Goal: Task Accomplishment & Management: Complete application form

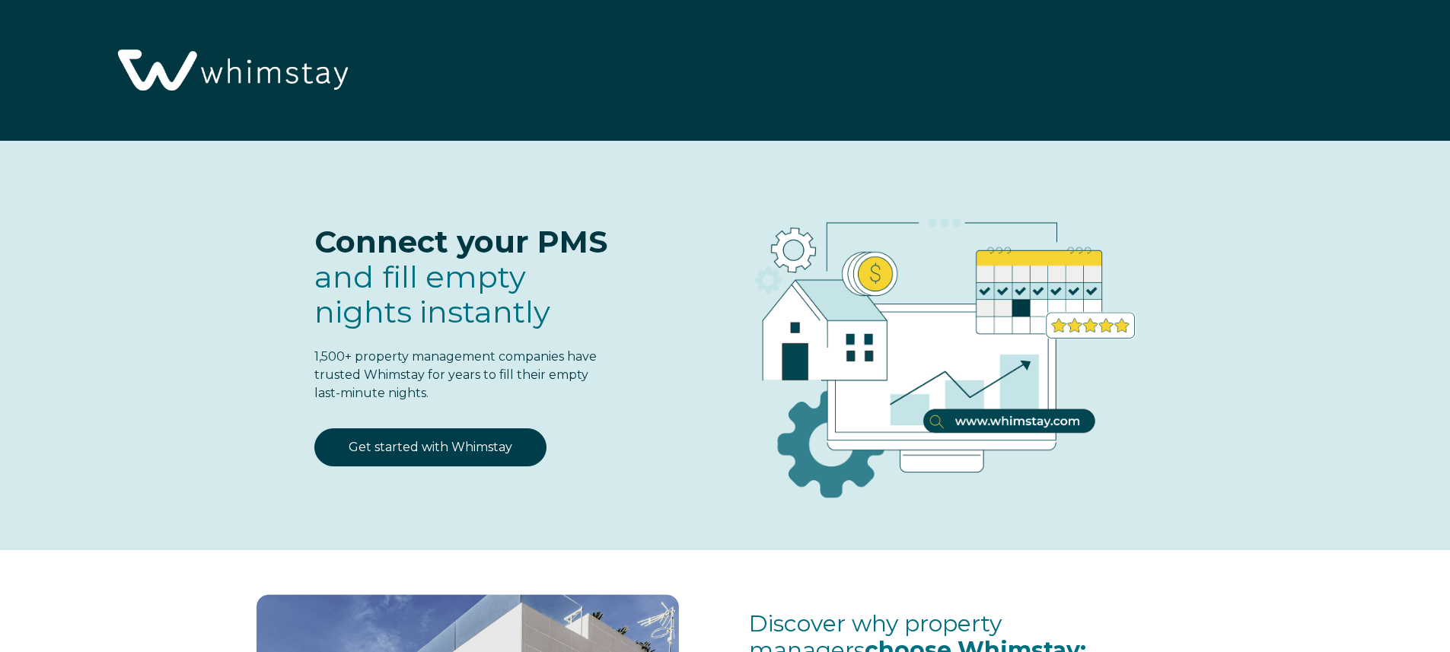
select select "US"
select select "Standard"
click at [410, 445] on link "Get started with Whimstay" at bounding box center [430, 448] width 232 height 38
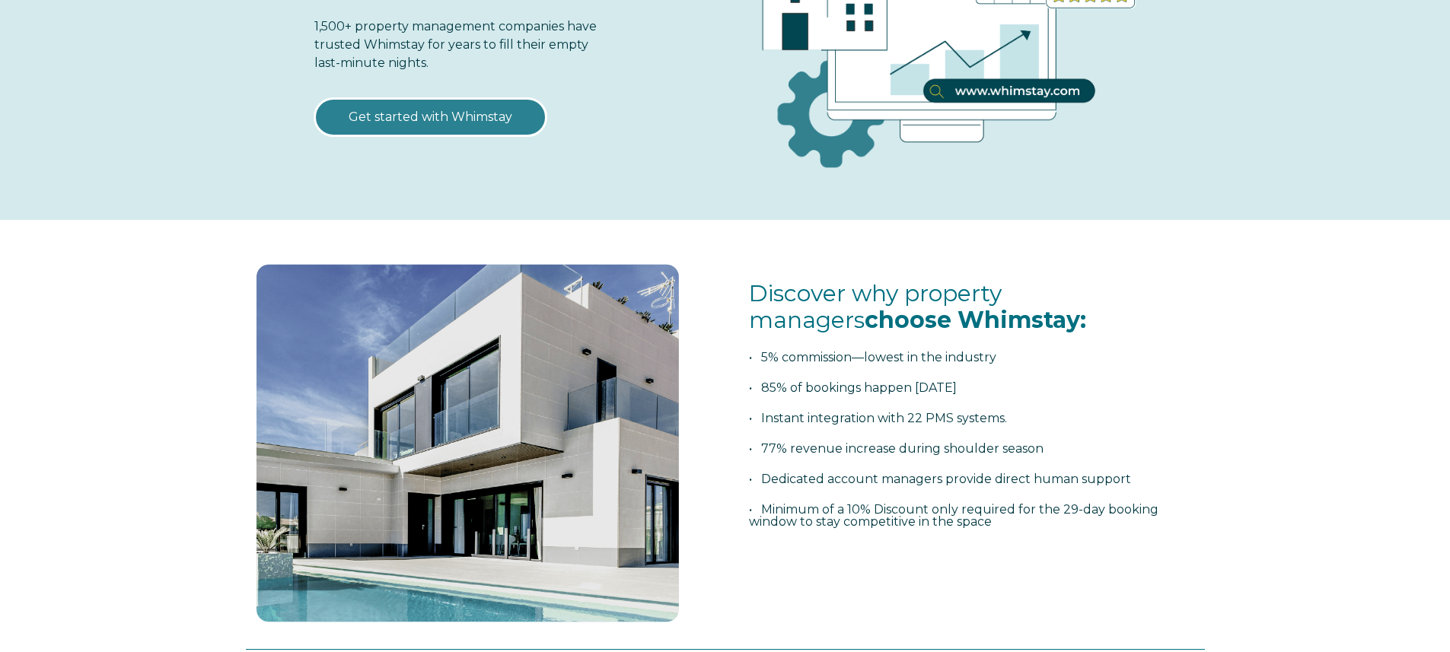
scroll to position [939, 0]
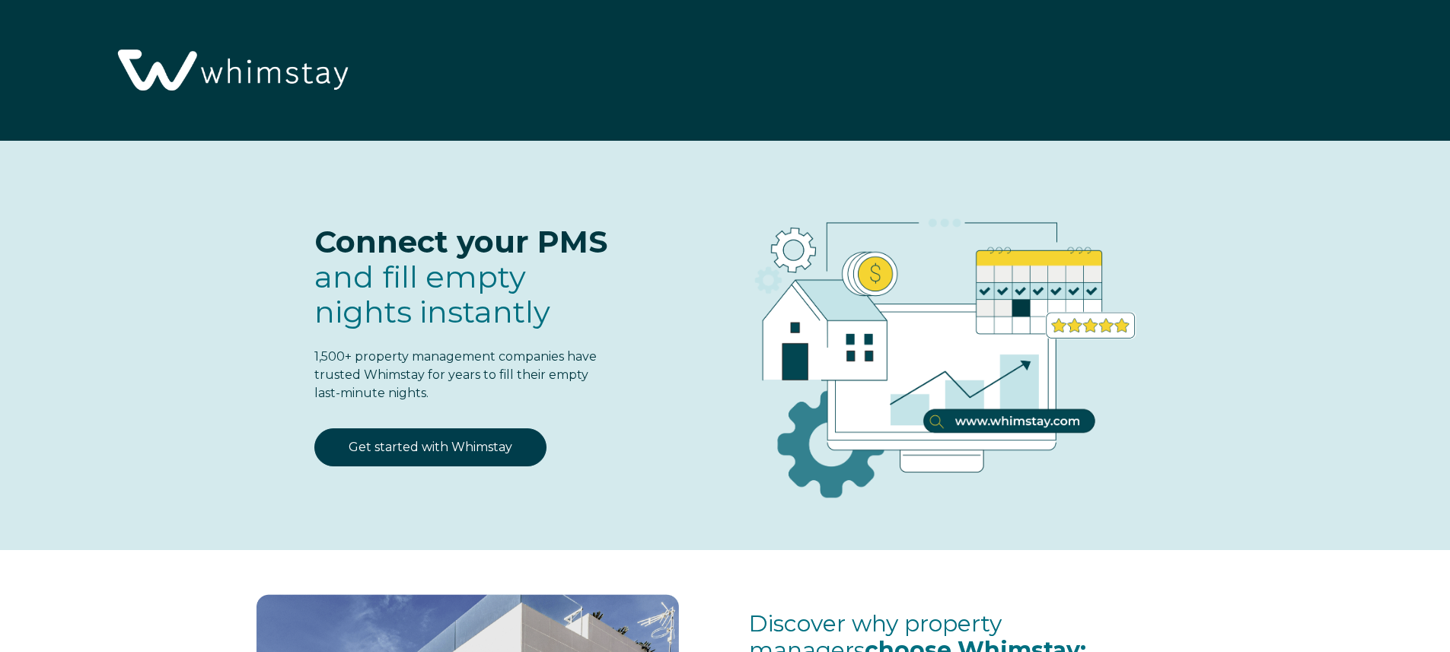
select select "US"
select select "Standard"
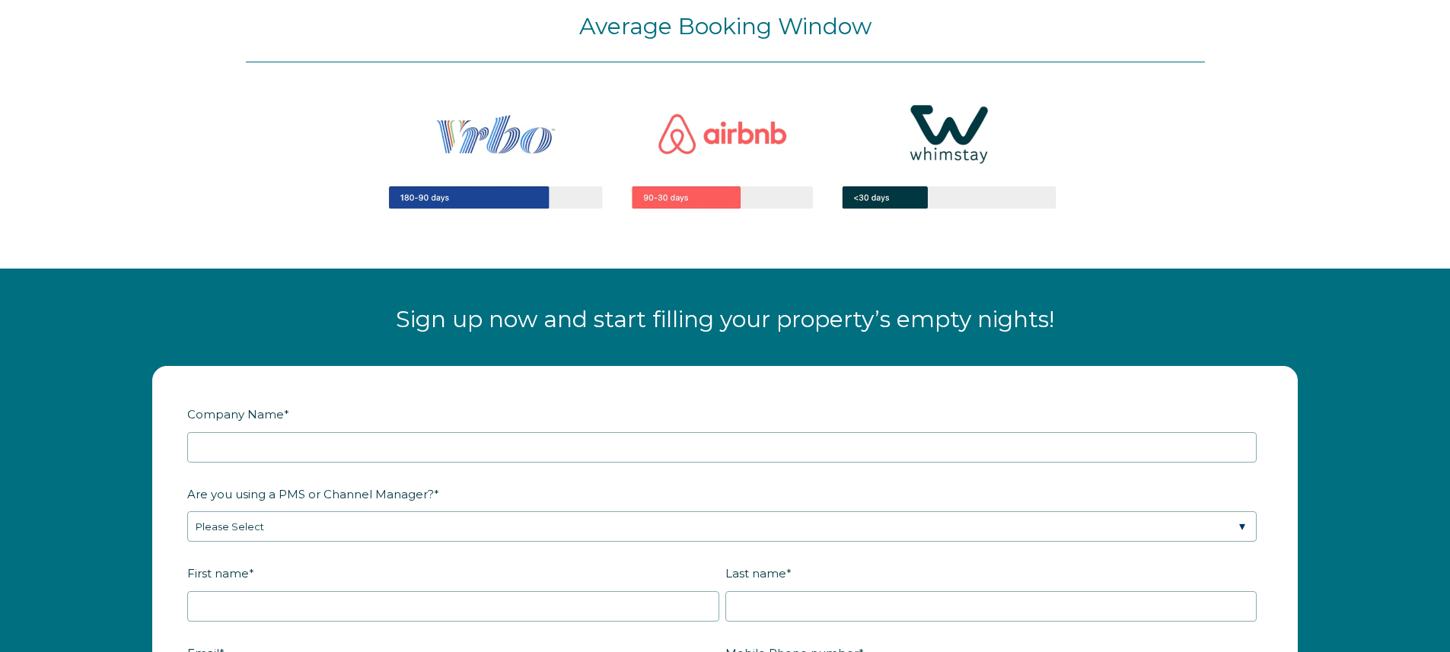
scroll to position [1695, 0]
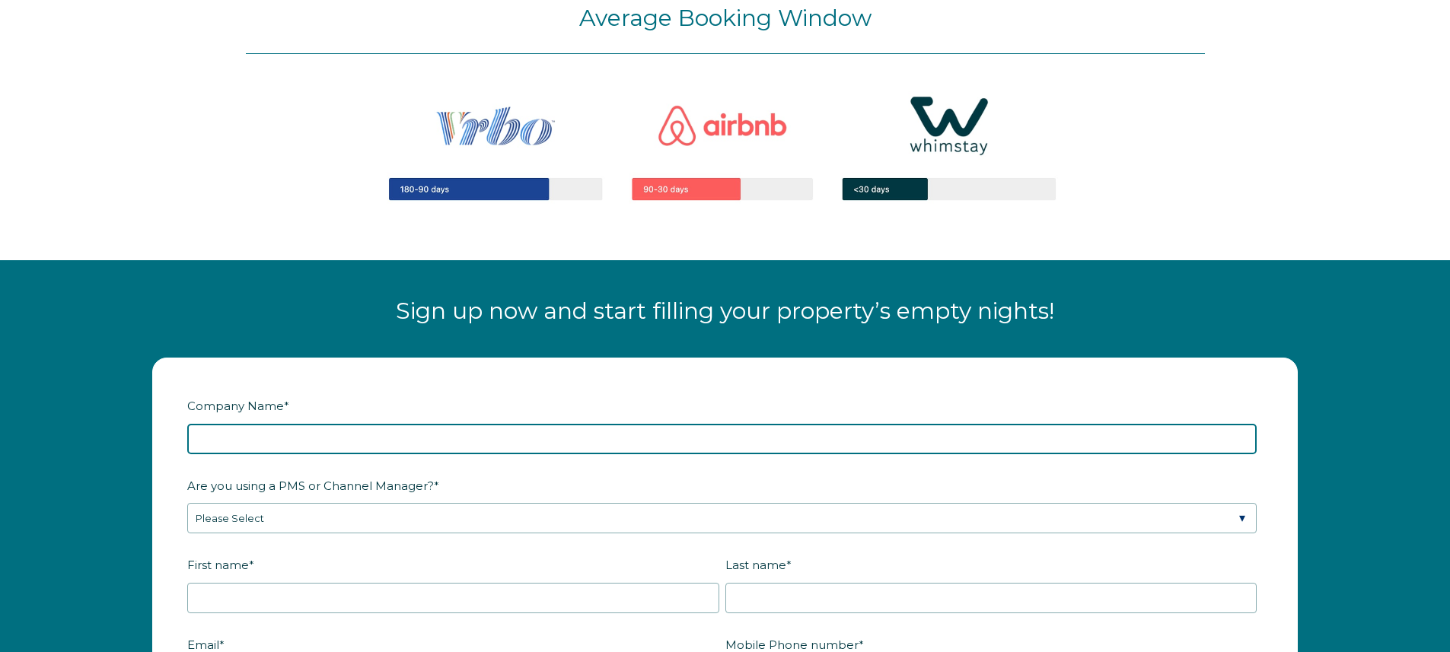
click at [549, 445] on input "Company Name *" at bounding box center [721, 439] width 1069 height 30
type input "Stay Midwestern LLC"
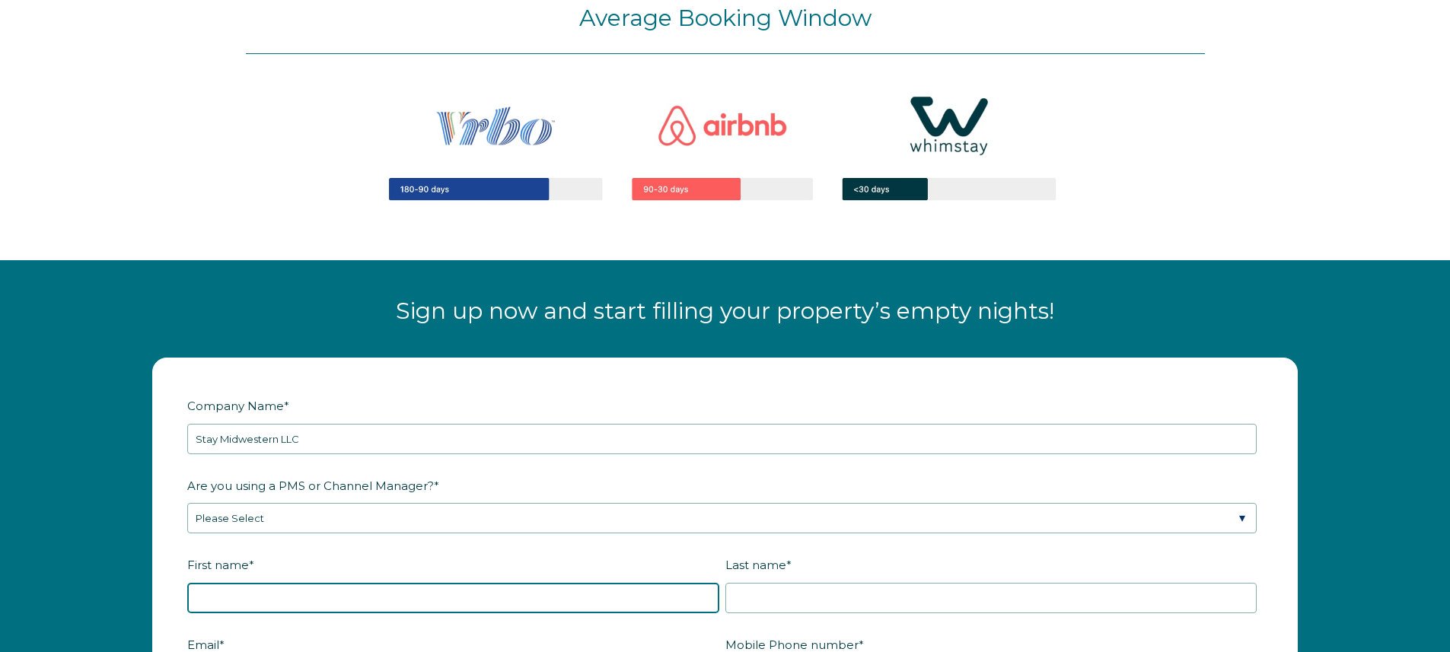
type input "Lauren"
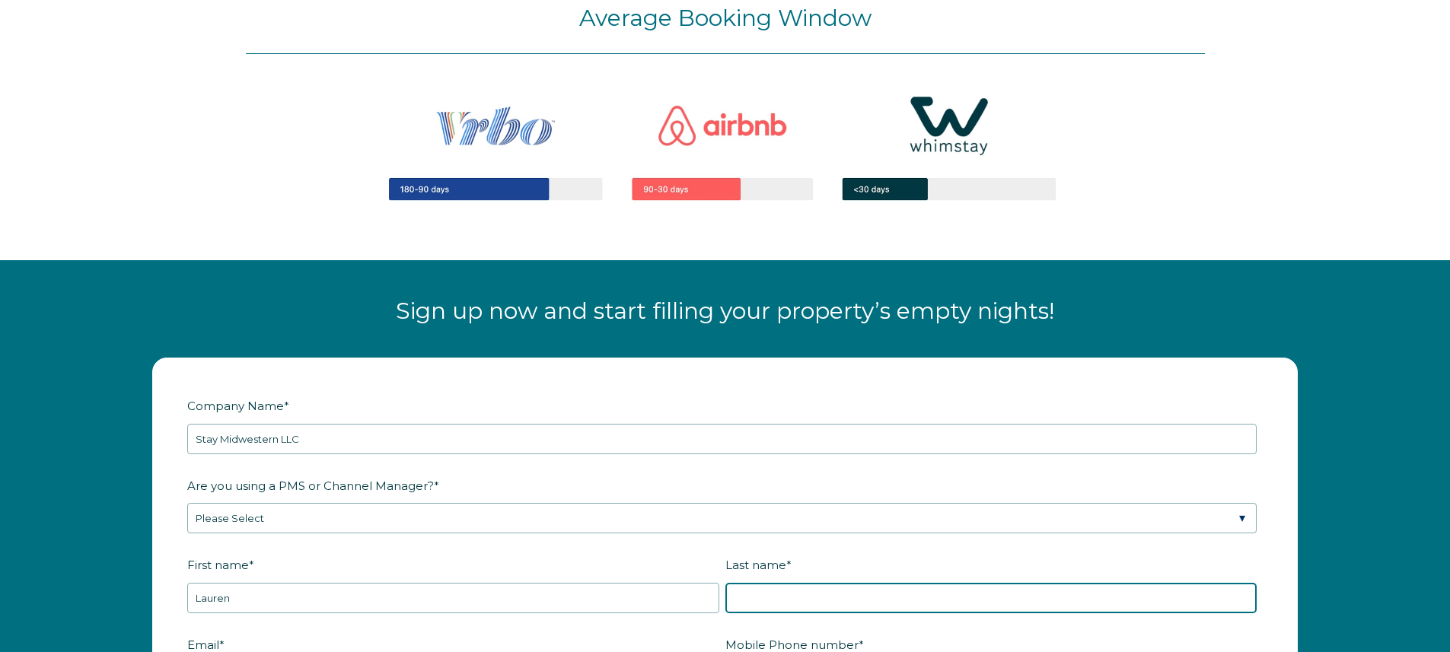
type input "Melendez"
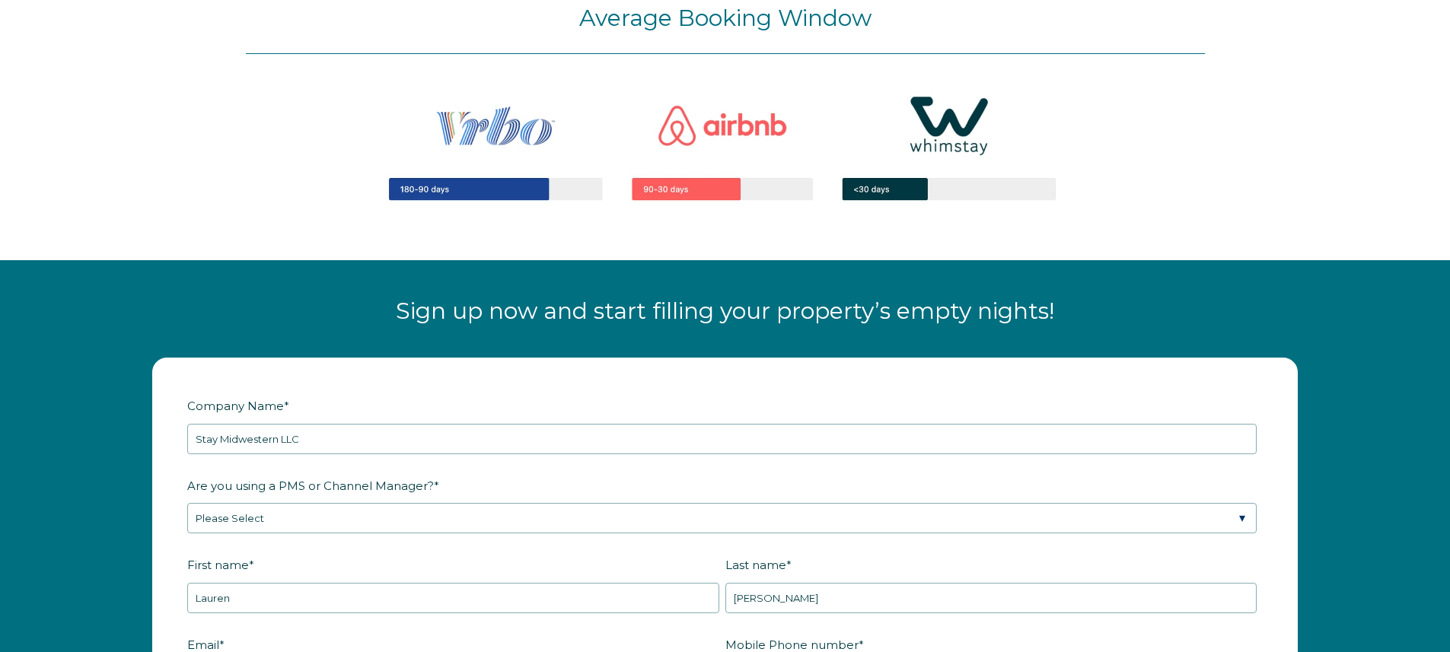
type input "staymidwesternllc@gmail.com"
type input "WICHITA"
type input "Kansas"
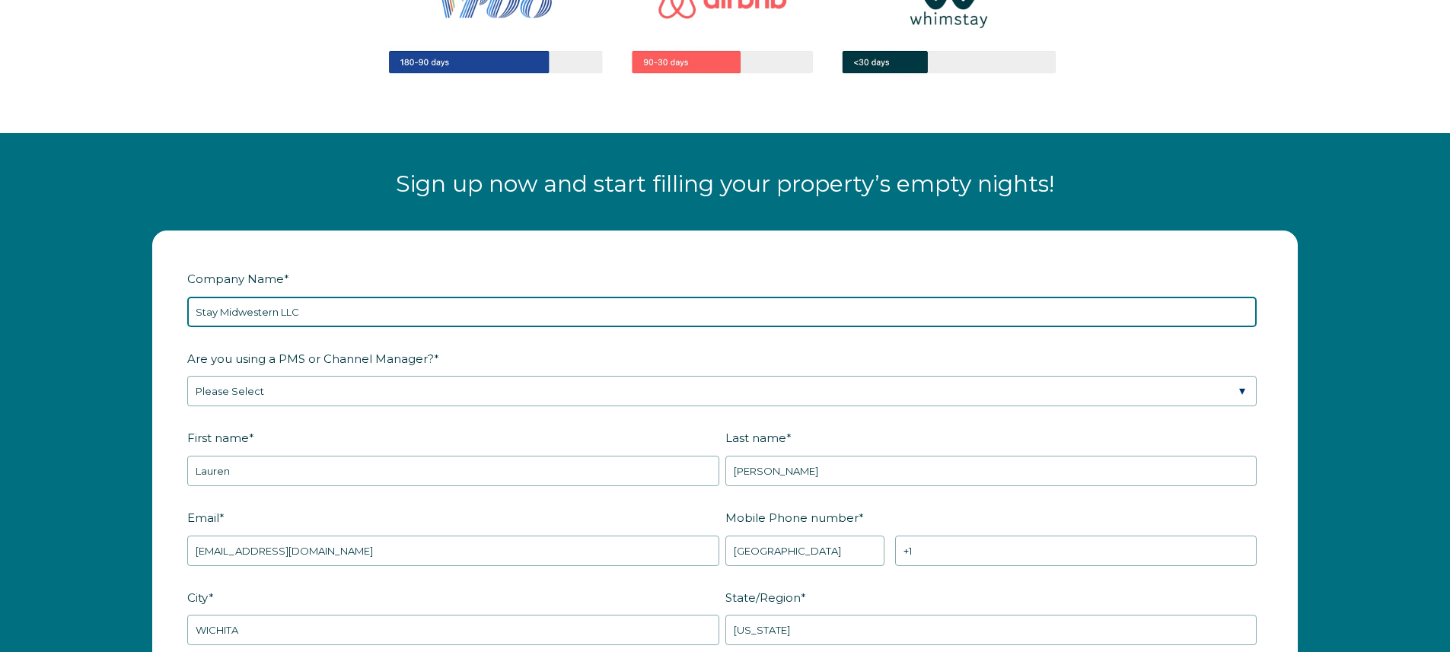
scroll to position [1823, 0]
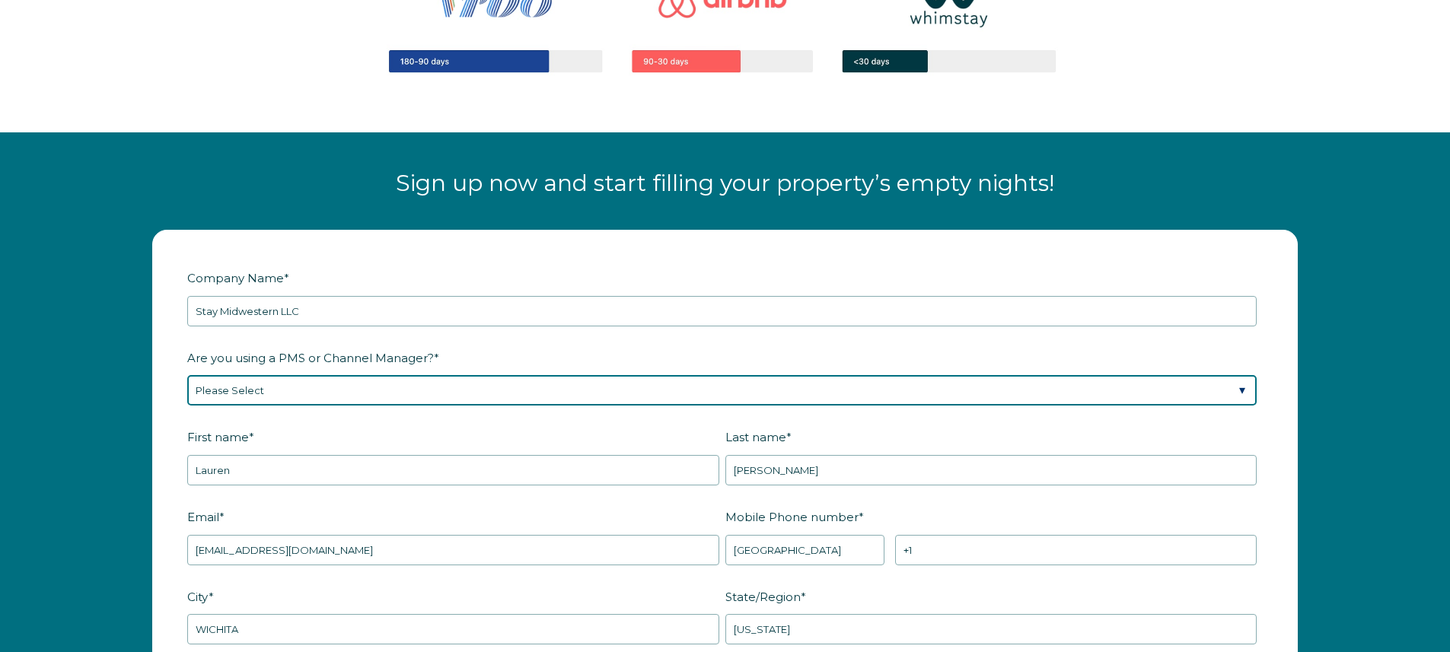
click at [391, 388] on select "Please Select Barefoot BookingPal Boost Brightside CiiRUS Escapia Guesty Hostaw…" at bounding box center [721, 390] width 1069 height 30
select select "Not Listed"
click at [187, 375] on select "Please Select Barefoot BookingPal Boost Brightside CiiRUS Escapia Guesty Hostaw…" at bounding box center [721, 390] width 1069 height 30
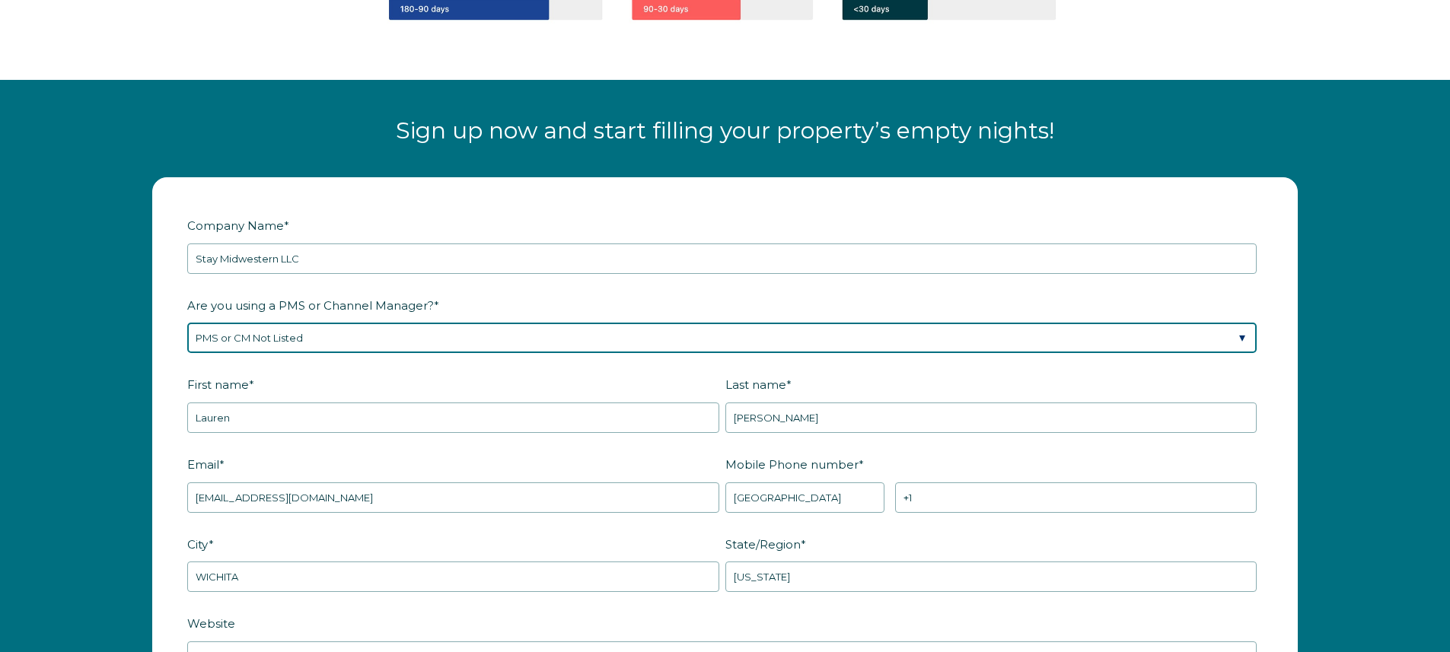
scroll to position [1891, 0]
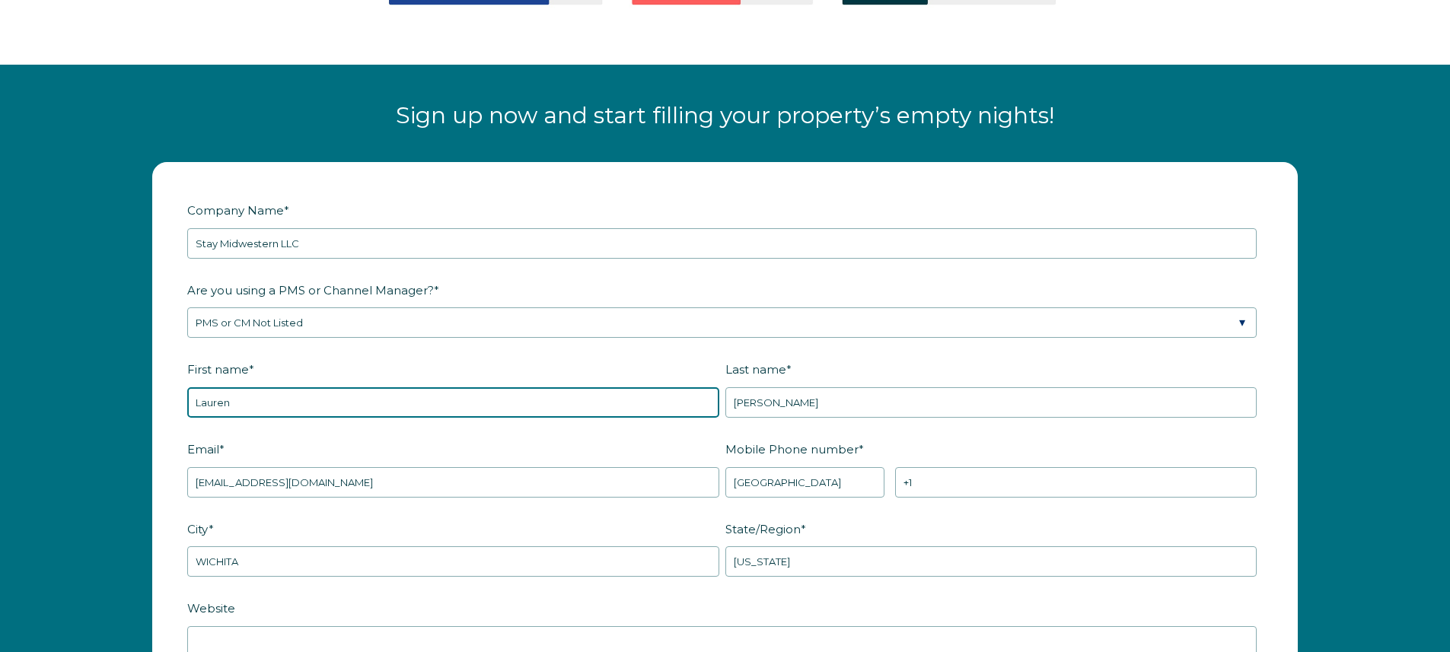
click at [283, 392] on input "Lauren" at bounding box center [453, 402] width 532 height 30
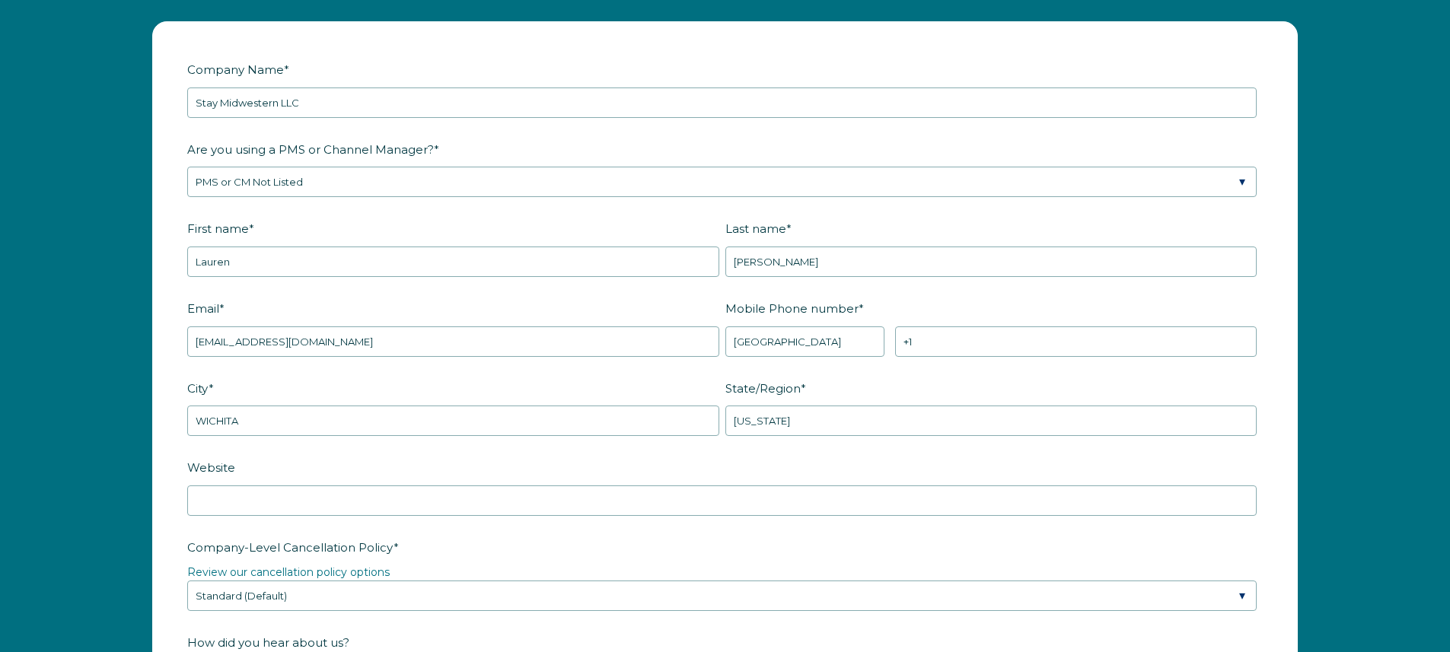
scroll to position [2031, 0]
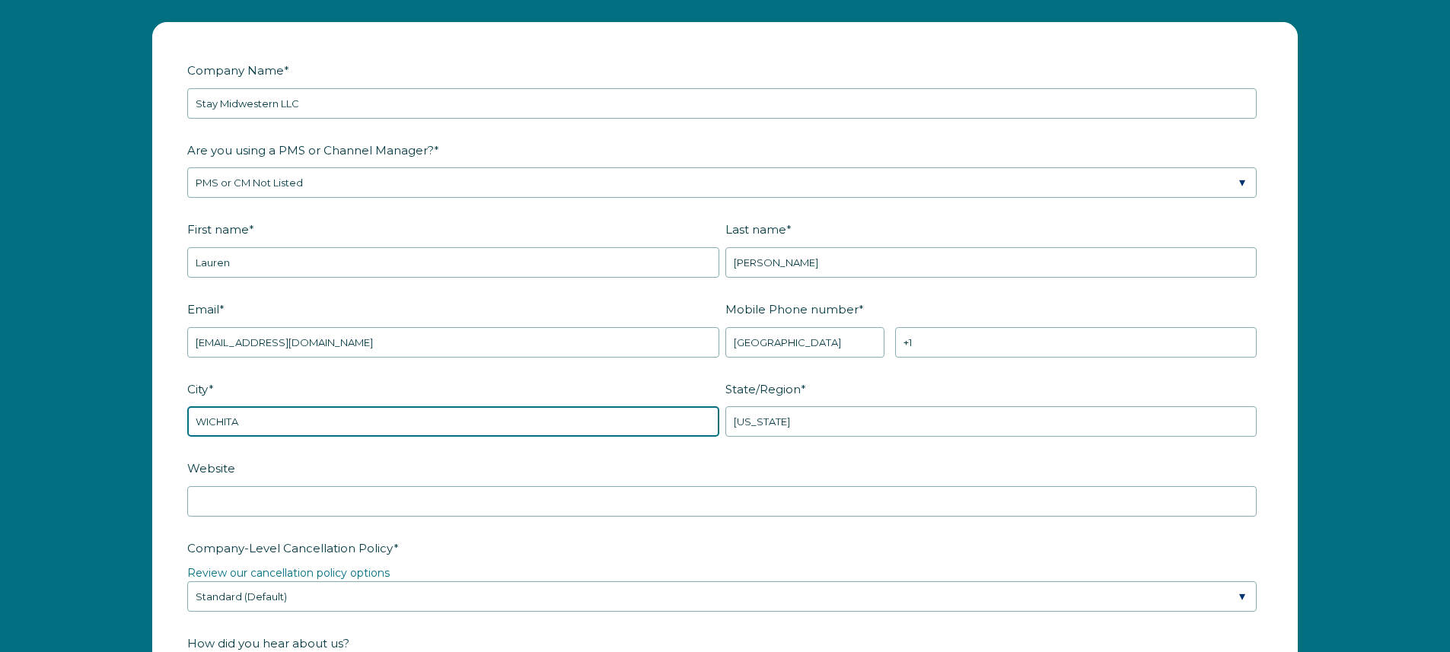
drag, startPoint x: 269, startPoint y: 419, endPoint x: 347, endPoint y: 419, distance: 77.6
click at [269, 419] on input "WICHITA" at bounding box center [453, 421] width 532 height 30
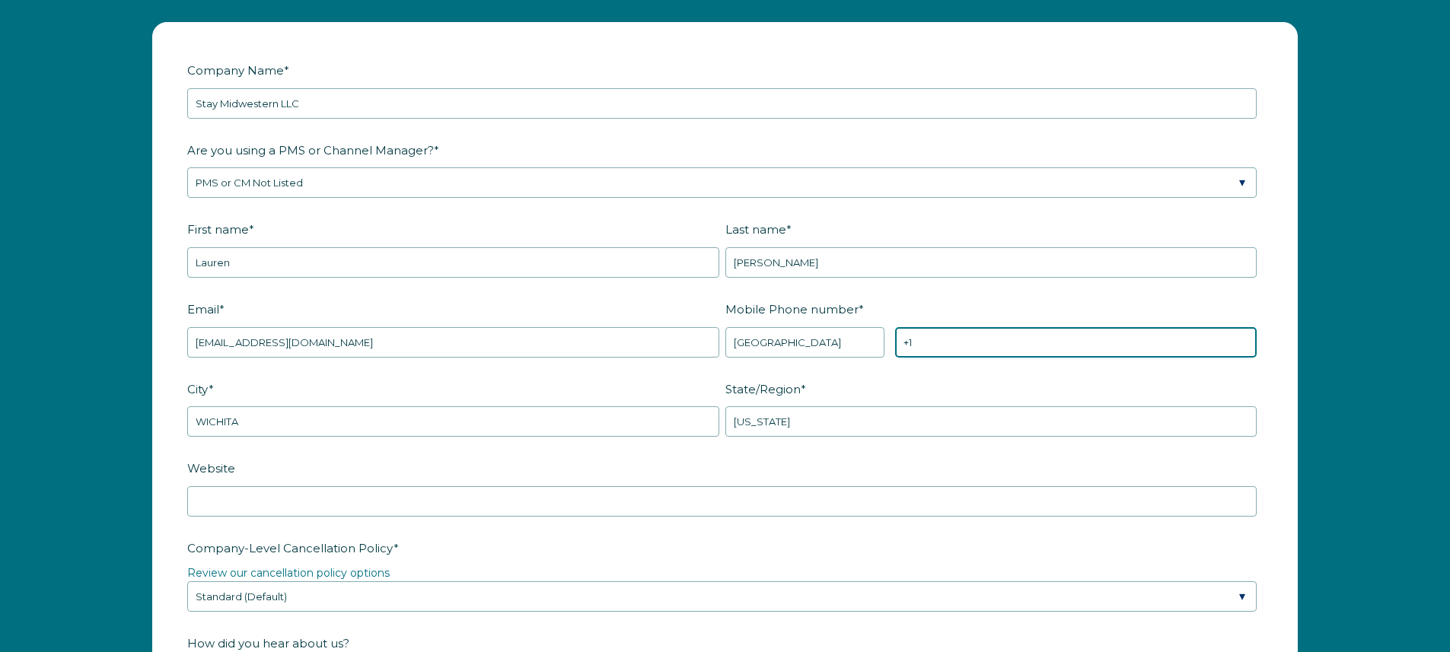
click at [1017, 338] on input "+1" at bounding box center [1076, 342] width 362 height 30
click at [1342, 337] on div "Company Name * Stay Midwestern LLC Are you using a PMS or Channel Manager? * Pl…" at bounding box center [725, 594] width 1450 height 1174
click at [1050, 355] on input "+1" at bounding box center [1076, 342] width 362 height 30
click at [938, 338] on input "+1 3162909317" at bounding box center [1076, 342] width 362 height 30
click at [947, 344] on input "+1 3162909317" at bounding box center [1076, 342] width 362 height 30
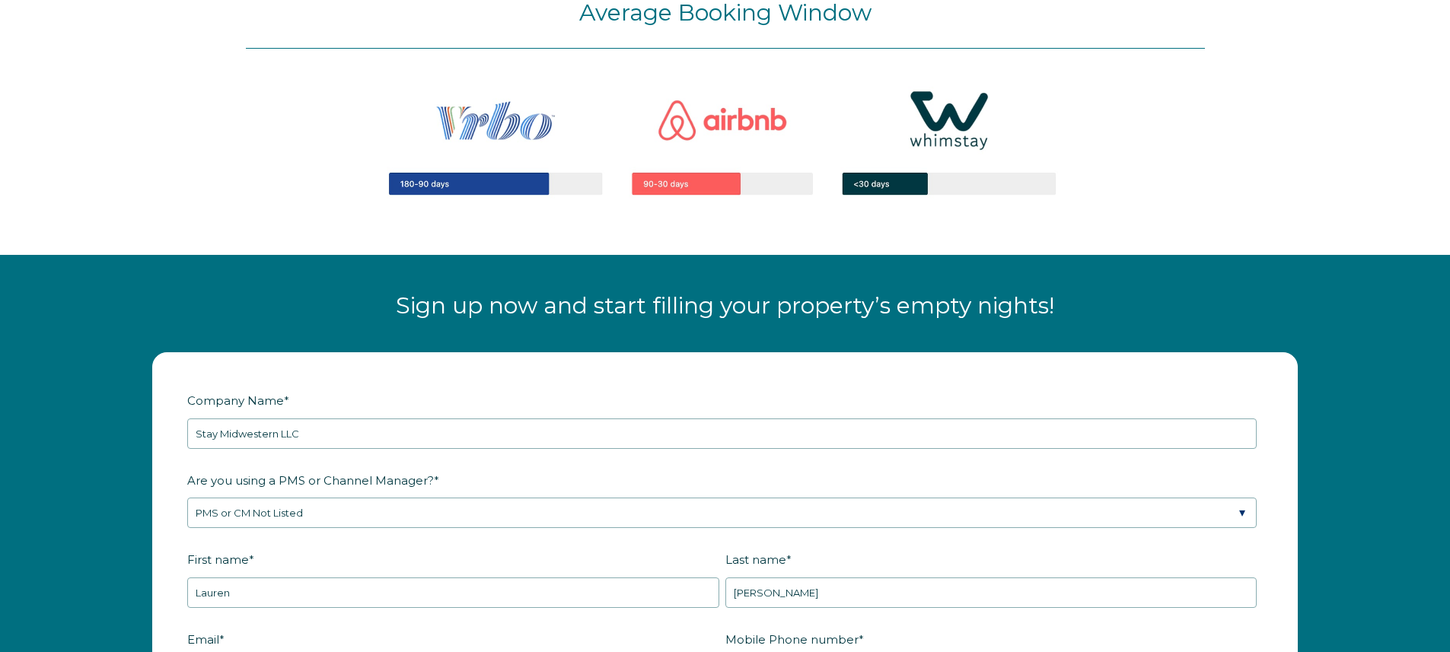
scroll to position [1506, 0]
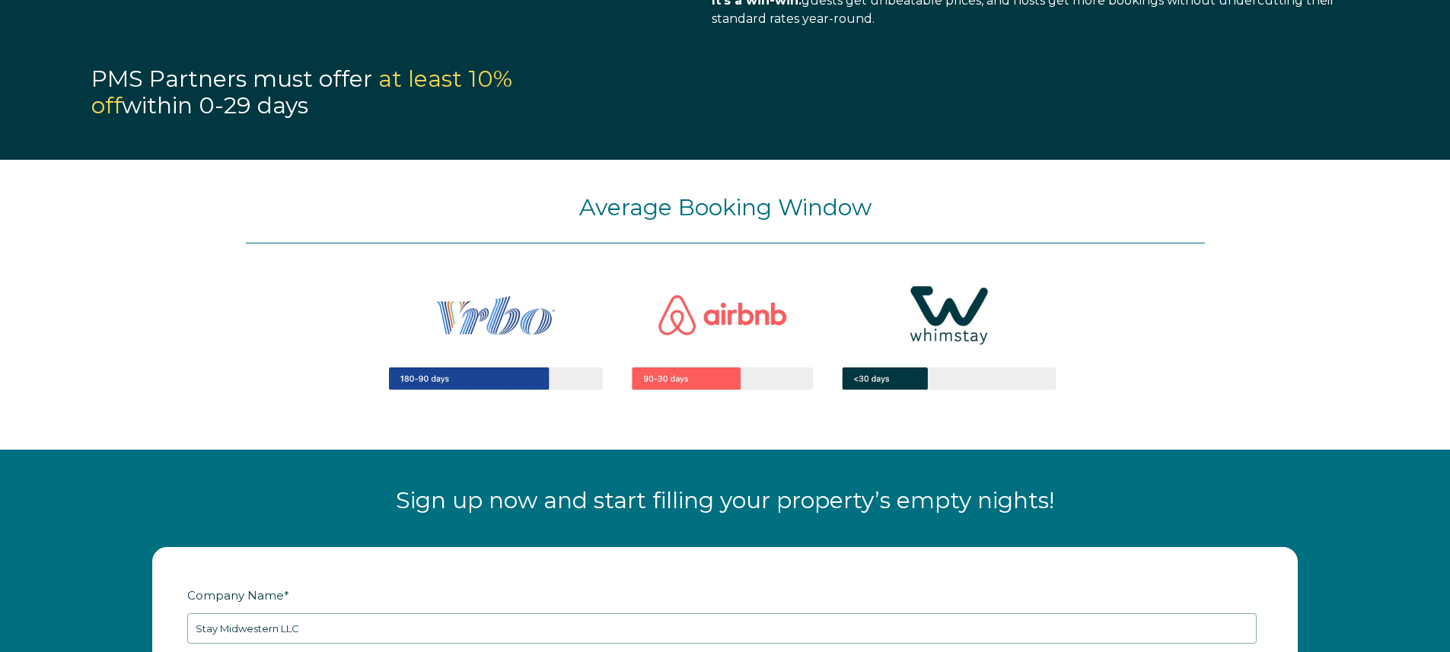
type input "+1 3162909317"
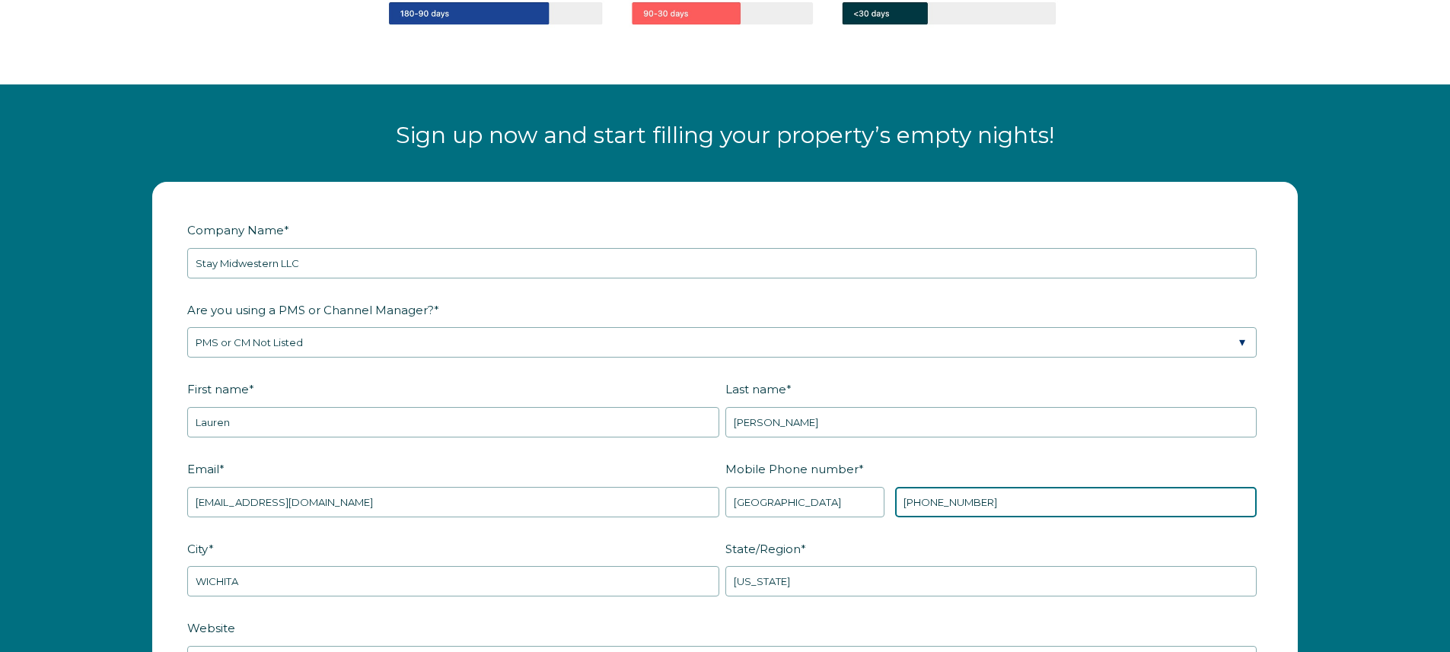
scroll to position [2016, 0]
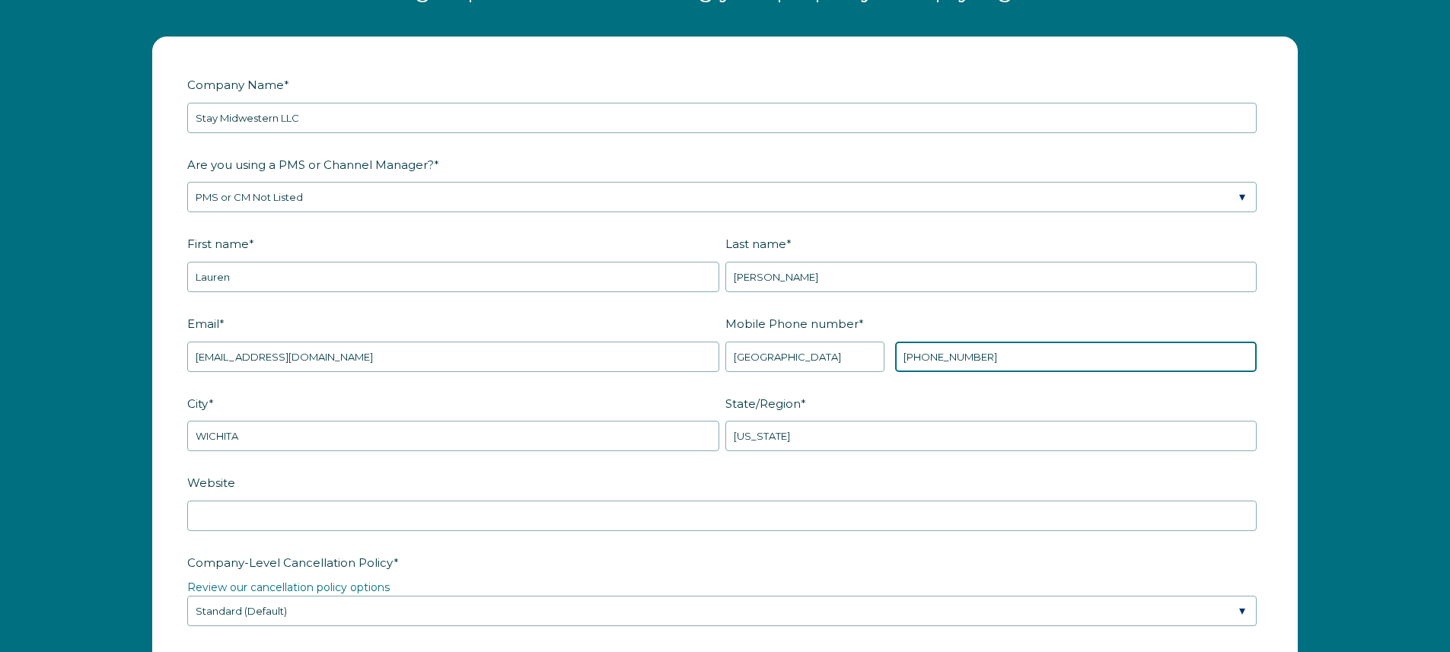
click at [990, 362] on input "[PHONE_NUMBER]" at bounding box center [1076, 357] width 362 height 30
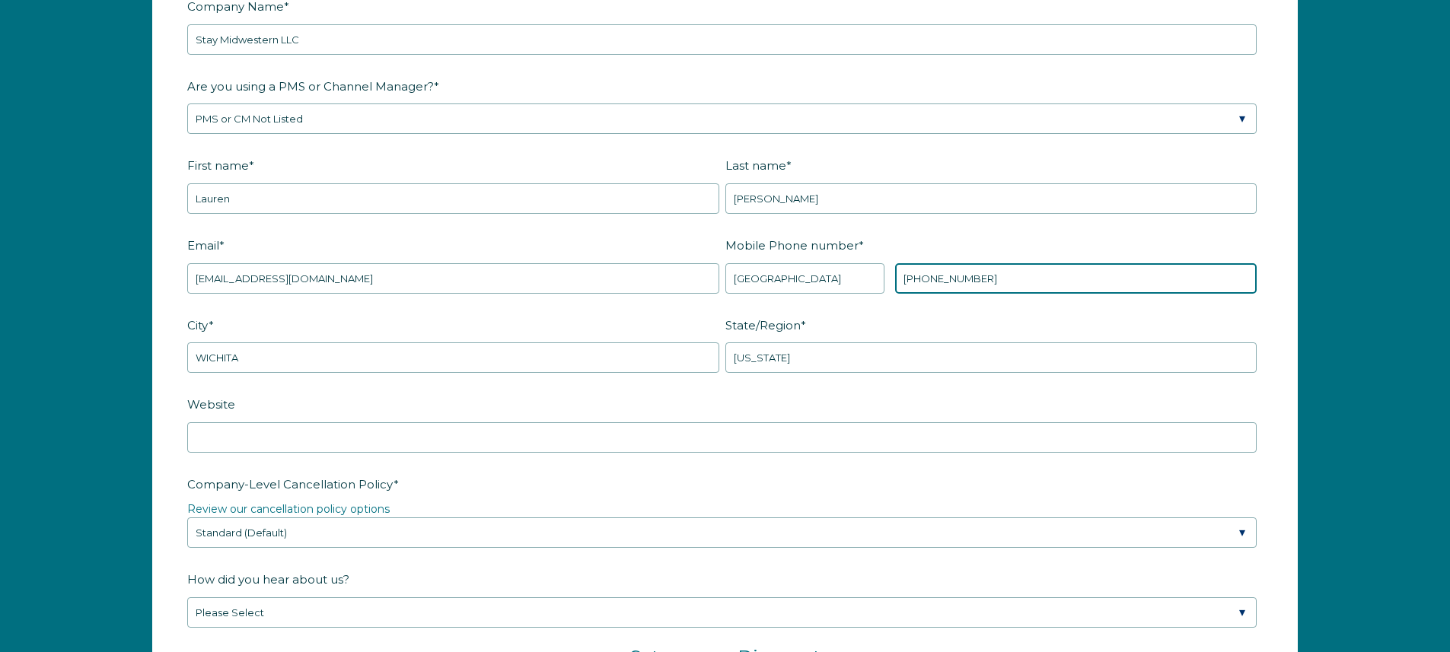
scroll to position [2112, 0]
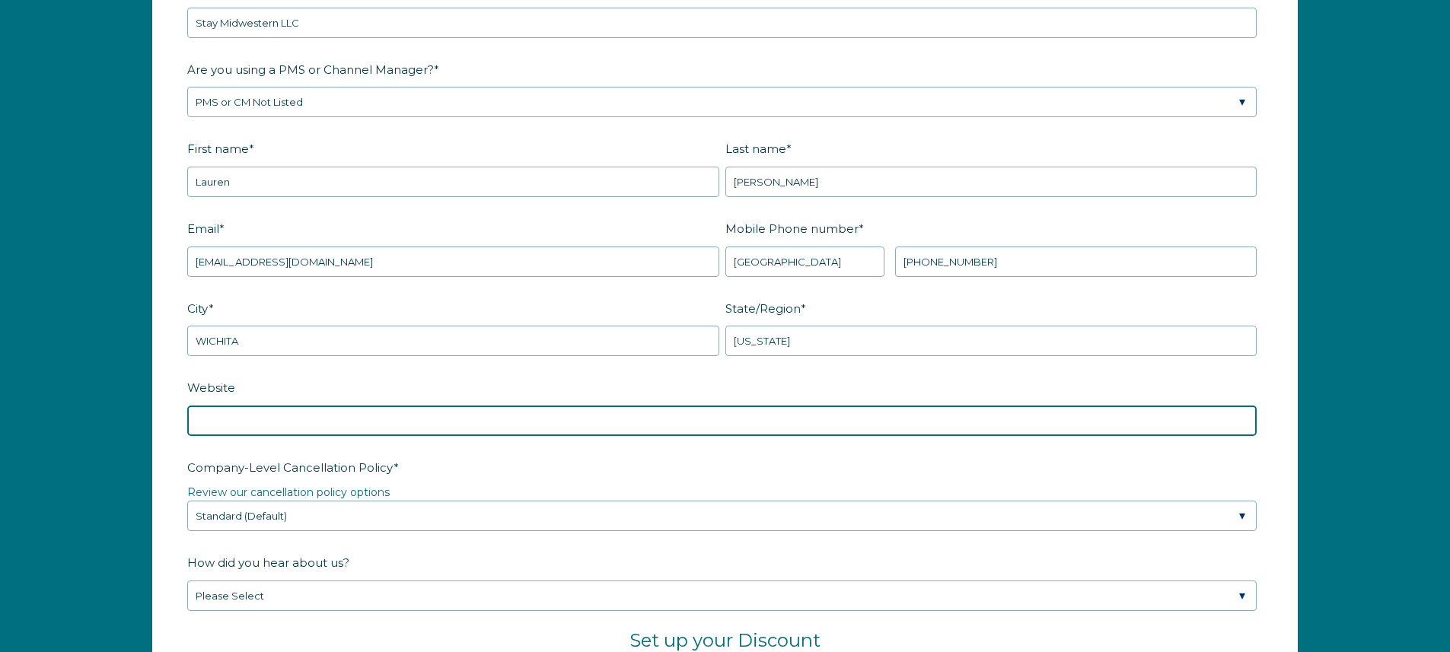
click at [417, 434] on input "Website" at bounding box center [721, 421] width 1069 height 30
paste input "https://staymidwestern.co/"
type input "https://staymidwestern.co/"
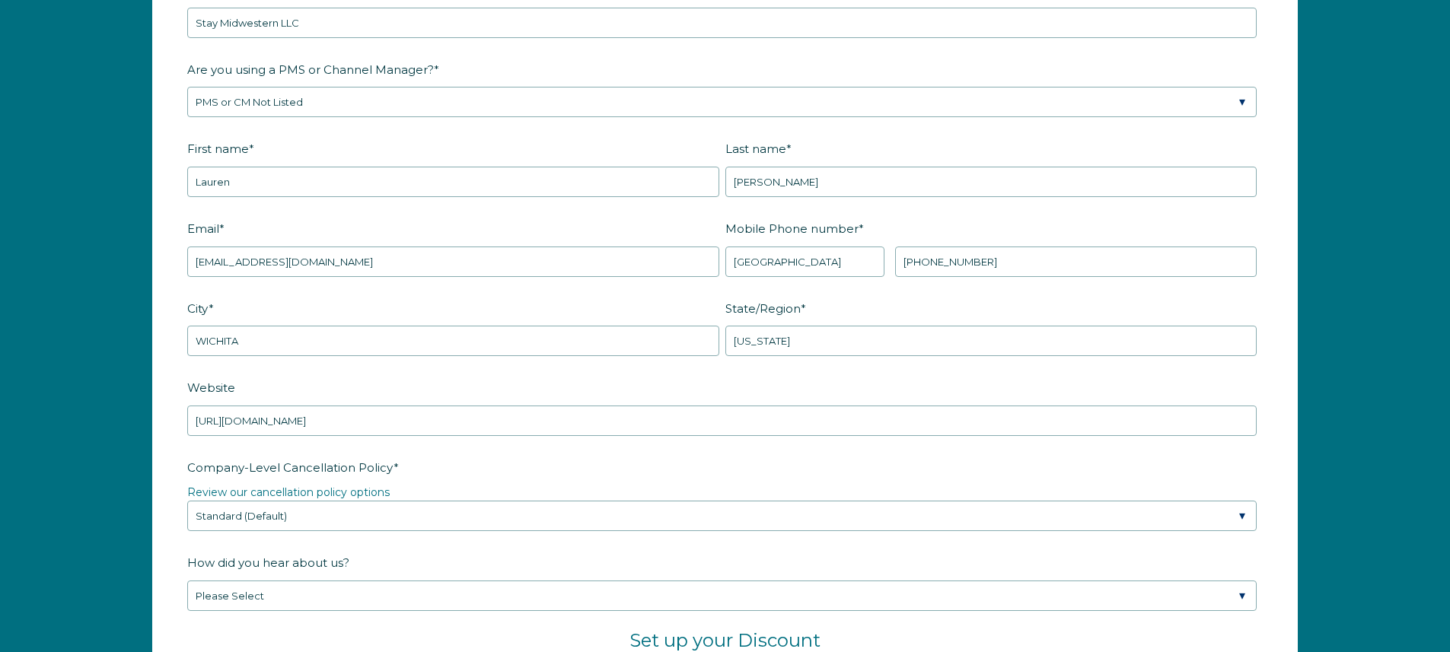
click at [166, 413] on form "Company Name * Stay Midwestern LLC Are you using a PMS or Channel Manager? * Pl…" at bounding box center [725, 505] width 1144 height 1127
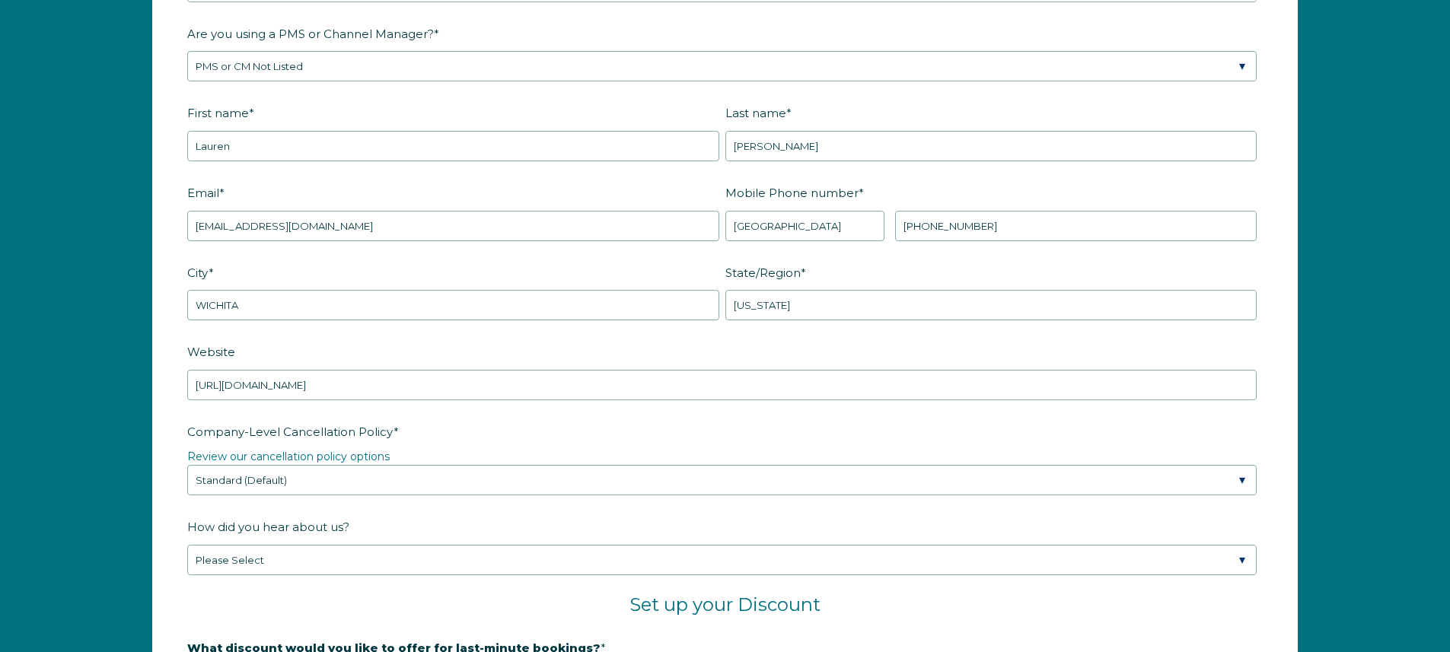
scroll to position [2148, 0]
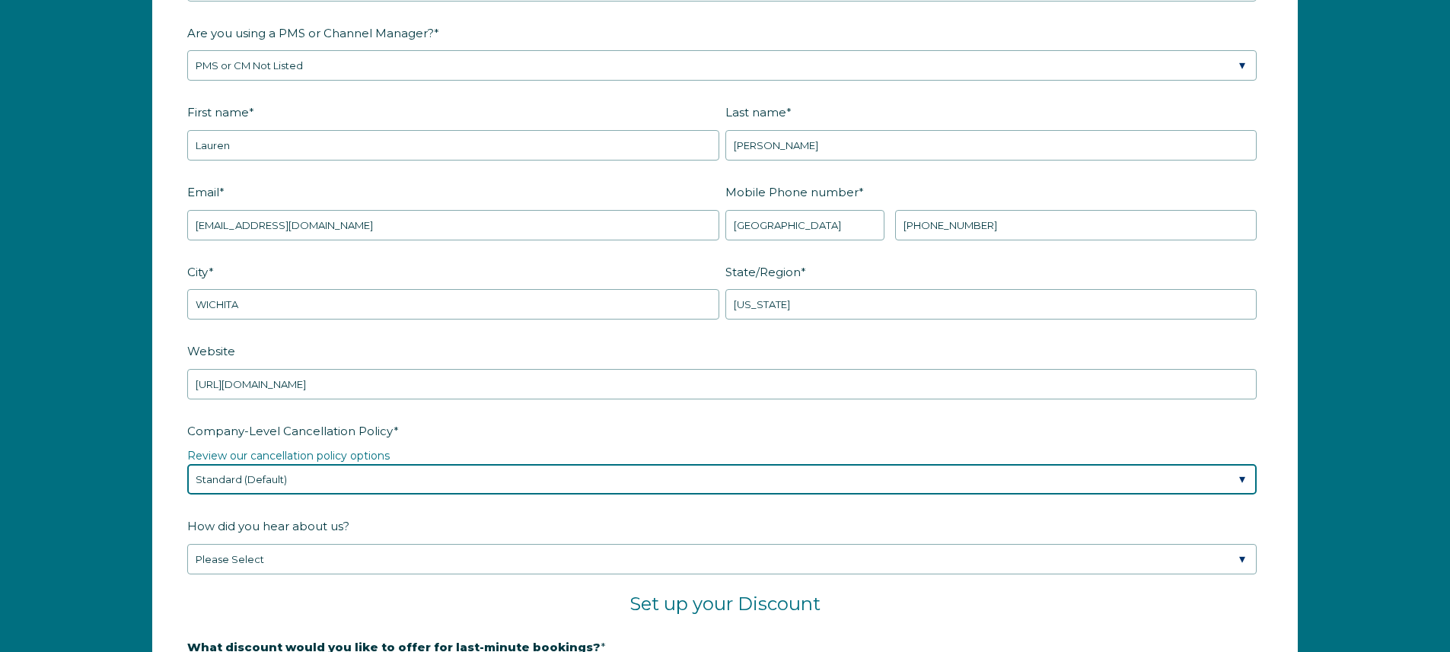
click at [334, 473] on select "Please Select Partial Standard (Default) Moderate Strict" at bounding box center [721, 479] width 1069 height 30
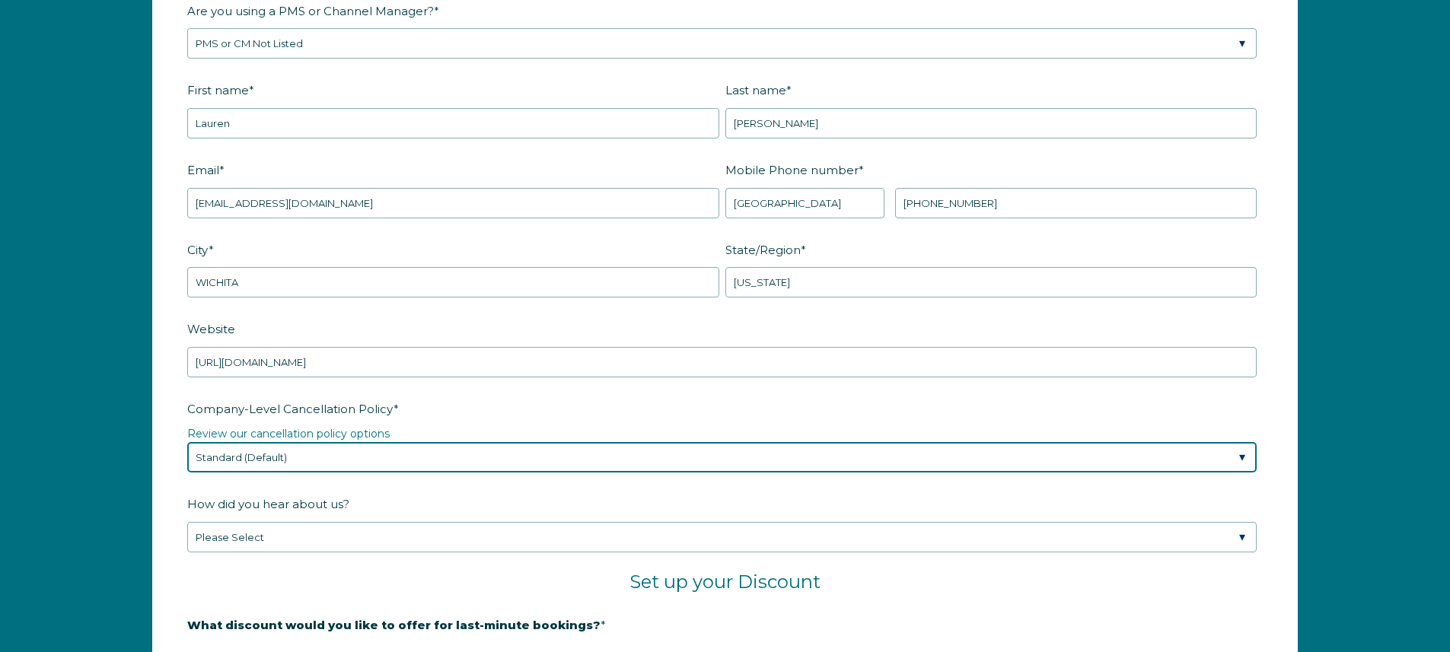
click at [286, 467] on select "Please Select Partial Standard (Default) Moderate Strict" at bounding box center [721, 457] width 1069 height 30
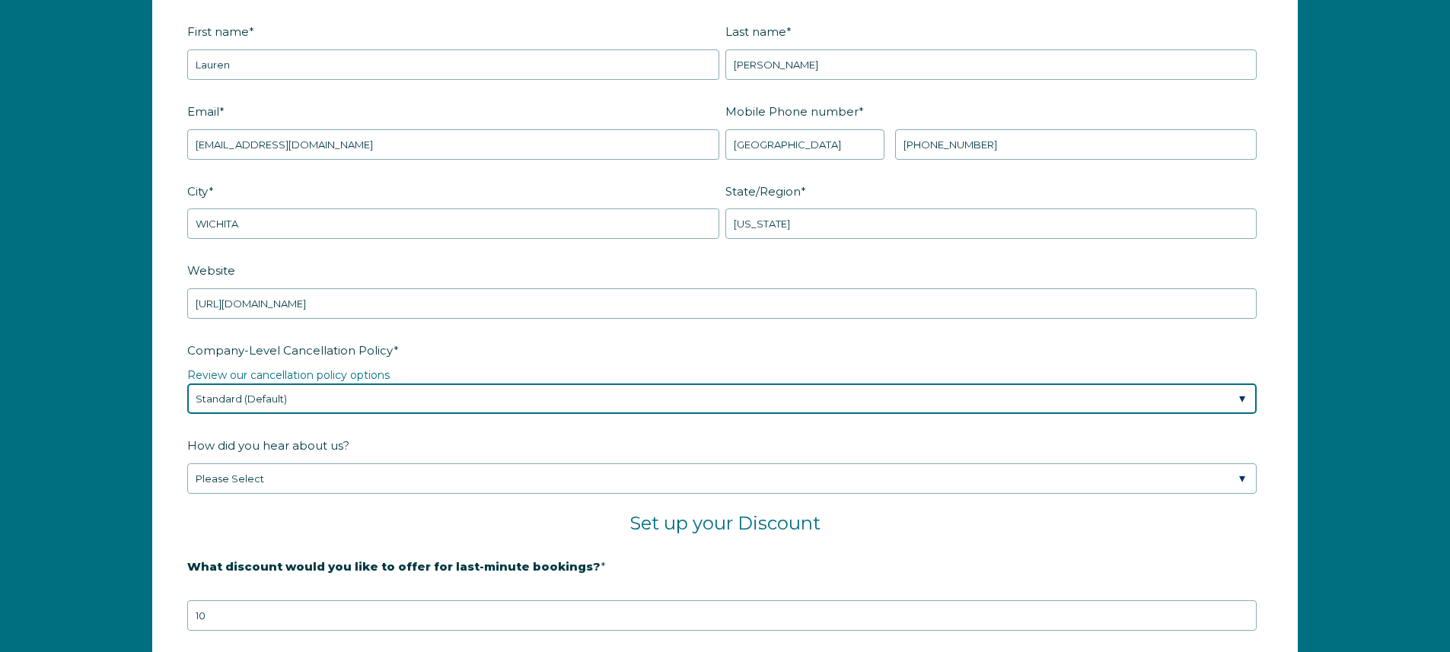
scroll to position [2267, 0]
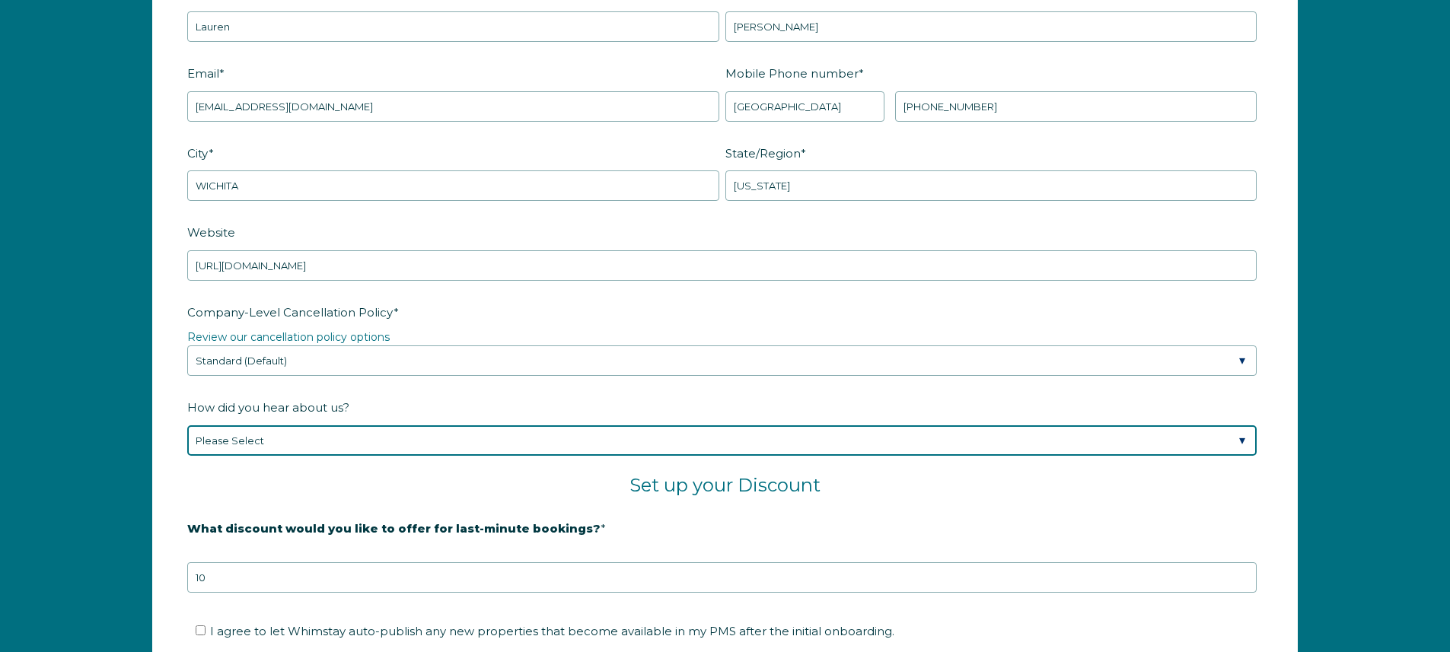
click at [257, 438] on select "Please Select Found Whimstay through a Google search Spoke to a Whimstay salesp…" at bounding box center [721, 441] width 1069 height 30
select select "Google Search"
click at [187, 426] on select "Please Select Found Whimstay through a Google search Spoke to a Whimstay salesp…" at bounding box center [721, 441] width 1069 height 30
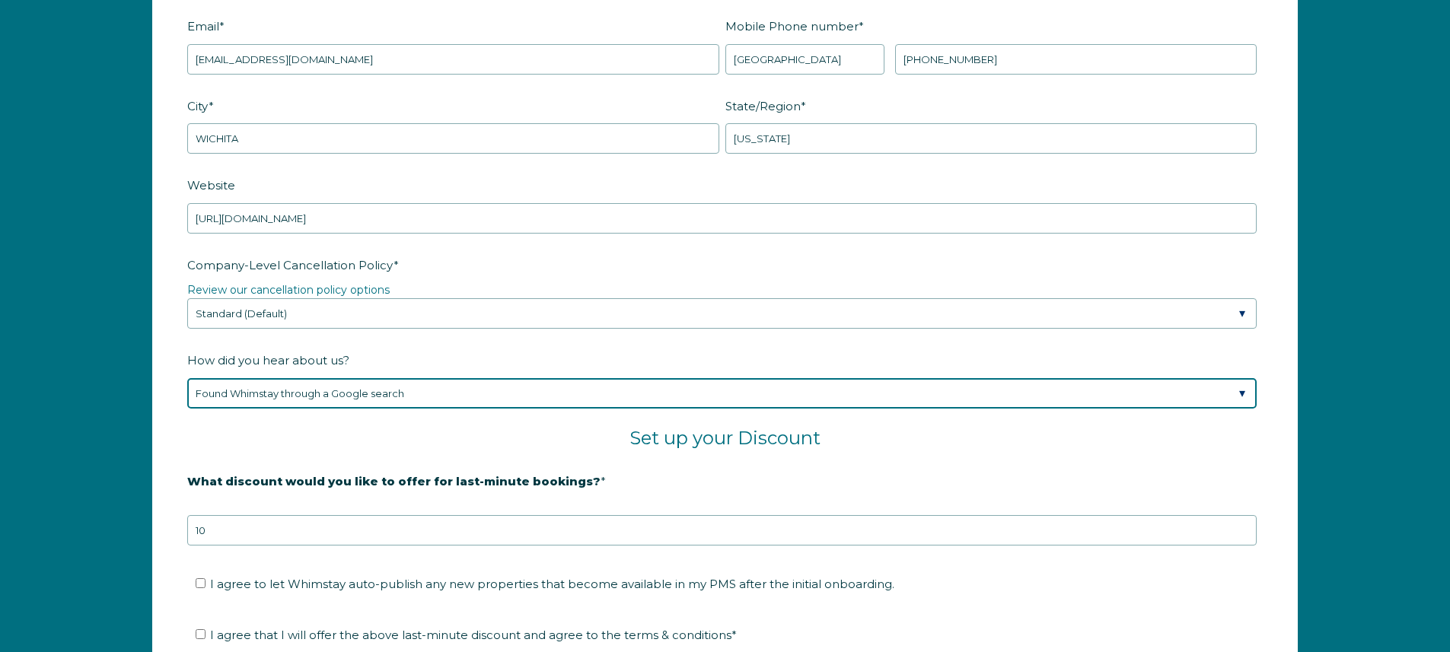
scroll to position [2388, 0]
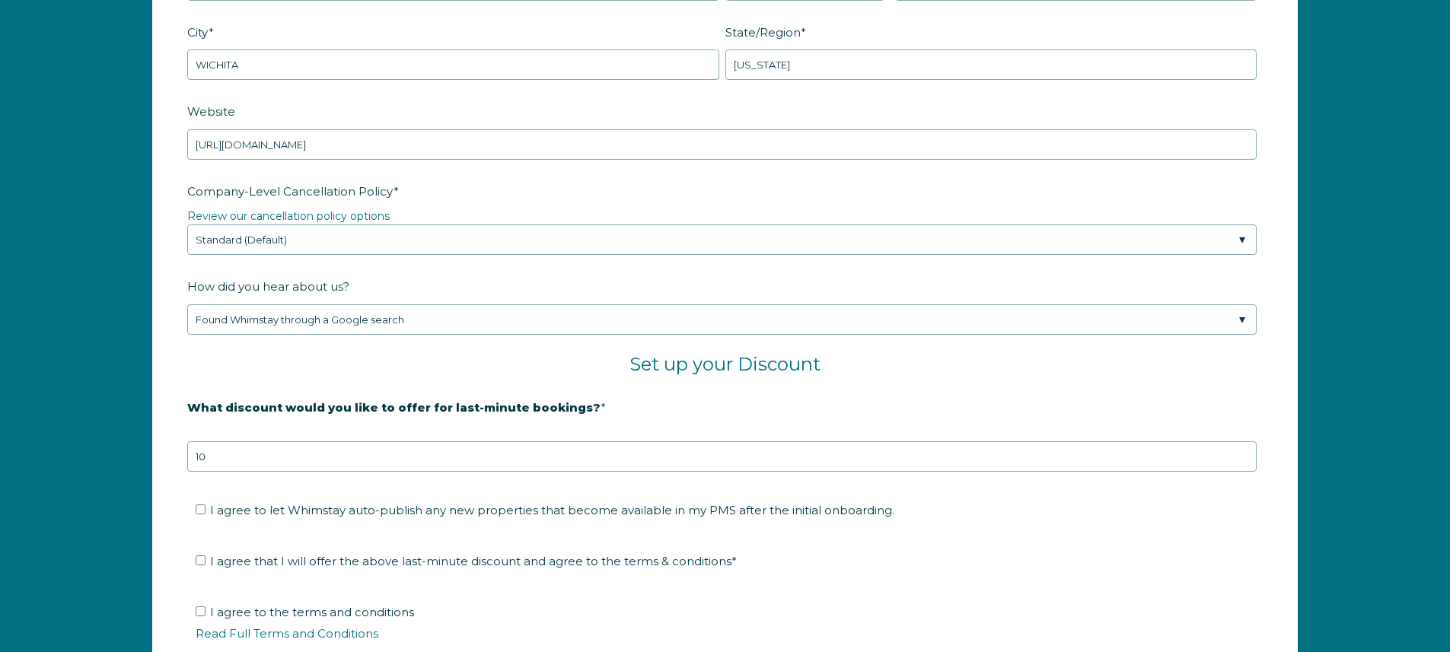
click at [269, 397] on span "What discount would you like to offer for last-minute bookings?" at bounding box center [393, 408] width 413 height 24
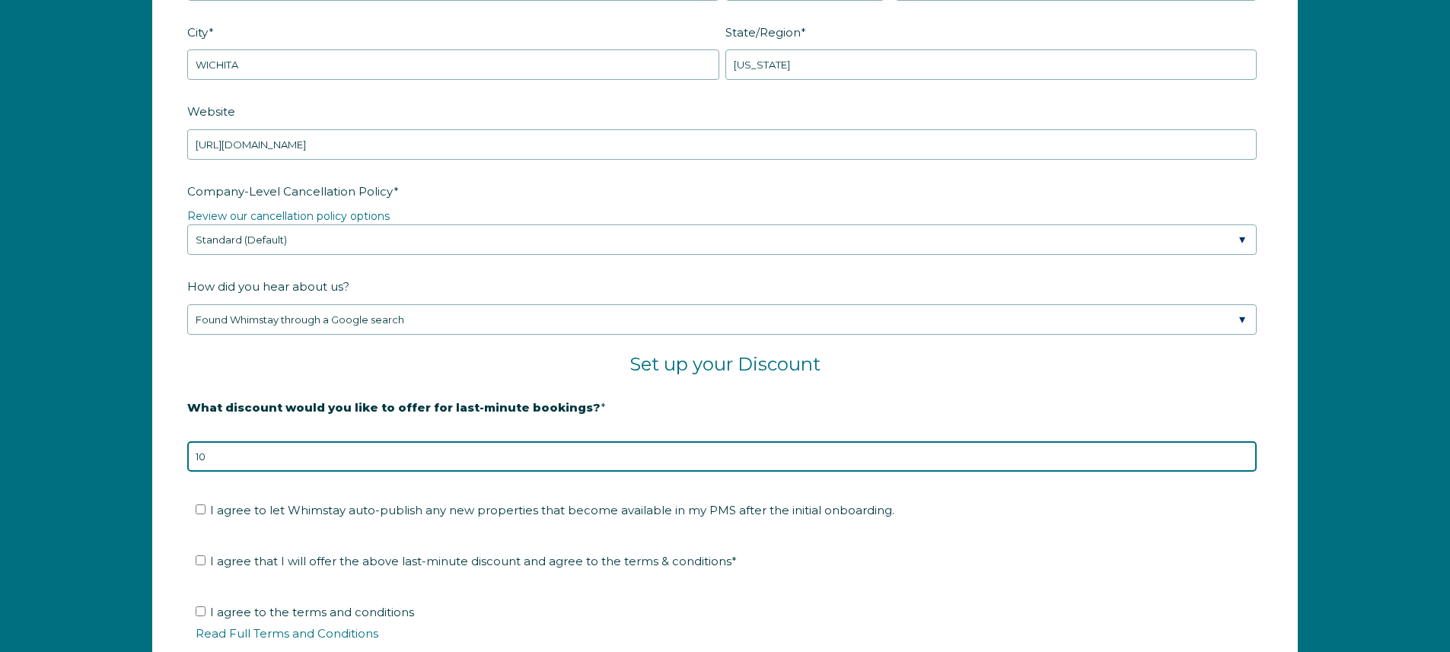
click at [269, 442] on input "10" at bounding box center [721, 457] width 1069 height 30
click at [215, 450] on input "10" at bounding box center [721, 457] width 1069 height 30
click at [216, 450] on input "10" at bounding box center [721, 457] width 1069 height 30
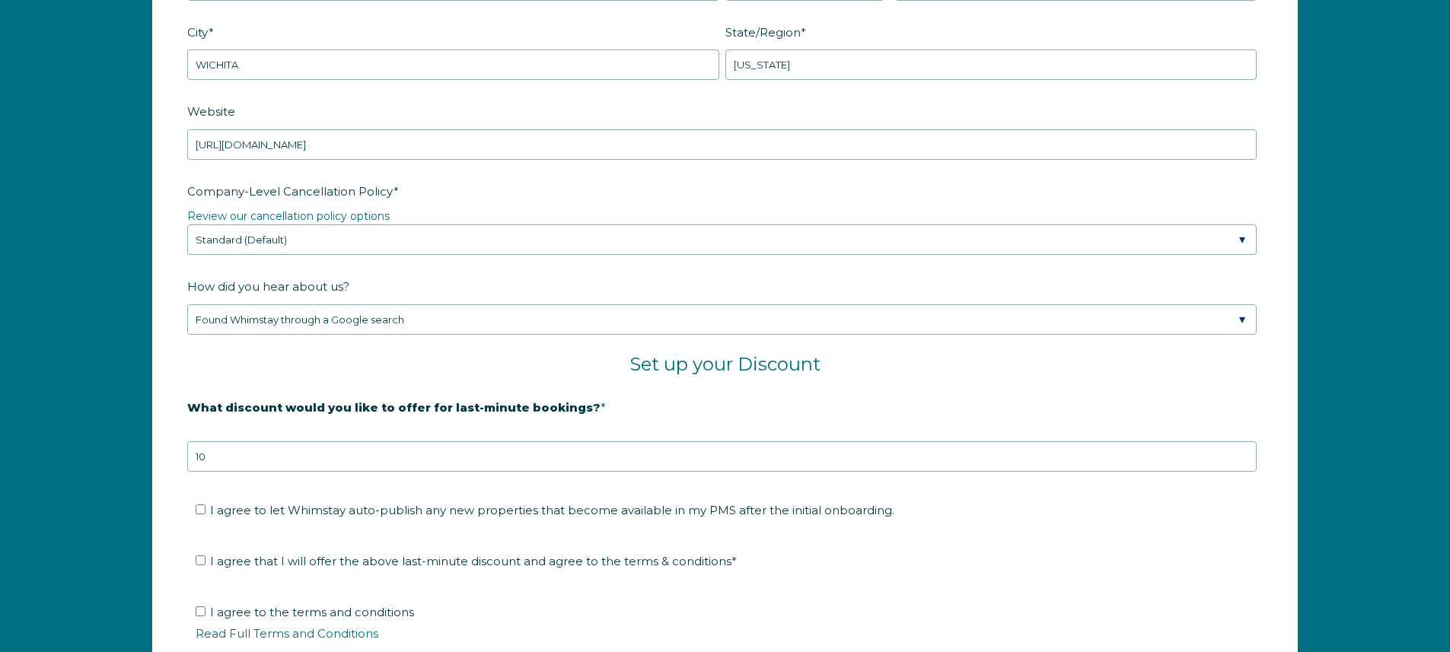
click at [116, 464] on div "Company Name * Stay Midwestern LLC Are you using a PMS or Channel Manager? * Pl…" at bounding box center [725, 237] width 1450 height 1174
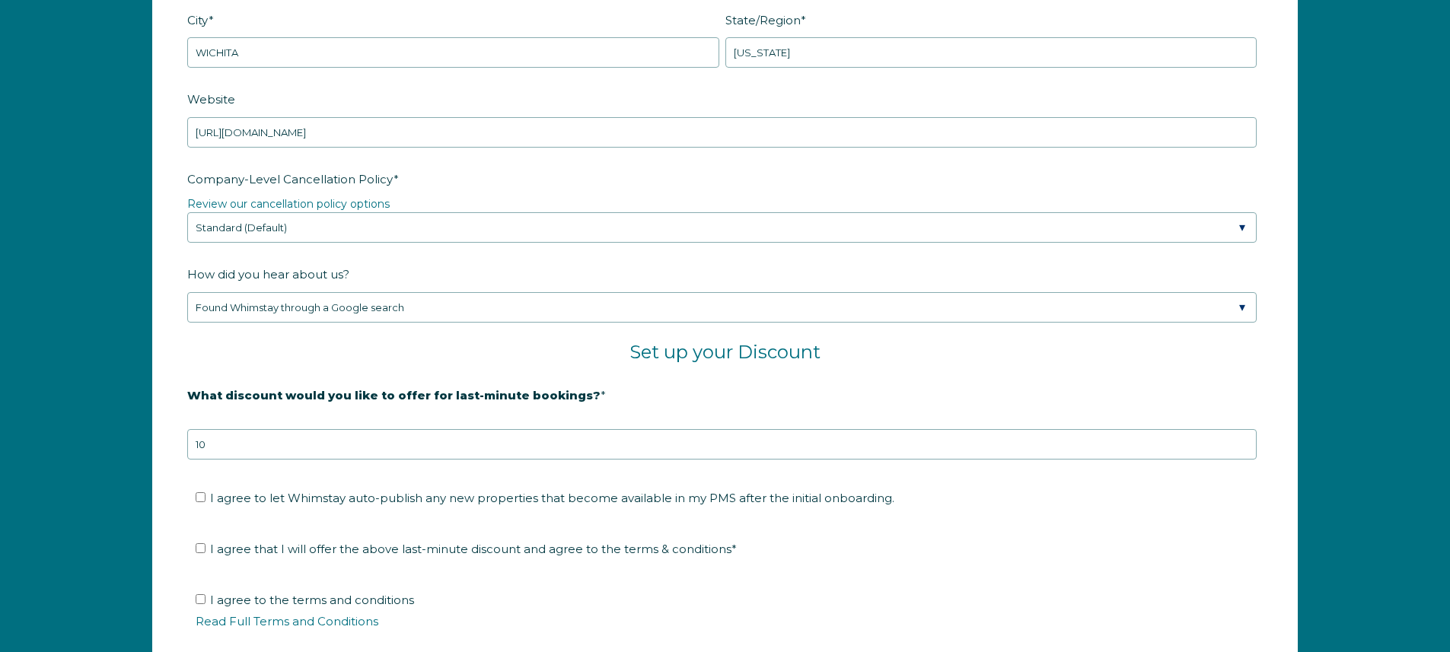
scroll to position [2485, 0]
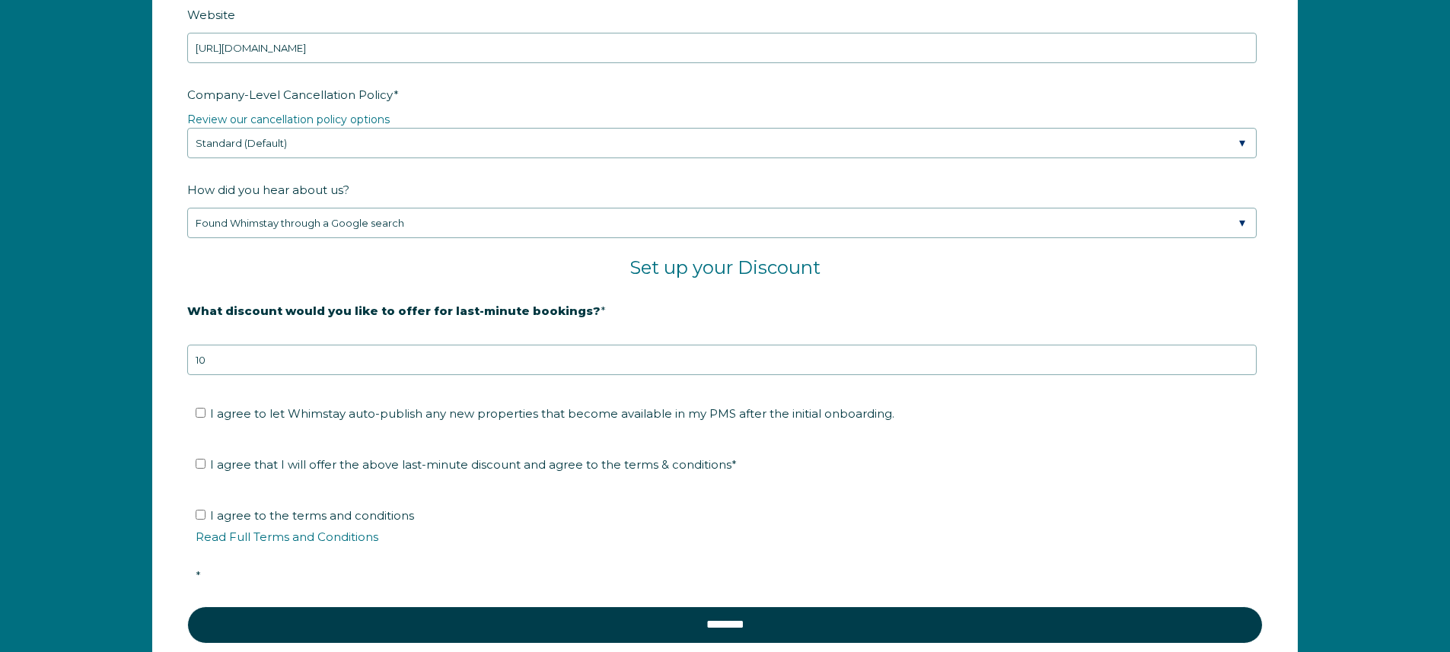
click at [351, 418] on span "I agree to let Whimstay auto-publish any new properties that become available i…" at bounding box center [552, 413] width 684 height 14
click at [206, 418] on input "I agree to let Whimstay auto-publish any new properties that become available i…" at bounding box center [201, 413] width 10 height 10
checkbox input "true"
click at [413, 467] on span "I agree that I will offer the above last-minute discount and agree to the terms…" at bounding box center [473, 464] width 527 height 14
click at [206, 467] on input "I agree that I will offer the above last-minute discount and agree to the terms…" at bounding box center [201, 464] width 10 height 10
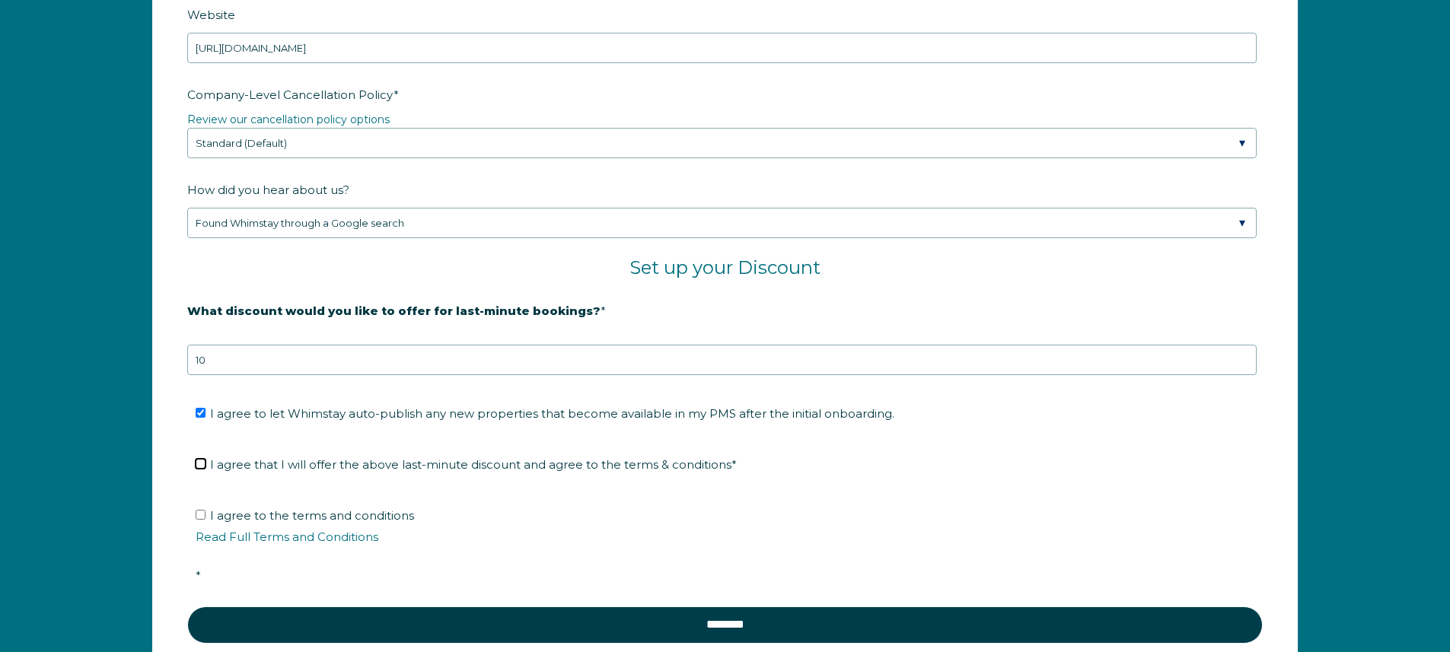
checkbox input "true"
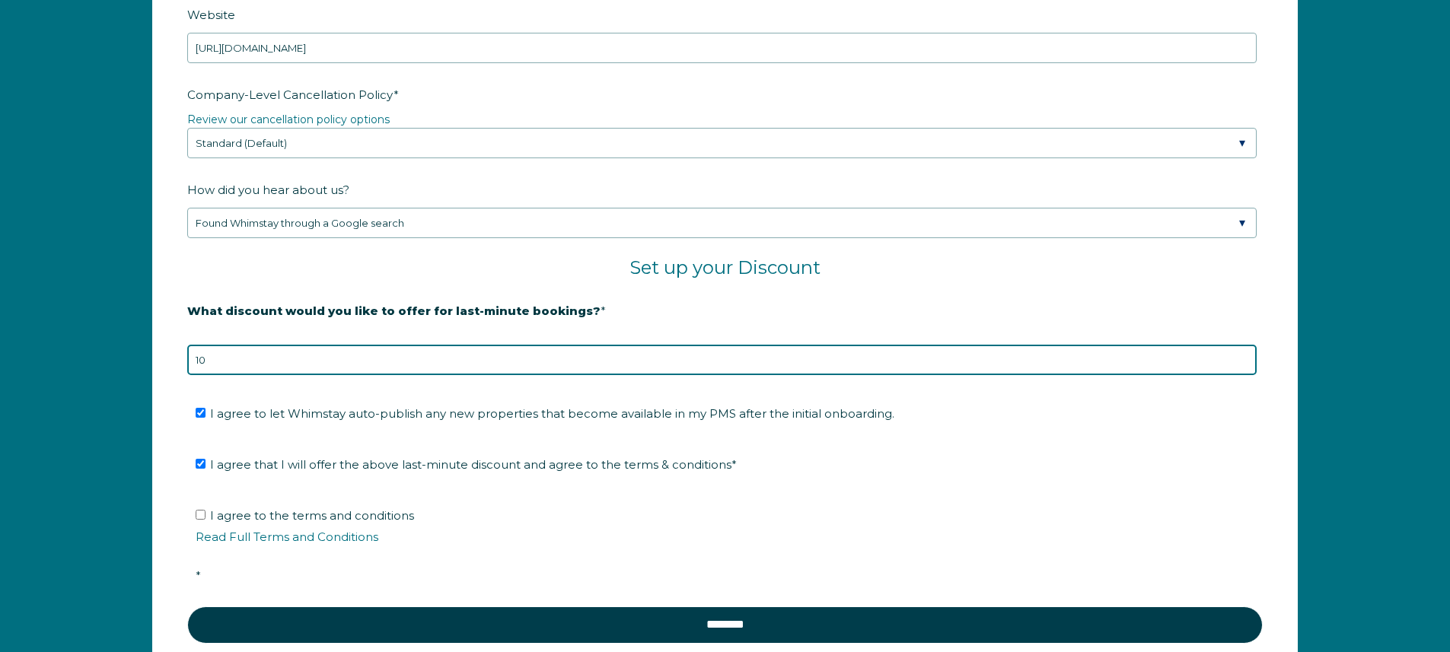
click at [244, 357] on input "10" at bounding box center [721, 360] width 1069 height 30
type input "1"
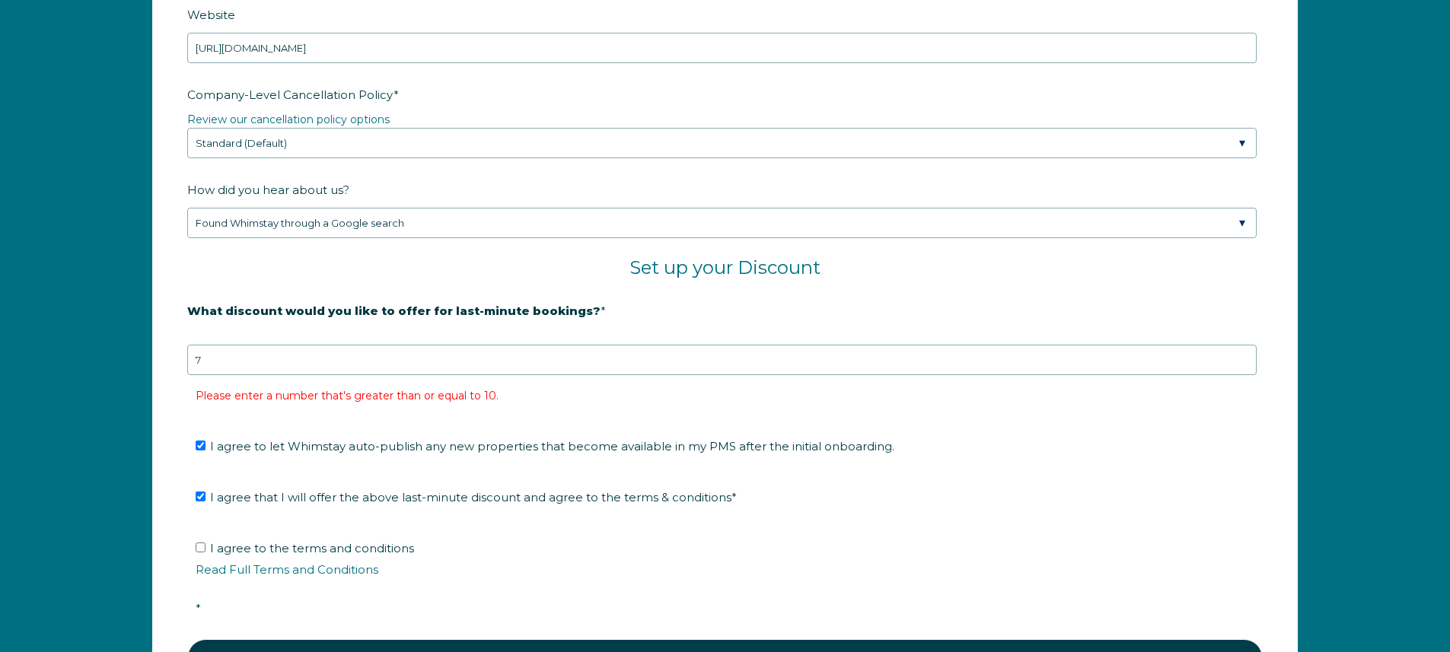
click at [18, 351] on div "Company Name * Stay Midwestern LLC Are you using a PMS or Channel Manager? * Pl…" at bounding box center [725, 156] width 1450 height 1207
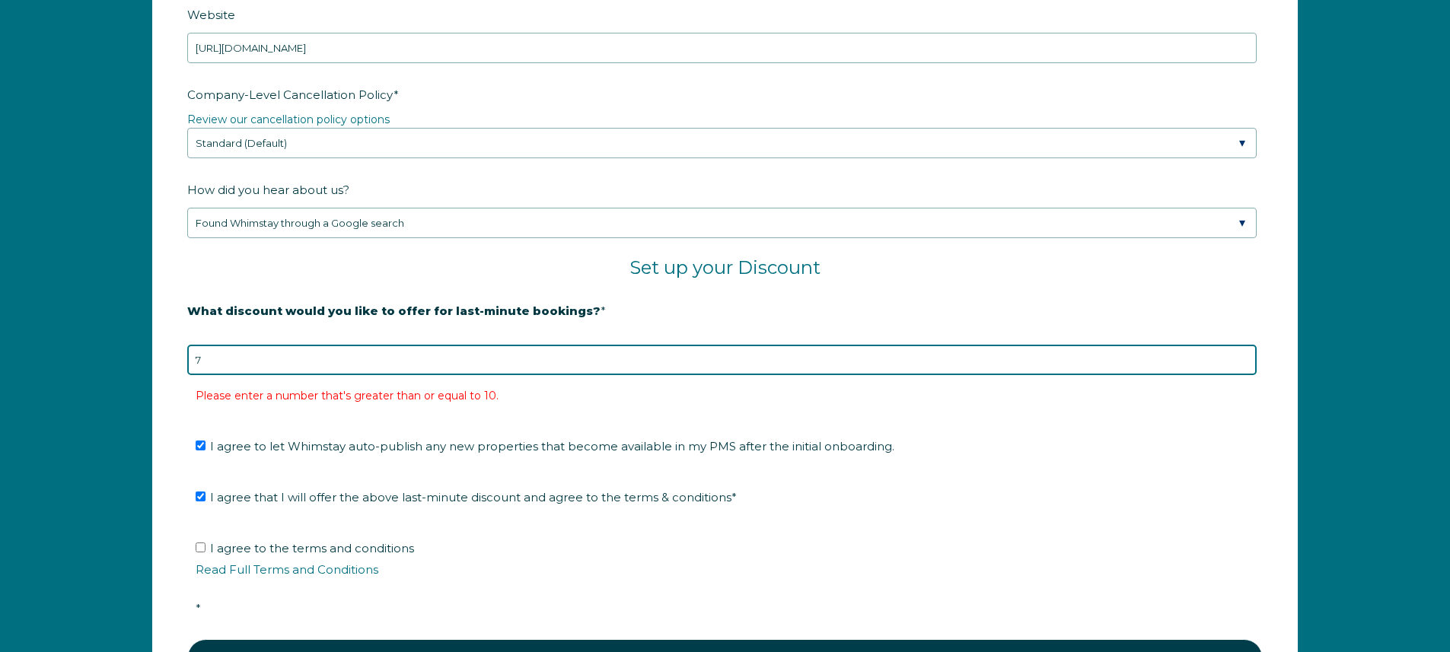
click at [357, 371] on input "7" at bounding box center [721, 360] width 1069 height 30
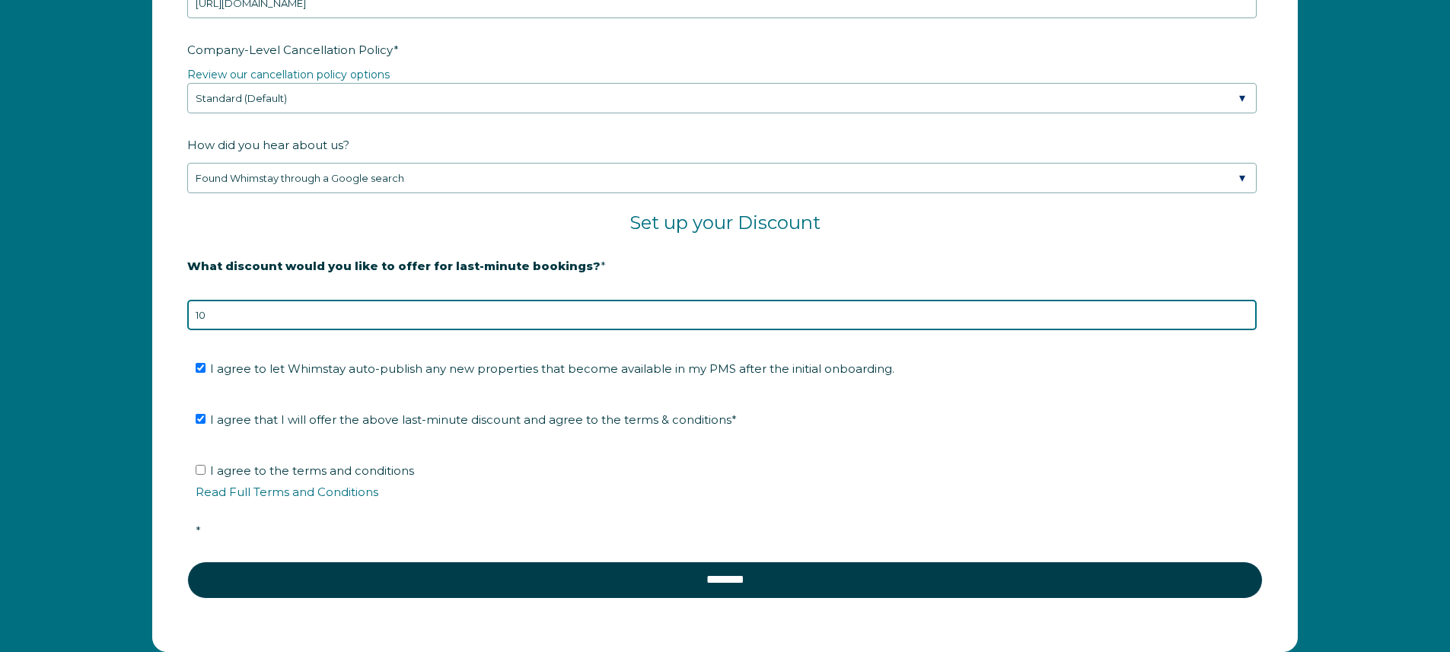
scroll to position [2614, 0]
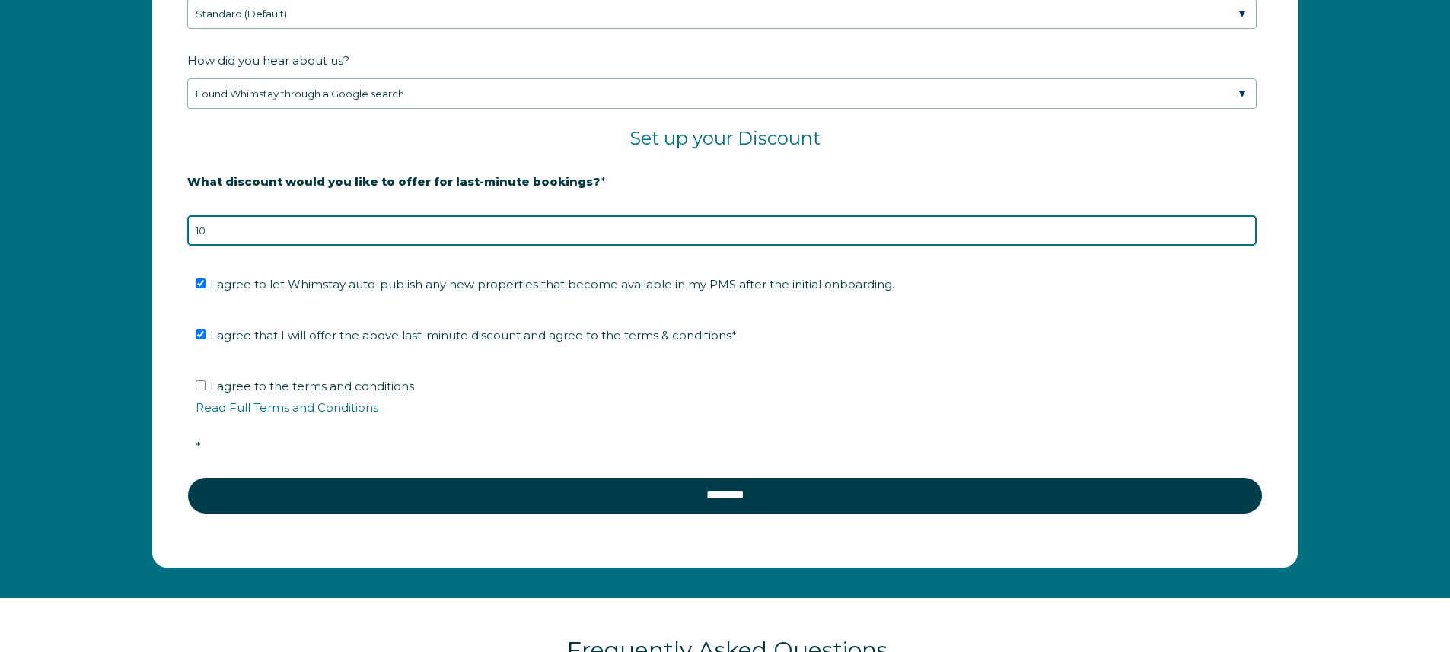
type input "10"
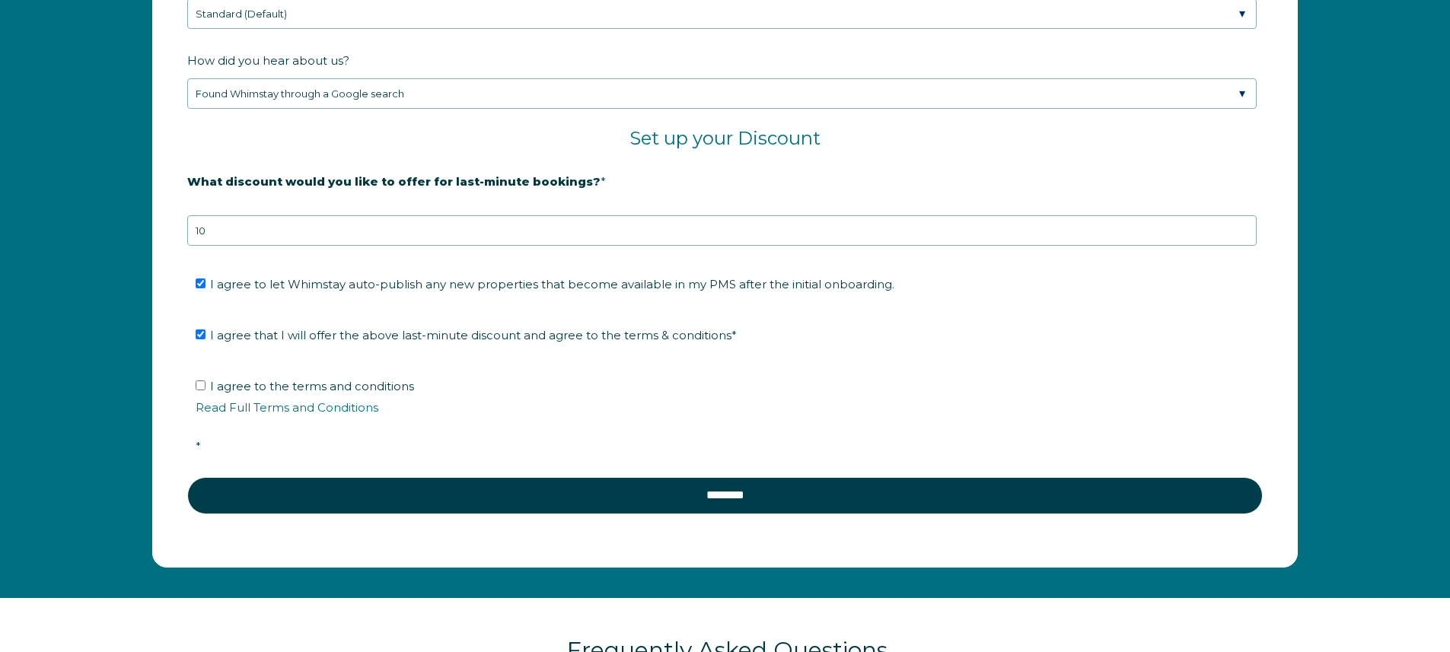
click at [368, 387] on span "I agree to the terms and conditions Read Full Terms and Conditions *" at bounding box center [730, 416] width 1069 height 75
click at [206, 387] on input "I agree to the terms and conditions Read Full Terms and Conditions *" at bounding box center [201, 386] width 10 height 10
checkbox input "true"
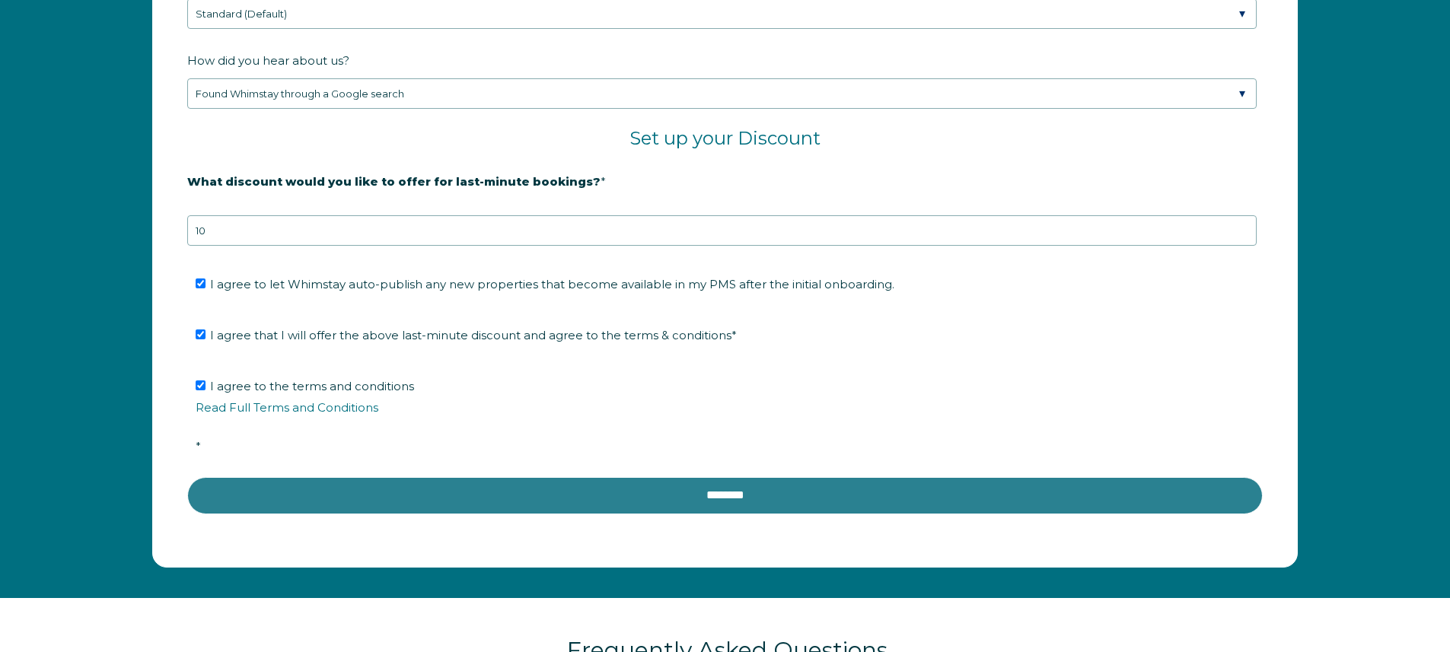
drag, startPoint x: 644, startPoint y: 470, endPoint x: 647, endPoint y: 489, distance: 18.5
click at [644, 470] on fieldset "I agree to the terms and conditions Read Full Terms and Conditions *" at bounding box center [725, 421] width 1076 height 111
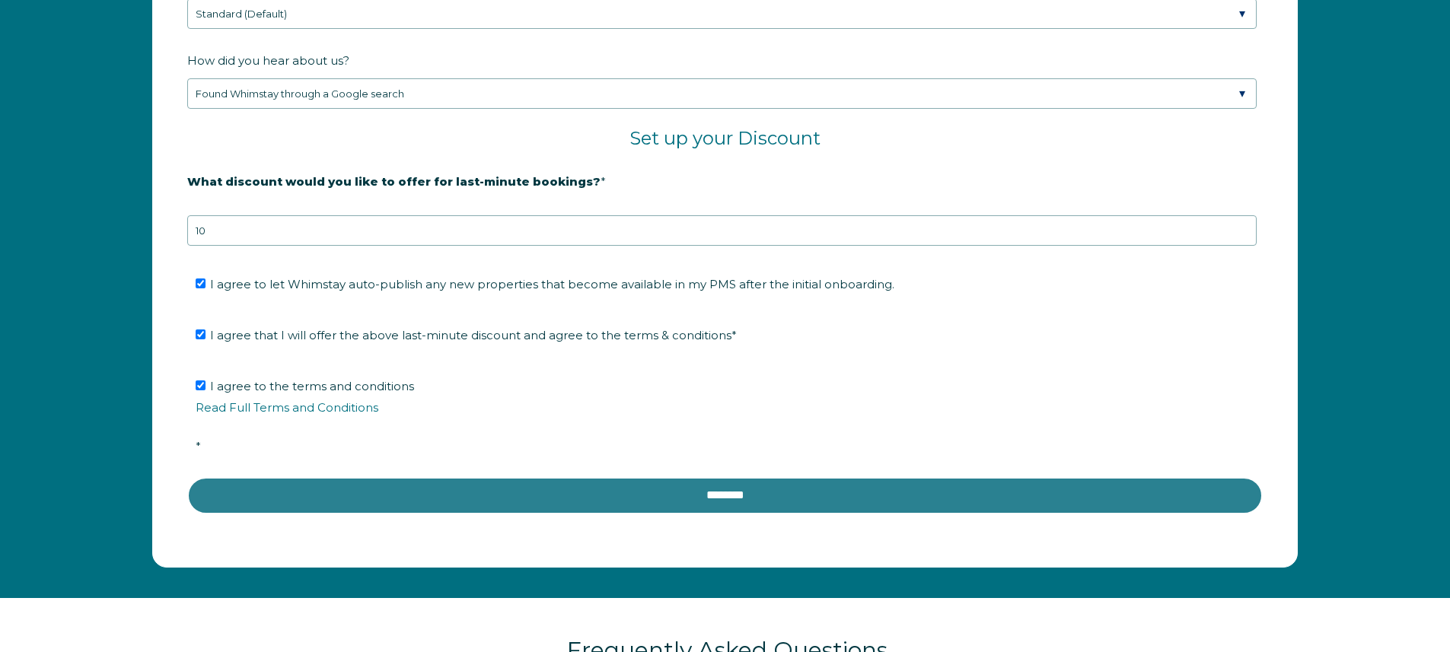
click at [647, 489] on input "********" at bounding box center [725, 495] width 1076 height 37
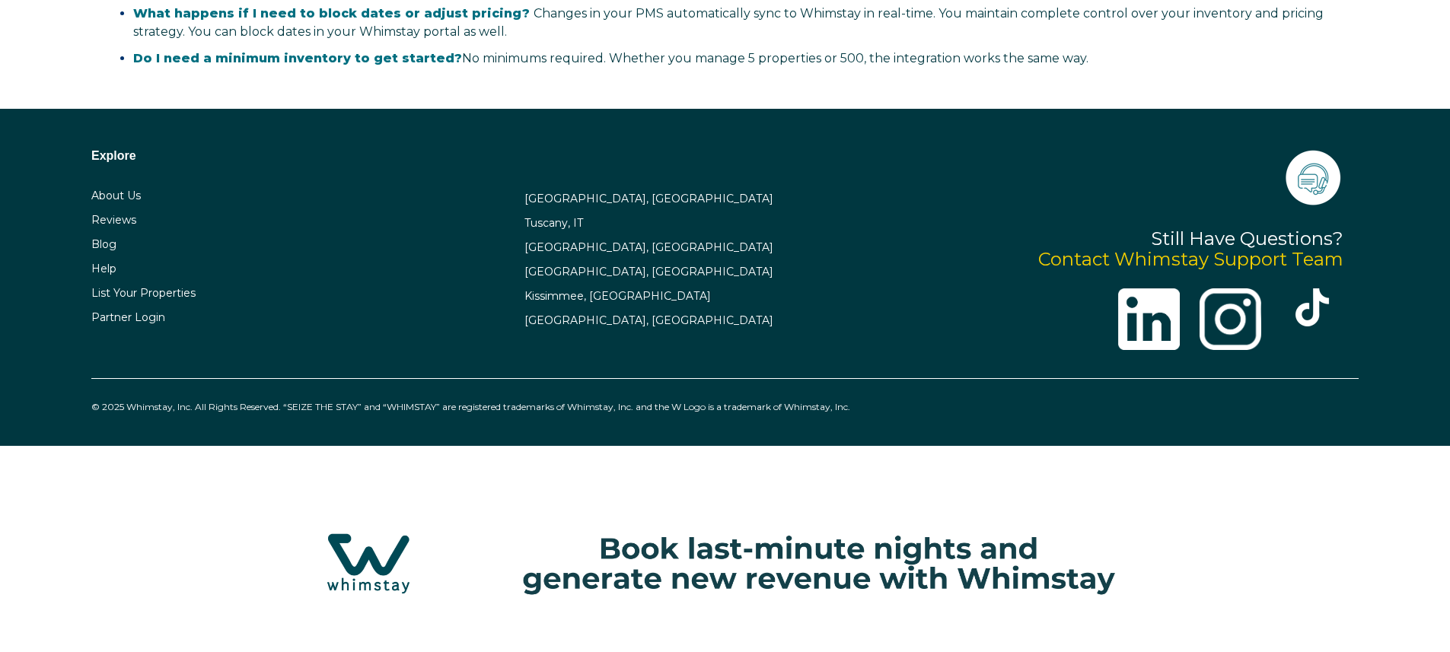
scroll to position [3613, 0]
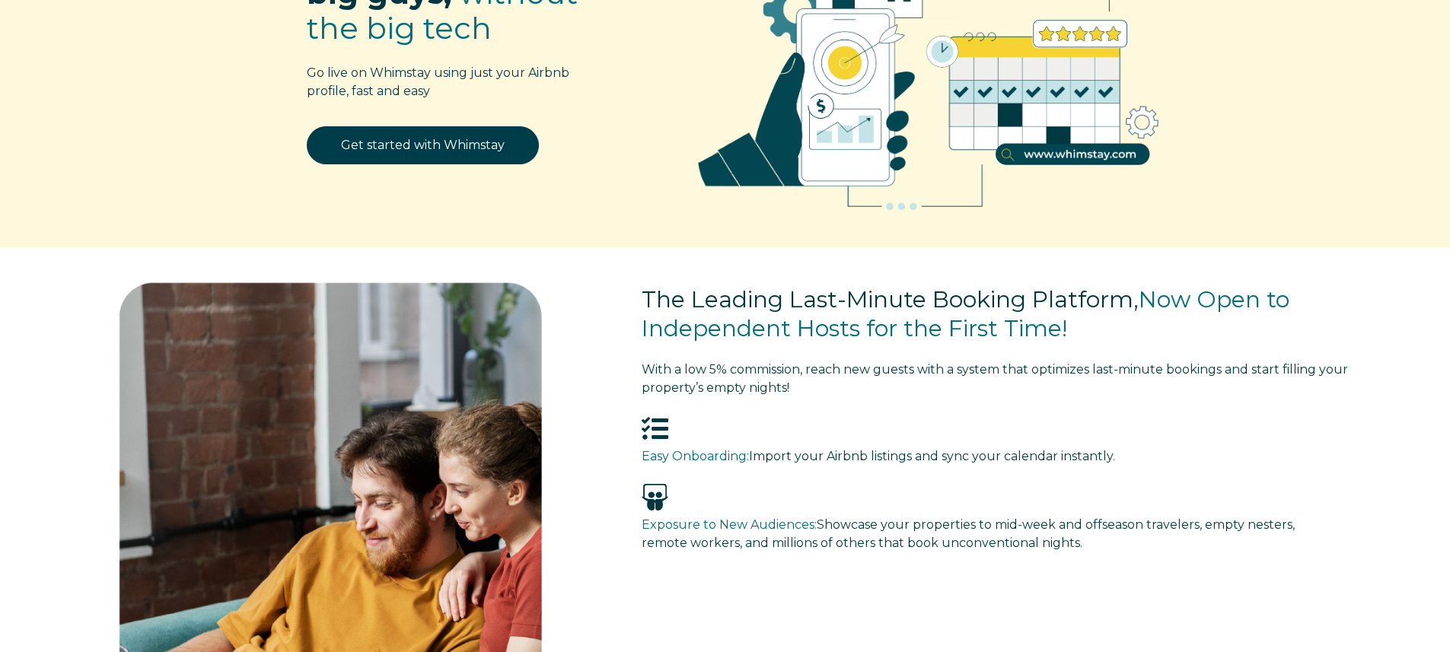
select select "US"
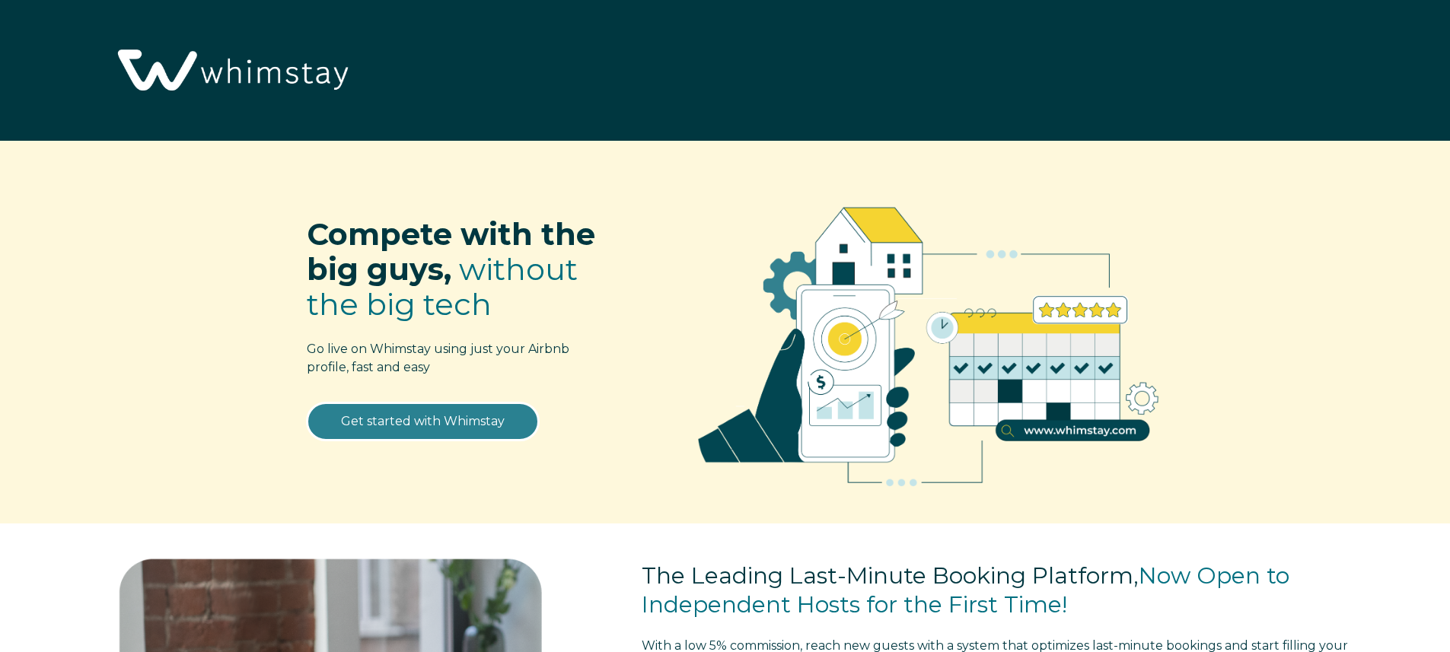
click at [452, 417] on link "Get started with Whimstay" at bounding box center [423, 422] width 232 height 38
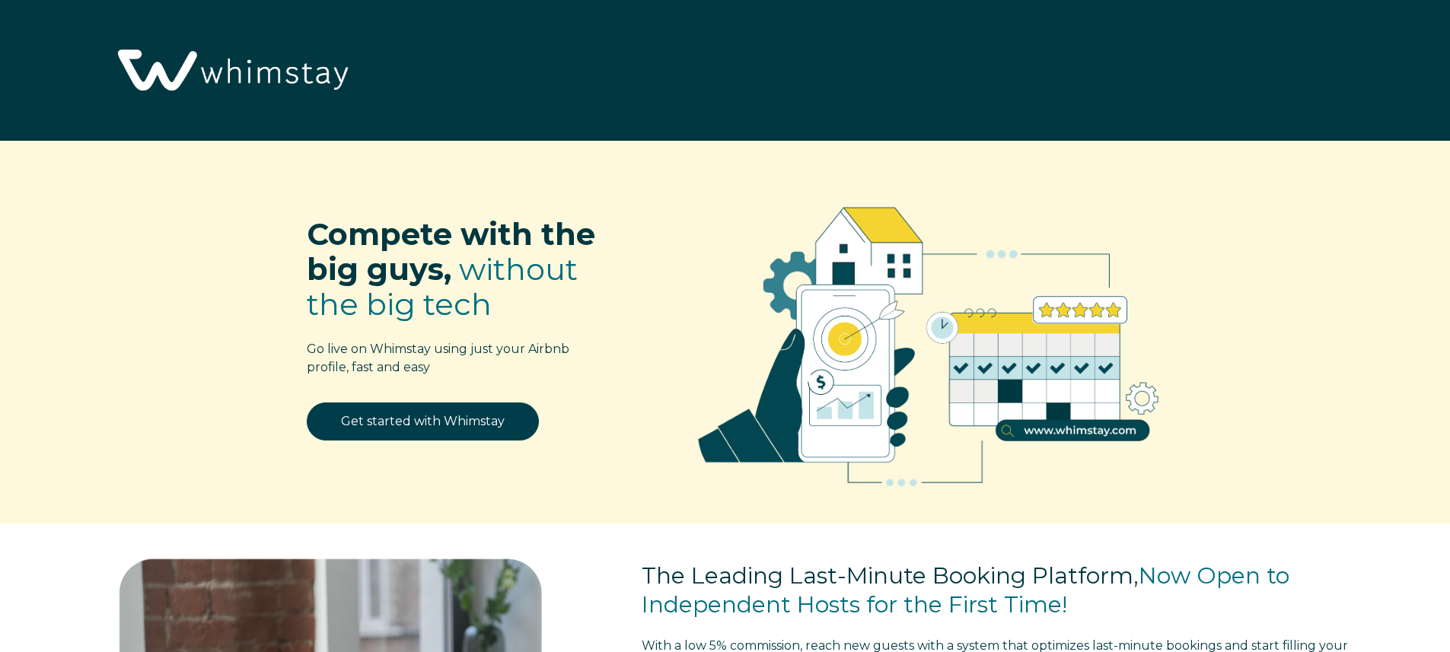
select select "US"
drag, startPoint x: 265, startPoint y: 98, endPoint x: 262, endPoint y: 83, distance: 15.5
click at [265, 97] on img at bounding box center [231, 72] width 249 height 128
click at [256, 65] on img at bounding box center [231, 72] width 249 height 128
click at [164, 77] on img at bounding box center [231, 72] width 249 height 128
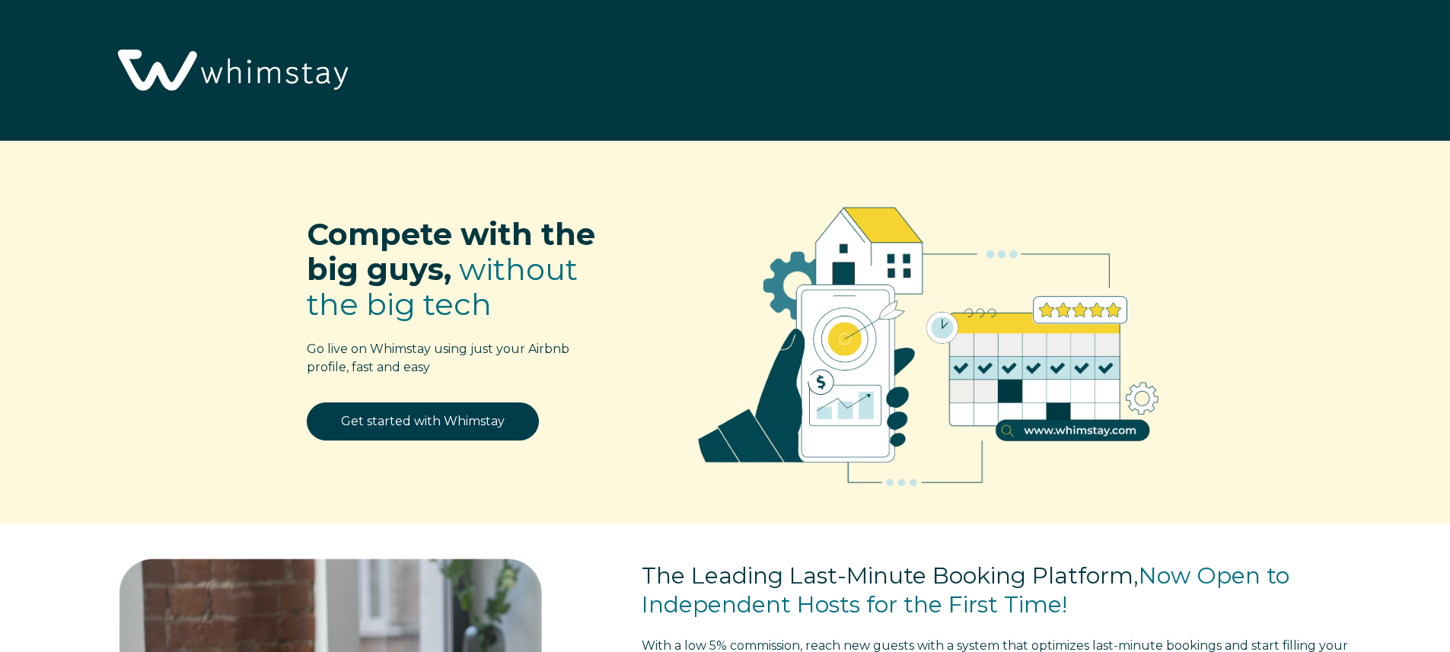
drag, startPoint x: 247, startPoint y: 107, endPoint x: 251, endPoint y: 80, distance: 27.0
click at [247, 106] on img at bounding box center [231, 72] width 249 height 128
click at [251, 65] on img at bounding box center [231, 72] width 249 height 128
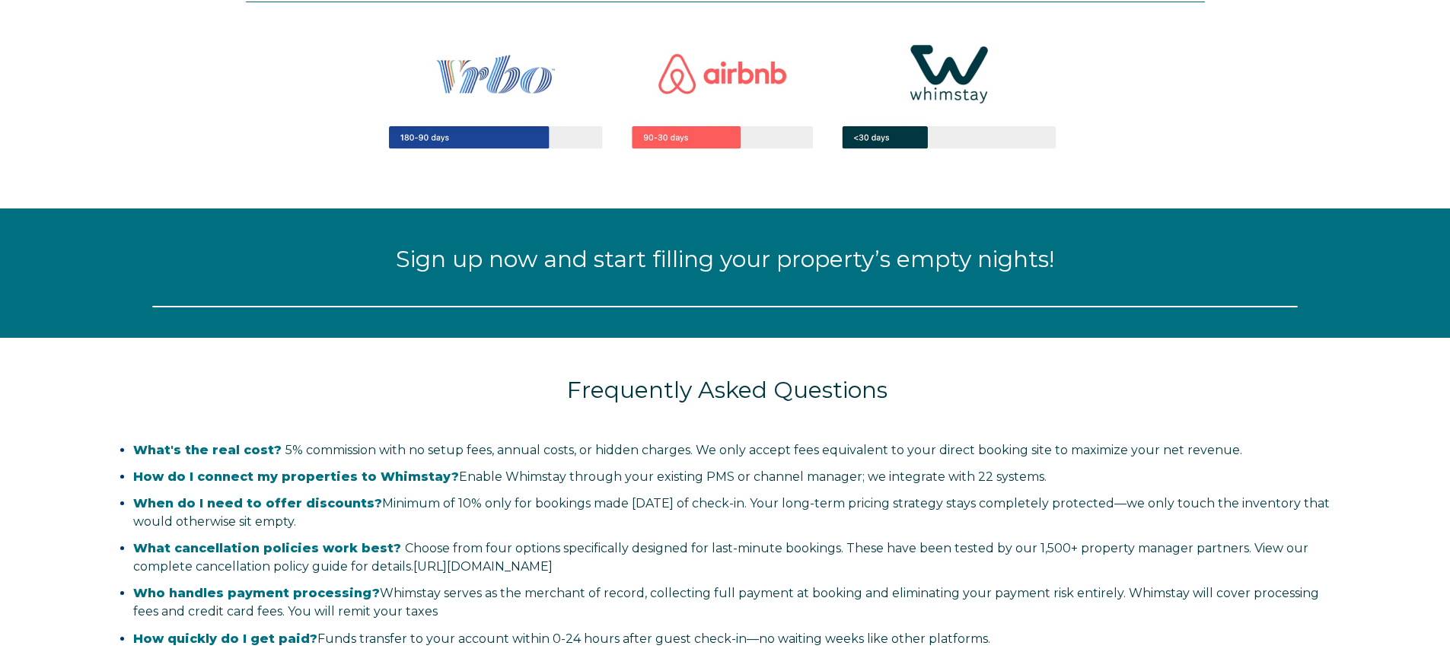
select select "US"
select select "Standard"
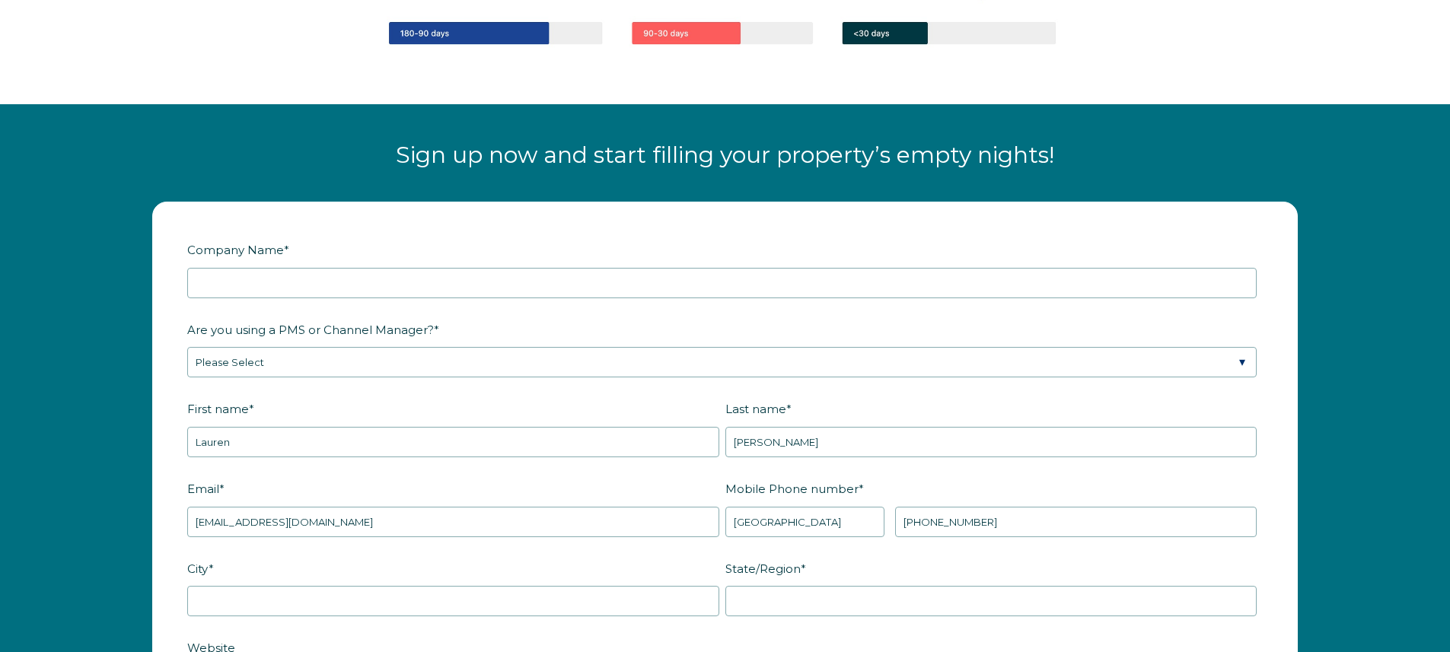
scroll to position [1806, 0]
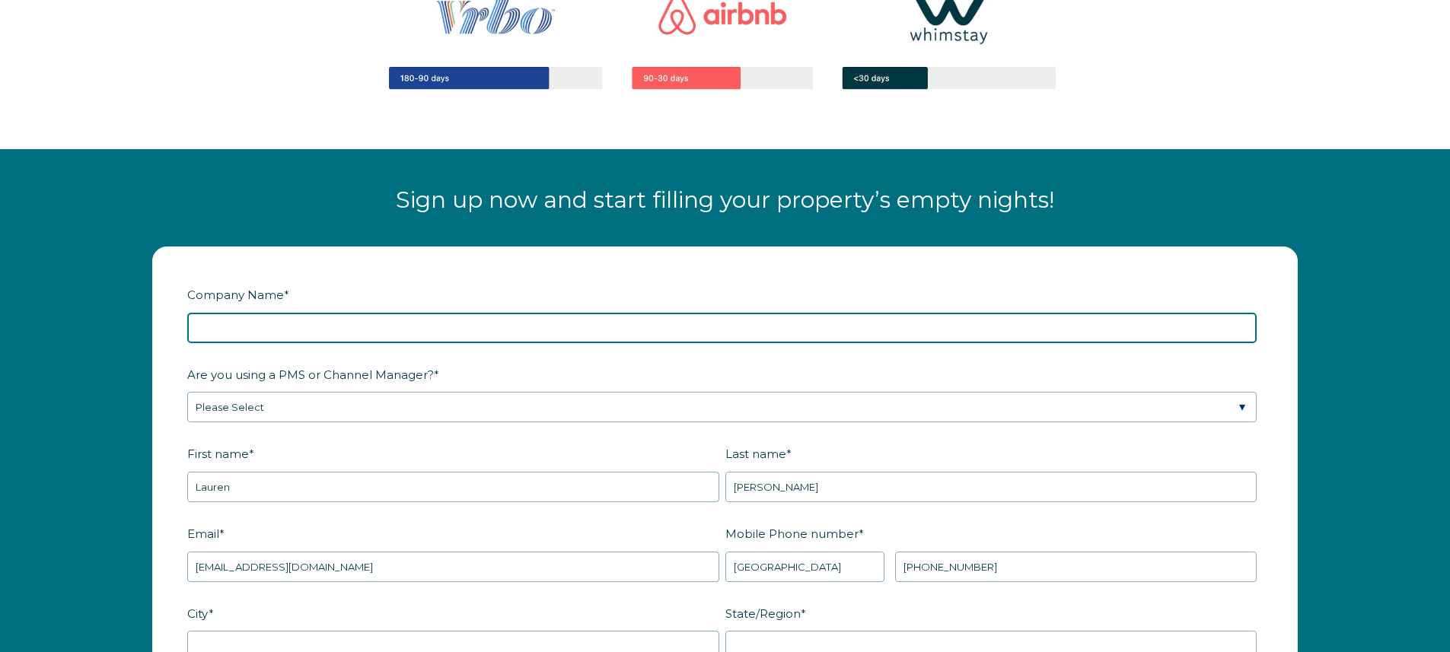
click at [361, 314] on input "Company Name *" at bounding box center [721, 328] width 1069 height 30
type input "Stay Midwestern LLC"
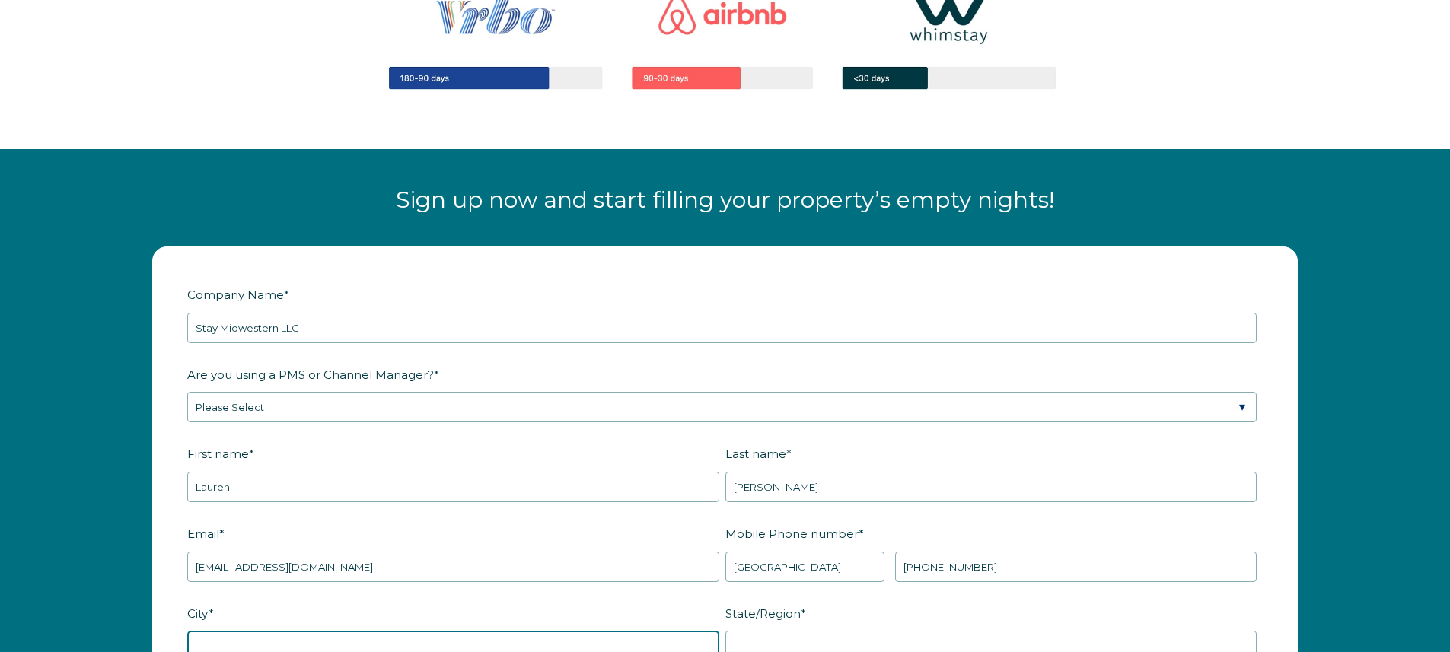
type input "WICHITA"
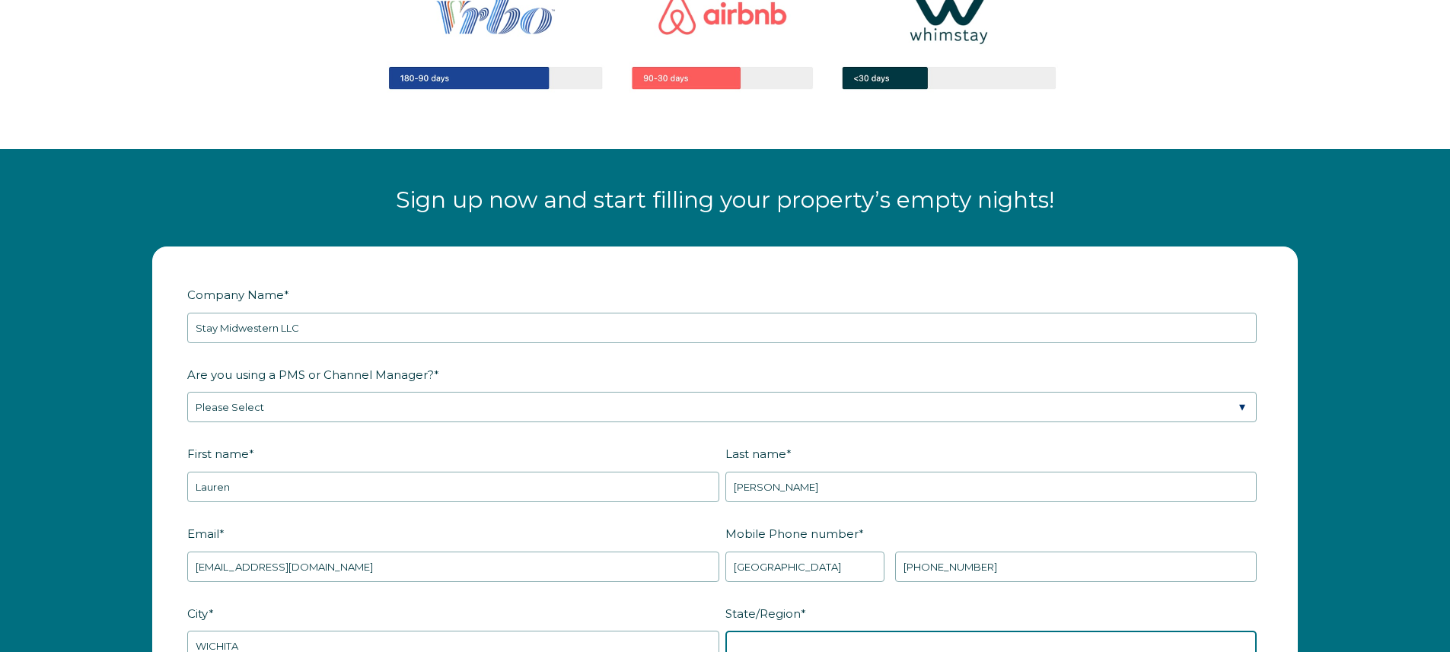
type input "Kansas"
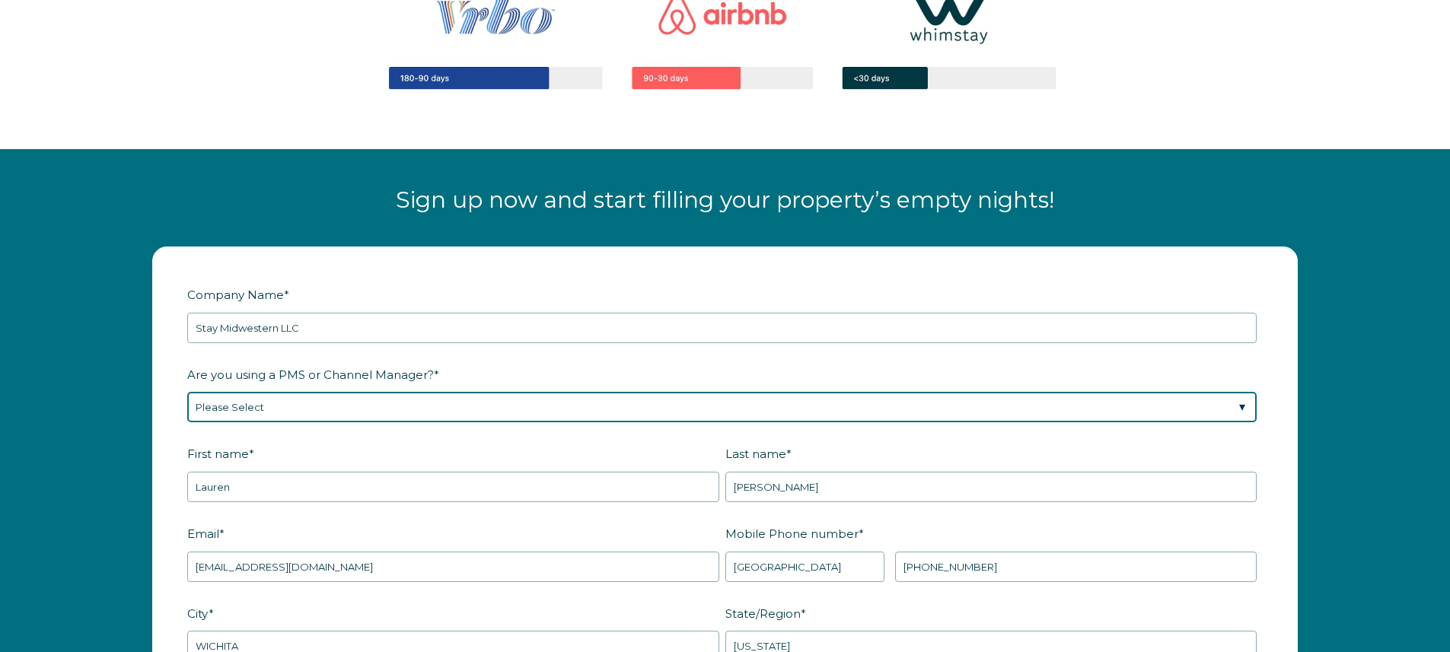
click at [295, 416] on select "Please Select Barefoot BookingPal Boost Brightside CiiRUS Escapia Guesty Hostaw…" at bounding box center [721, 407] width 1069 height 30
select select "Airbnb"
click at [187, 392] on select "Please Select Barefoot BookingPal Boost Brightside CiiRUS Escapia Guesty Hostaw…" at bounding box center [721, 407] width 1069 height 30
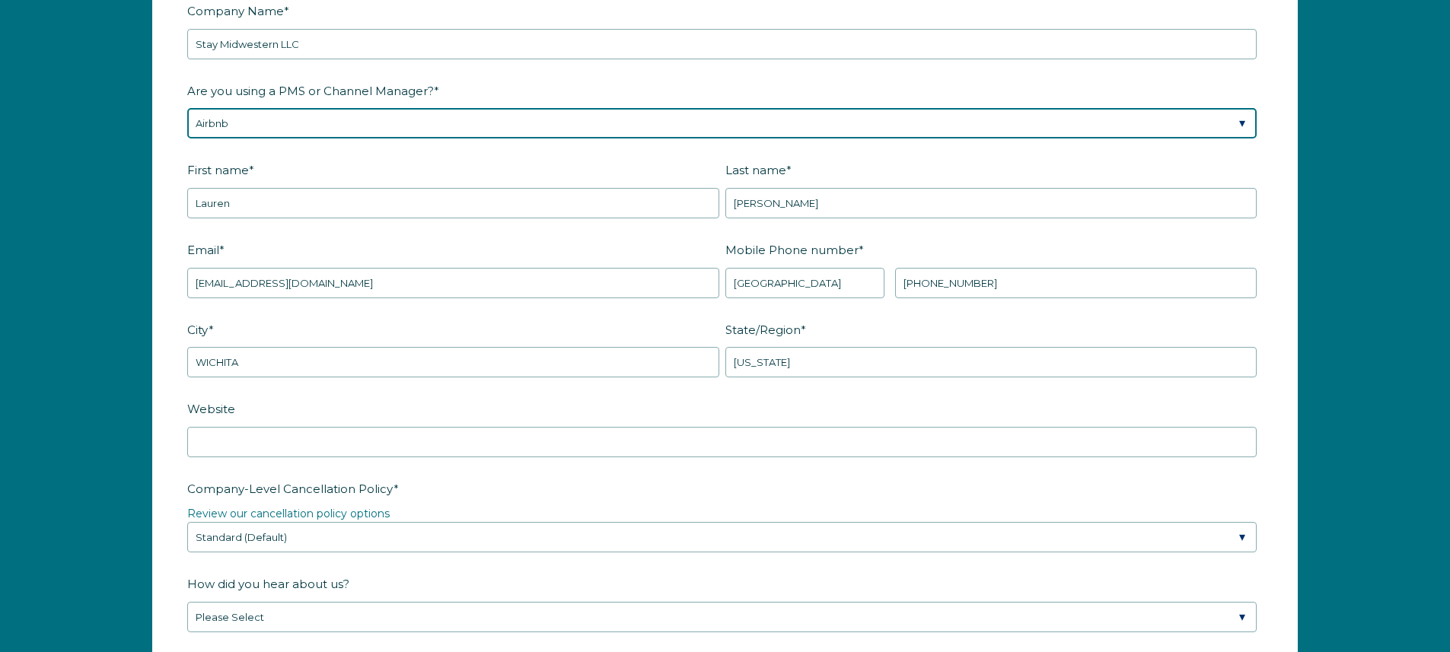
scroll to position [2110, 0]
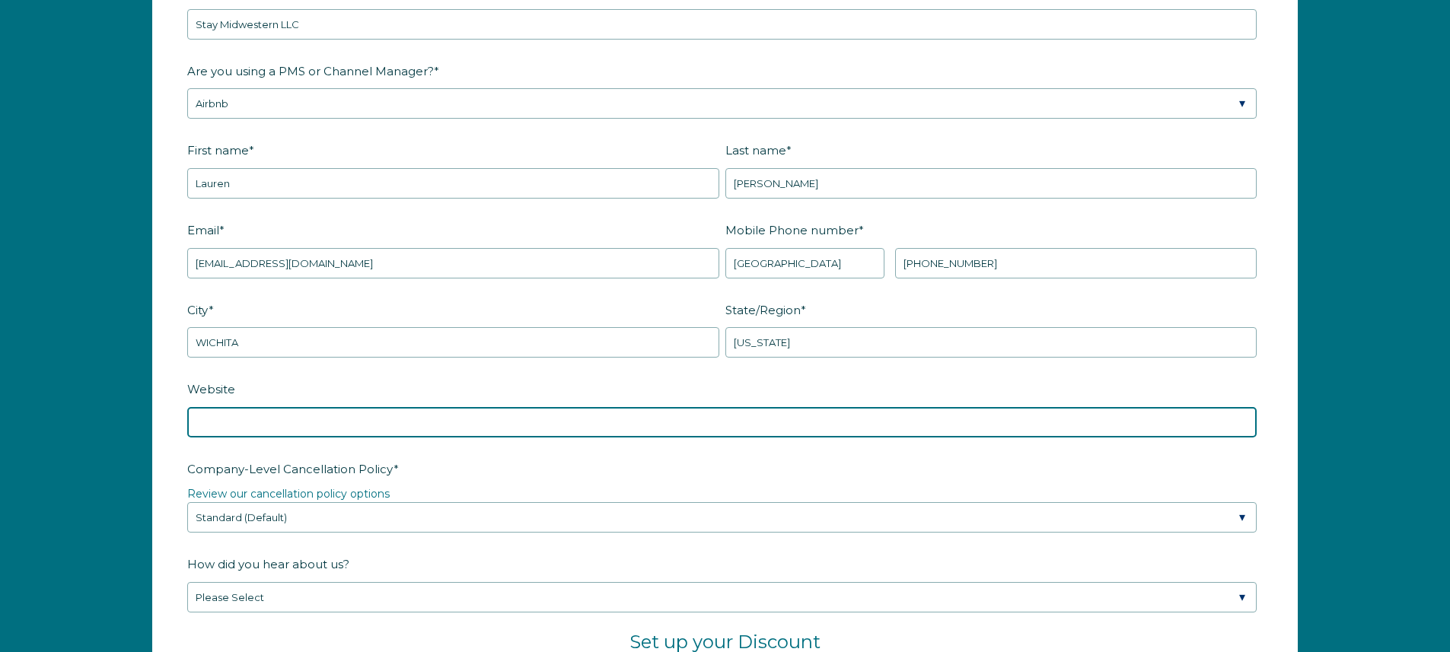
click at [409, 420] on input "Website" at bounding box center [721, 422] width 1069 height 30
paste input "https://staymidwestern.co/"
type input "https://staymidwestern.co/"
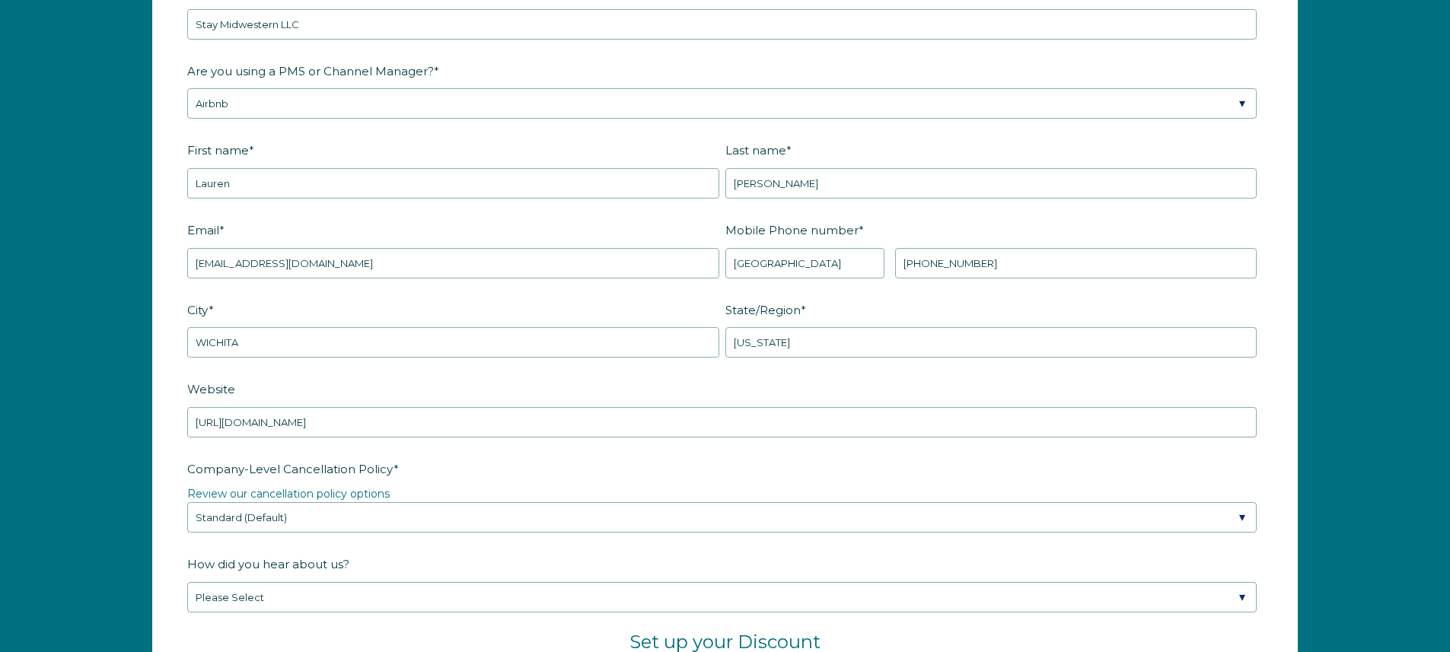
click at [66, 487] on div "Company Name * Stay Midwestern LLC Are you using a PMS or Channel Manager? * Pl…" at bounding box center [725, 515] width 1450 height 1174
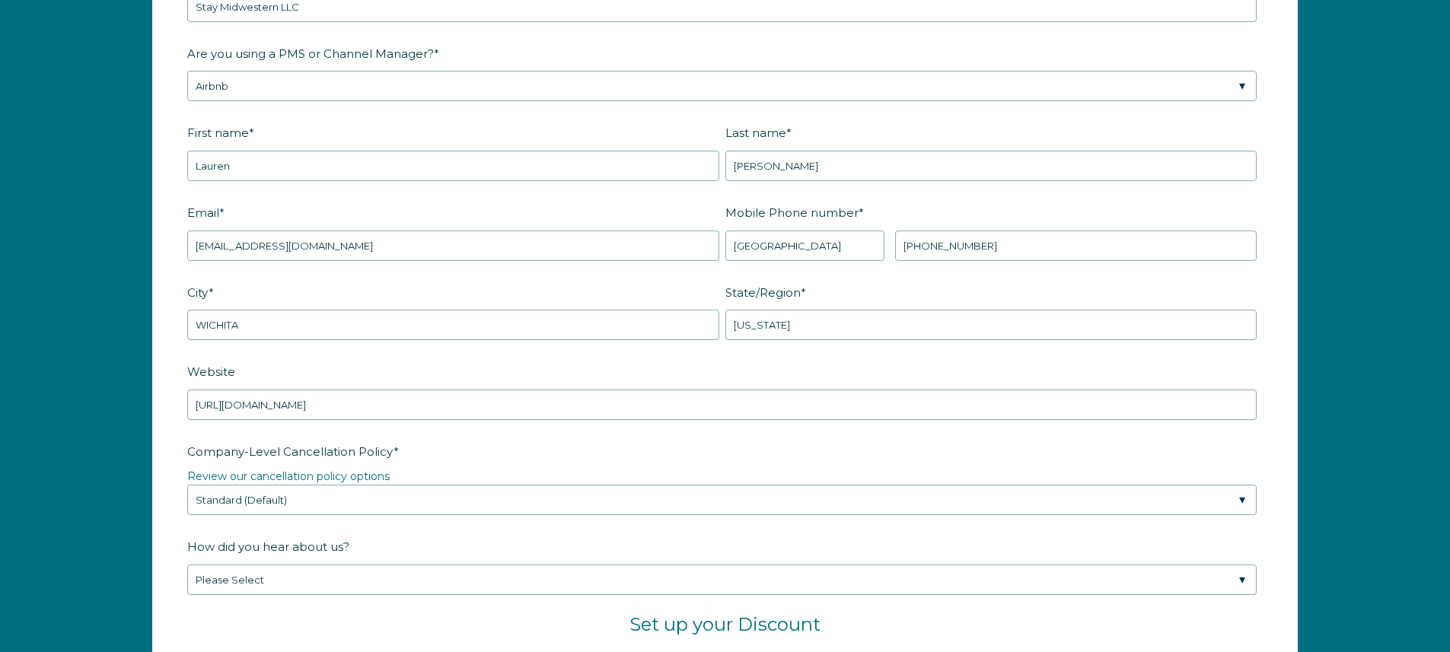
scroll to position [2136, 0]
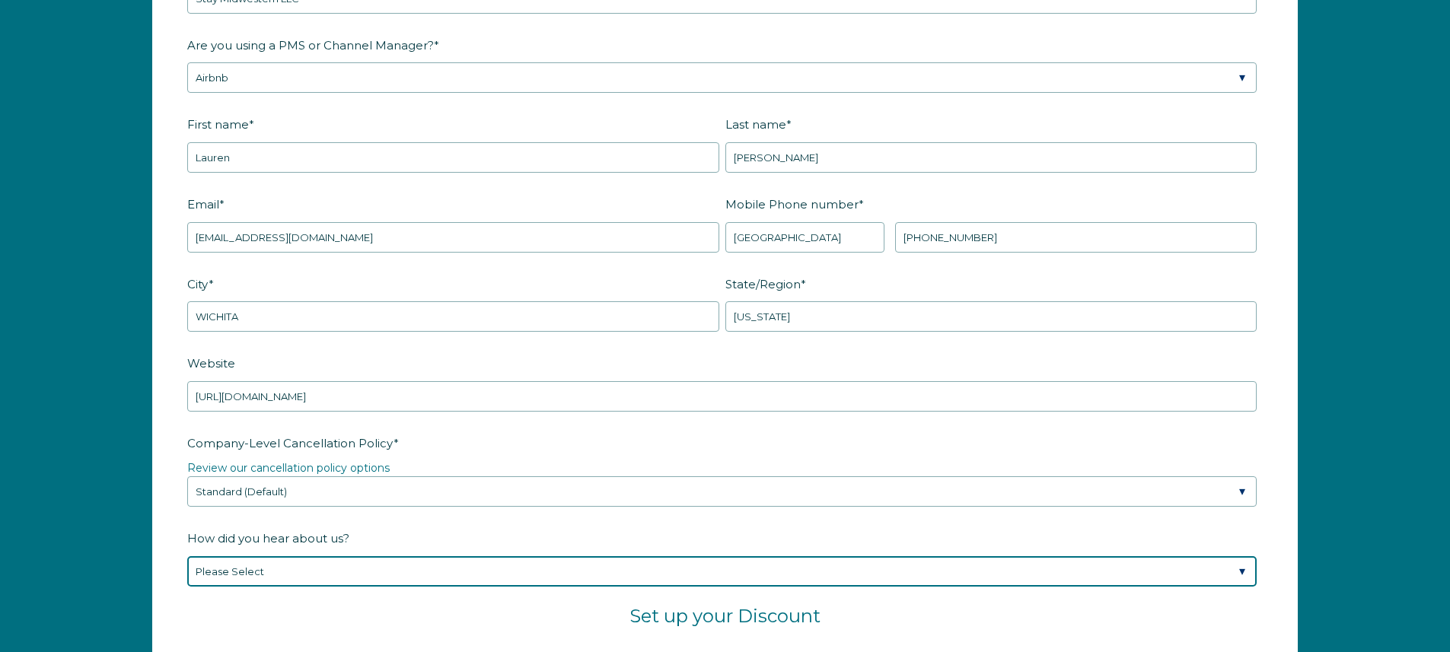
click at [239, 575] on select "Please Select Found Whimstay through a Google search Spoke to a Whimstay salesp…" at bounding box center [721, 571] width 1069 height 30
select select "Google Search"
click at [187, 556] on select "Please Select Found Whimstay through a Google search Spoke to a Whimstay salesp…" at bounding box center [721, 571] width 1069 height 30
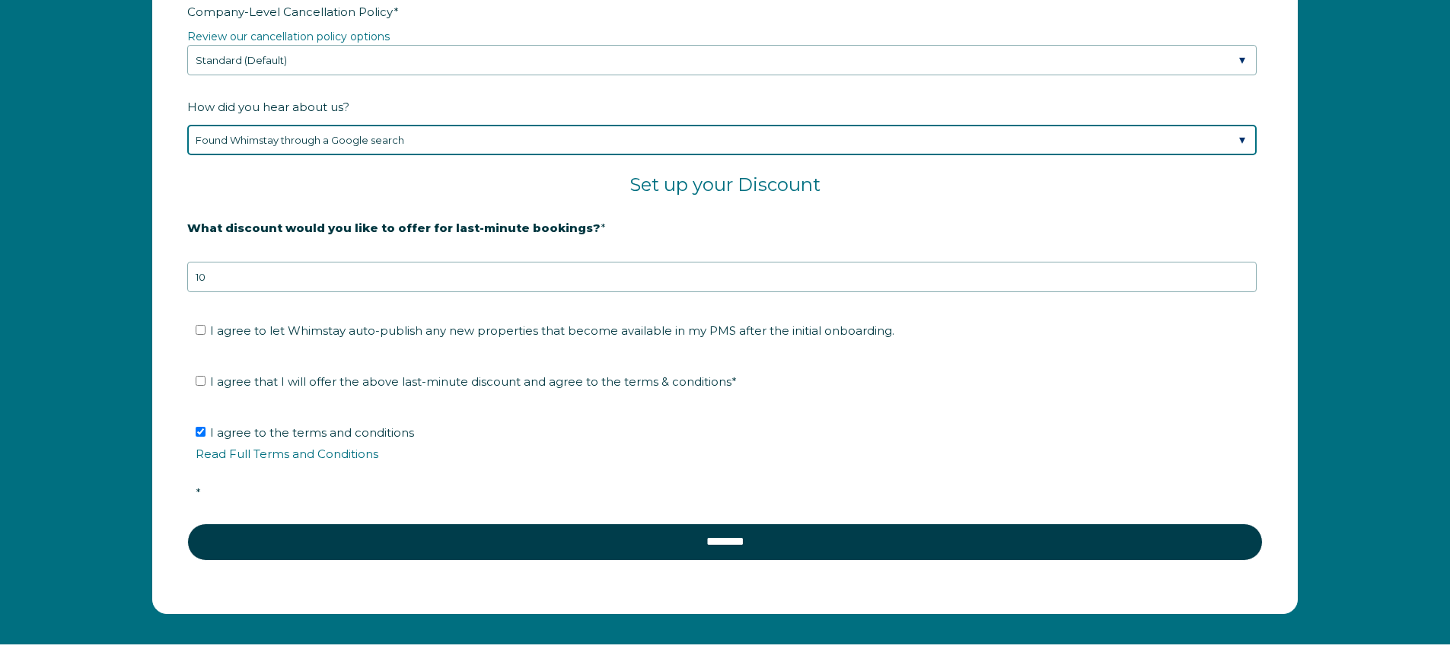
scroll to position [2704, 0]
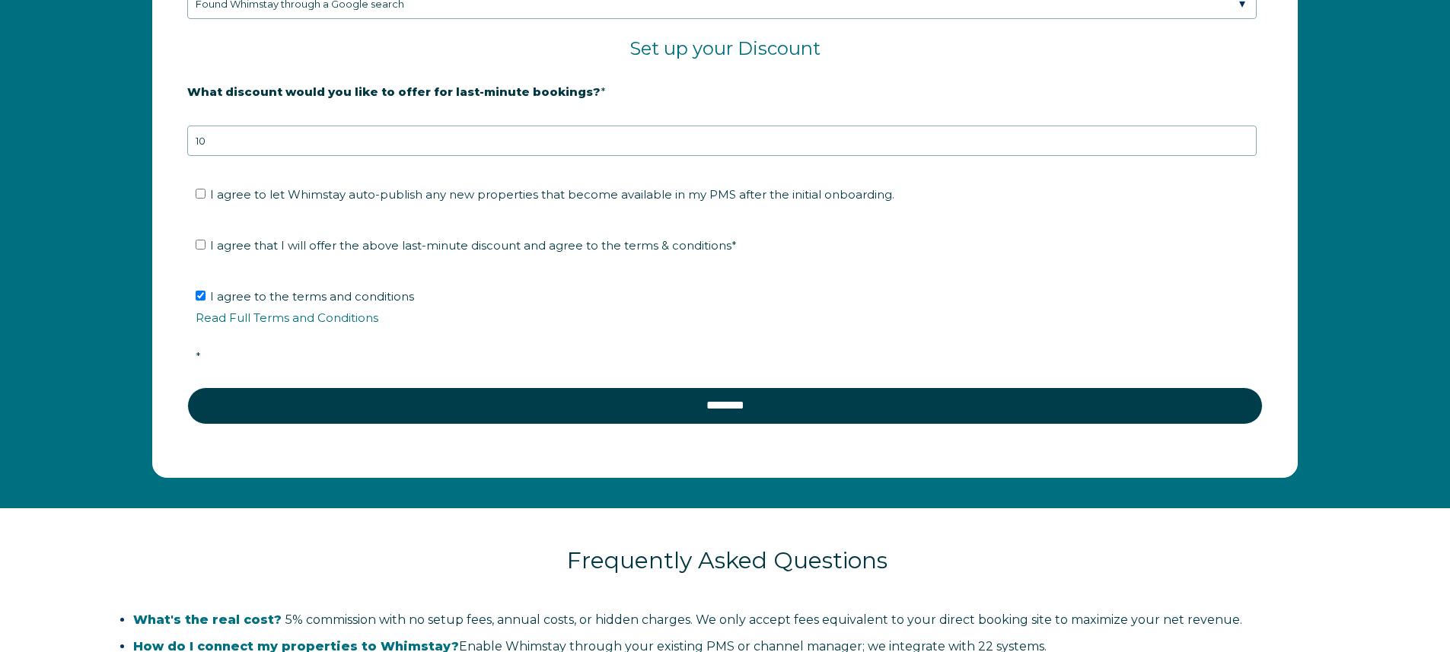
click at [269, 175] on fieldset "I agree to let Whimstay auto-publish any new properties that become available i…" at bounding box center [725, 199] width 1076 height 51
drag, startPoint x: 266, startPoint y: 193, endPoint x: 264, endPoint y: 200, distance: 7.8
click at [266, 193] on span "I agree to let Whimstay auto-publish any new properties that become available i…" at bounding box center [552, 194] width 684 height 14
click at [206, 193] on input "I agree to let Whimstay auto-publish any new properties that become available i…" at bounding box center [201, 194] width 10 height 10
checkbox input "true"
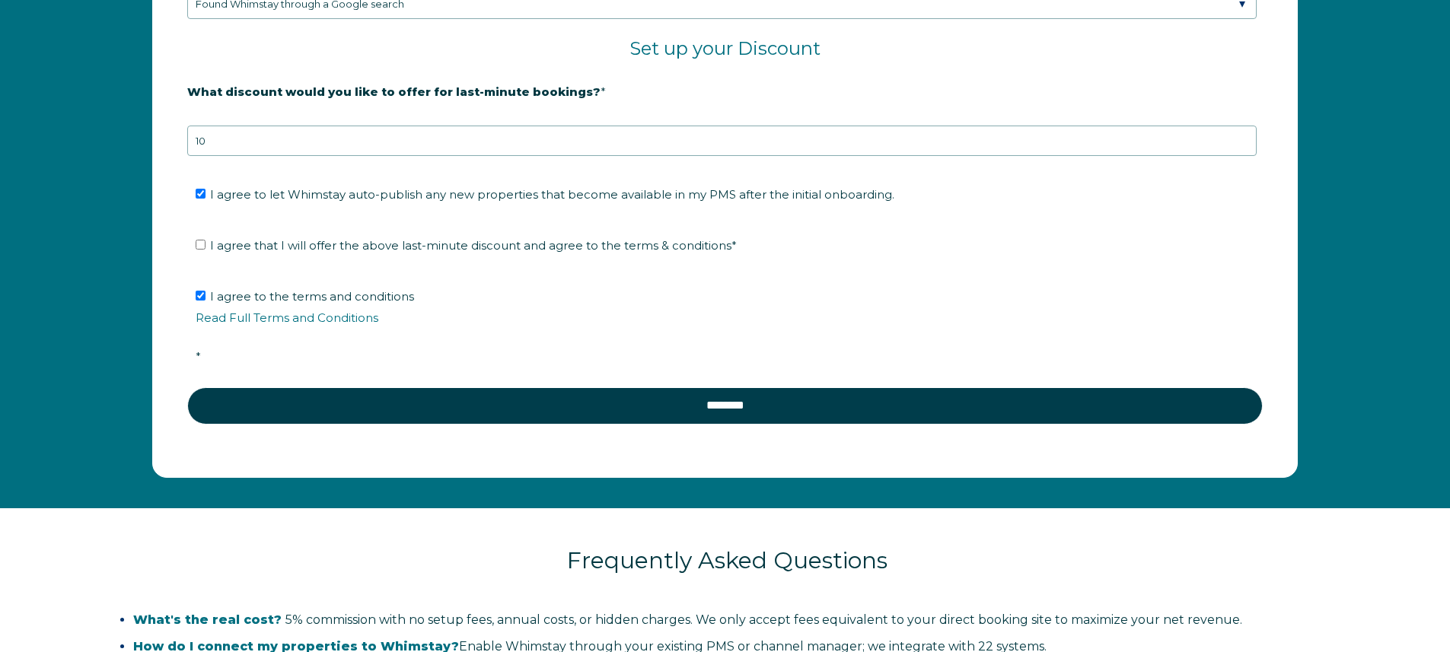
click at [259, 222] on fieldset "I agree to let Whimstay auto-publish any new properties that become available i…" at bounding box center [725, 199] width 1076 height 51
click at [255, 246] on span "I agree that I will offer the above last-minute discount and agree to the terms…" at bounding box center [473, 245] width 527 height 14
click at [206, 246] on input "I agree that I will offer the above last-minute discount and agree to the terms…" at bounding box center [201, 245] width 10 height 10
checkbox input "true"
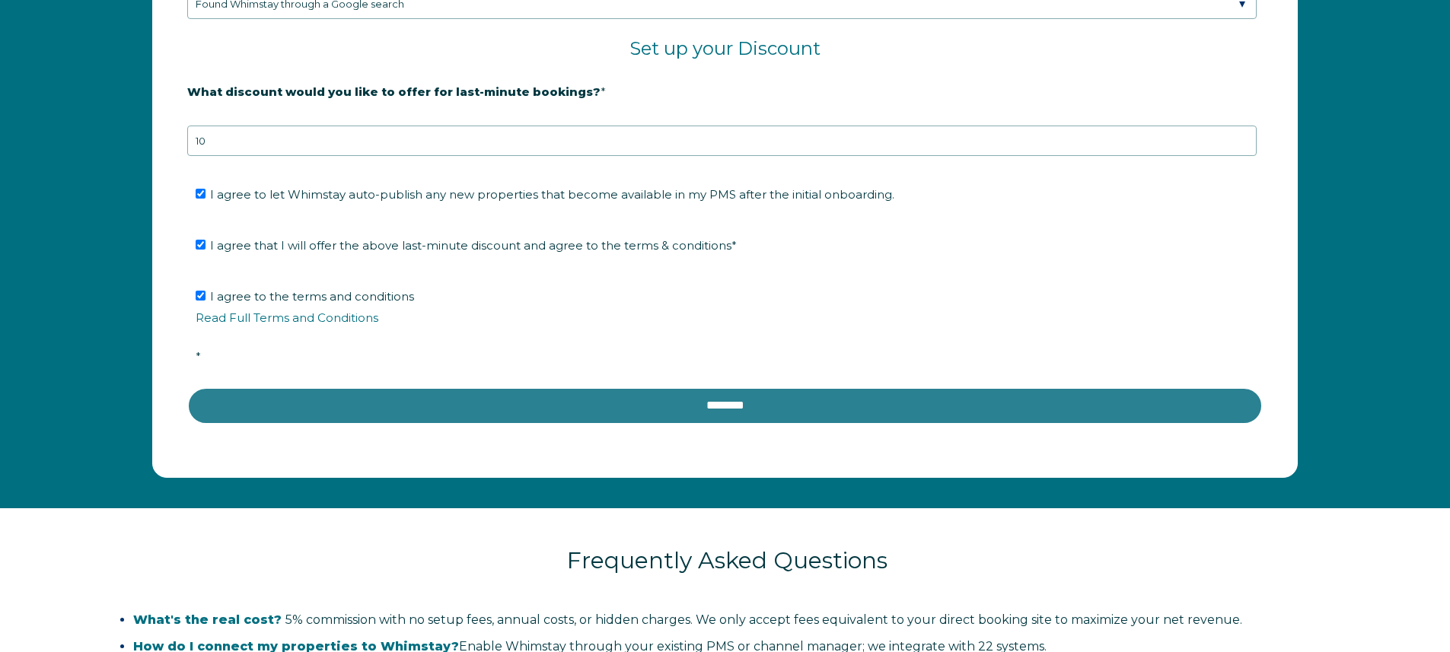
drag, startPoint x: 398, startPoint y: 415, endPoint x: 410, endPoint y: 482, distance: 68.0
click at [398, 414] on input "********" at bounding box center [725, 405] width 1076 height 37
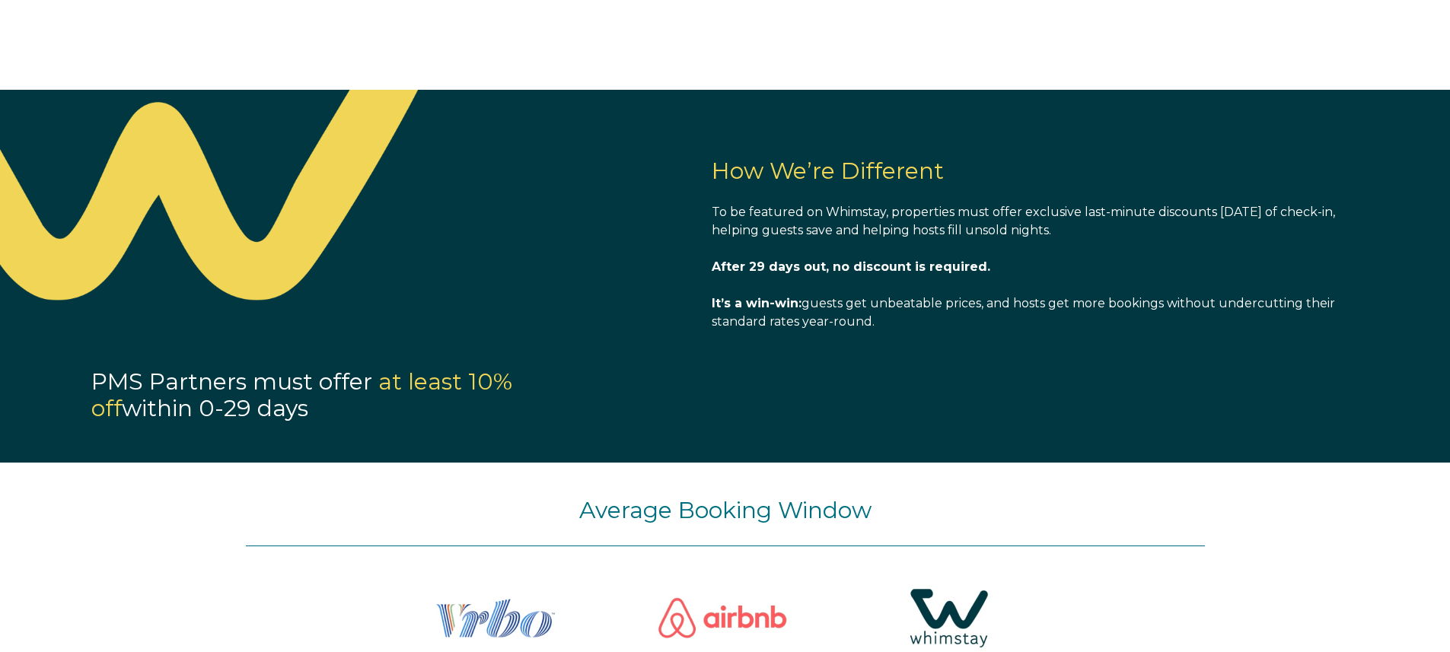
scroll to position [1519, 0]
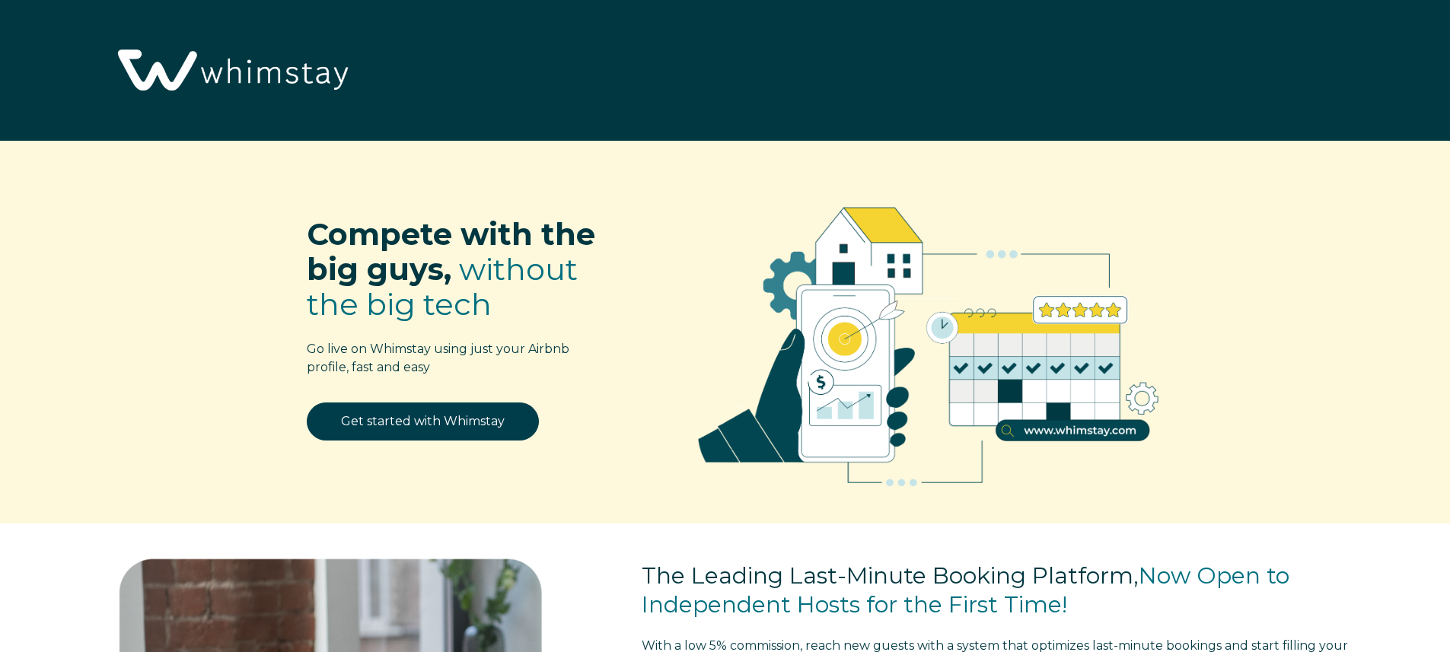
select select "US"
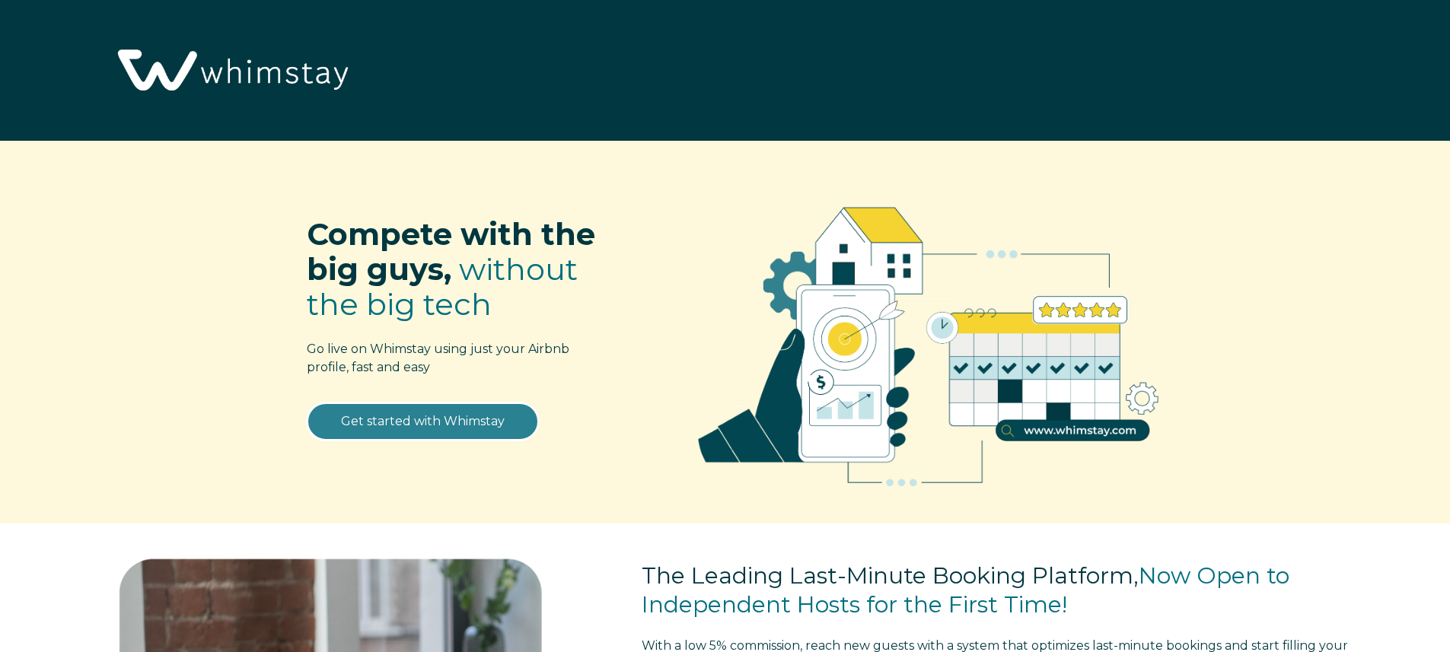
click at [513, 424] on link "Get started with Whimstay" at bounding box center [423, 422] width 232 height 38
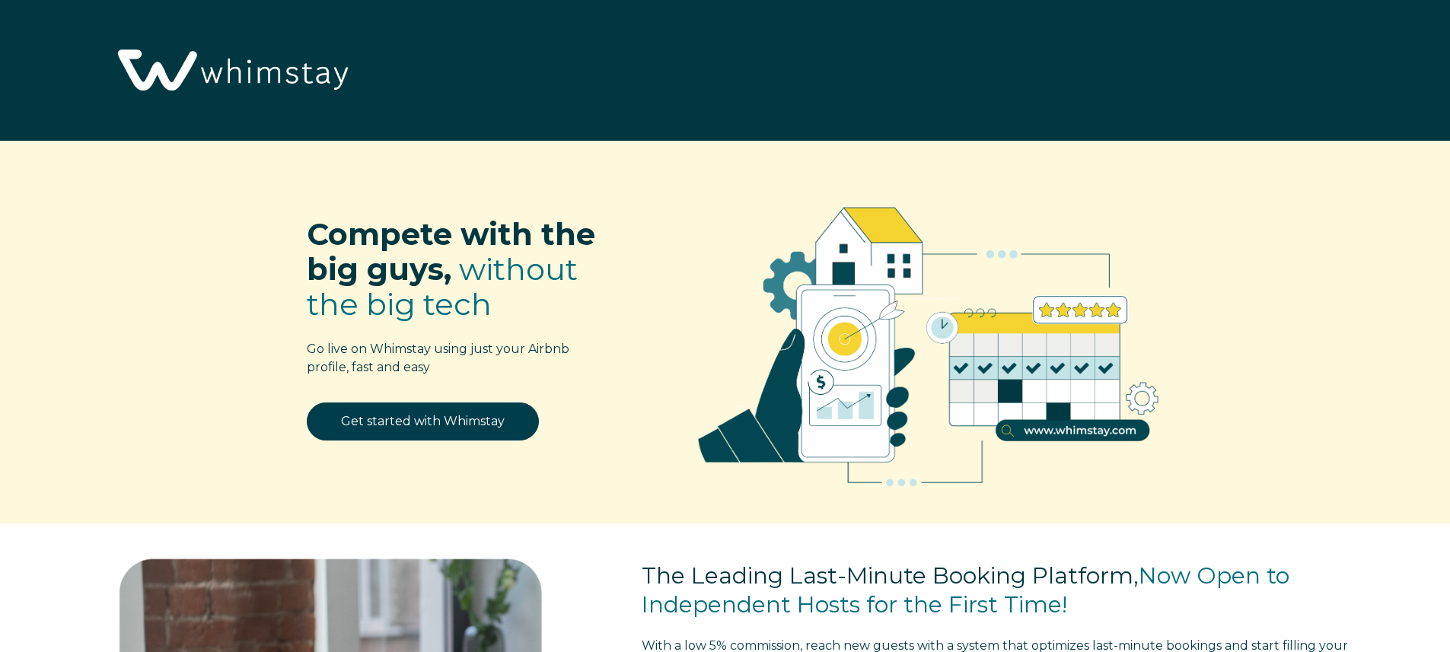
select select "US"
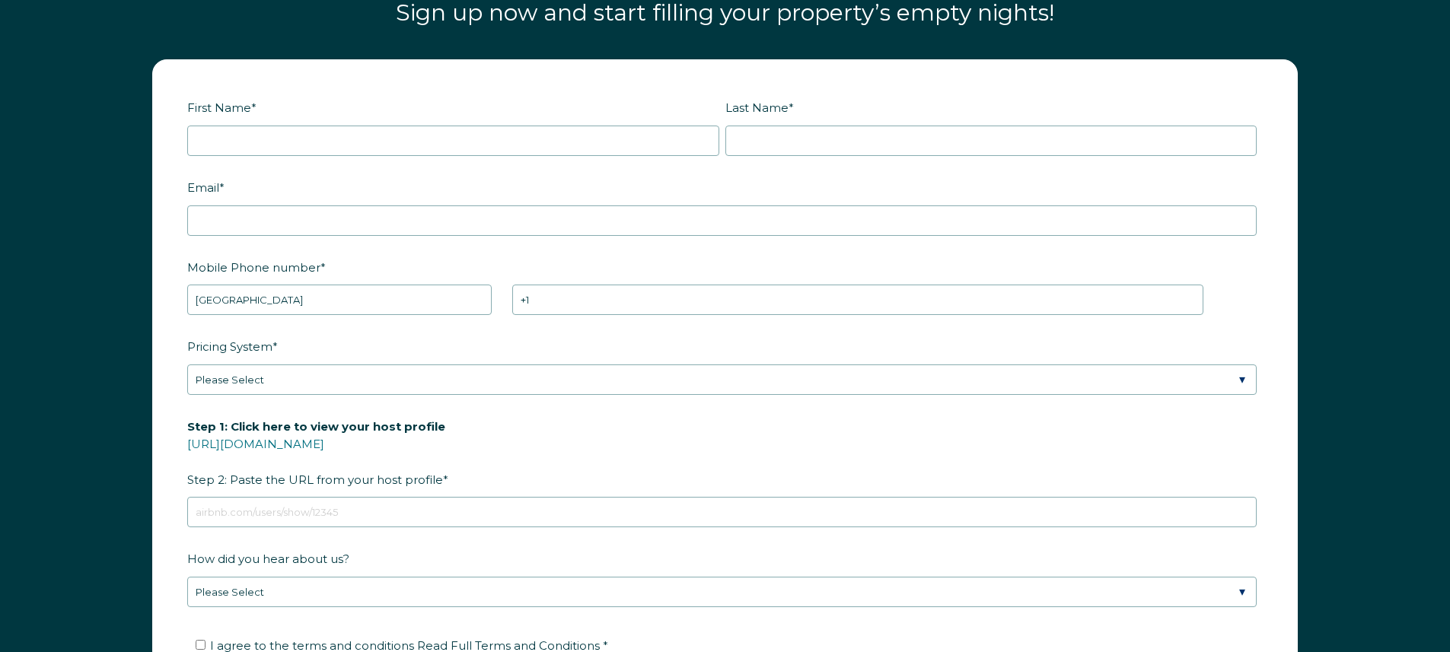
scroll to position [2161, 0]
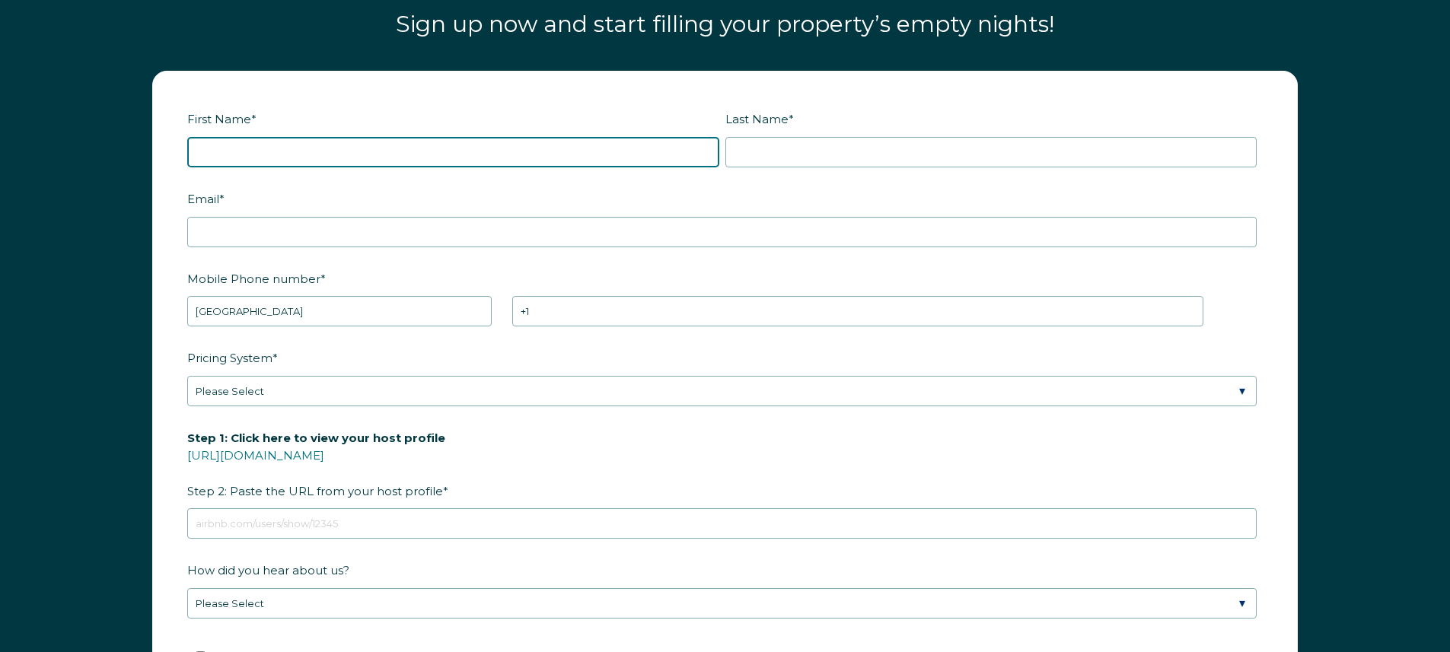
click at [319, 165] on input "First Name *" at bounding box center [453, 152] width 532 height 30
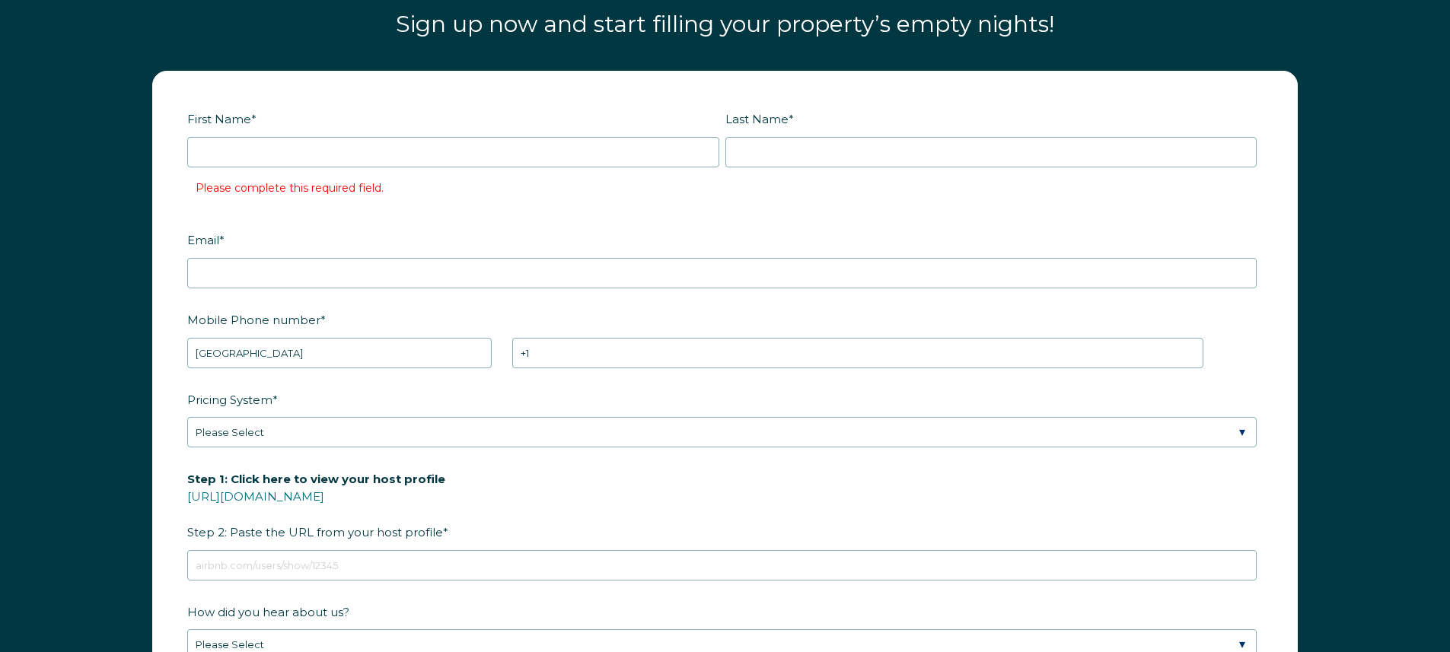
click at [531, 43] on div "Sign up now and start filling your property’s empty nights!" at bounding box center [725, 30] width 959 height 53
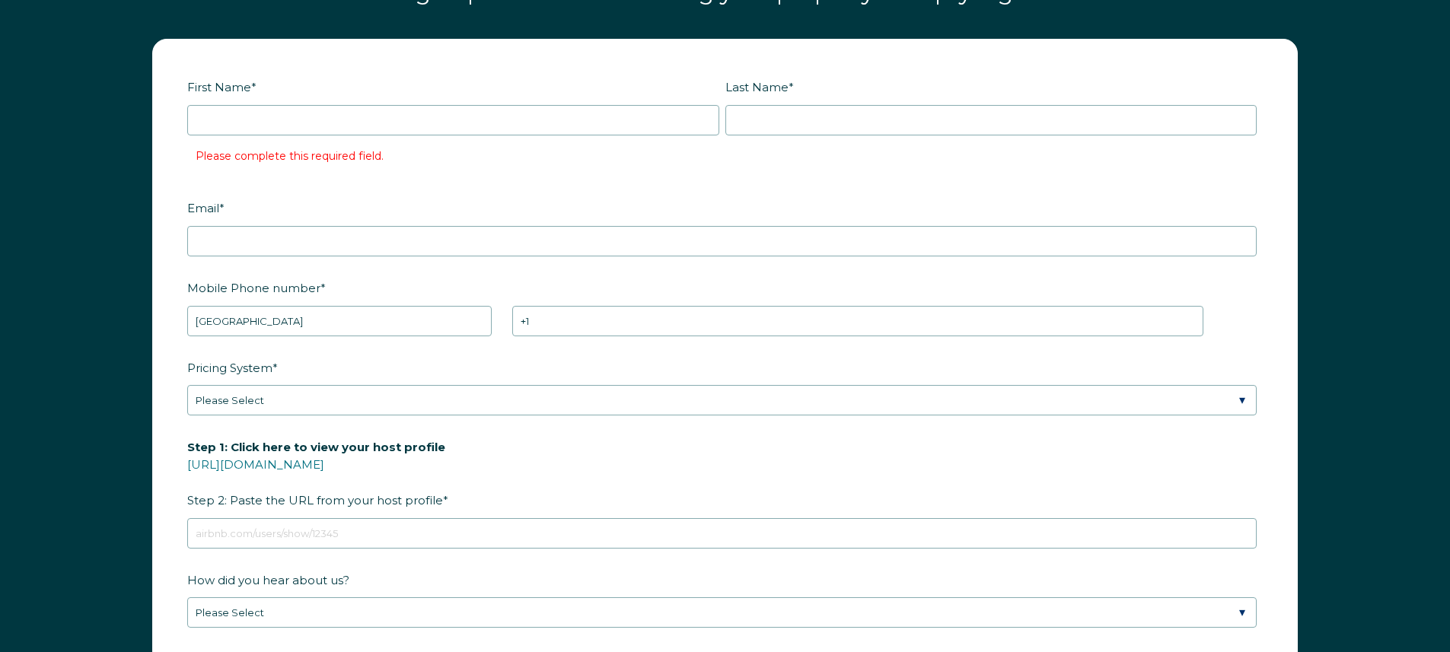
scroll to position [2119, 0]
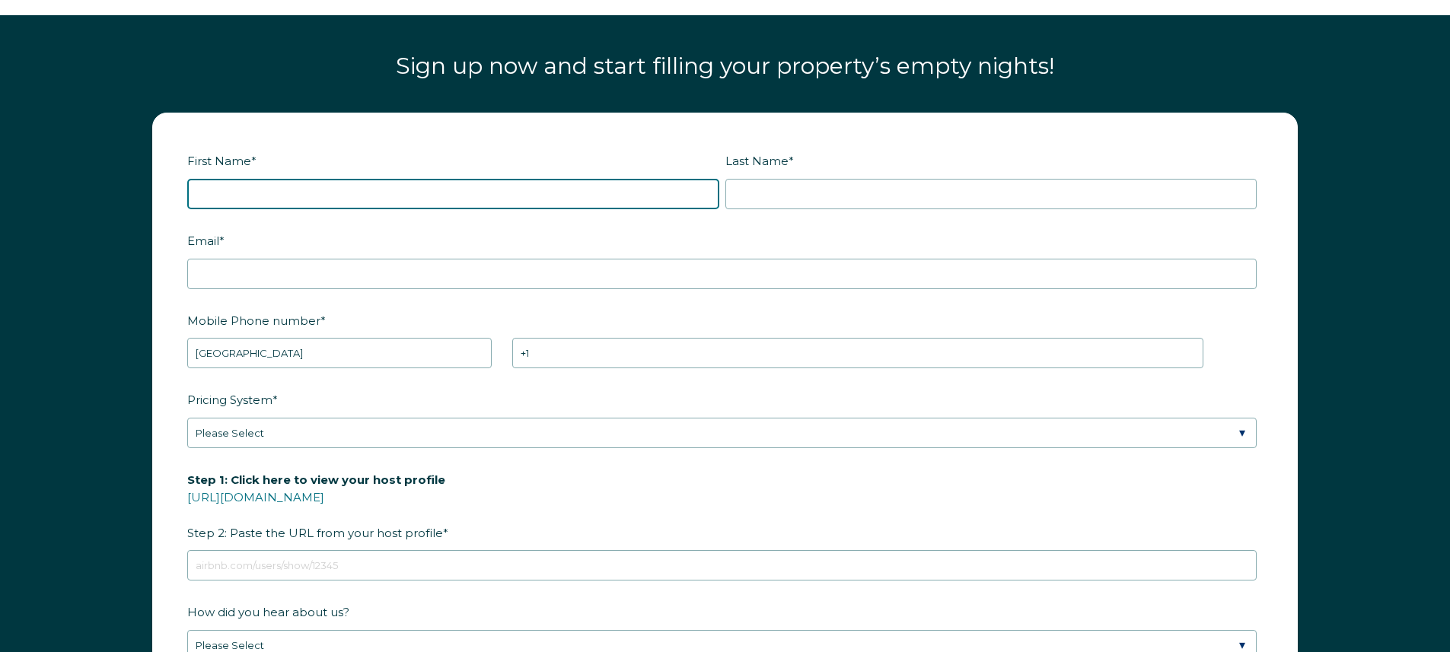
click at [311, 187] on input "First Name *" at bounding box center [453, 194] width 532 height 30
type input "Lauren"
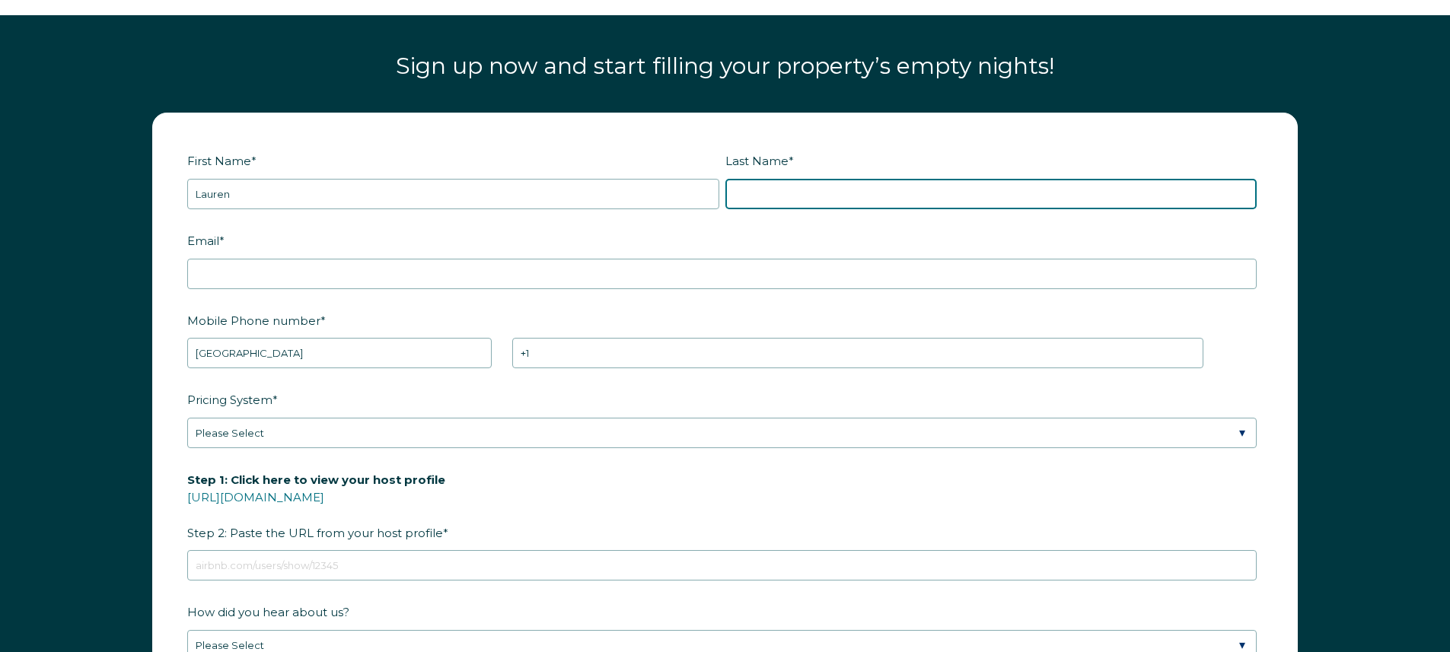
type input "Melendez"
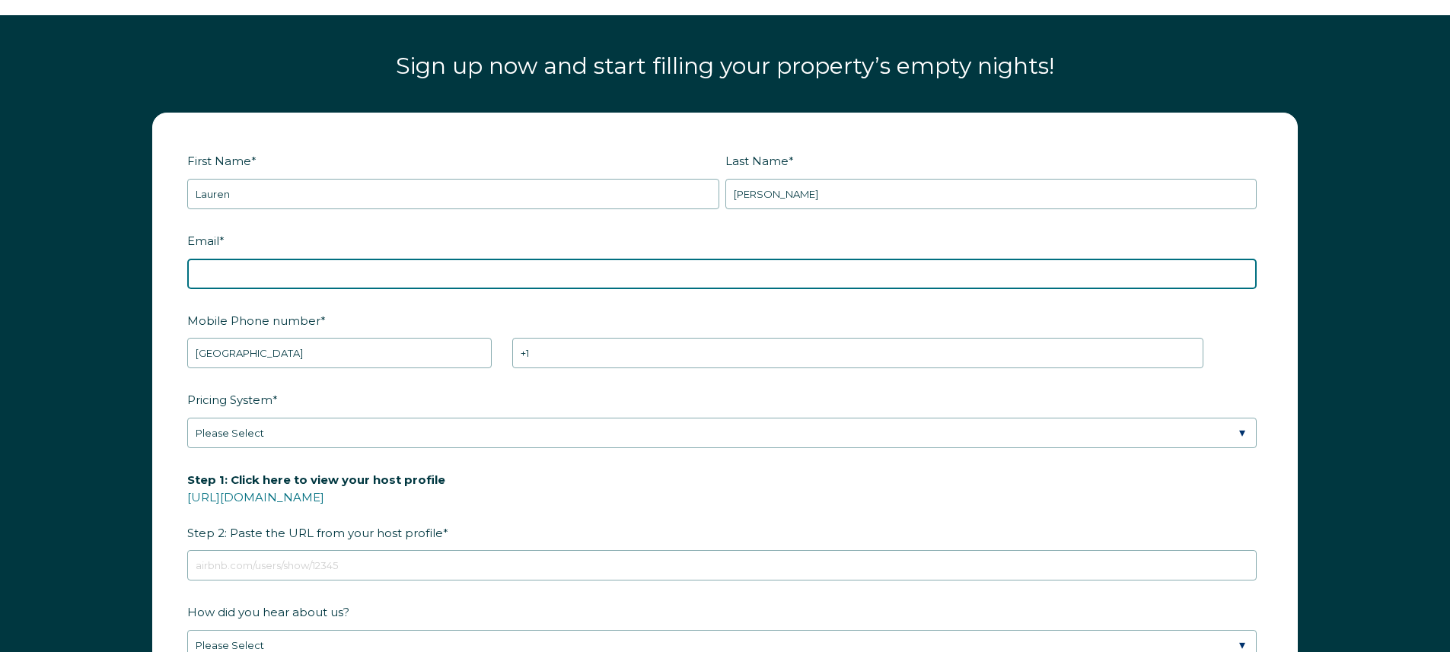
type input "staymidwesternllc@gmail.com"
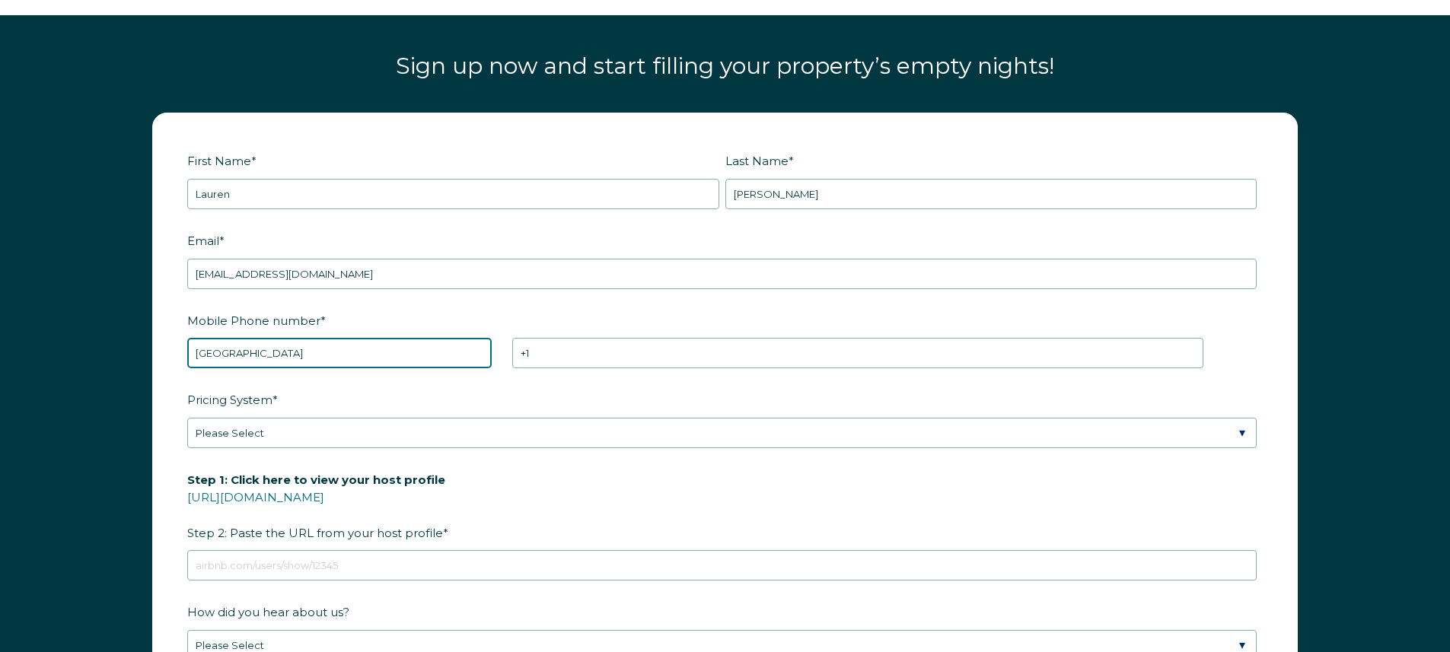
click at [269, 359] on select "* Afghanistan (‫افغانستان‬‎) Albania (Shqipëri) Algeria (‫الجزائر‬‎) American S…" at bounding box center [339, 353] width 304 height 30
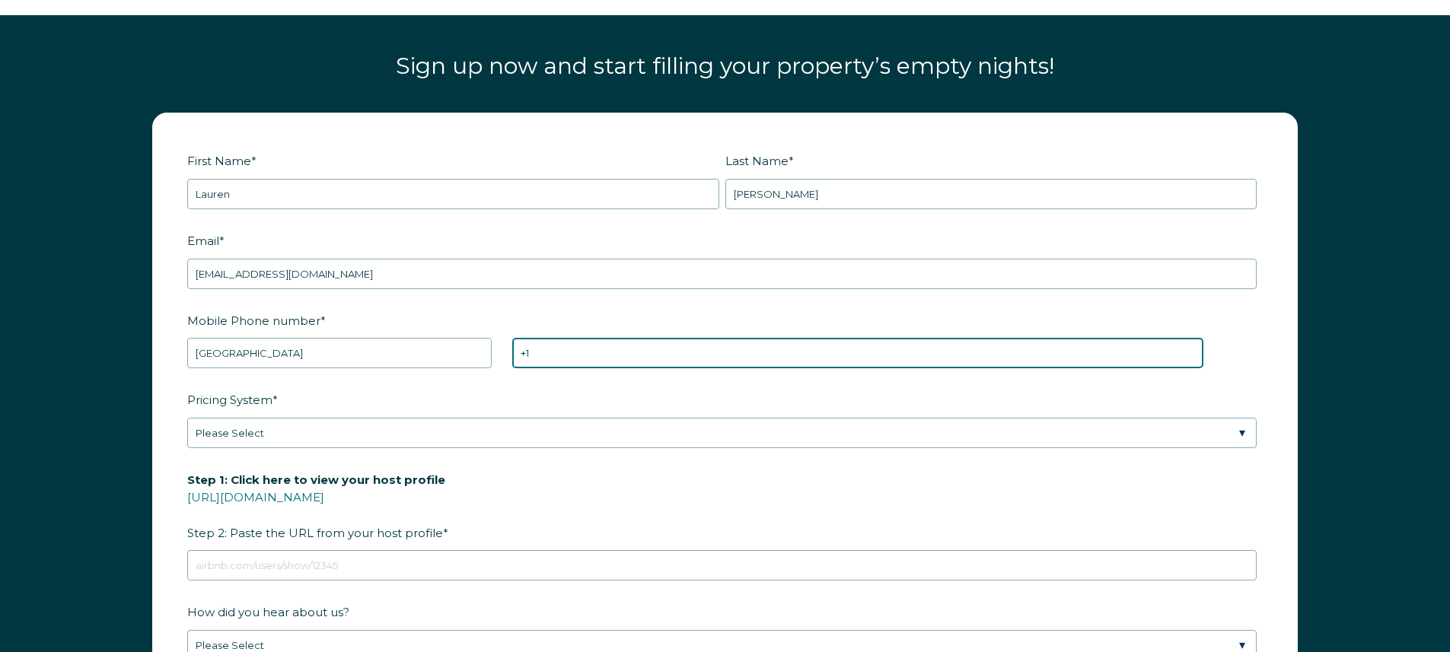
click at [572, 355] on input "+1" at bounding box center [857, 353] width 691 height 30
click at [545, 354] on input "+1 3162909317" at bounding box center [857, 353] width 691 height 30
click at [563, 356] on input "+1 3162909317" at bounding box center [857, 353] width 691 height 30
type input "+1 3162909317"
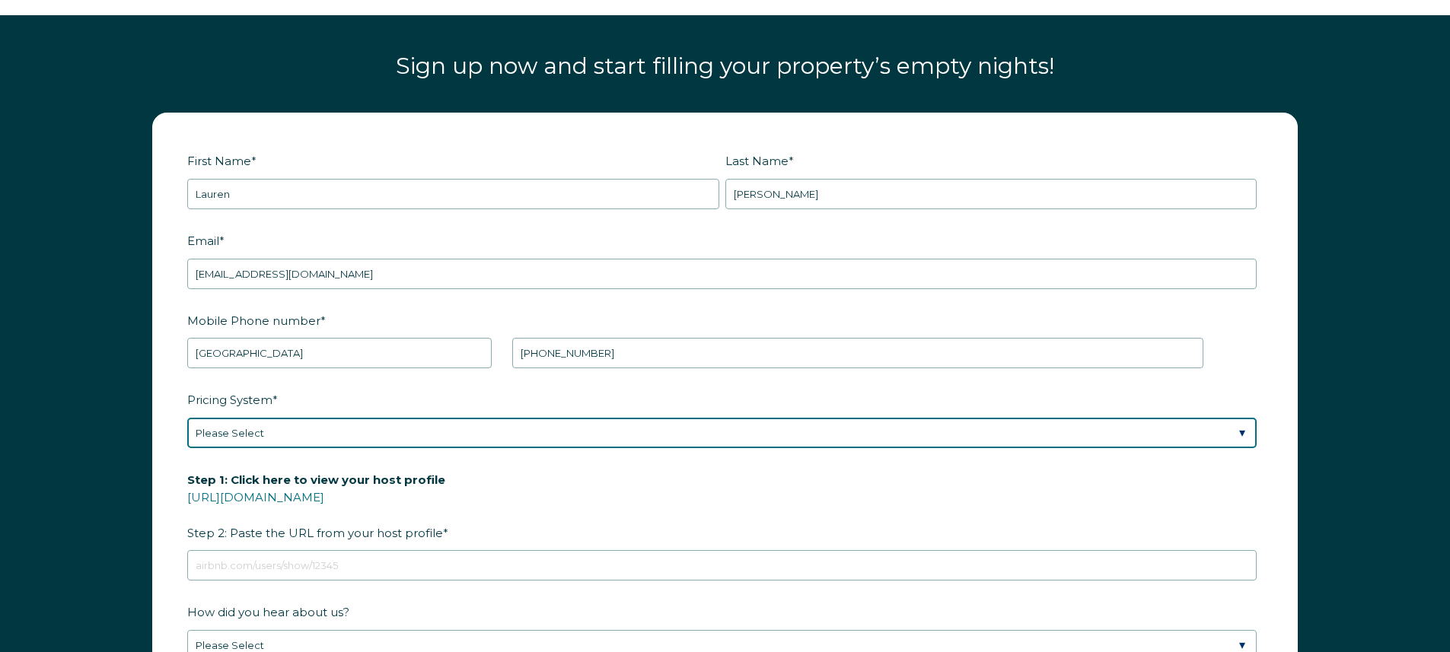
click at [402, 438] on select "Please Select Manual Airbnb Smart Pricing PriceLabs Wheelhouse Beyond Pricing 3…" at bounding box center [721, 433] width 1069 height 30
click at [187, 418] on select "Please Select Manual Airbnb Smart Pricing PriceLabs Wheelhouse Beyond Pricing 3…" at bounding box center [721, 433] width 1069 height 30
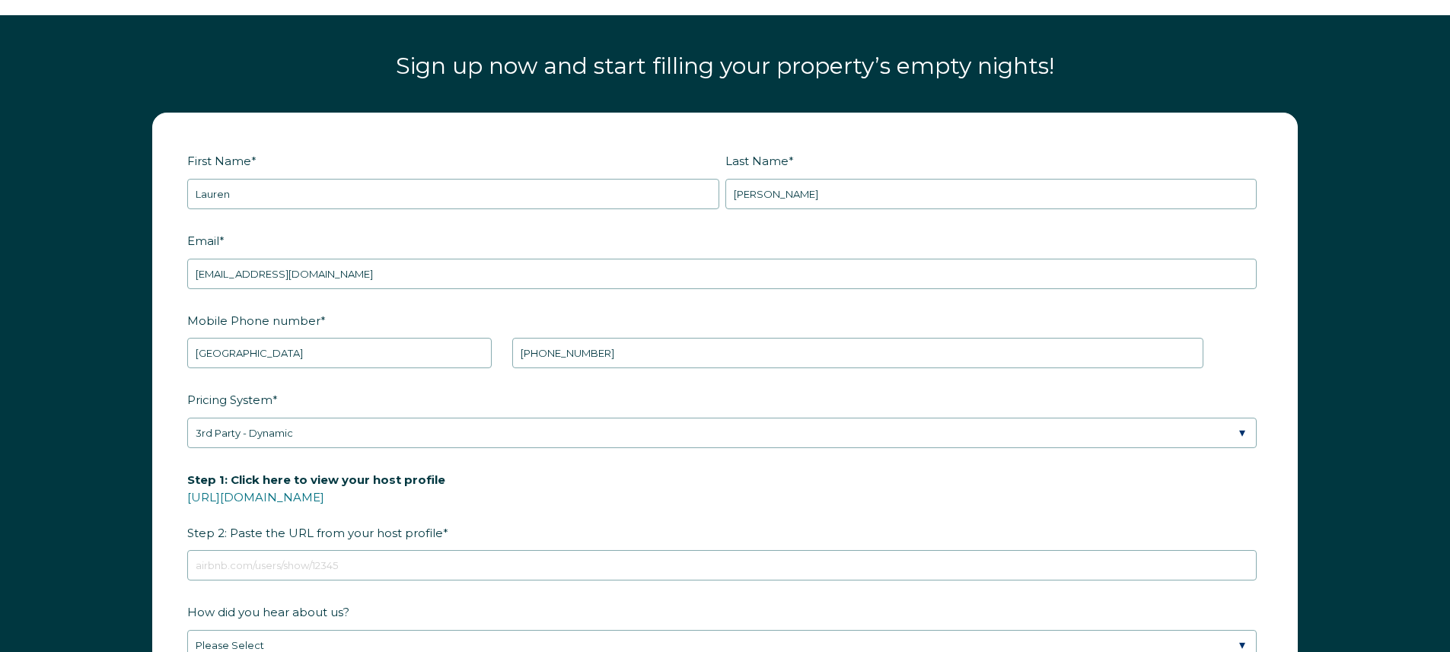
click at [113, 509] on div "First Name * Lauren Last Name * Melendez RBO Token Company ID Referrer Code Dia…" at bounding box center [725, 473] width 1450 height 753
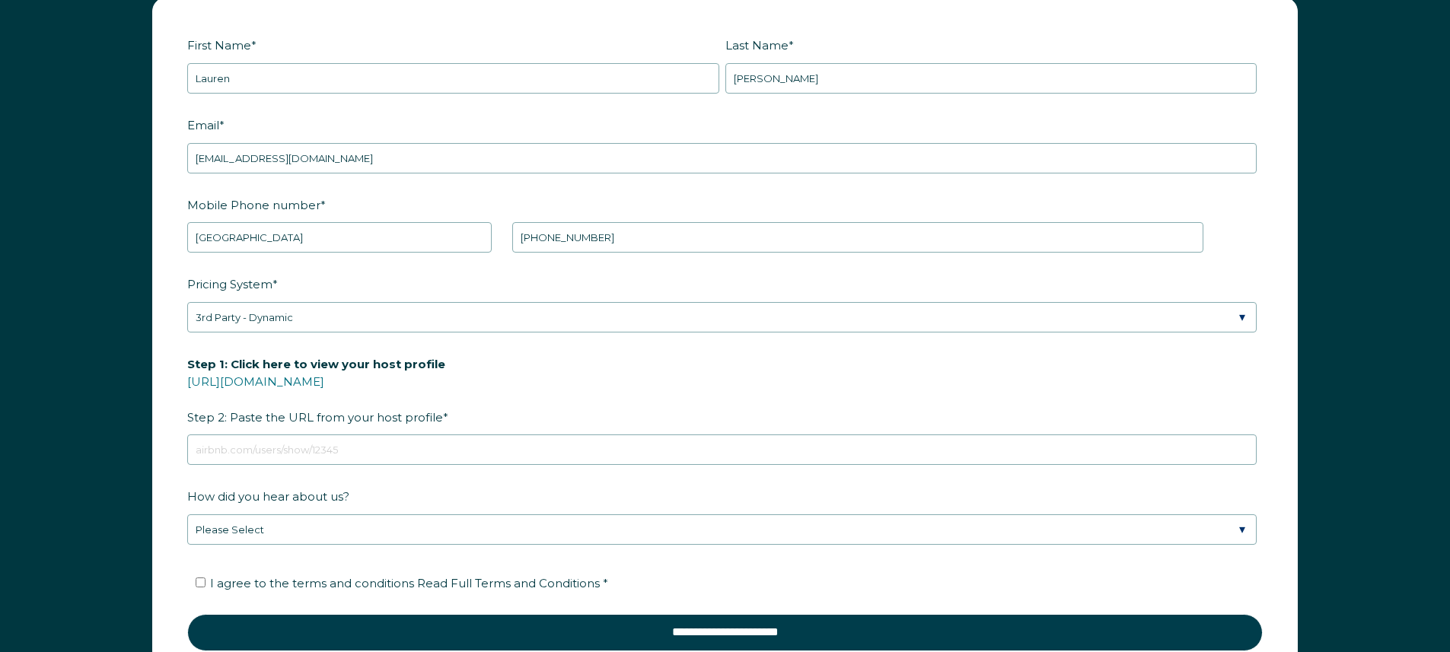
scroll to position [2296, 0]
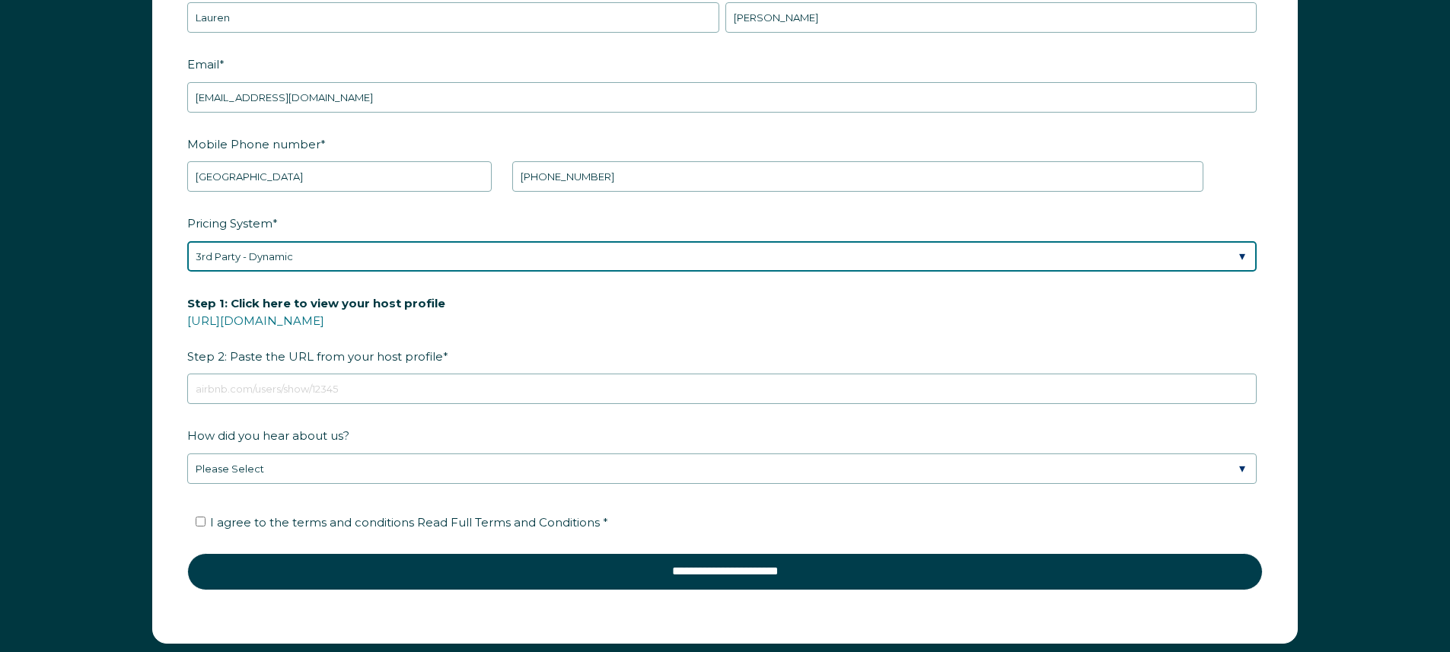
click at [310, 263] on select "Please Select Manual Airbnb Smart Pricing PriceLabs Wheelhouse Beyond Pricing 3…" at bounding box center [721, 256] width 1069 height 30
select select "PriceLabs"
click at [187, 241] on select "Please Select Manual Airbnb Smart Pricing PriceLabs Wheelhouse Beyond Pricing 3…" at bounding box center [721, 256] width 1069 height 30
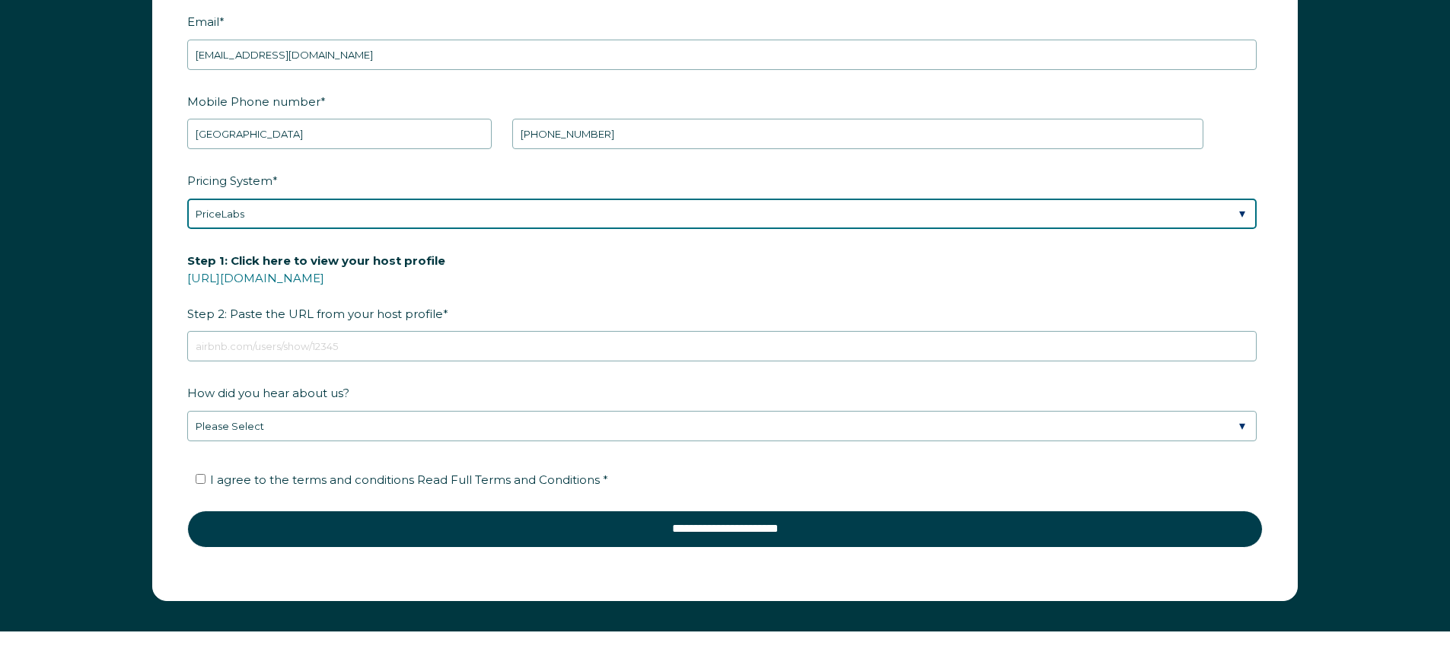
scroll to position [2374, 0]
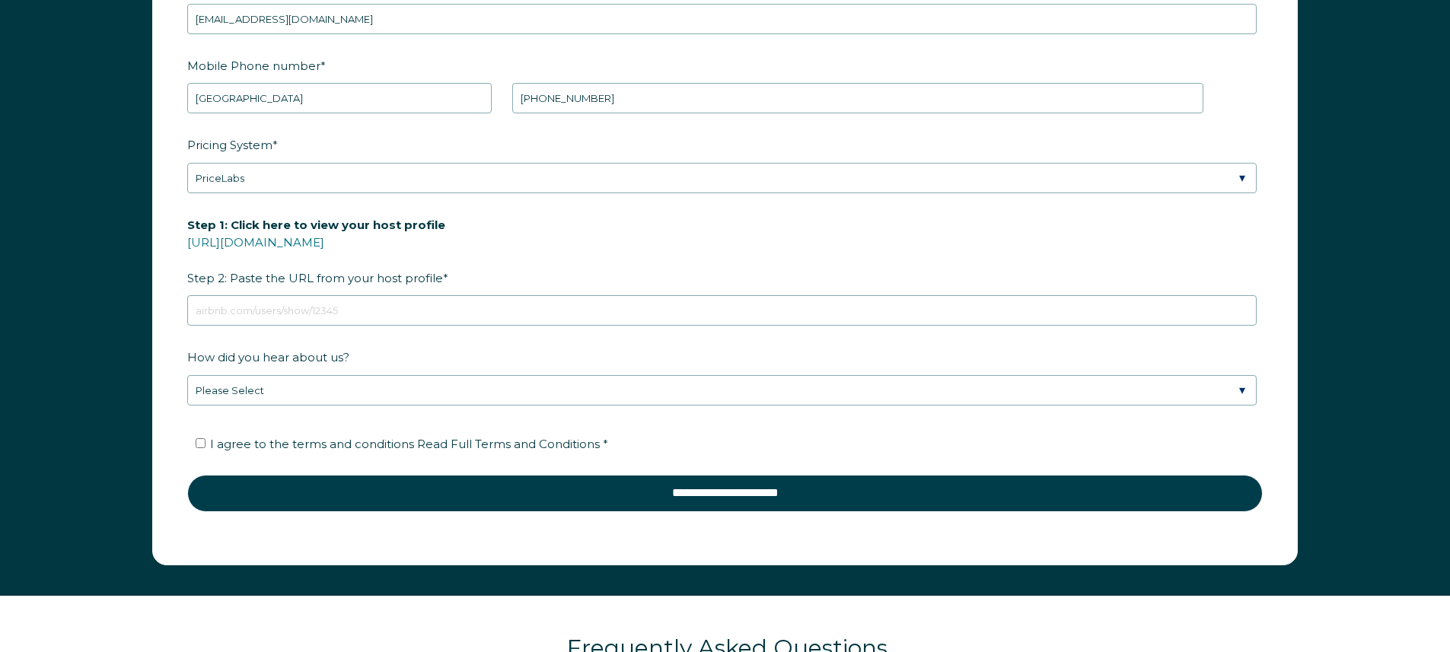
click at [269, 222] on span "Step 1: Click here to view your host profile" at bounding box center [316, 225] width 258 height 24
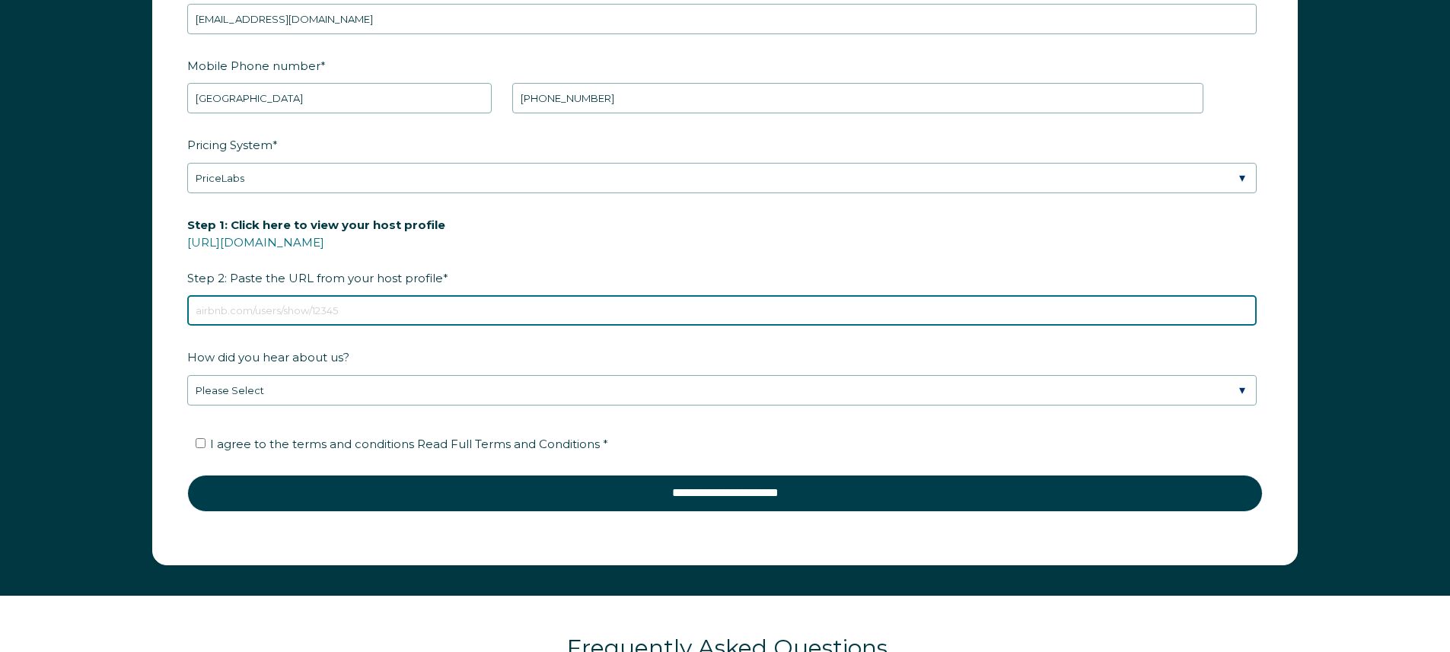
click at [269, 295] on input "Step 1: Click here to view your host profile https://www.airbnb.com/users/show/…" at bounding box center [721, 310] width 1069 height 30
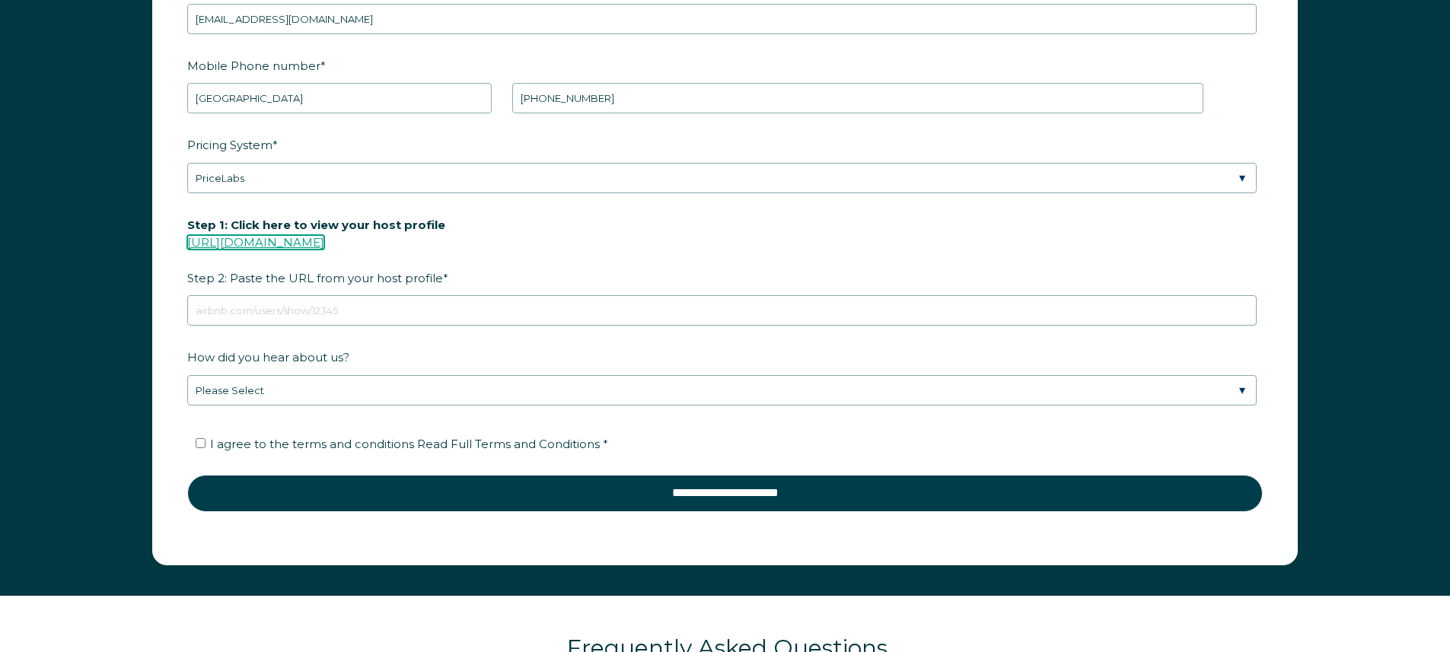
click at [324, 245] on link "https://www.airbnb.com/users/show/" at bounding box center [255, 242] width 137 height 14
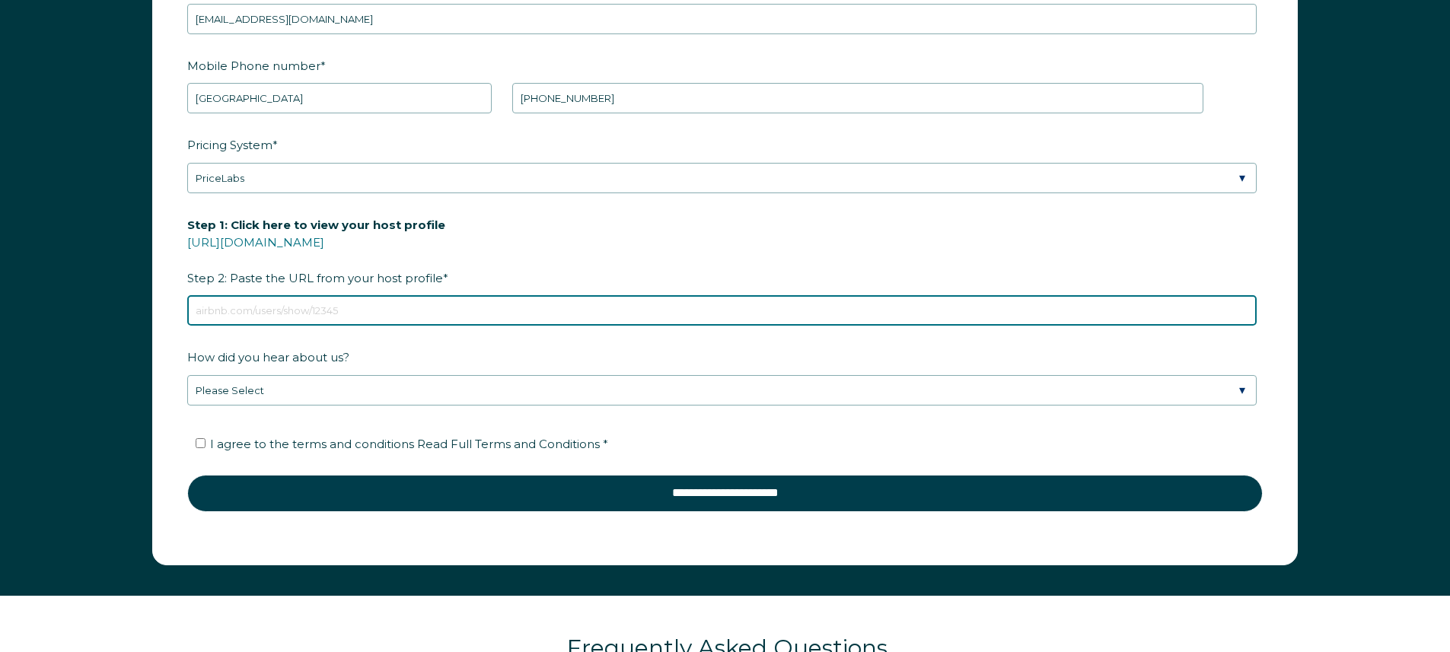
click at [262, 304] on input "Step 1: Click here to view your host profile https://www.airbnb.com/users/show/…" at bounding box center [721, 310] width 1069 height 30
paste input "https://www.airbnb.com/users/show/403133367"
type input "https://www.airbnb.com/users/show/403133367"
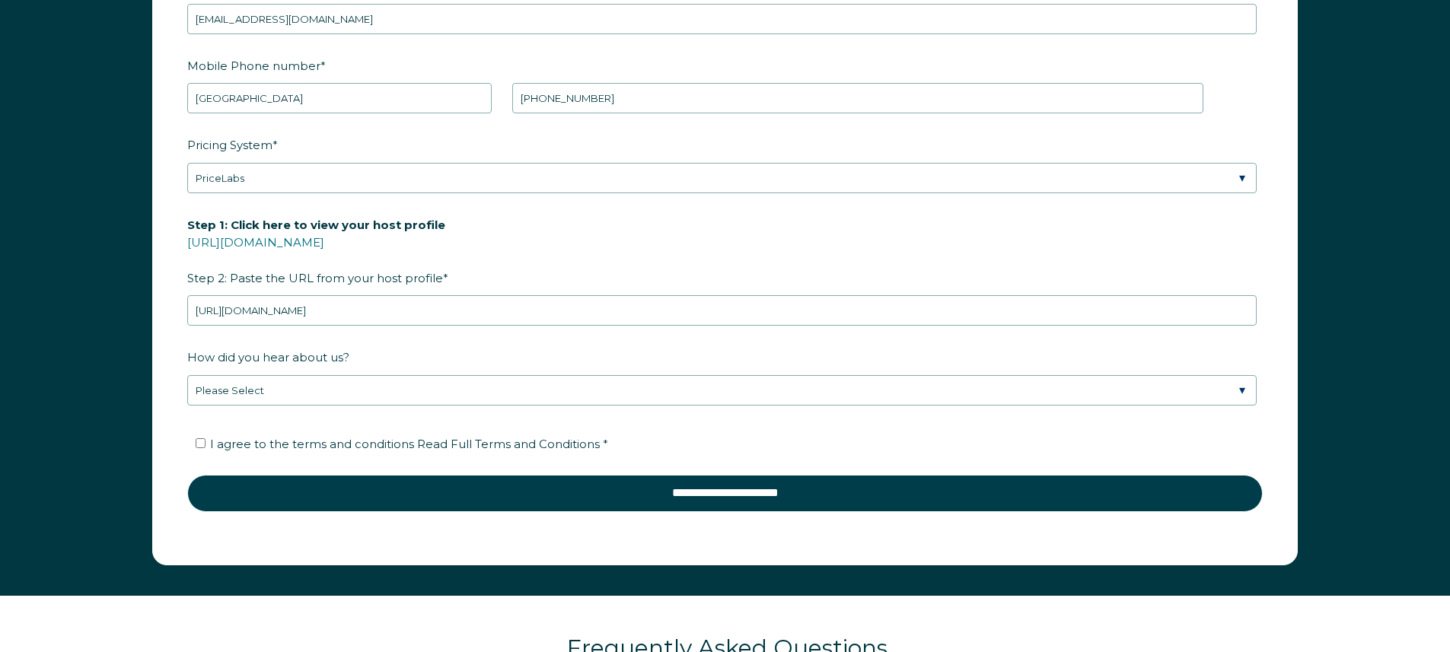
click at [87, 351] on div "First Name * Lauren Last Name * Melendez RBO Token Company ID Referrer Code Dia…" at bounding box center [725, 218] width 1450 height 753
click at [269, 359] on span "How did you hear about us?" at bounding box center [268, 358] width 162 height 24
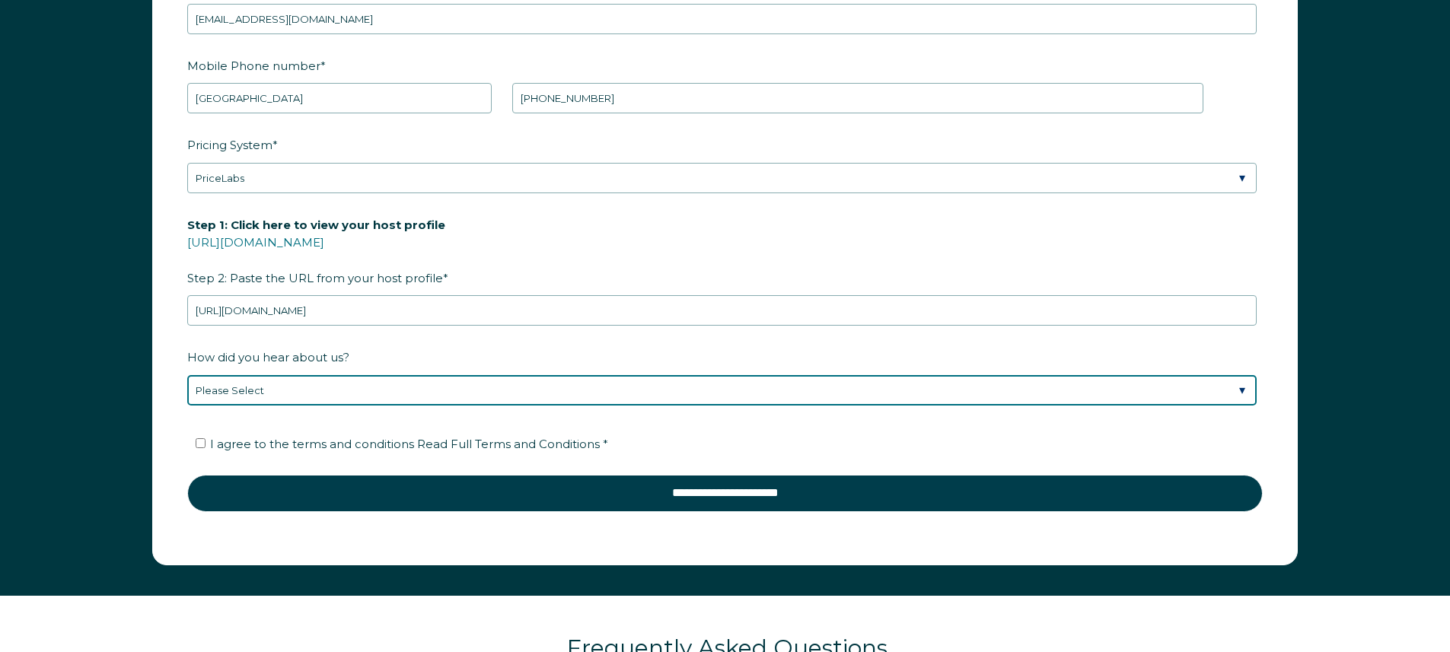
click at [269, 375] on select "Please Select Discovered Whimstay at an event or conference Found Whimstay thro…" at bounding box center [721, 390] width 1069 height 30
click at [259, 375] on select "Please Select Discovered Whimstay at an event or conference Found Whimstay thro…" at bounding box center [721, 390] width 1069 height 30
click at [187, 375] on select "Please Select Discovered Whimstay at an event or conference Found Whimstay thro…" at bounding box center [721, 390] width 1069 height 30
click at [273, 385] on select "Please Select Discovered Whimstay at an event or conference Found Whimstay thro…" at bounding box center [721, 390] width 1069 height 30
select select "Podcast"
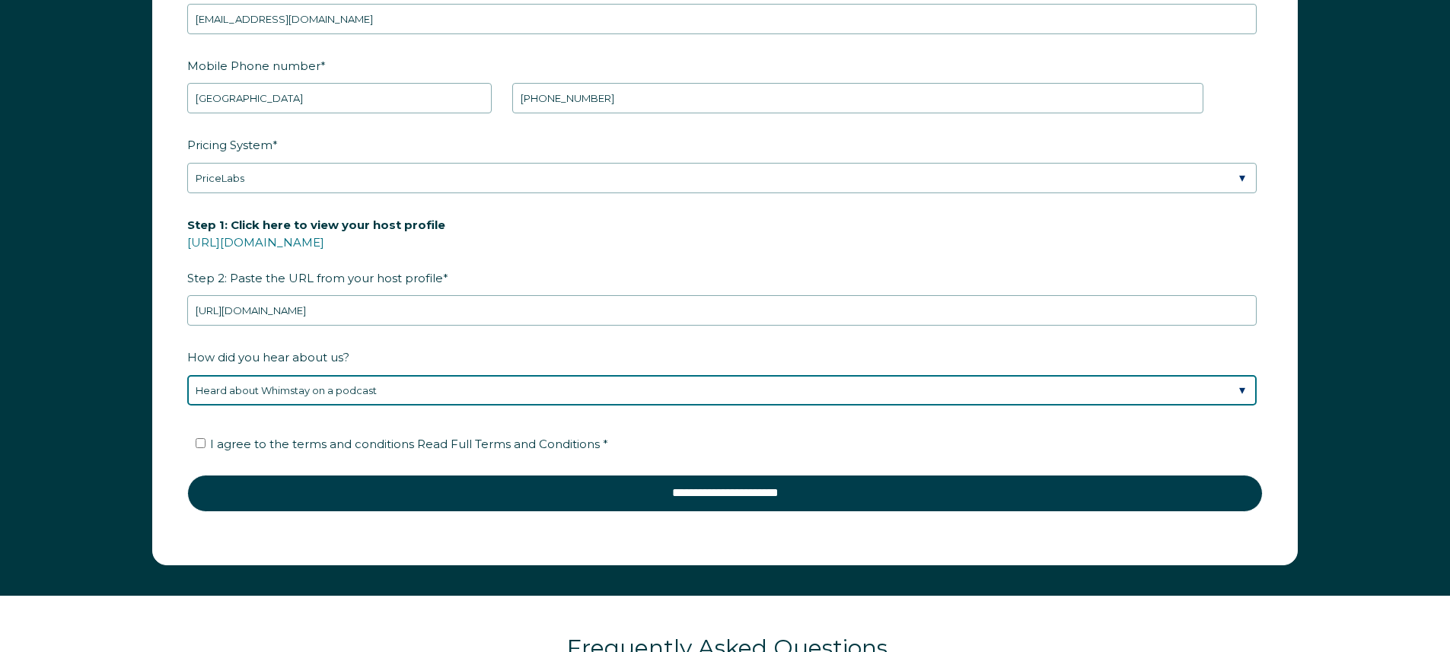
click at [187, 375] on select "Please Select Discovered Whimstay at an event or conference Found Whimstay thro…" at bounding box center [721, 390] width 1069 height 30
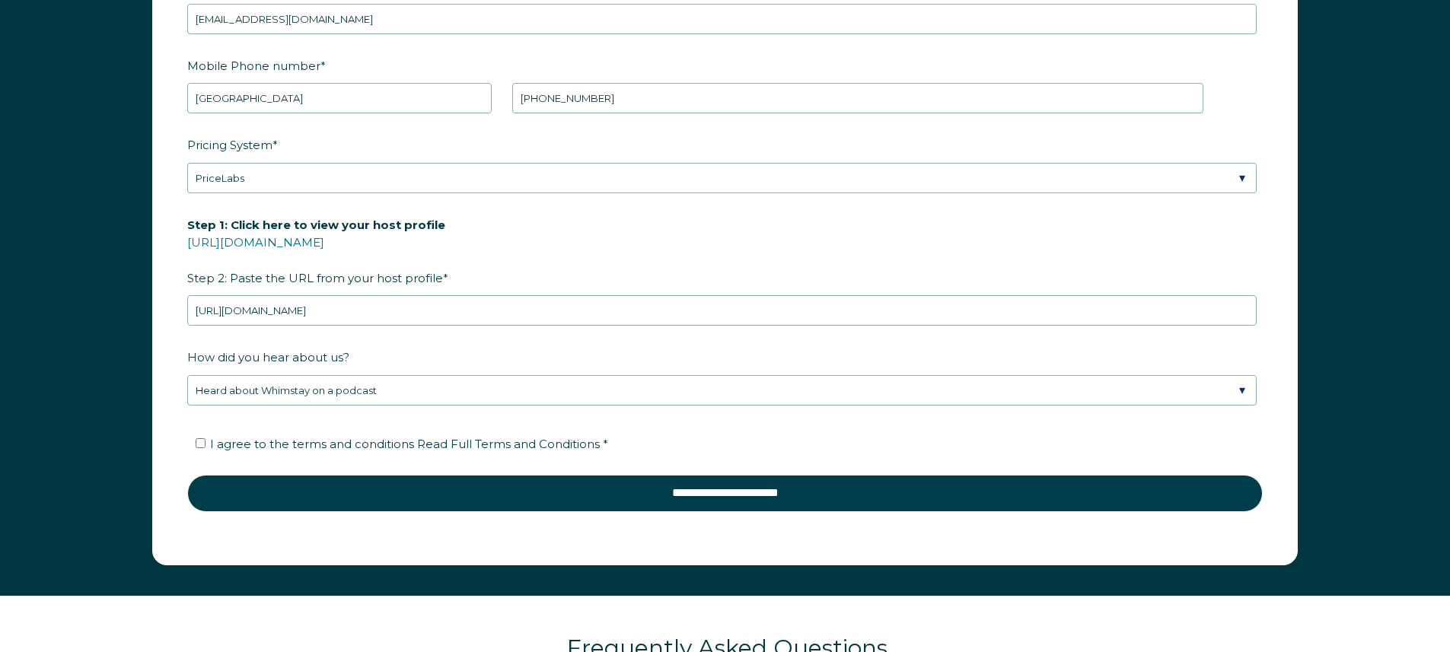
click at [244, 447] on span "I agree to the terms and conditions Read Full Terms and Conditions *" at bounding box center [409, 444] width 398 height 14
click at [206, 447] on input "I agree to the terms and conditions Read Full Terms and Conditions *" at bounding box center [201, 443] width 10 height 10
checkbox input "true"
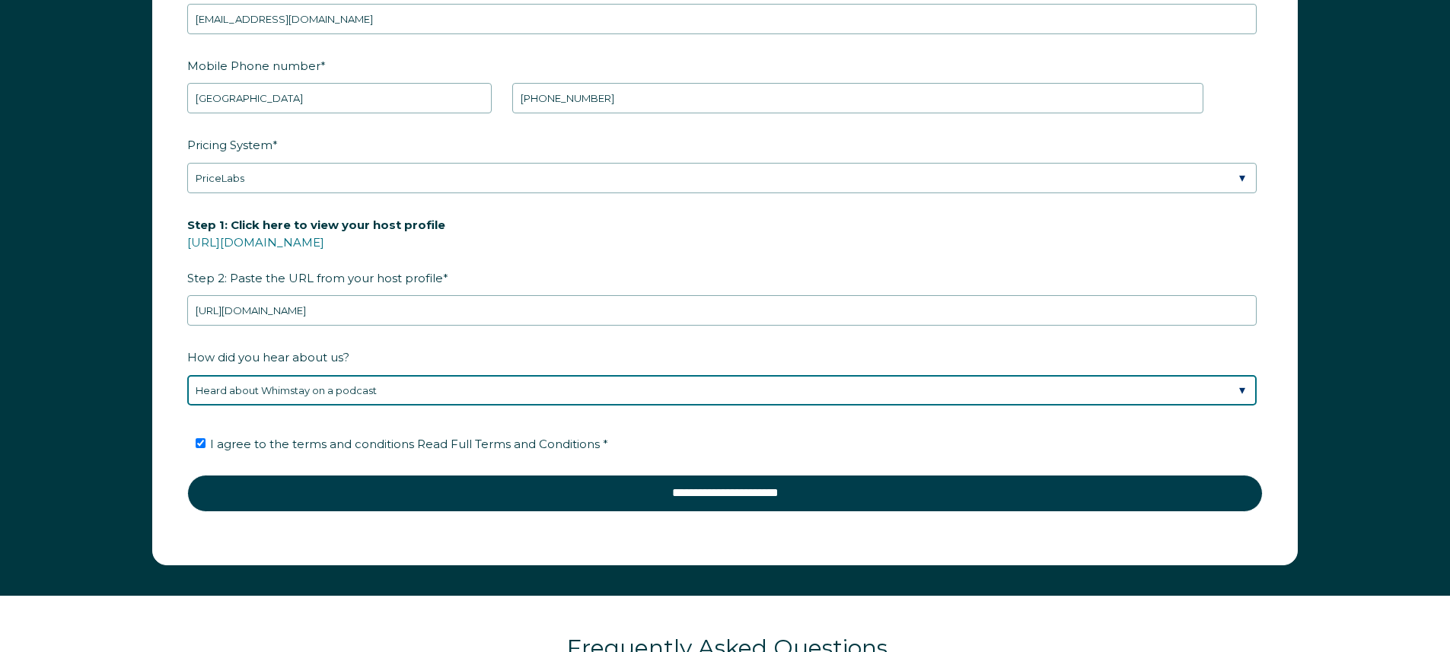
click at [253, 400] on select "Please Select Discovered Whimstay at an event or conference Found Whimstay thro…" at bounding box center [721, 390] width 1069 height 30
select select "Google Search"
click at [187, 375] on select "Please Select Discovered Whimstay at an event or conference Found Whimstay thro…" at bounding box center [721, 390] width 1069 height 30
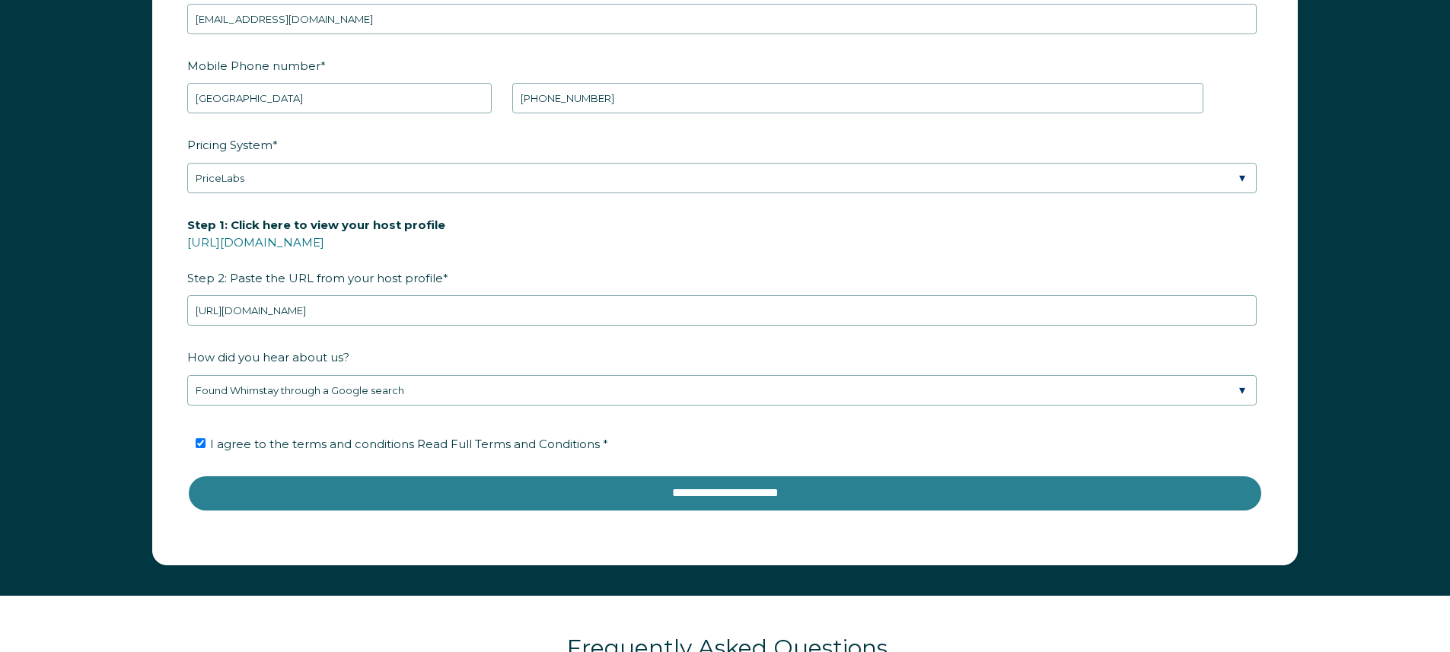
click at [301, 486] on input "**********" at bounding box center [725, 493] width 1076 height 37
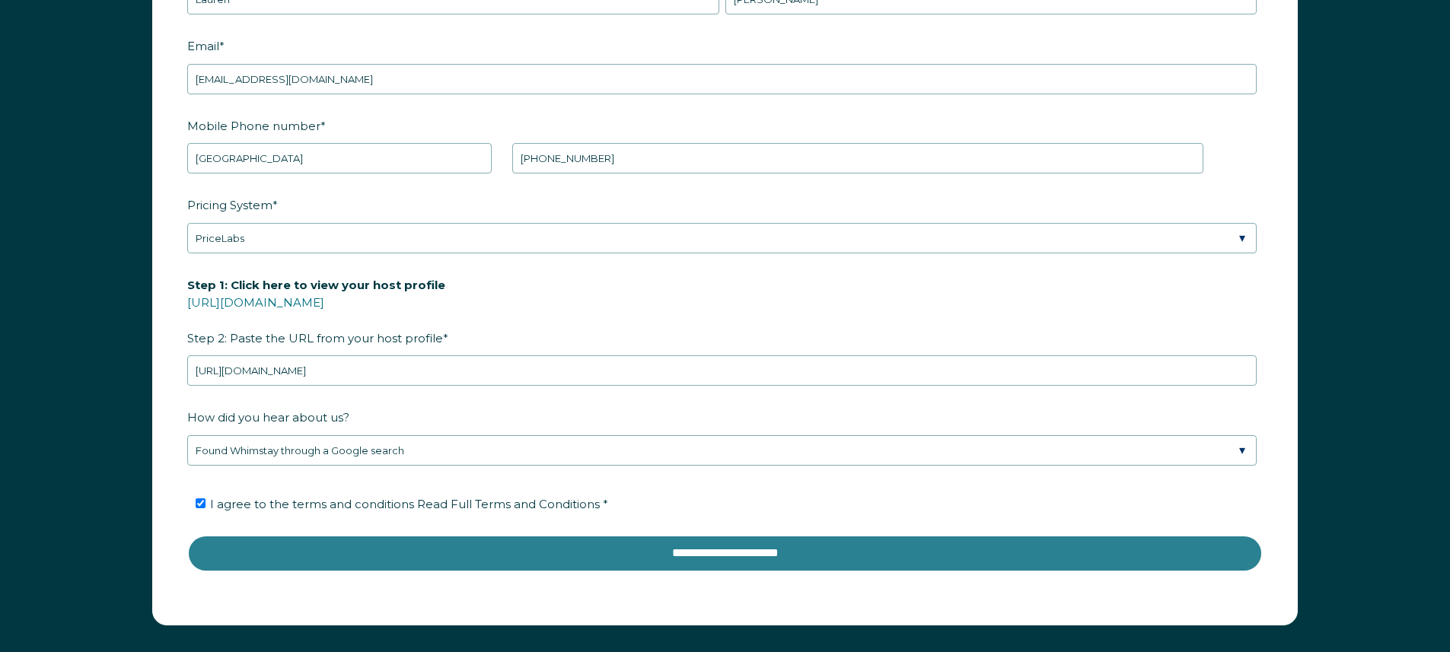
scroll to position [2254, 0]
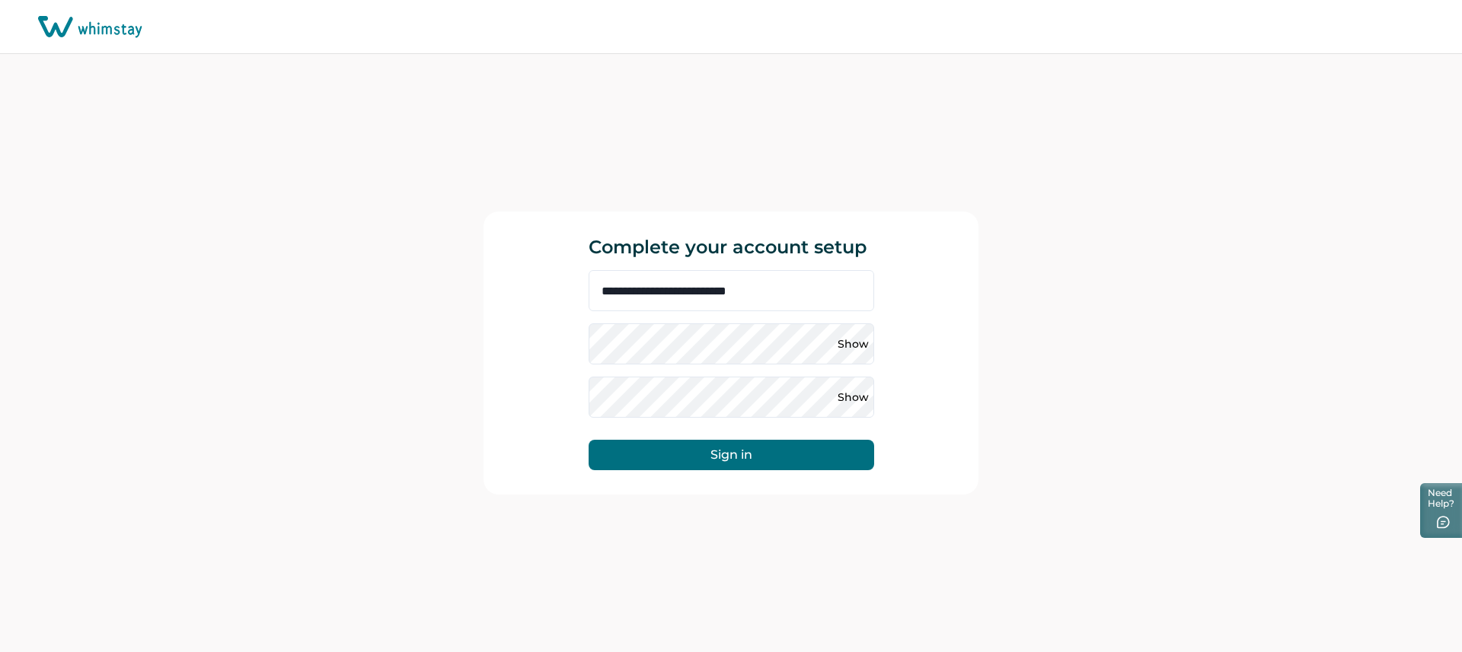
click at [1026, 258] on div "**********" at bounding box center [731, 353] width 1462 height 598
click at [862, 349] on button "Show" at bounding box center [853, 344] width 24 height 24
click at [862, 346] on button "Hide" at bounding box center [853, 344] width 24 height 24
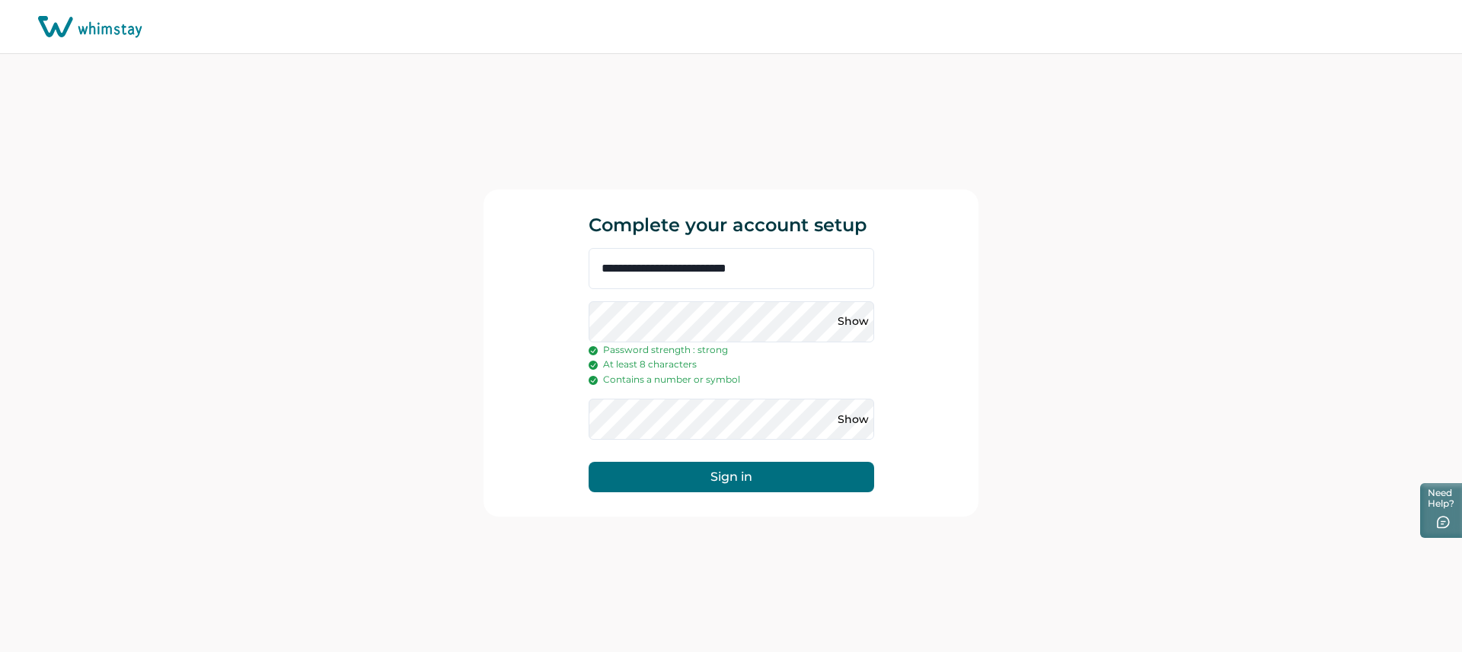
click at [851, 308] on div "Show" at bounding box center [858, 321] width 30 height 41
click at [850, 325] on button "Show" at bounding box center [853, 322] width 24 height 24
click at [856, 422] on button "Show" at bounding box center [853, 419] width 24 height 24
click at [784, 266] on input "**********" at bounding box center [730, 268] width 285 height 41
drag, startPoint x: 994, startPoint y: 349, endPoint x: 494, endPoint y: 528, distance: 531.4
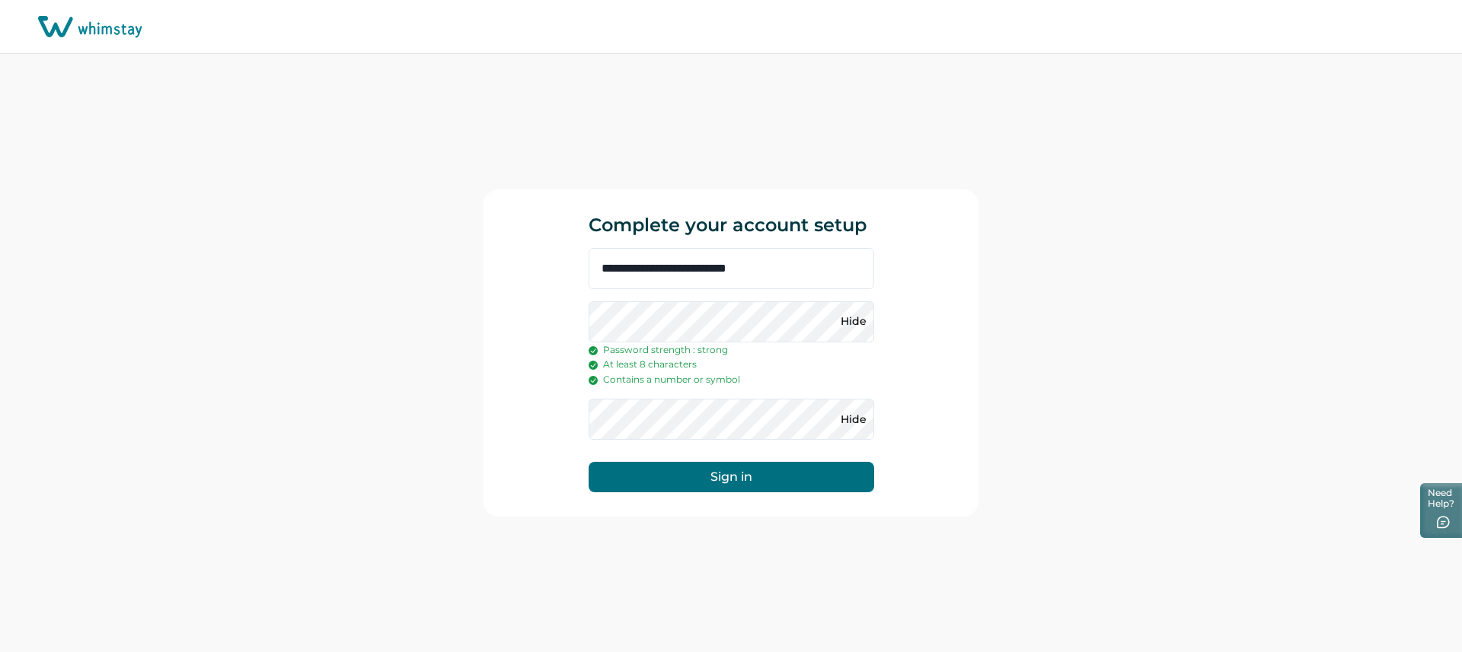
click at [993, 349] on div "**********" at bounding box center [731, 353] width 1462 height 598
click at [772, 482] on button "Sign in" at bounding box center [730, 477] width 285 height 30
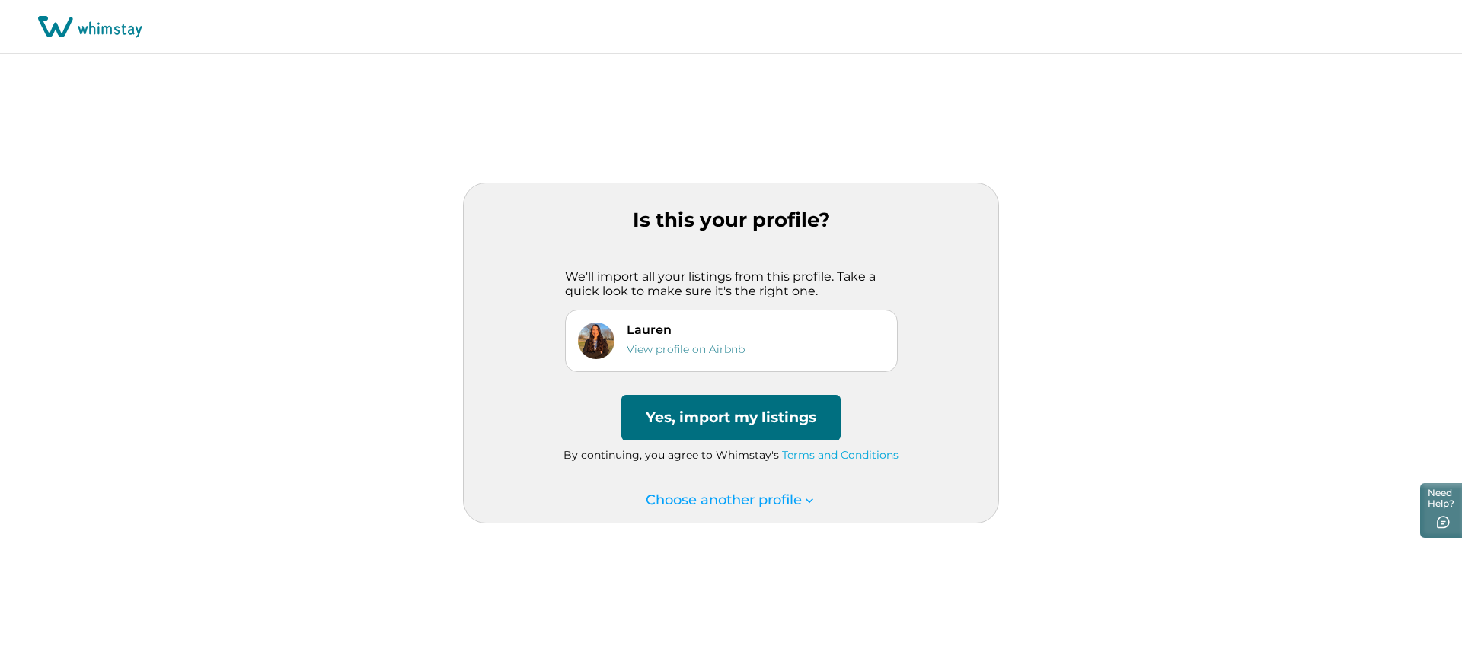
click at [693, 294] on p "We'll import all your listings from this profile. Take a quick look to make sur…" at bounding box center [731, 284] width 333 height 30
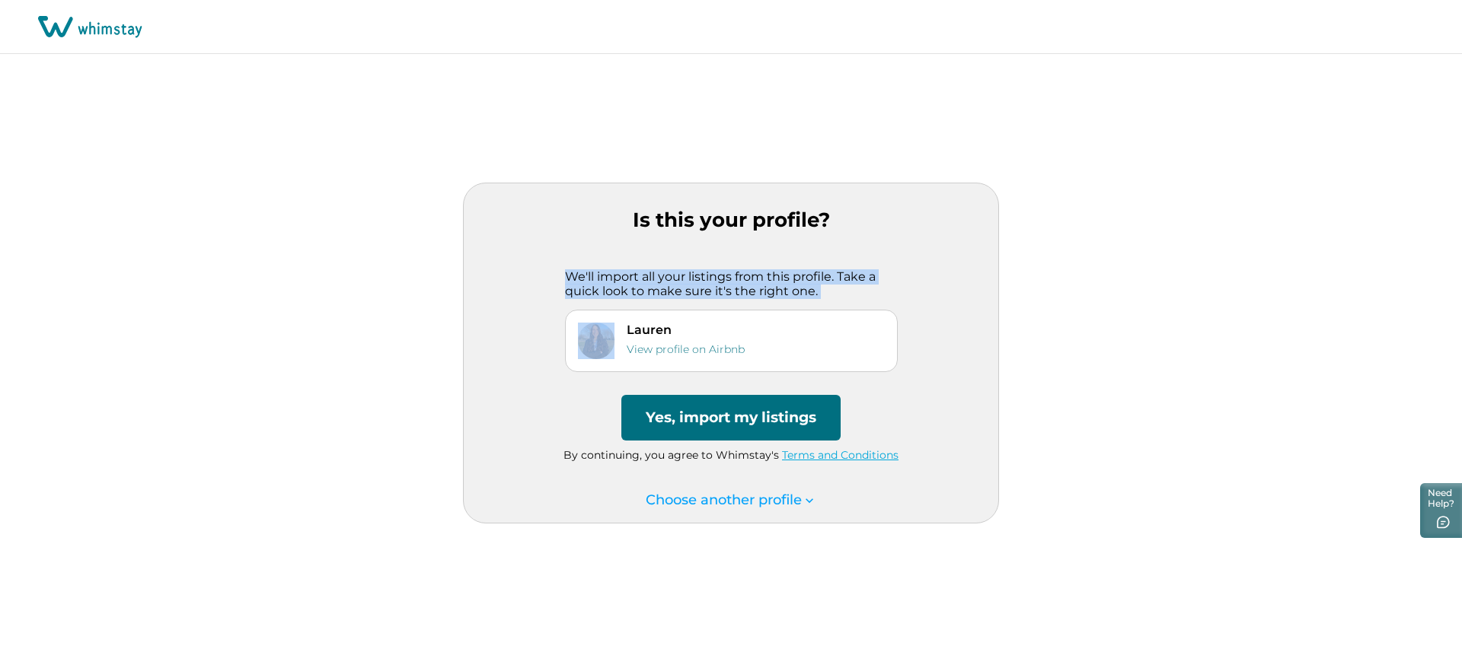
click at [693, 294] on p "We'll import all your listings from this profile. Take a quick look to make sur…" at bounding box center [731, 284] width 333 height 30
click at [1002, 355] on div "Is this your profile? We'll import all your listings from this profile. Take a …" at bounding box center [731, 353] width 1462 height 598
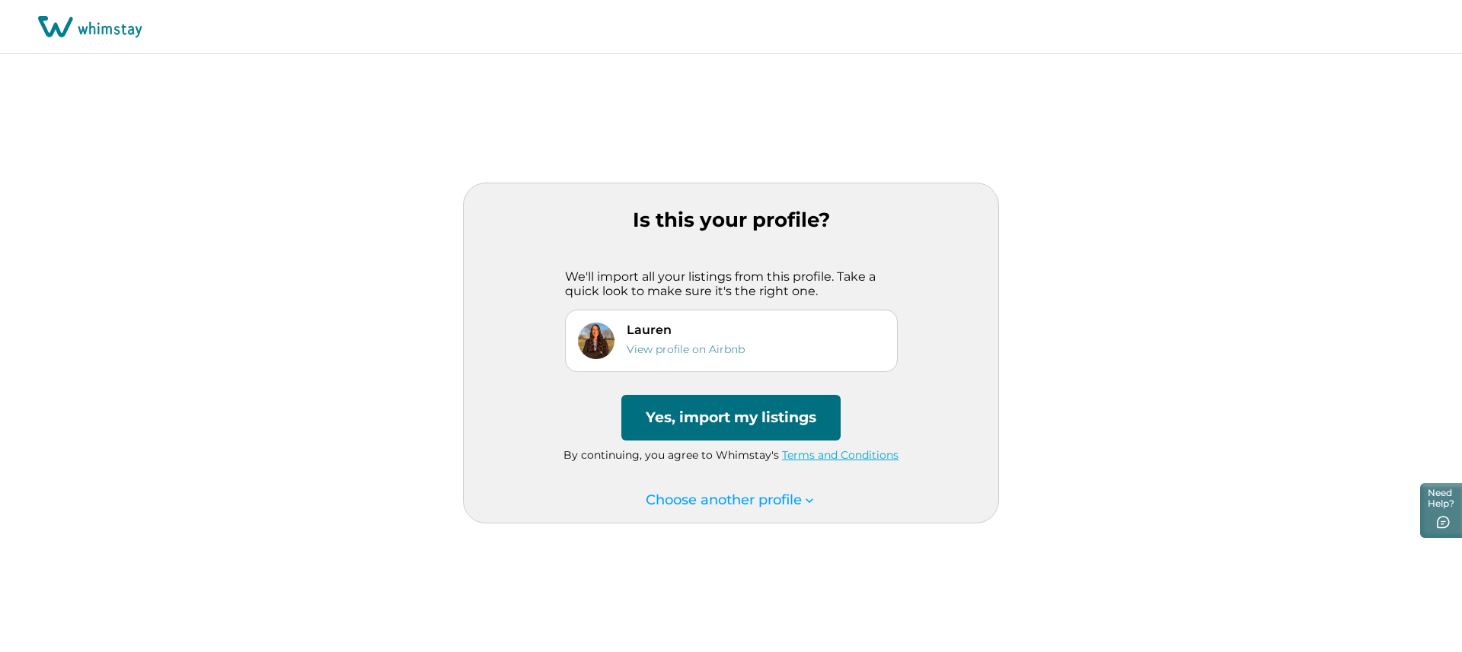
click at [774, 496] on p "Choose another profile" at bounding box center [731, 501] width 171 height 17
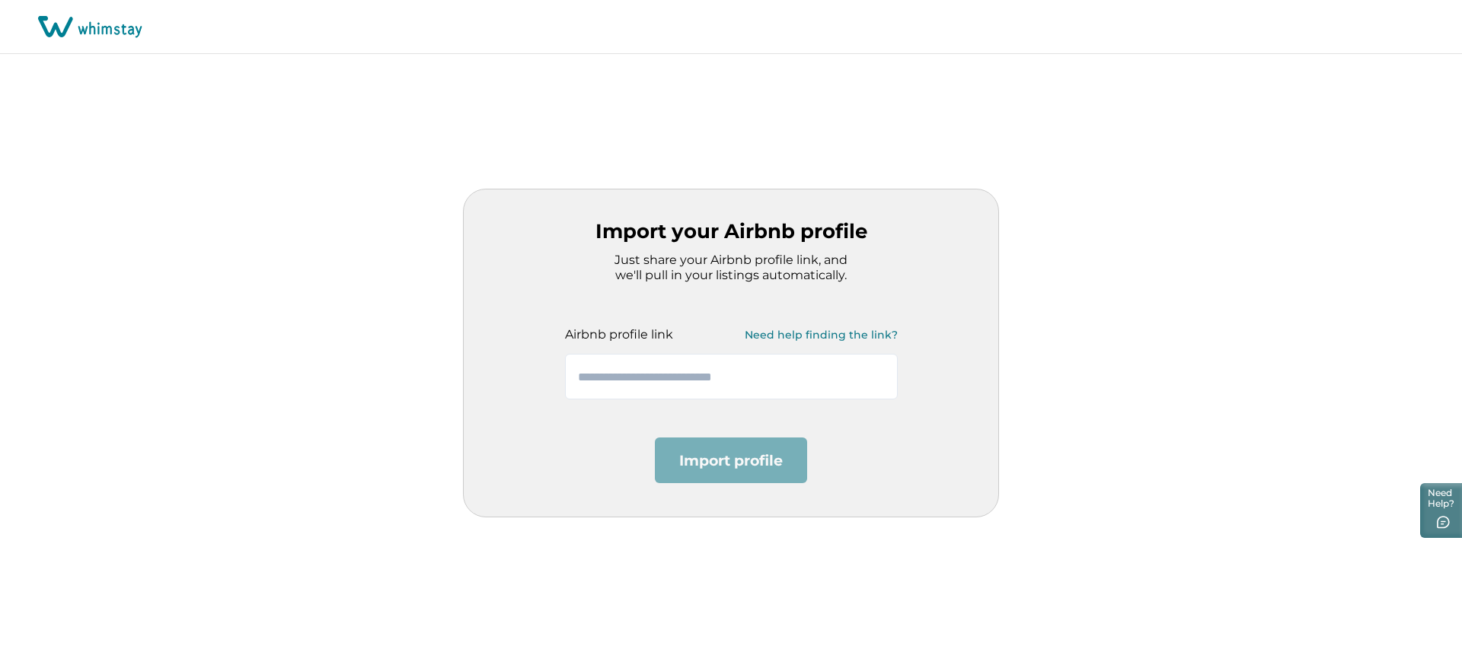
click at [643, 337] on p "Airbnb profile link" at bounding box center [619, 334] width 108 height 15
drag, startPoint x: 687, startPoint y: 270, endPoint x: 857, endPoint y: 267, distance: 170.5
click at [857, 267] on p "Just share your Airbnb profile link, and we'll pull in your listings automatica…" at bounding box center [730, 268] width 257 height 30
click at [868, 263] on div "Import your Airbnb profile Just share your Airbnb profile link, and we'll pull …" at bounding box center [731, 353] width 536 height 329
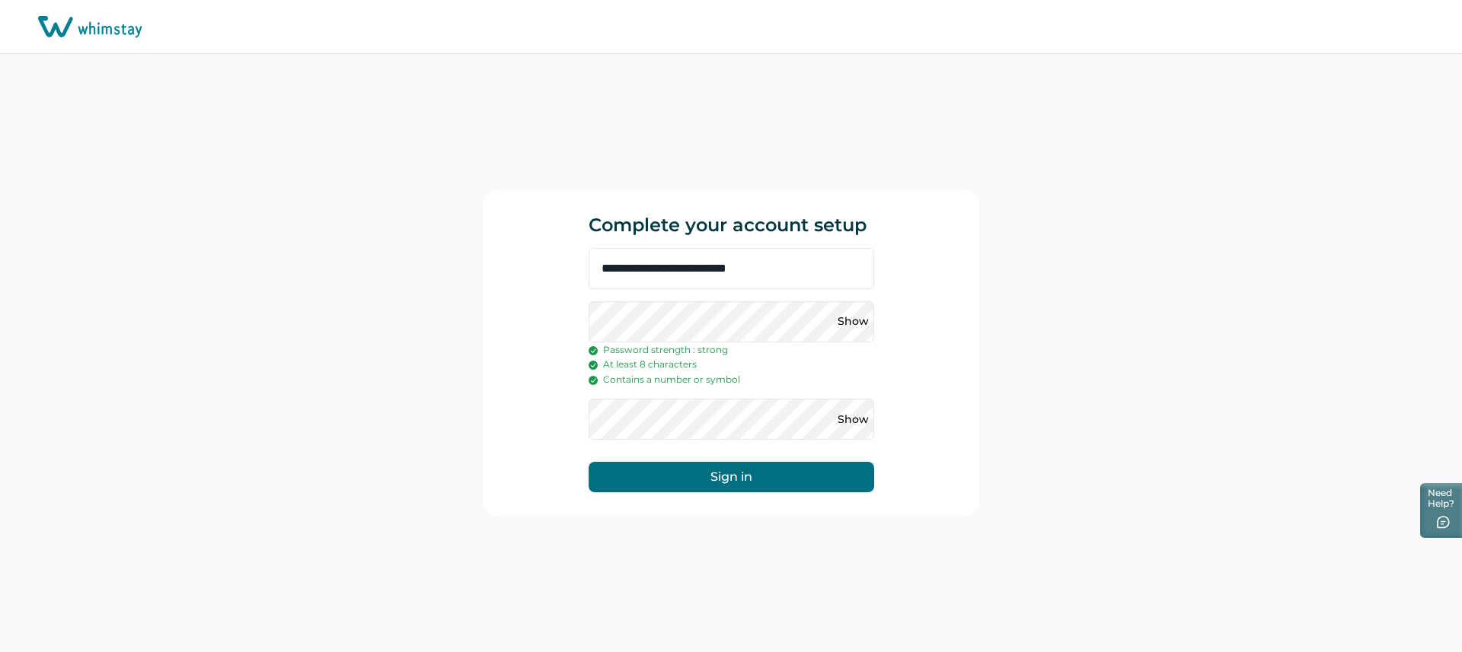
click at [794, 488] on button "Sign in" at bounding box center [730, 477] width 285 height 30
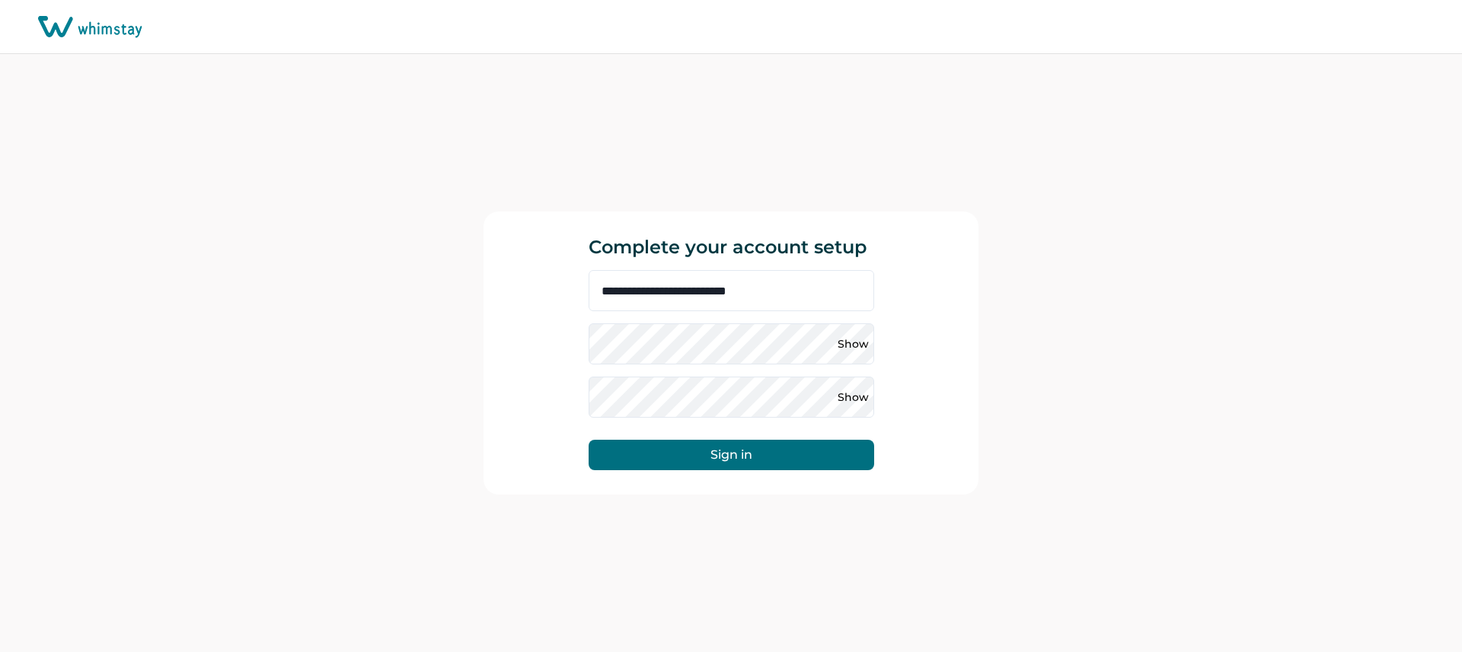
click at [92, 29] on icon at bounding box center [90, 27] width 104 height 22
drag, startPoint x: 61, startPoint y: 24, endPoint x: 218, endPoint y: 19, distance: 156.9
click at [61, 24] on icon at bounding box center [90, 27] width 104 height 22
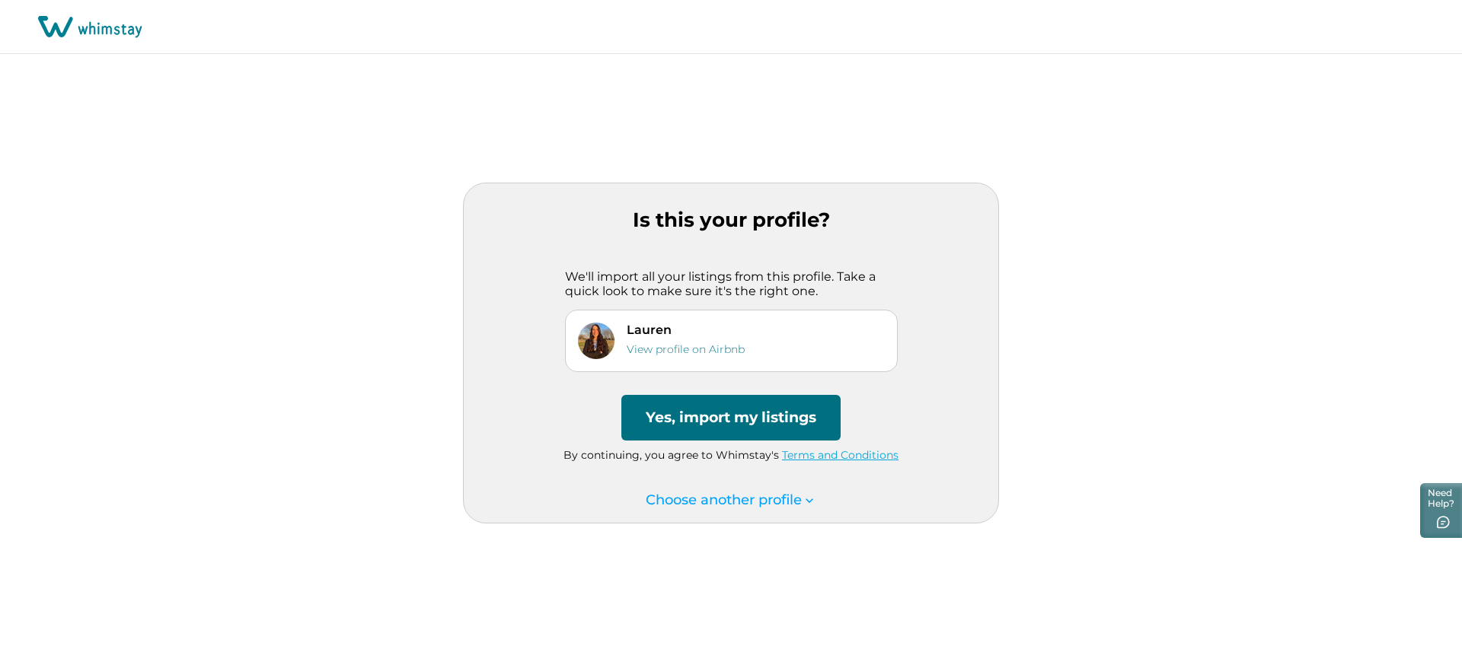
click at [706, 432] on button "Yes, import my listings" at bounding box center [730, 418] width 219 height 46
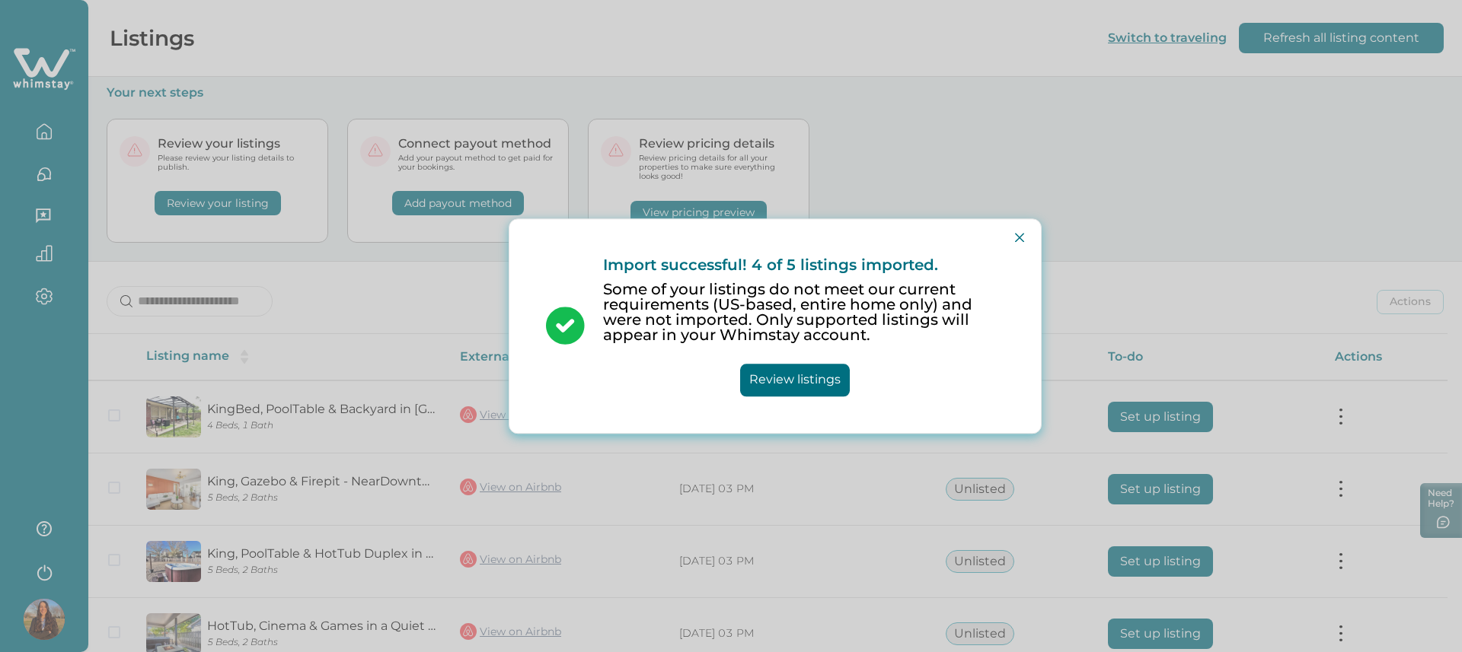
click at [845, 297] on p "Some of your listings do not meet our current requirements (US-based, entire ho…" at bounding box center [803, 312] width 401 height 61
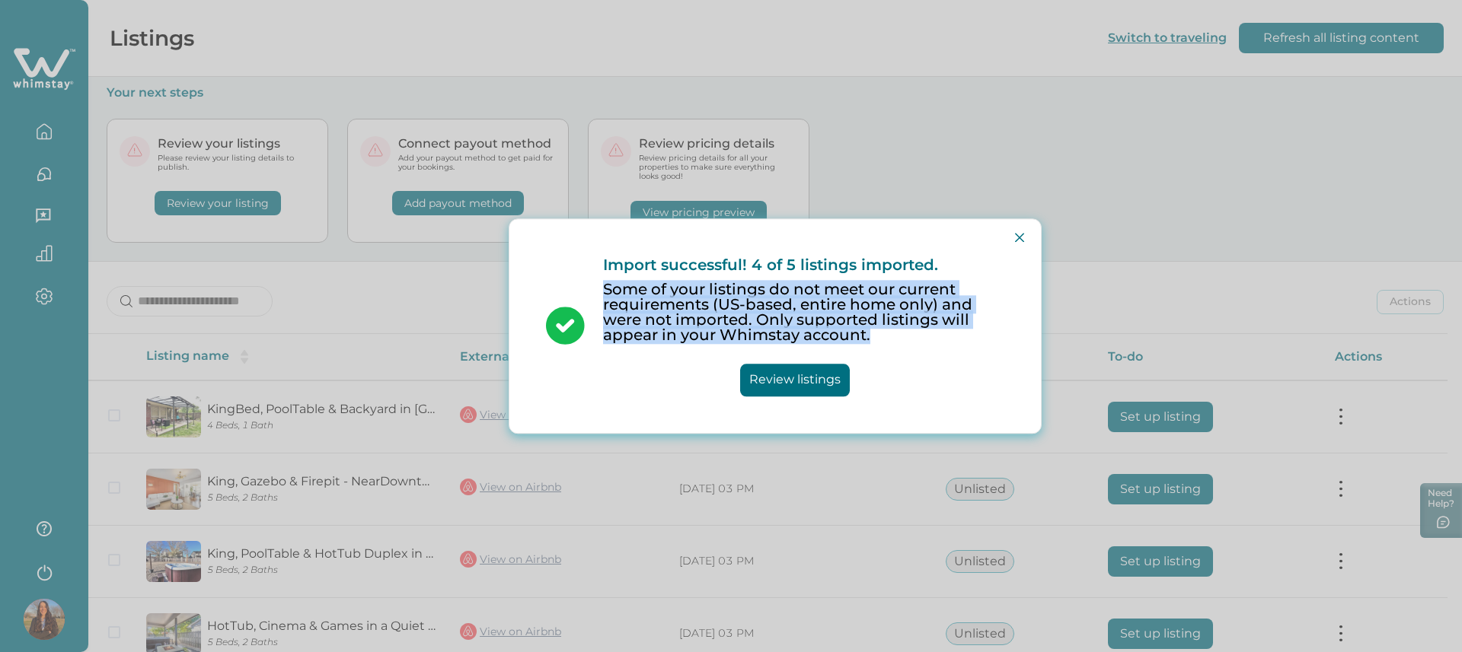
click at [845, 297] on p "Some of your listings do not meet our current requirements (US-based, entire ho…" at bounding box center [803, 312] width 401 height 61
click at [901, 297] on p "Some of your listings do not meet our current requirements (US-based, entire ho…" at bounding box center [803, 312] width 401 height 61
drag, startPoint x: 812, startPoint y: 287, endPoint x: 895, endPoint y: 325, distance: 91.3
click at [910, 328] on p "Some of your listings do not meet our current requirements (US-based, entire ho…" at bounding box center [803, 312] width 401 height 61
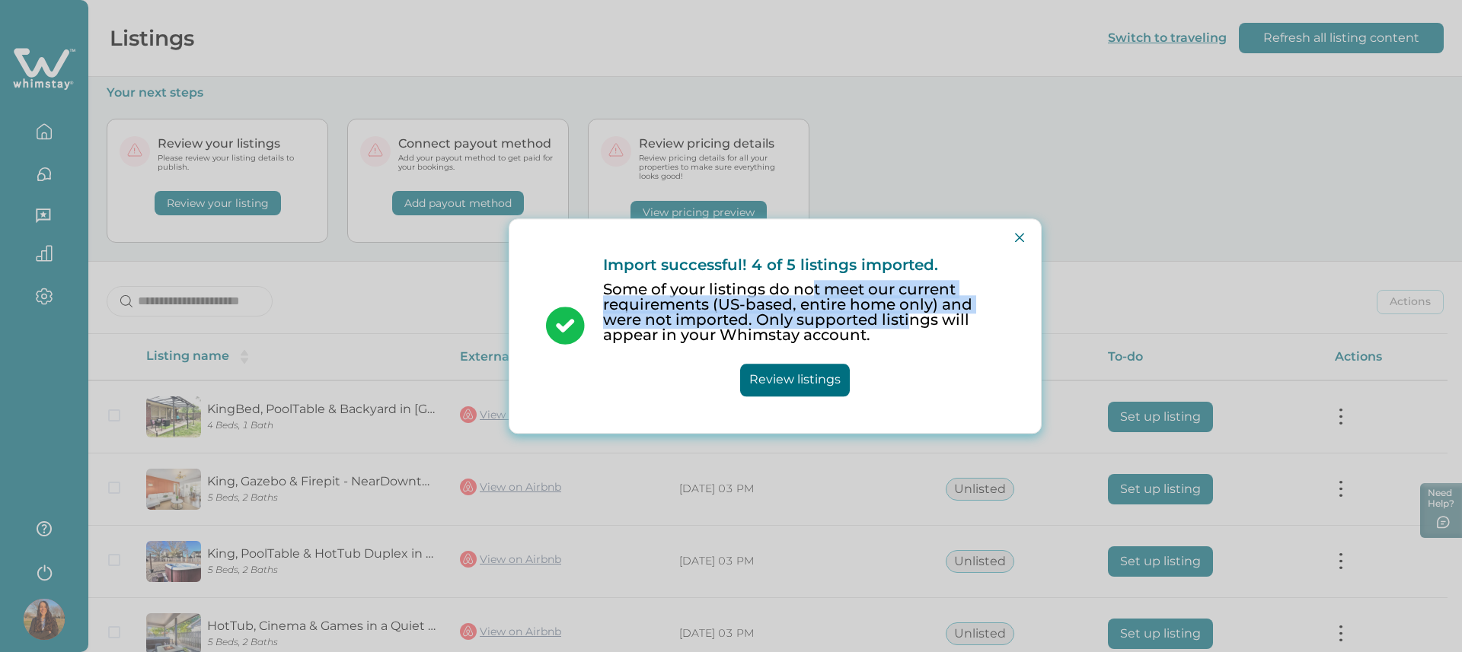
click at [792, 375] on button "Review listings" at bounding box center [795, 380] width 110 height 33
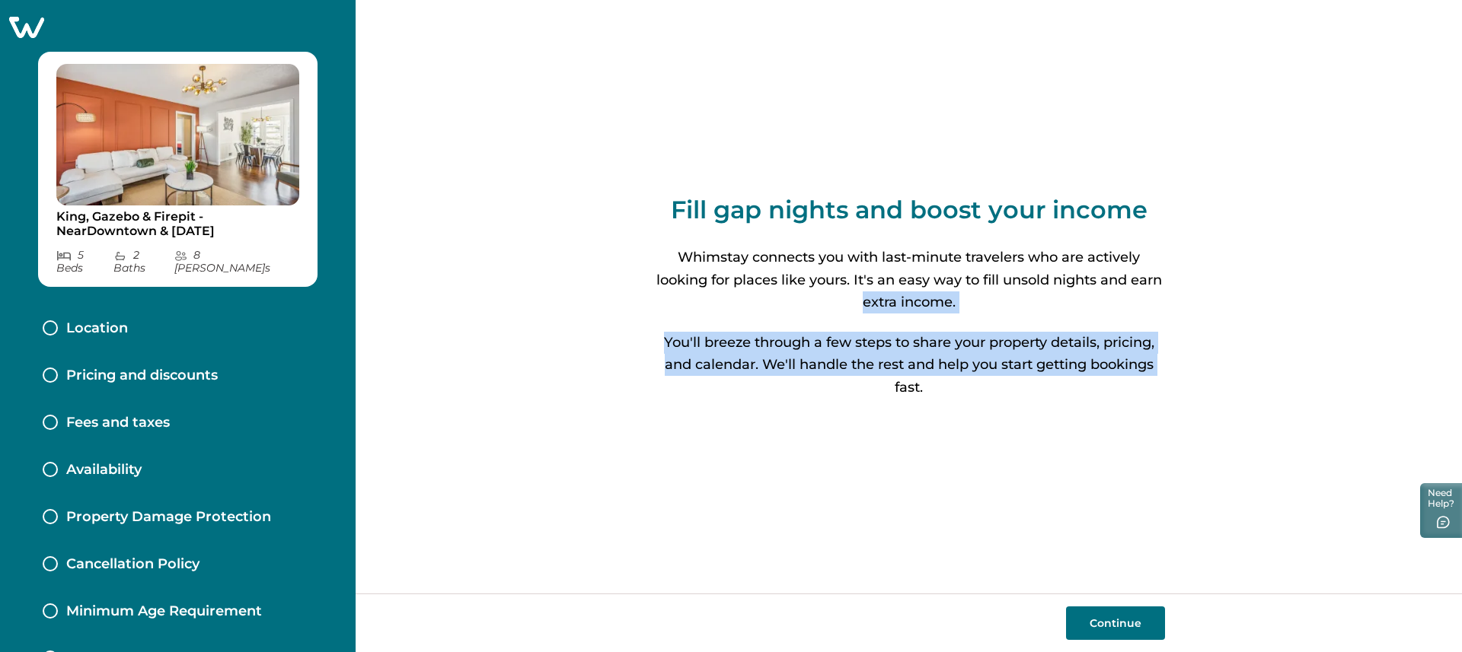
drag, startPoint x: 785, startPoint y: 308, endPoint x: 503, endPoint y: 414, distance: 300.9
click at [755, 391] on div "Fill gap nights and boost your income Whimstay connects you with last-minute tr…" at bounding box center [909, 297] width 512 height 594
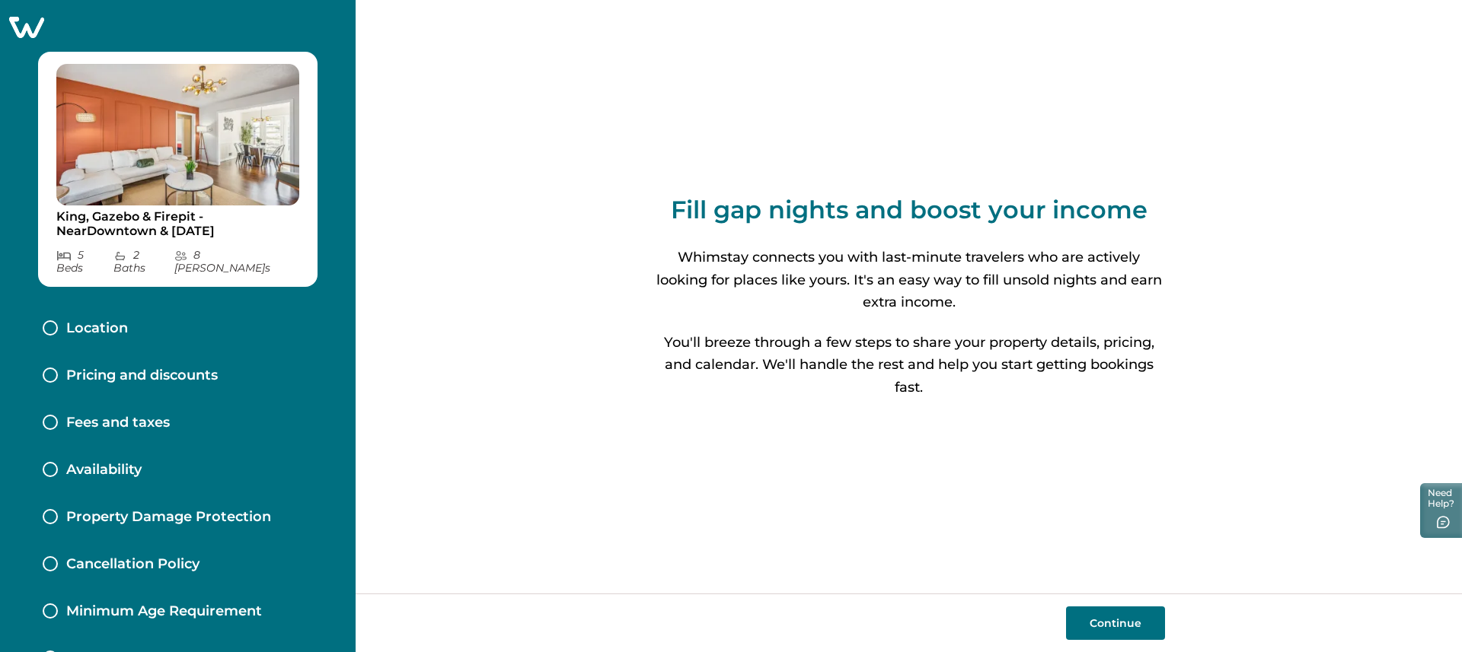
click at [1115, 641] on div "Continue" at bounding box center [908, 623] width 1106 height 59
click at [1098, 609] on button "Continue" at bounding box center [1115, 623] width 99 height 33
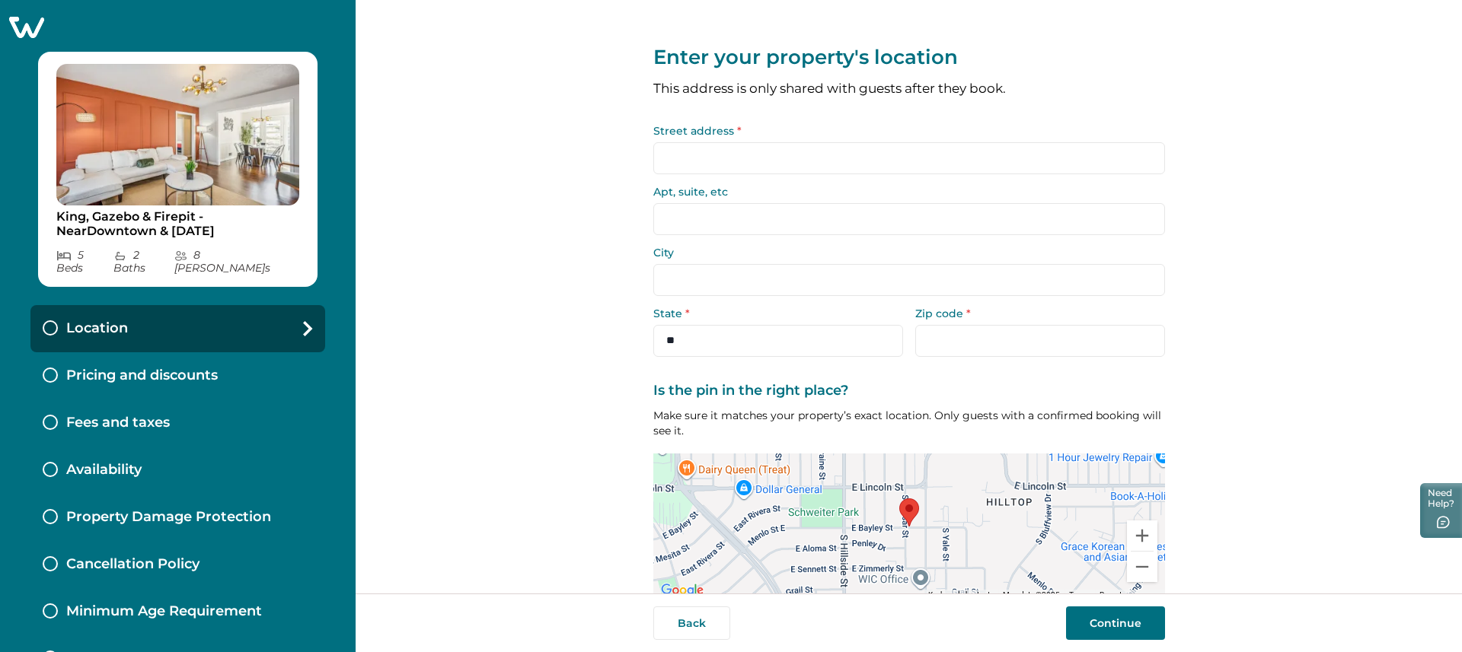
click at [729, 170] on input "Street address *" at bounding box center [909, 158] width 512 height 32
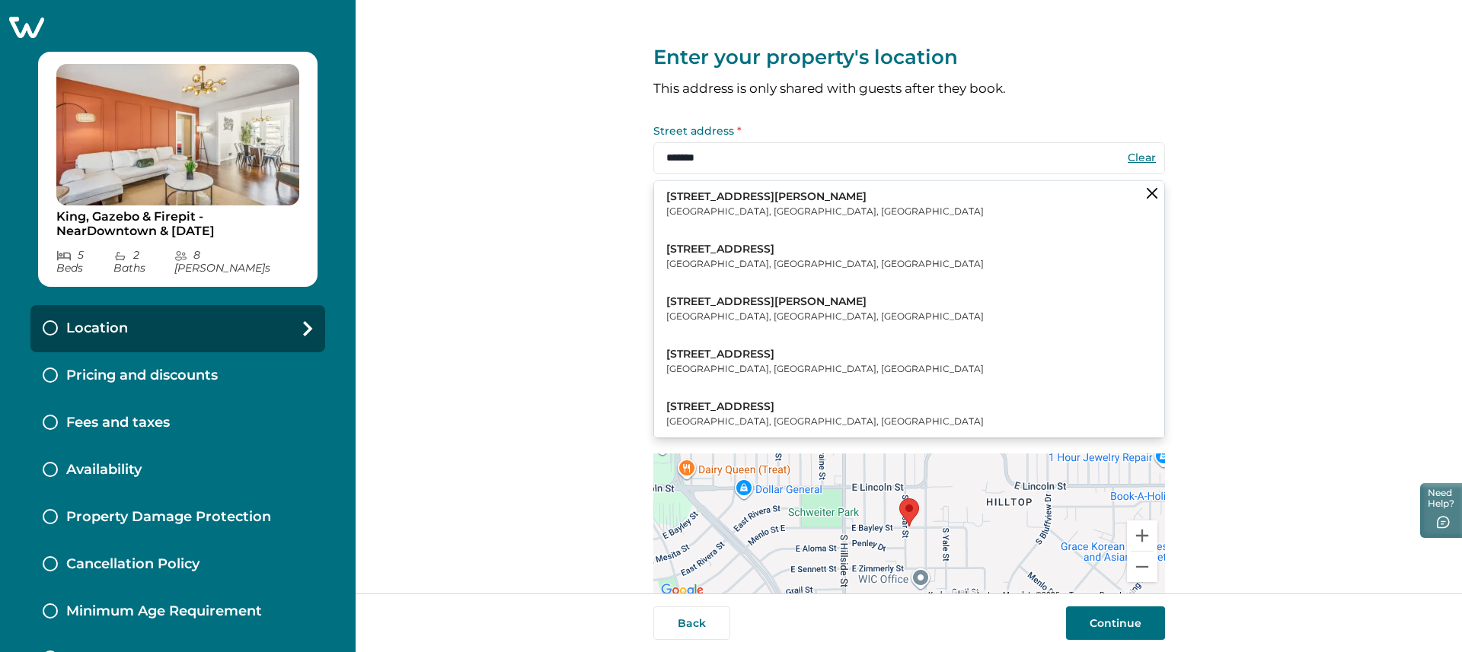
click at [755, 214] on p "[GEOGRAPHIC_DATA], [GEOGRAPHIC_DATA], [GEOGRAPHIC_DATA]" at bounding box center [824, 211] width 317 height 15
type input "**********"
type input "*******"
select select "**"
type input "*****"
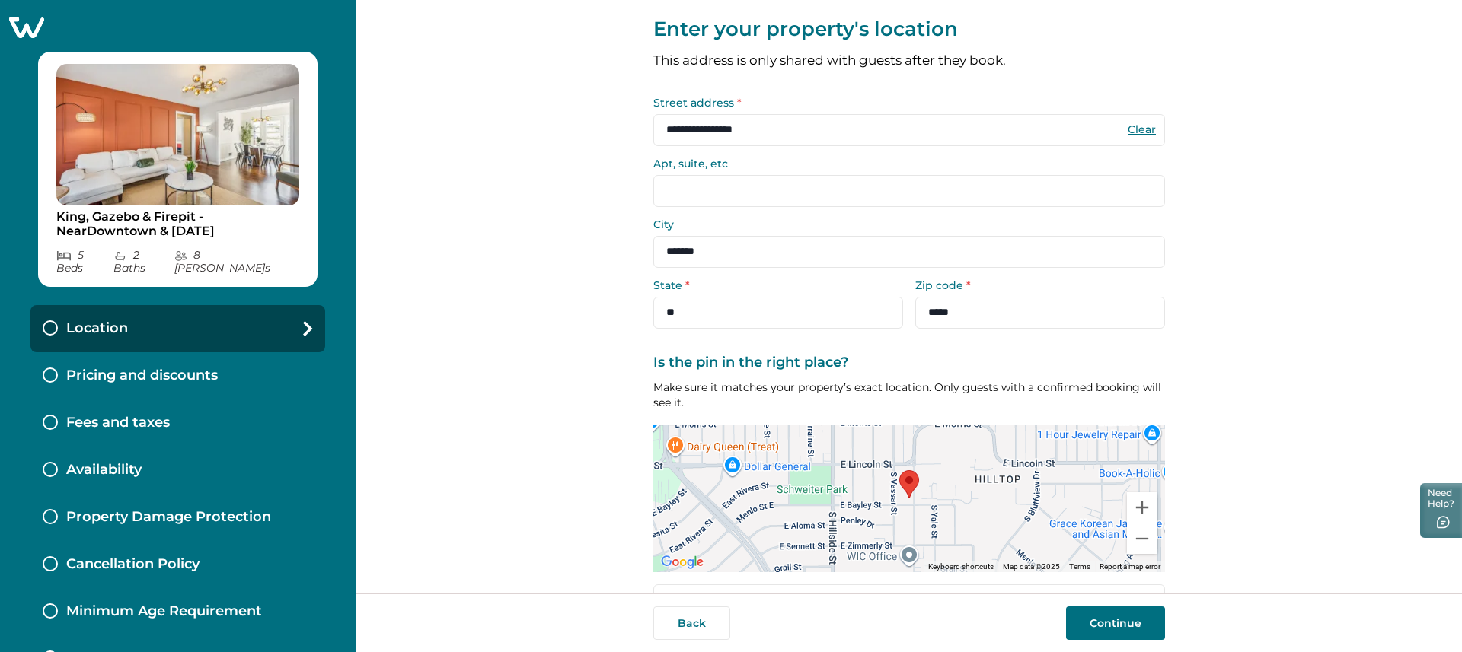
scroll to position [71, 0]
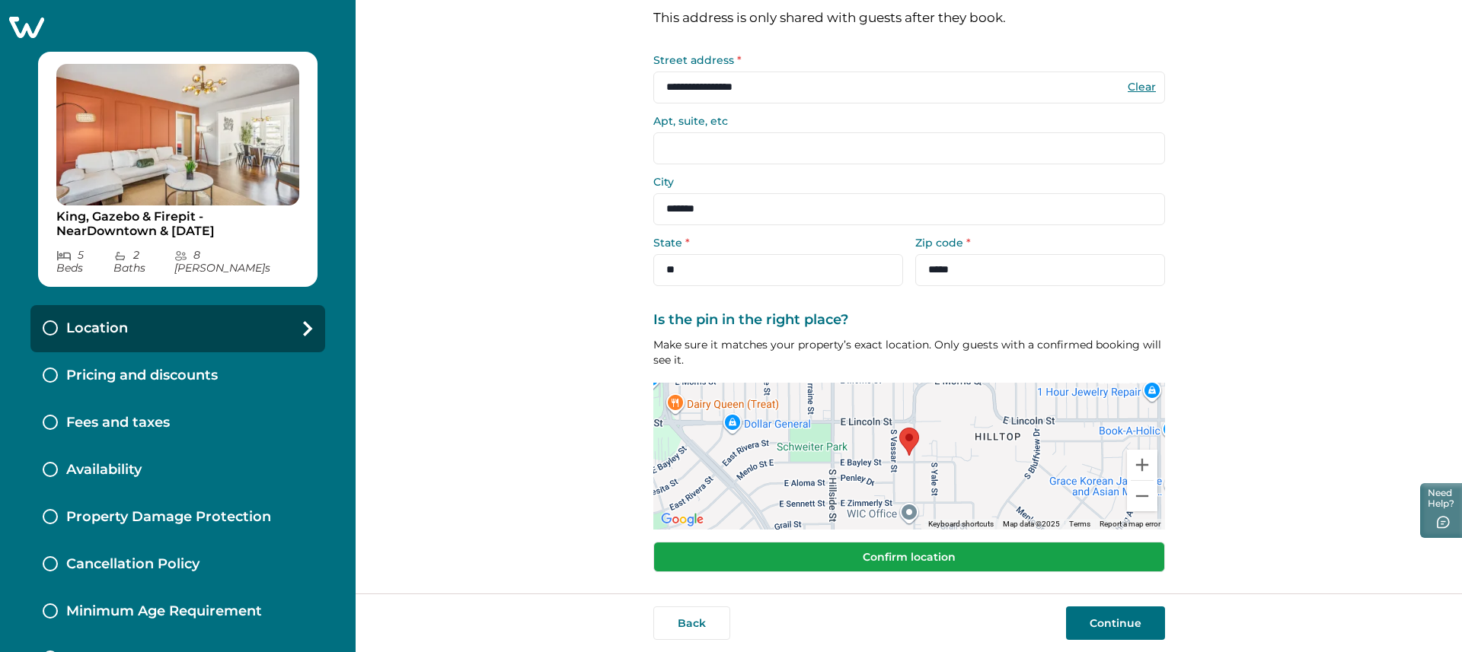
click at [1016, 561] on button "Confirm location" at bounding box center [909, 557] width 512 height 30
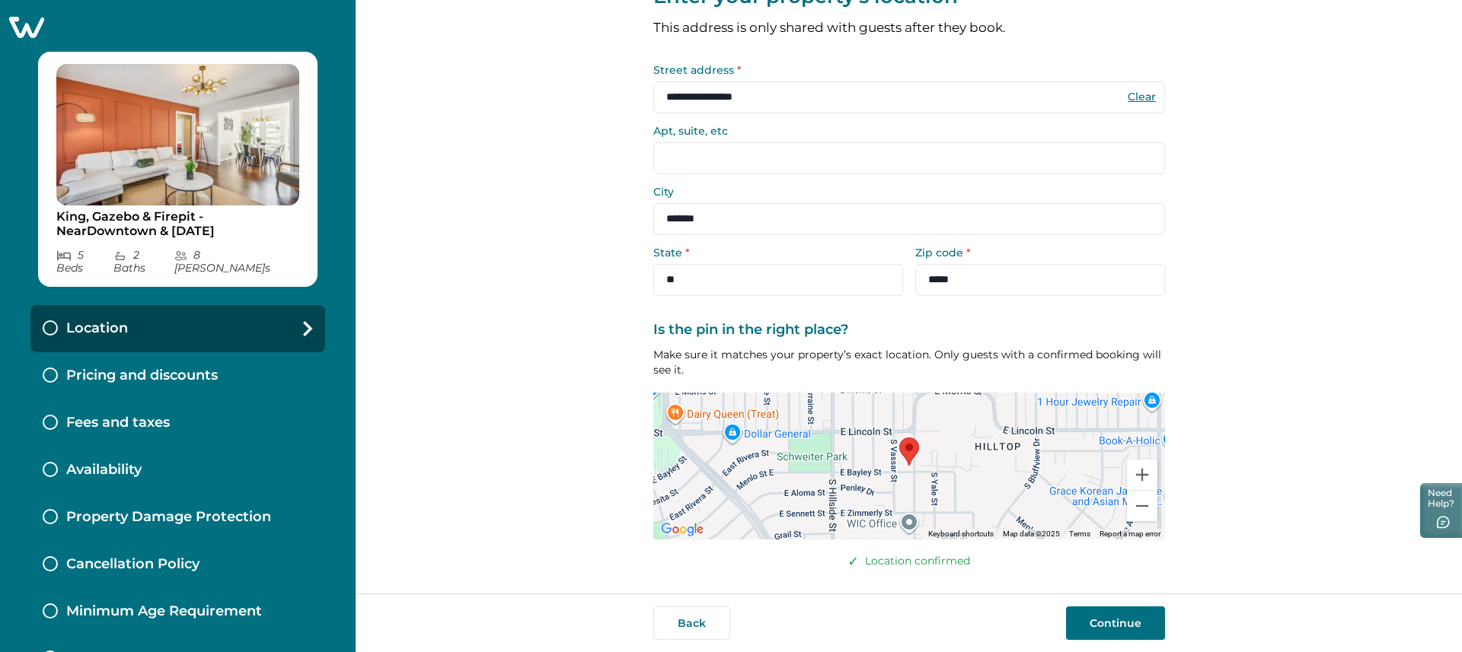
scroll to position [61, 0]
click at [1119, 626] on button "Continue" at bounding box center [1115, 623] width 99 height 33
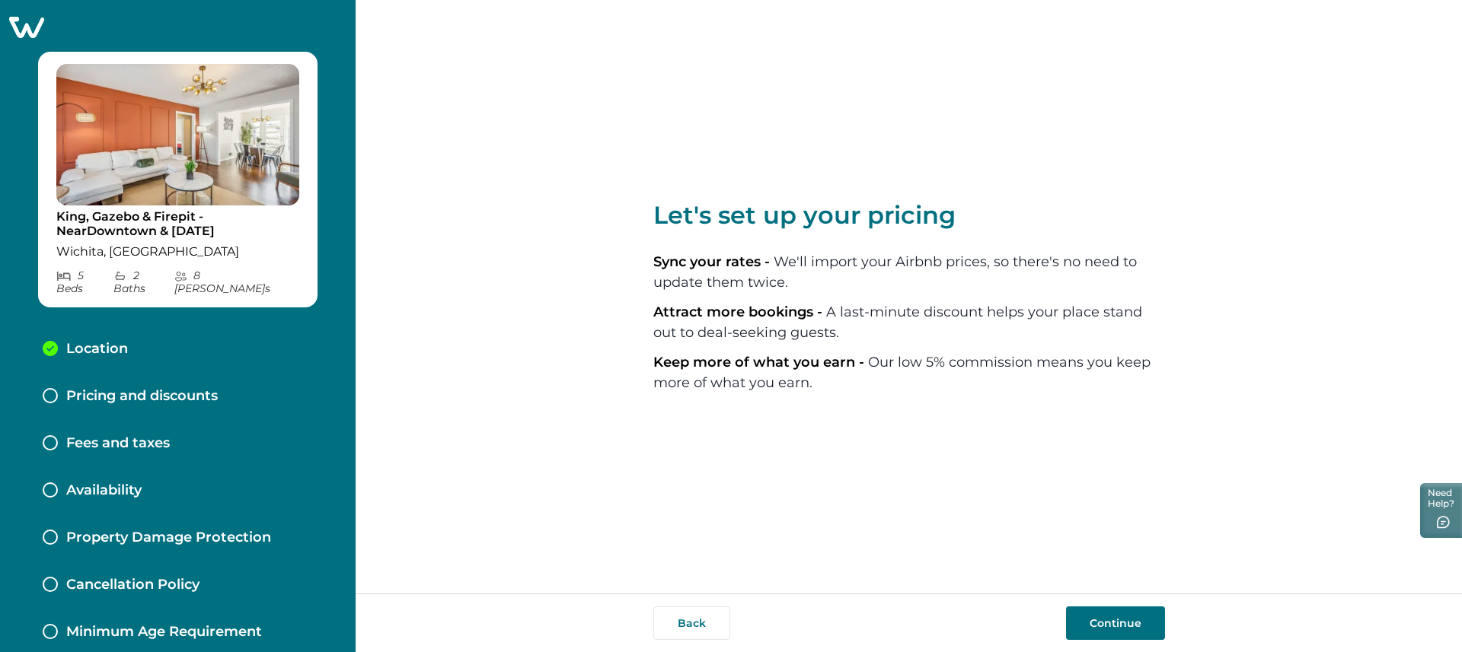
click at [1108, 620] on button "Continue" at bounding box center [1115, 623] width 99 height 33
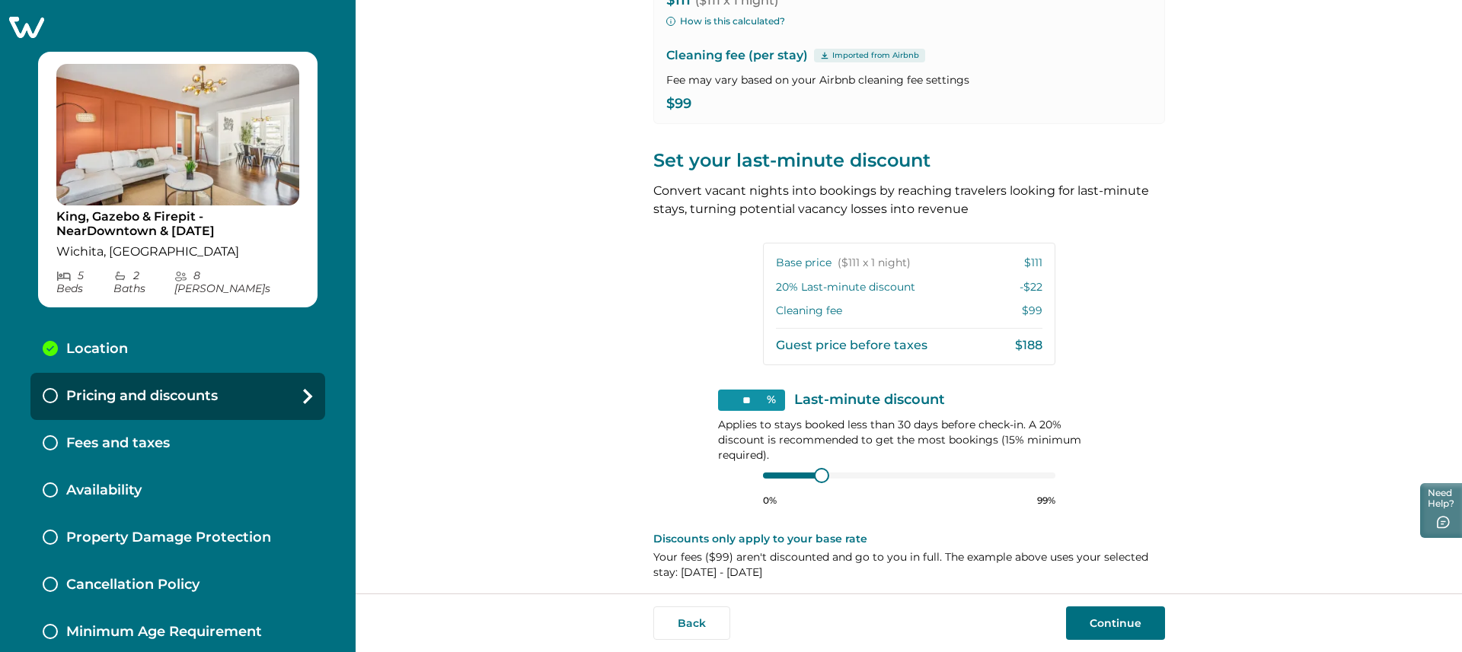
scroll to position [218, 0]
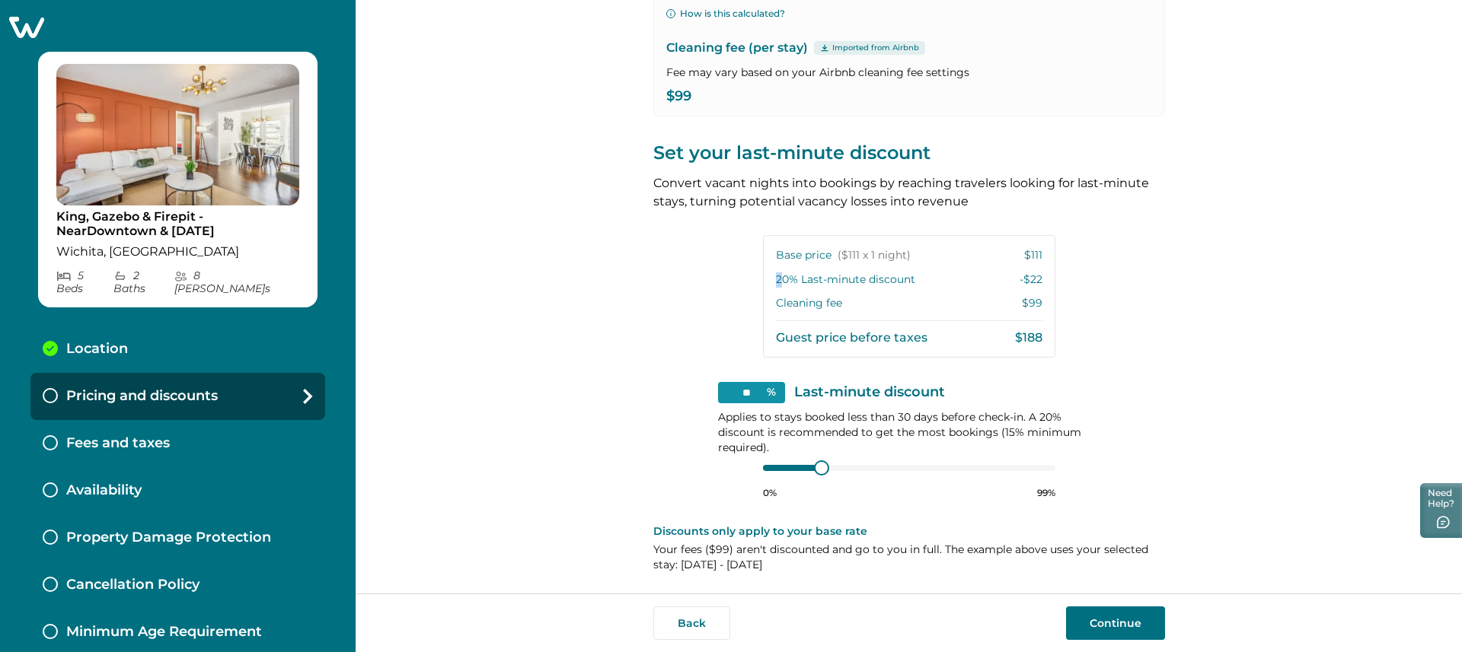
drag, startPoint x: 780, startPoint y: 281, endPoint x: 926, endPoint y: 272, distance: 146.4
click at [926, 273] on div "20 % Last-minute discount -$22" at bounding box center [909, 280] width 266 height 15
drag, startPoint x: 1342, startPoint y: 291, endPoint x: 1328, endPoint y: 295, distance: 14.4
click at [1340, 292] on div "View your pricing We imported your pricing from Airbnb and picked the next avai…" at bounding box center [908, 297] width 1106 height 594
click at [773, 470] on div at bounding box center [909, 468] width 292 height 12
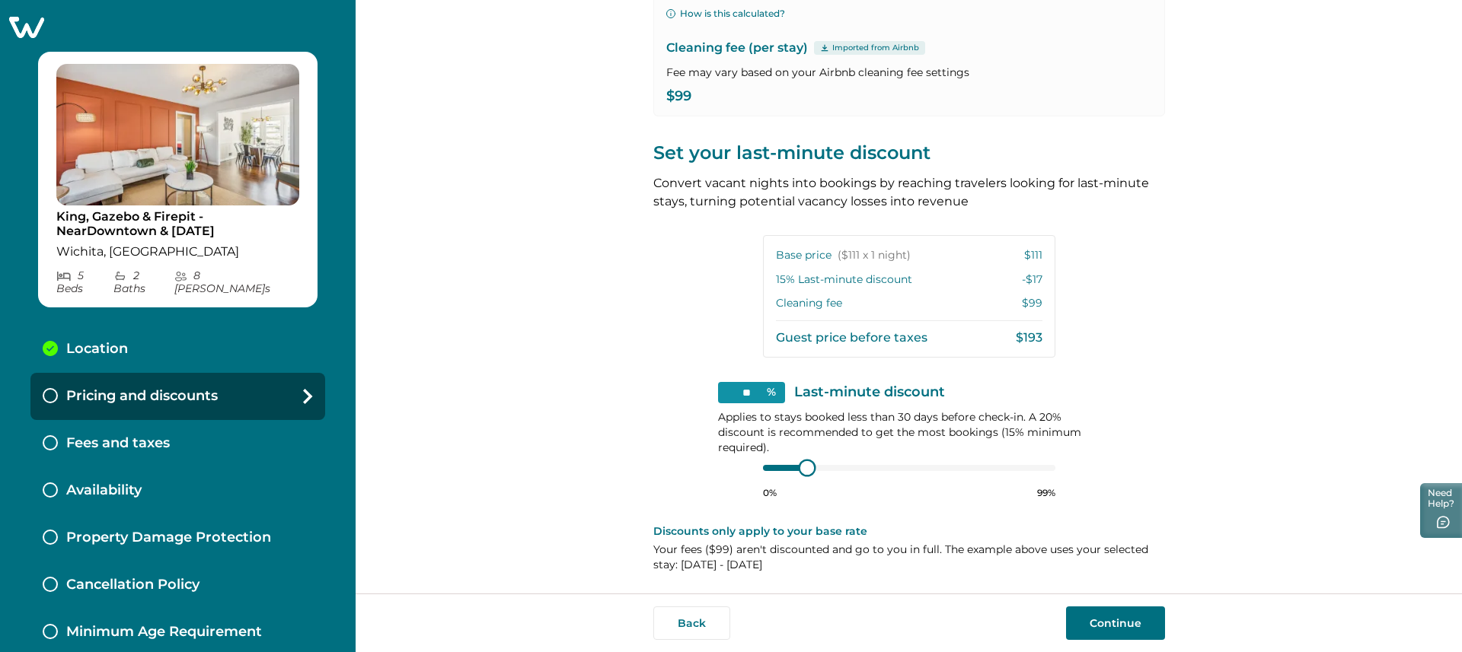
click at [727, 467] on div "** % Last-minute discount Applies to stays booked less than 30 days before chec…" at bounding box center [909, 440] width 382 height 117
click at [748, 460] on div "** % Last-minute discount Applies to stays booked less than 30 days before chec…" at bounding box center [909, 440] width 382 height 117
drag, startPoint x: 739, startPoint y: 389, endPoint x: 751, endPoint y: 394, distance: 13.3
click at [739, 389] on input "**" at bounding box center [751, 392] width 67 height 21
click at [1211, 380] on div "View your pricing We imported your pricing from Airbnb and picked the next avai…" at bounding box center [908, 297] width 1106 height 594
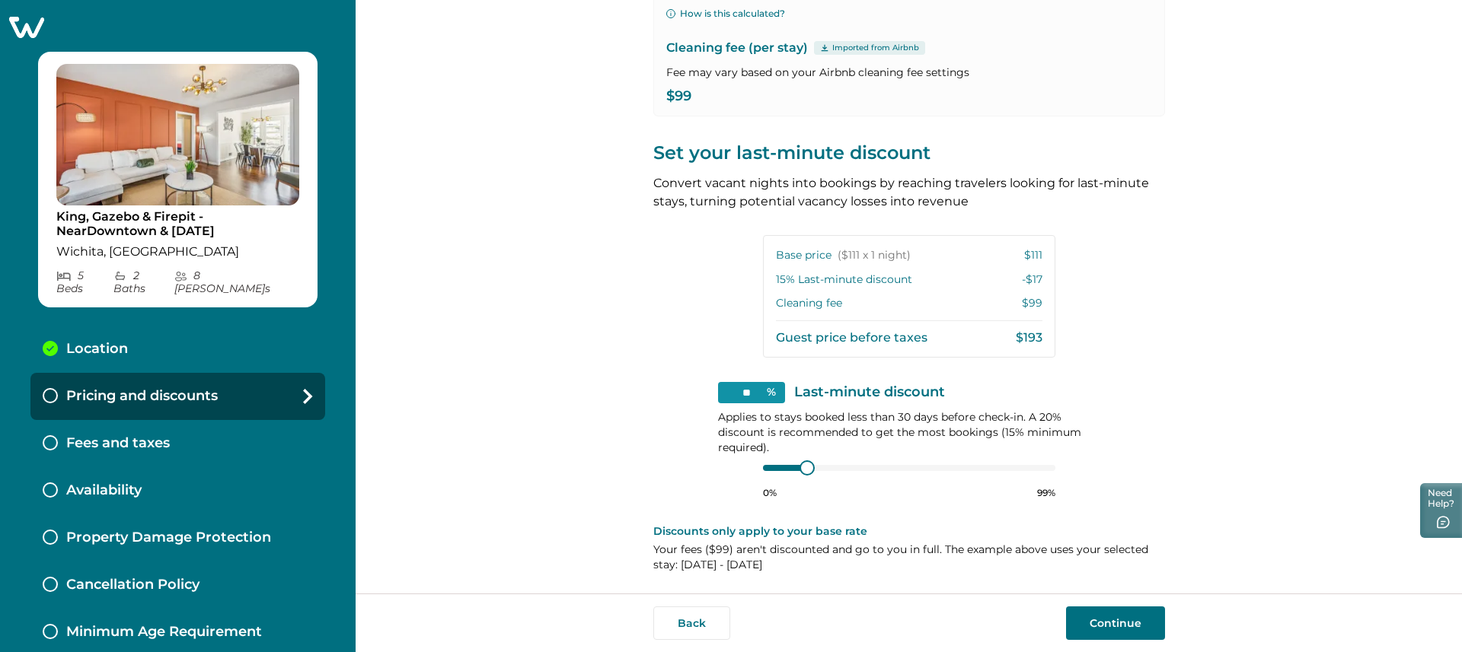
click at [926, 403] on div "** % Last-minute discount Applies to stays booked less than 30 days before chec…" at bounding box center [909, 440] width 382 height 117
click at [931, 418] on p "Applies to stays booked less than 30 days before check-in. A 20% discount is re…" at bounding box center [909, 433] width 382 height 46
click at [1248, 426] on div "View your pricing We imported your pricing from Airbnb and picked the next avai…" at bounding box center [908, 297] width 1106 height 594
click at [797, 284] on p "15 % Last-minute discount" at bounding box center [844, 280] width 136 height 15
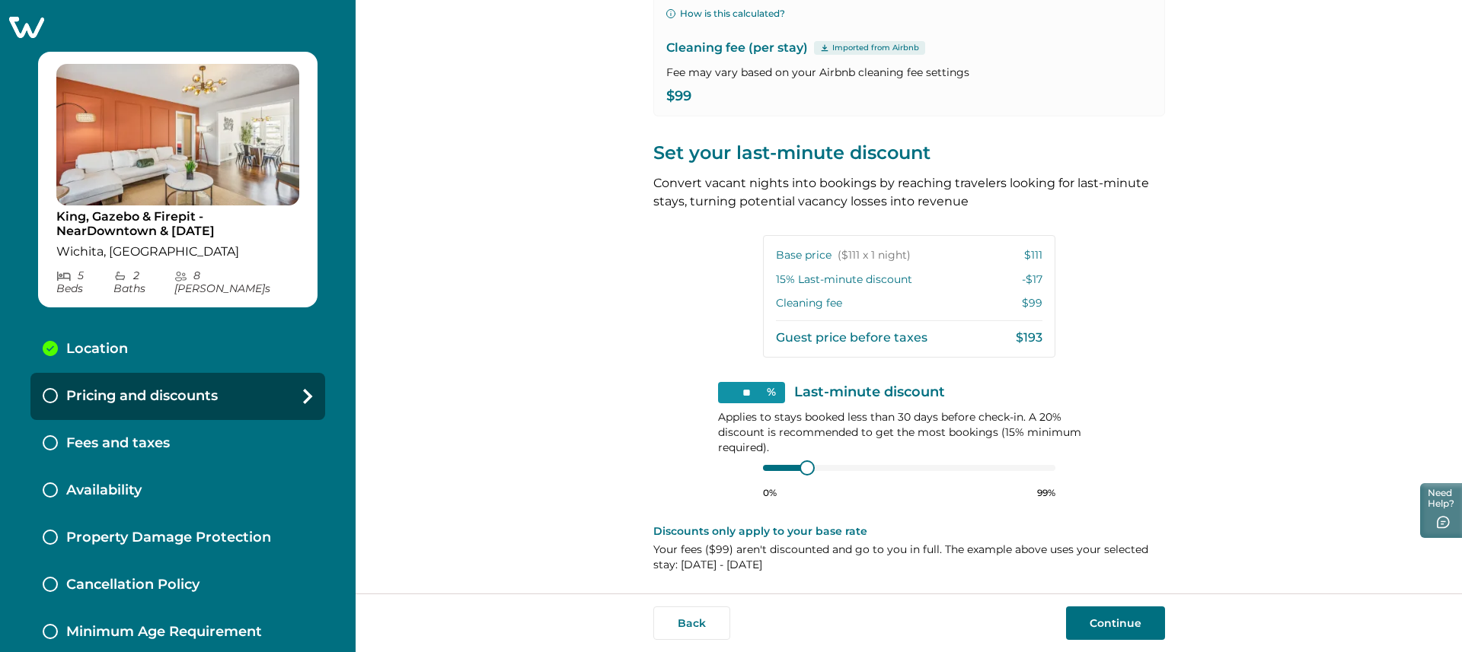
drag, startPoint x: 651, startPoint y: 482, endPoint x: 670, endPoint y: 477, distance: 19.6
click at [655, 480] on div "View your pricing We imported your pricing from Airbnb and picked the next avai…" at bounding box center [908, 297] width 1106 height 594
click at [781, 473] on div at bounding box center [909, 468] width 292 height 12
click at [779, 469] on div at bounding box center [785, 468] width 44 height 6
click at [779, 468] on div at bounding box center [785, 468] width 44 height 6
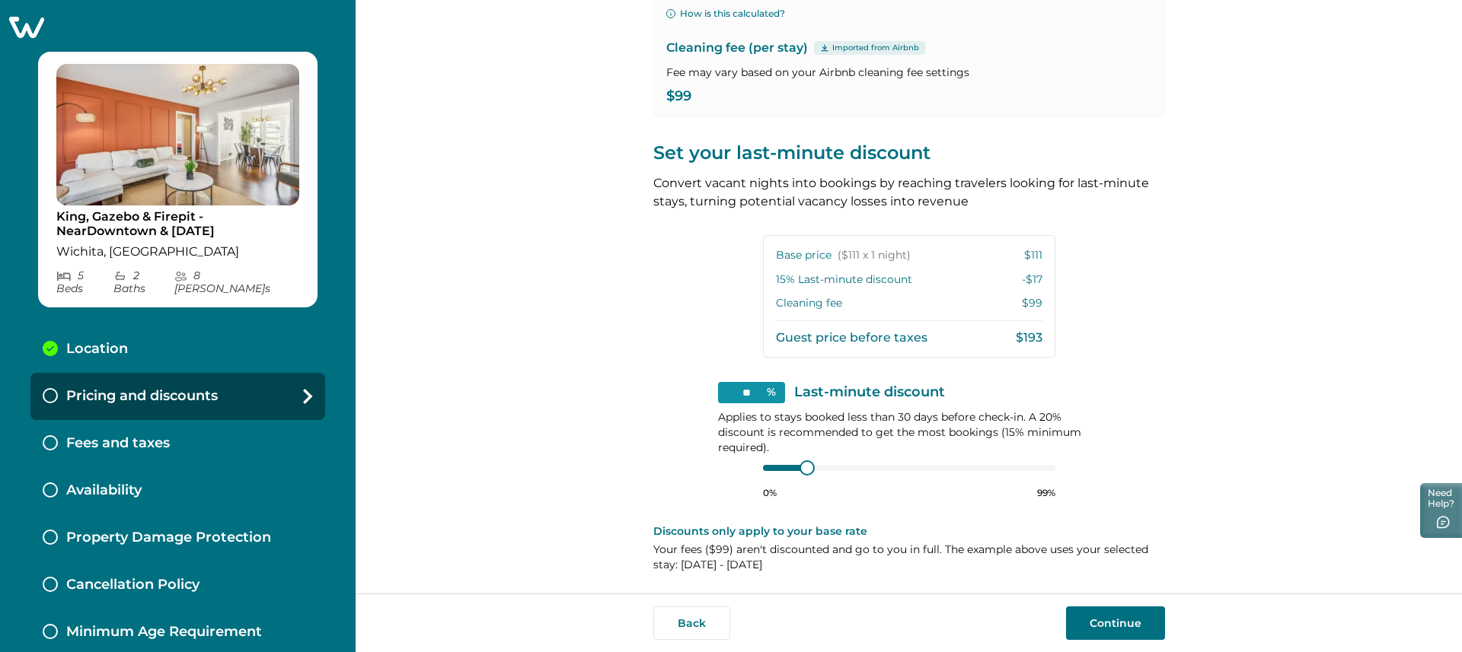
click at [808, 467] on div at bounding box center [909, 468] width 292 height 12
type input "**"
click at [722, 468] on div "** % Last-minute discount Applies to stays booked less than 30 days before chec…" at bounding box center [909, 440] width 382 height 117
click at [730, 473] on div "** % Last-minute discount Applies to stays booked less than 30 days before chec…" at bounding box center [909, 440] width 382 height 117
drag, startPoint x: 867, startPoint y: 544, endPoint x: 1176, endPoint y: 609, distance: 315.8
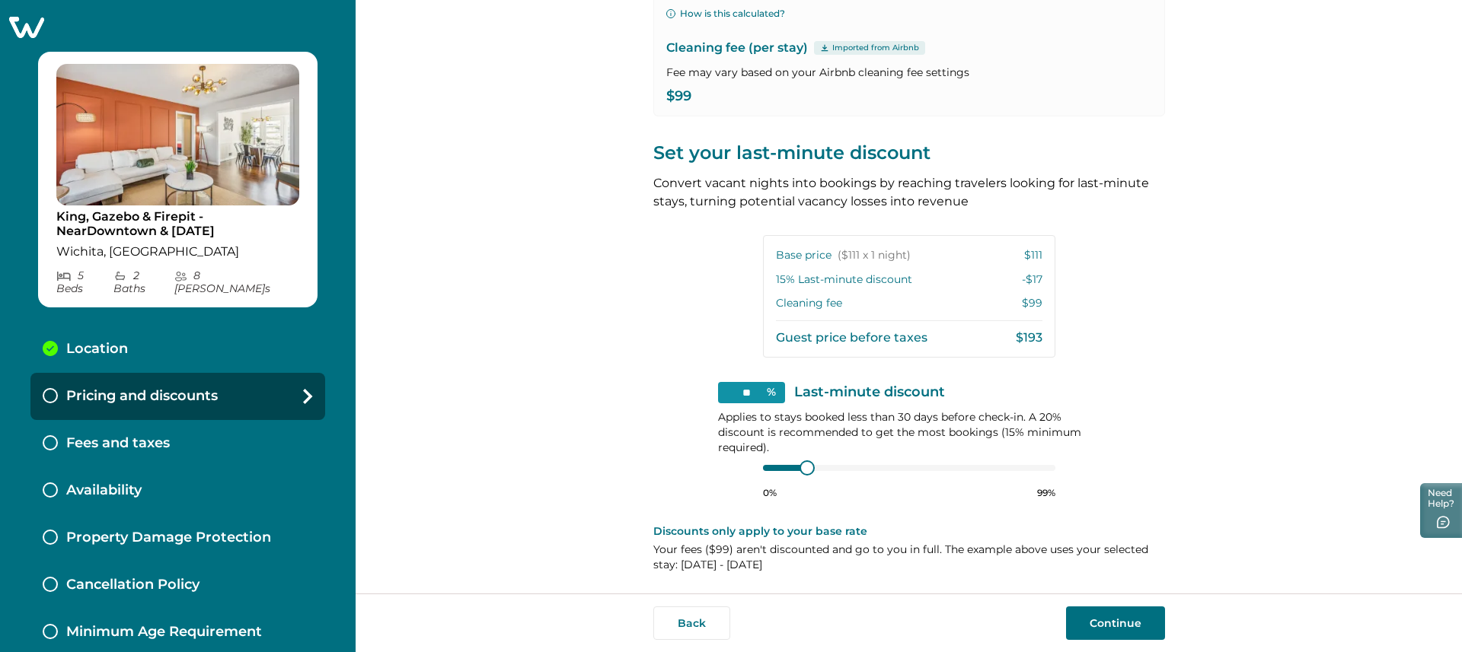
click at [869, 544] on p "Your fees ( $99 ) aren't discounted and go to you in full. The example above us…" at bounding box center [909, 557] width 512 height 30
click at [1151, 620] on button "Continue" at bounding box center [1115, 623] width 99 height 33
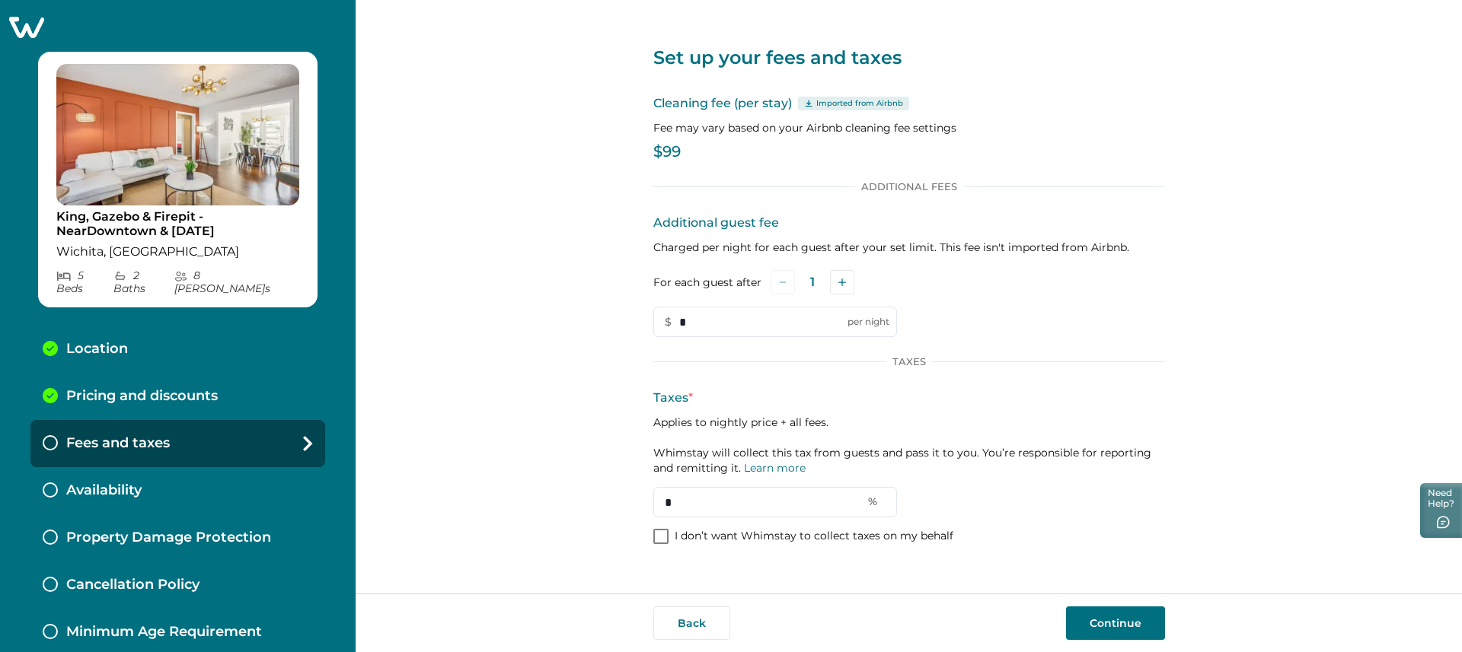
click at [668, 148] on p "$99" at bounding box center [909, 152] width 512 height 15
click at [680, 153] on p "$99" at bounding box center [909, 152] width 512 height 15
click at [681, 153] on p "$99" at bounding box center [909, 152] width 512 height 15
click at [1130, 209] on div "Additional Fees Additional guest fee Charged per night for each guest after you…" at bounding box center [909, 258] width 512 height 157
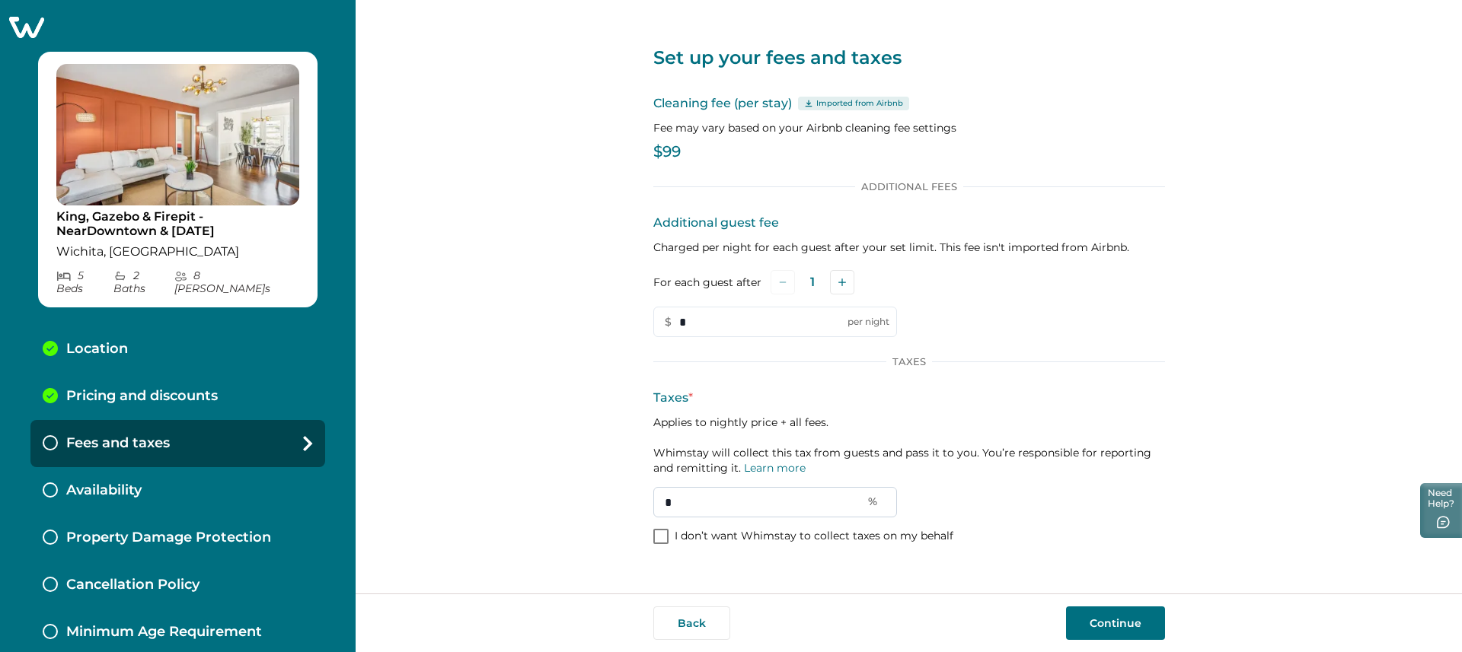
click at [810, 499] on input "*" at bounding box center [775, 502] width 244 height 30
type input "****"
click at [1208, 512] on div "Set up your fees and taxes Cleaning fee (per stay) Imported from Airbnb Fee may…" at bounding box center [908, 297] width 1106 height 594
drag, startPoint x: 883, startPoint y: 456, endPoint x: 1161, endPoint y: 460, distance: 277.9
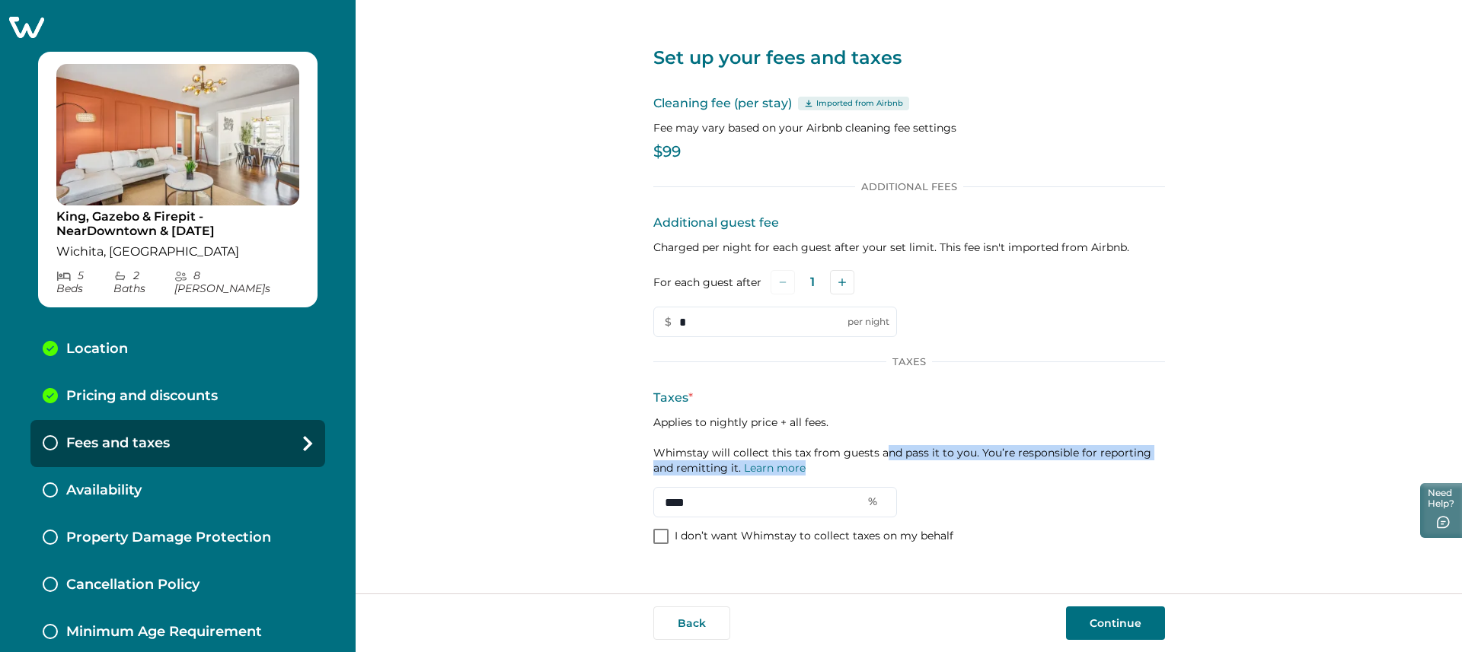
click at [1161, 461] on p "Applies to nightly price + all fees. Whimstay will collect this tax from guests…" at bounding box center [909, 445] width 512 height 61
drag, startPoint x: 1217, startPoint y: 452, endPoint x: 1239, endPoint y: 644, distance: 193.1
click at [1217, 452] on div "Set up your fees and taxes Cleaning fee (per stay) Imported from Airbnb Fee may…" at bounding box center [908, 297] width 1106 height 594
click at [1108, 627] on button "Continue" at bounding box center [1115, 623] width 99 height 33
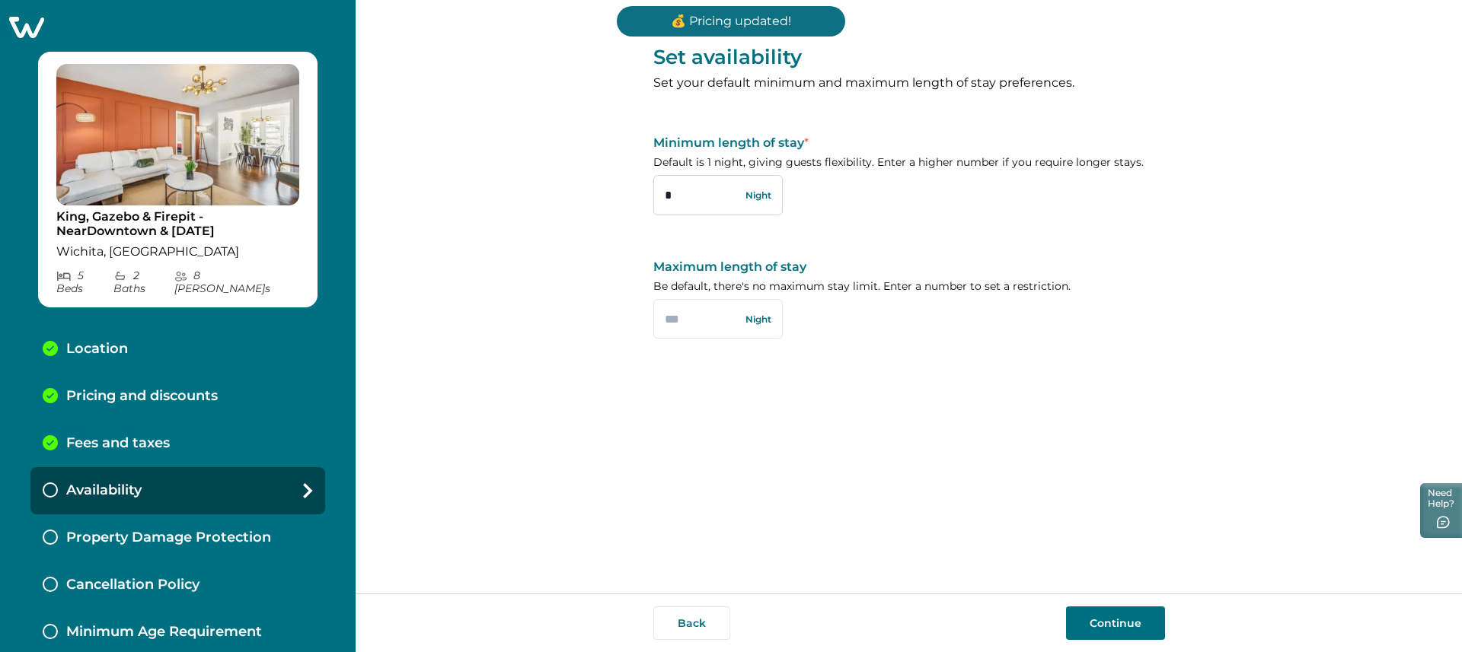
click at [676, 212] on input "*" at bounding box center [717, 195] width 129 height 40
type input "*"
click at [903, 470] on div "Set availability Set your default minimum and maximum length of stay preference…" at bounding box center [909, 297] width 512 height 594
click at [700, 322] on input "text" at bounding box center [717, 319] width 129 height 40
type input "*"
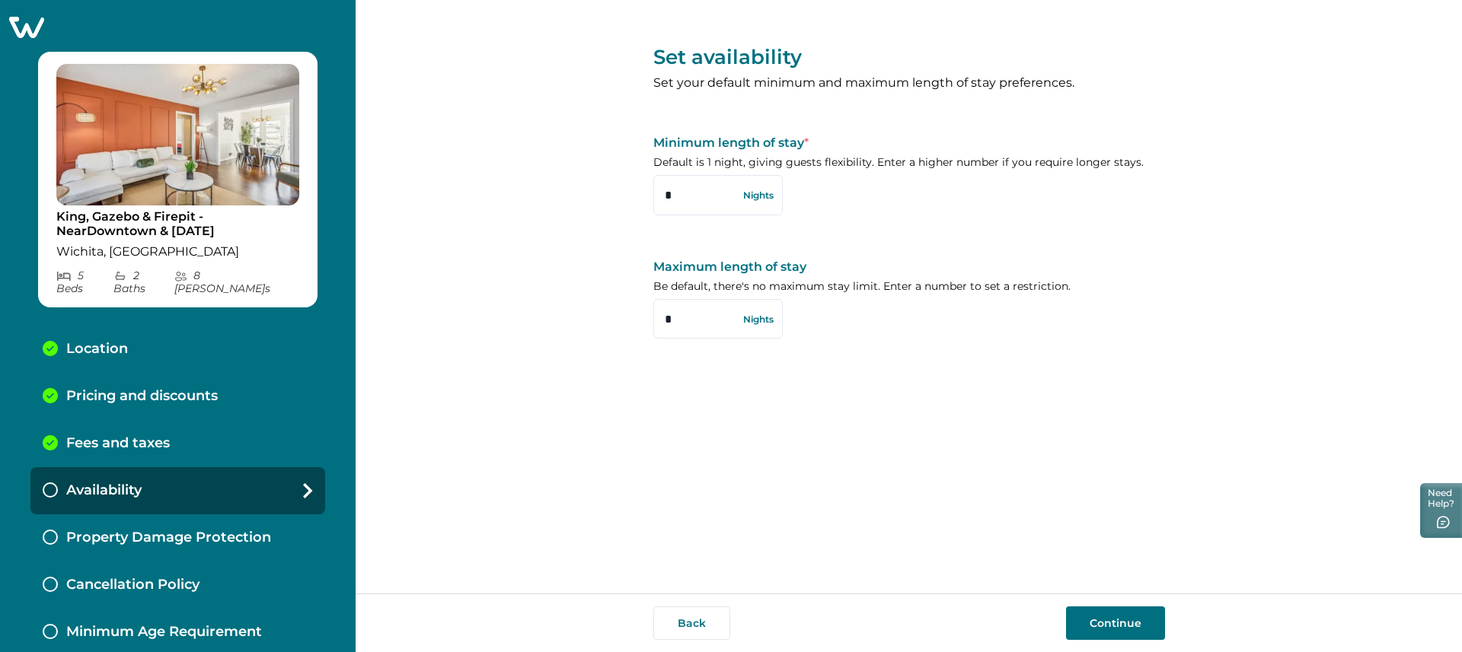
drag, startPoint x: 875, startPoint y: 410, endPoint x: 872, endPoint y: 420, distance: 11.1
click at [875, 410] on div "Set availability Set your default minimum and maximum length of stay preference…" at bounding box center [909, 297] width 512 height 594
click at [1129, 631] on button "Continue" at bounding box center [1115, 623] width 99 height 33
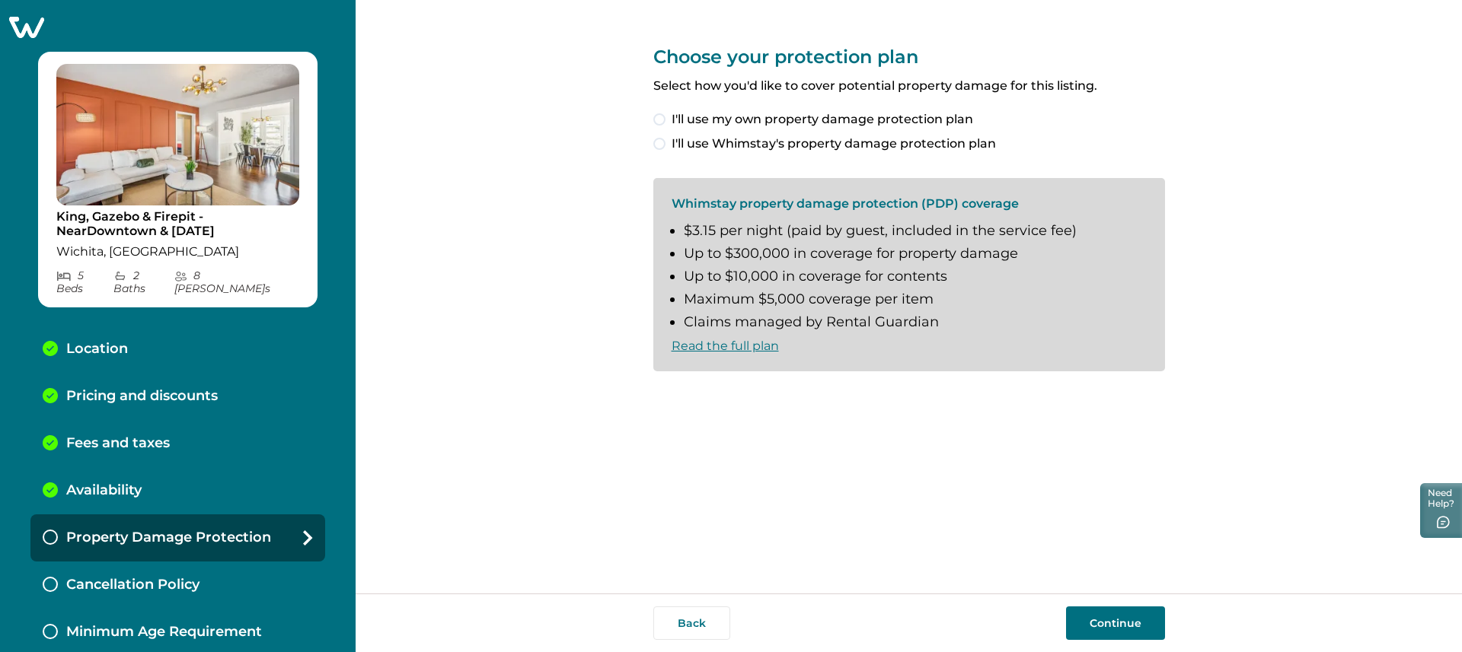
click at [834, 143] on span "I'll use Whimstay's property damage protection plan" at bounding box center [833, 144] width 324 height 18
click at [829, 227] on li "$3.15 per night (paid by guest, included in the service fee)" at bounding box center [915, 231] width 463 height 17
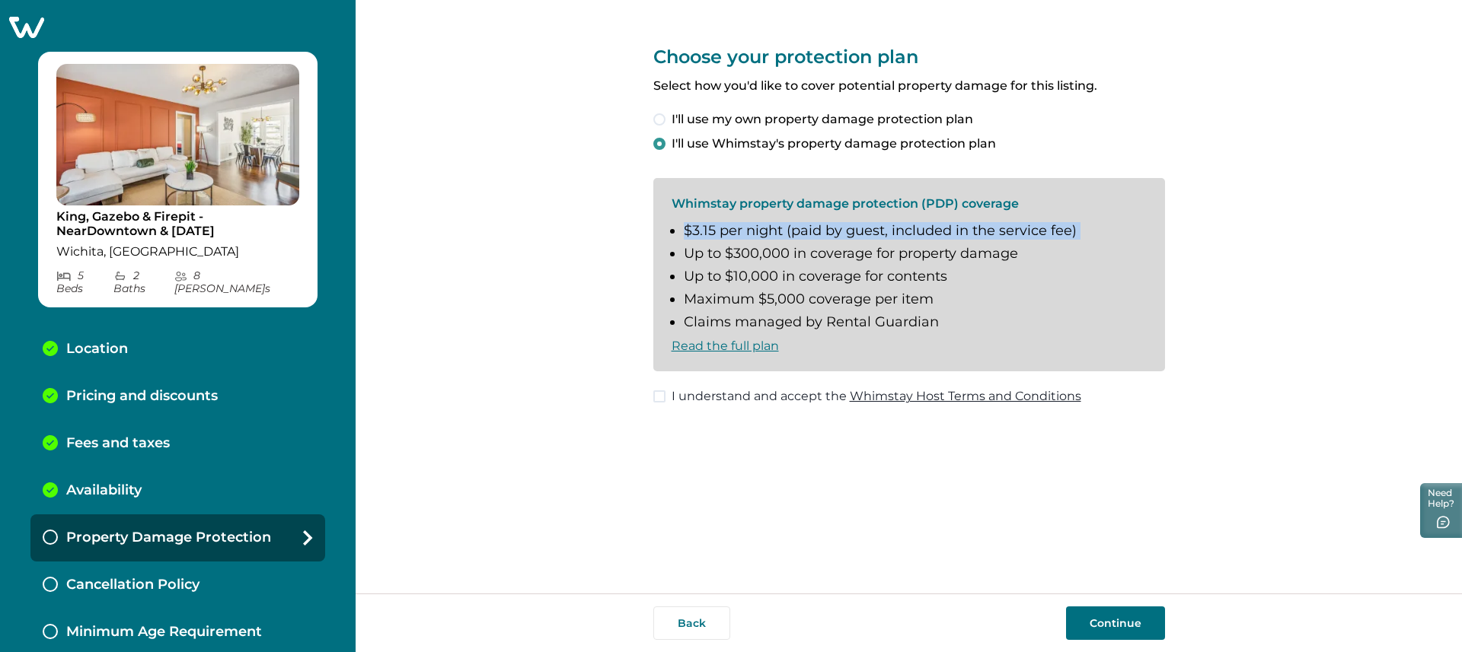
click at [829, 228] on li "$3.15 per night (paid by guest, included in the service fee)" at bounding box center [915, 231] width 463 height 17
click at [982, 244] on ul "$3.15 per night (paid by guest, included in the service fee) Up to $300,000 in …" at bounding box center [908, 277] width 475 height 108
click at [678, 400] on span "I understand and accept the Whimstay Host Terms and Conditions" at bounding box center [876, 396] width 410 height 18
click at [1095, 614] on button "Continue" at bounding box center [1115, 623] width 99 height 33
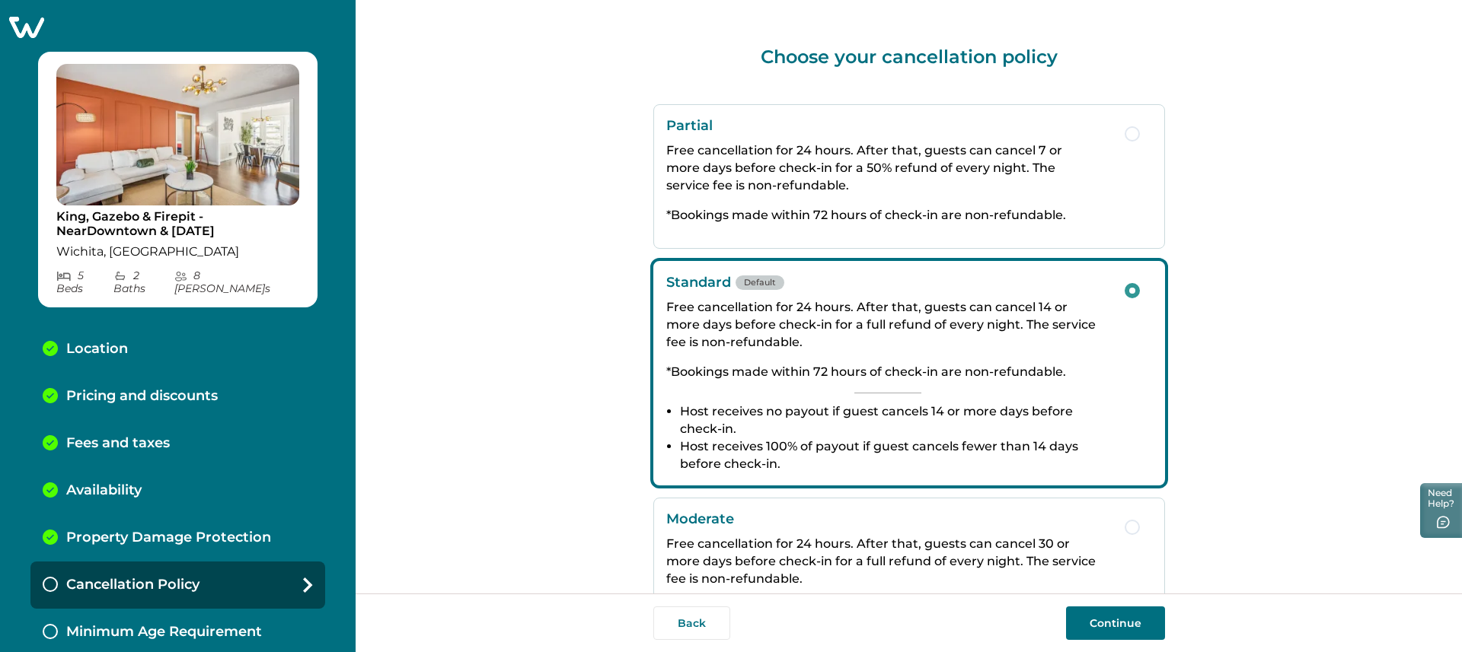
drag, startPoint x: 921, startPoint y: 363, endPoint x: 1063, endPoint y: 375, distance: 142.0
click at [1063, 375] on p "*Bookings made within 72 hours of check-in are non-refundable." at bounding box center [887, 372] width 443 height 18
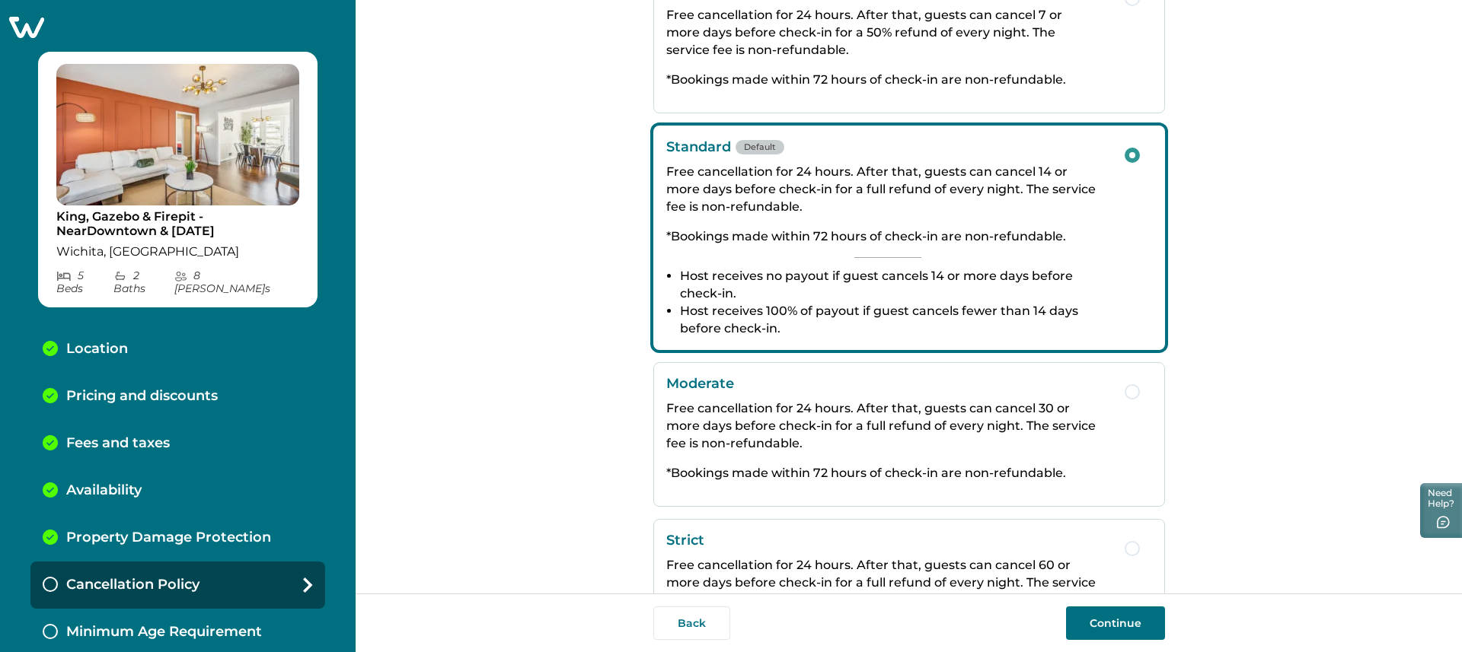
click at [1120, 619] on button "Continue" at bounding box center [1115, 623] width 99 height 33
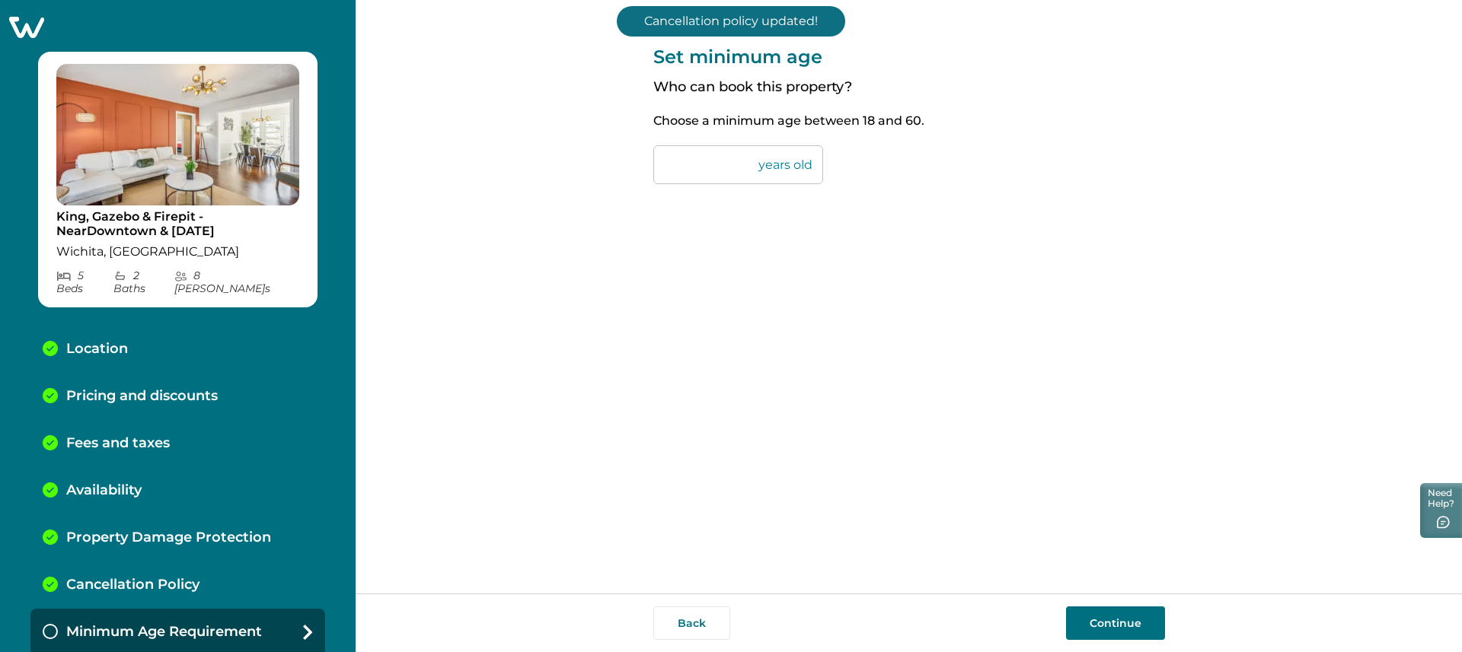
click at [696, 181] on input "**" at bounding box center [738, 164] width 170 height 39
type input "**"
click at [1137, 621] on button "Continue" at bounding box center [1115, 623] width 99 height 33
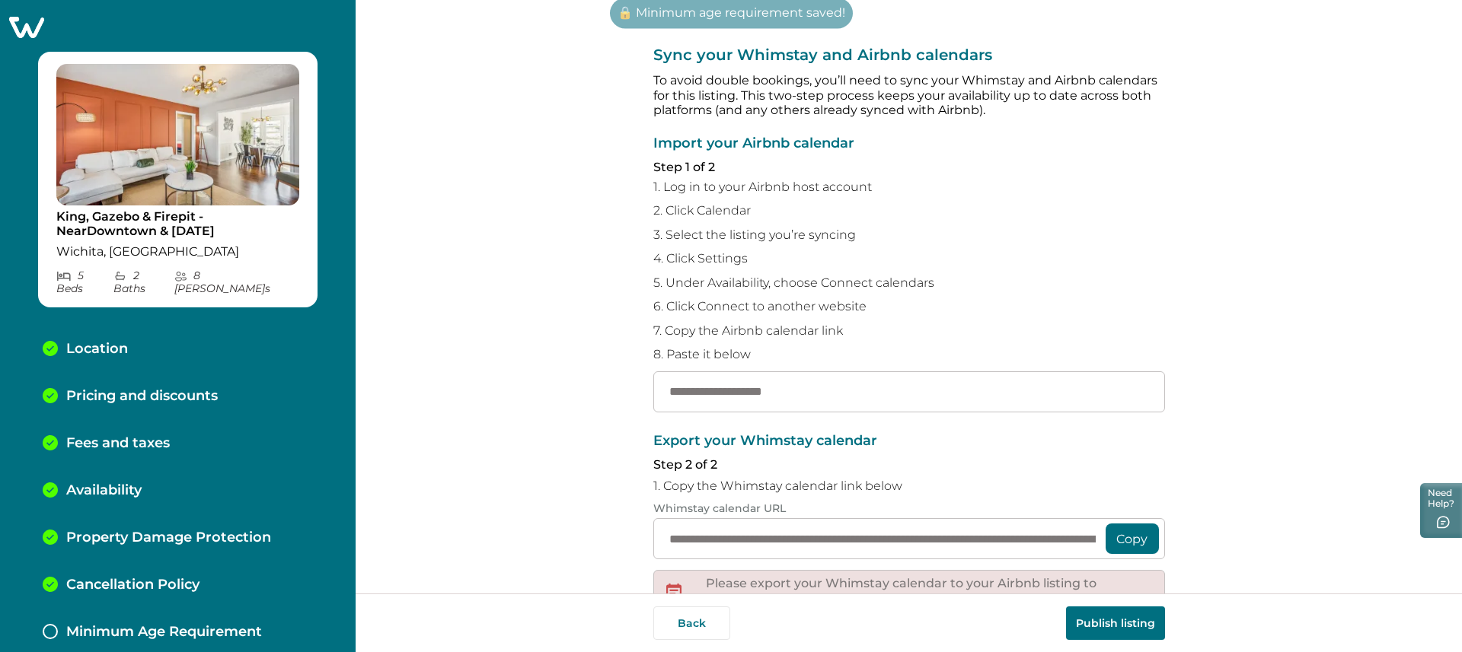
scroll to position [37, 0]
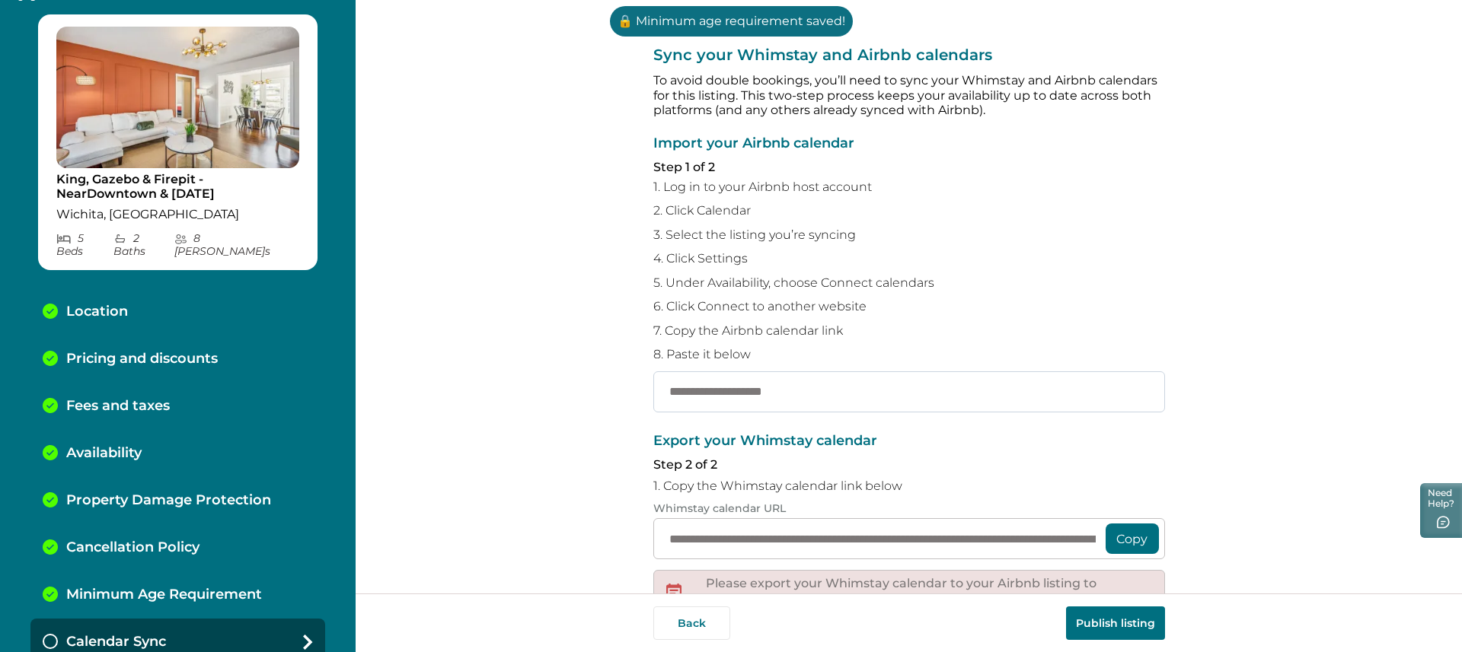
drag, startPoint x: 860, startPoint y: 391, endPoint x: 878, endPoint y: 412, distance: 27.0
click at [860, 391] on input "text" at bounding box center [909, 391] width 512 height 41
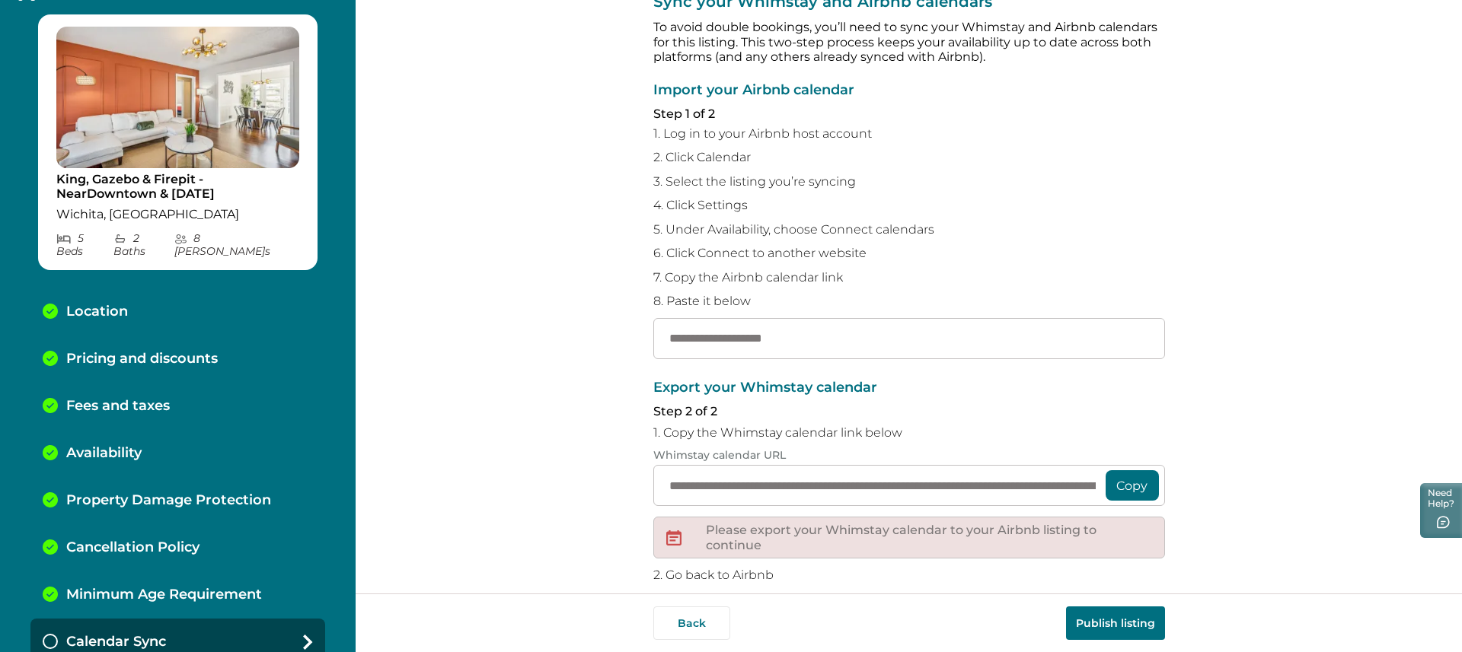
scroll to position [169, 0]
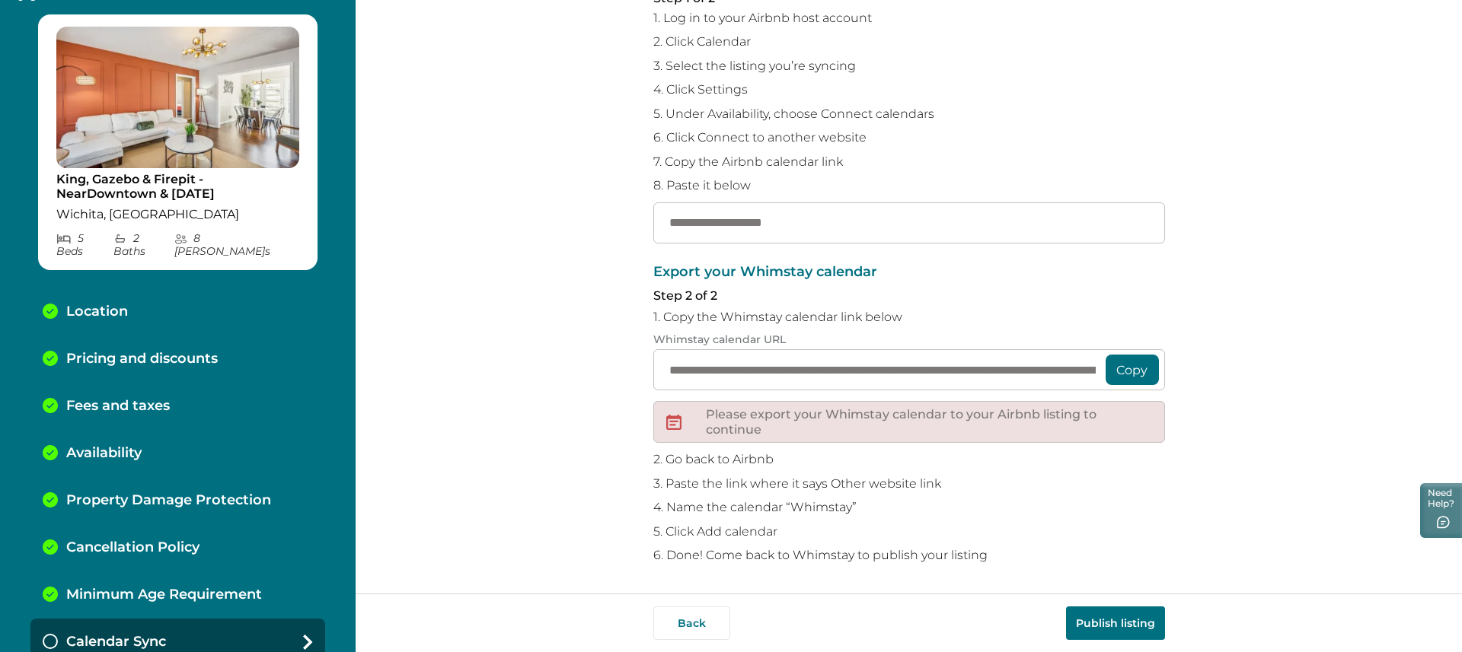
click at [915, 553] on p "6. Done! Come back to Whimstay to publish your listing" at bounding box center [909, 555] width 512 height 15
click at [1060, 524] on p "5. Click Add calendar" at bounding box center [909, 531] width 512 height 15
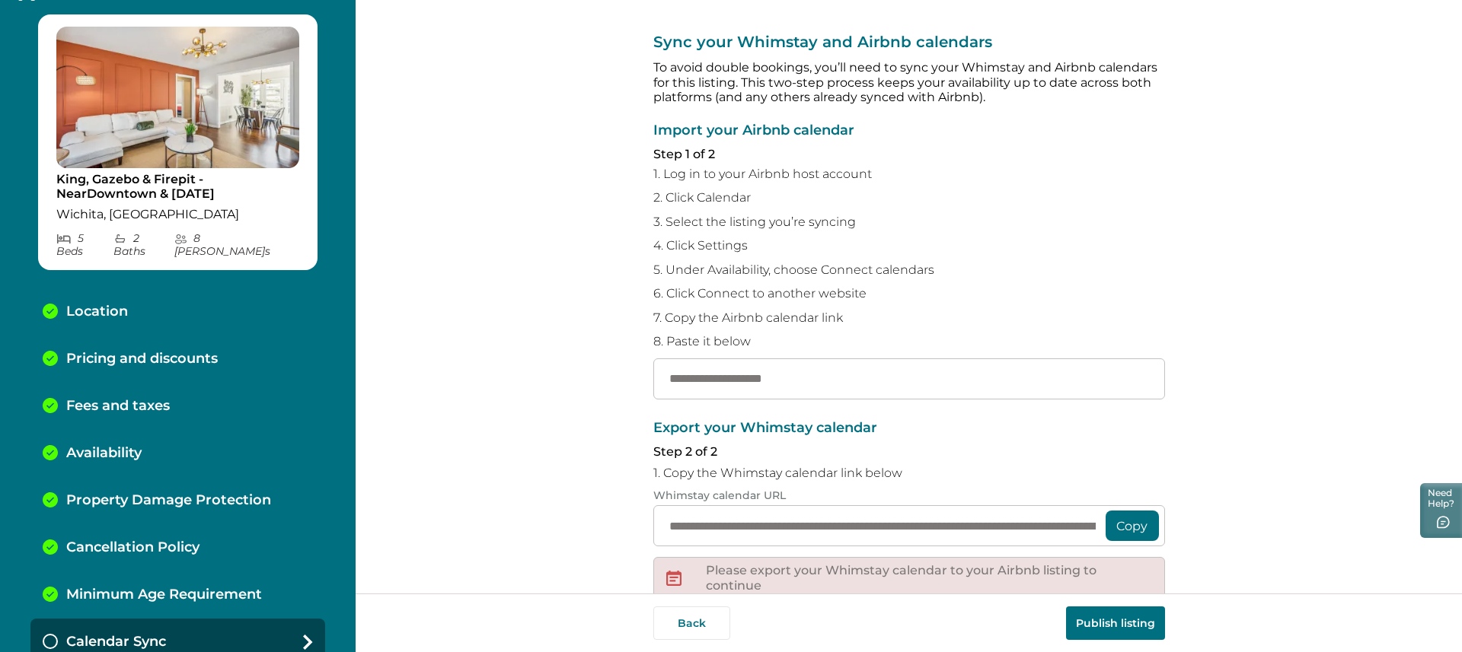
scroll to position [0, 0]
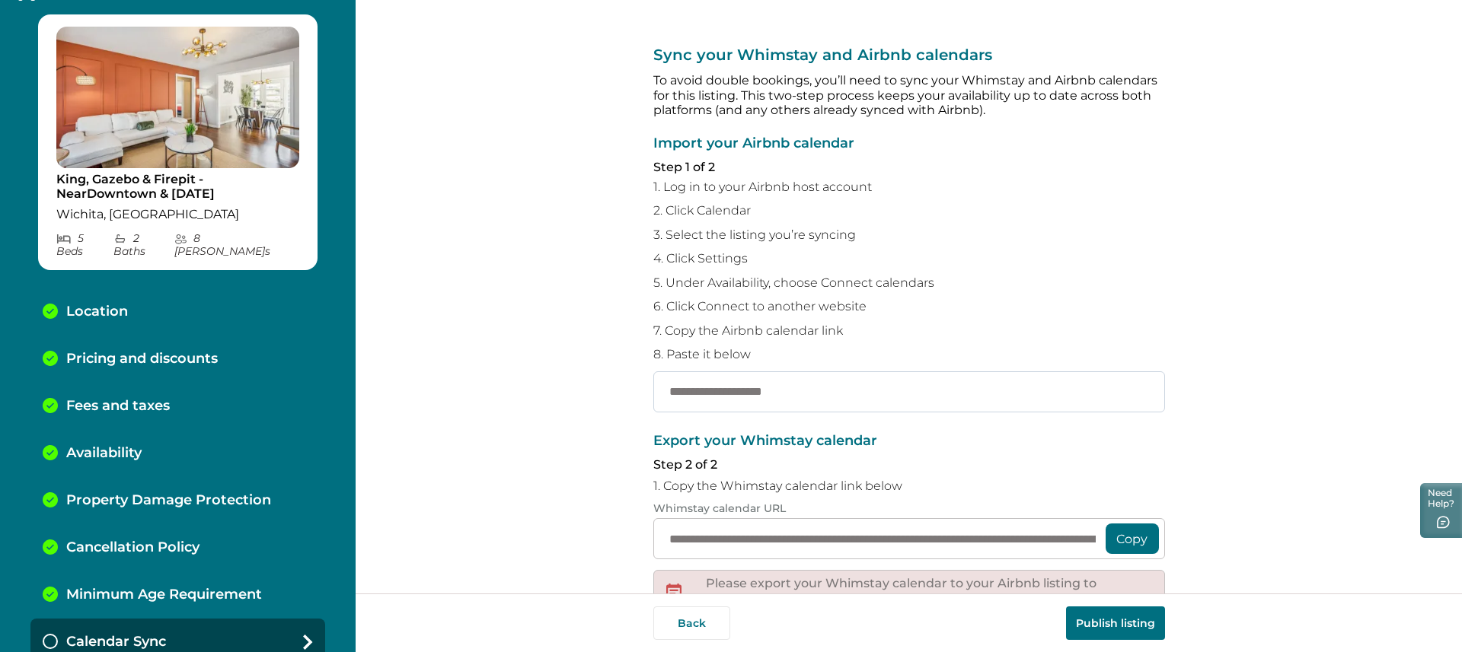
click at [878, 401] on input "text" at bounding box center [909, 391] width 512 height 41
paste input "**********"
type input "**********"
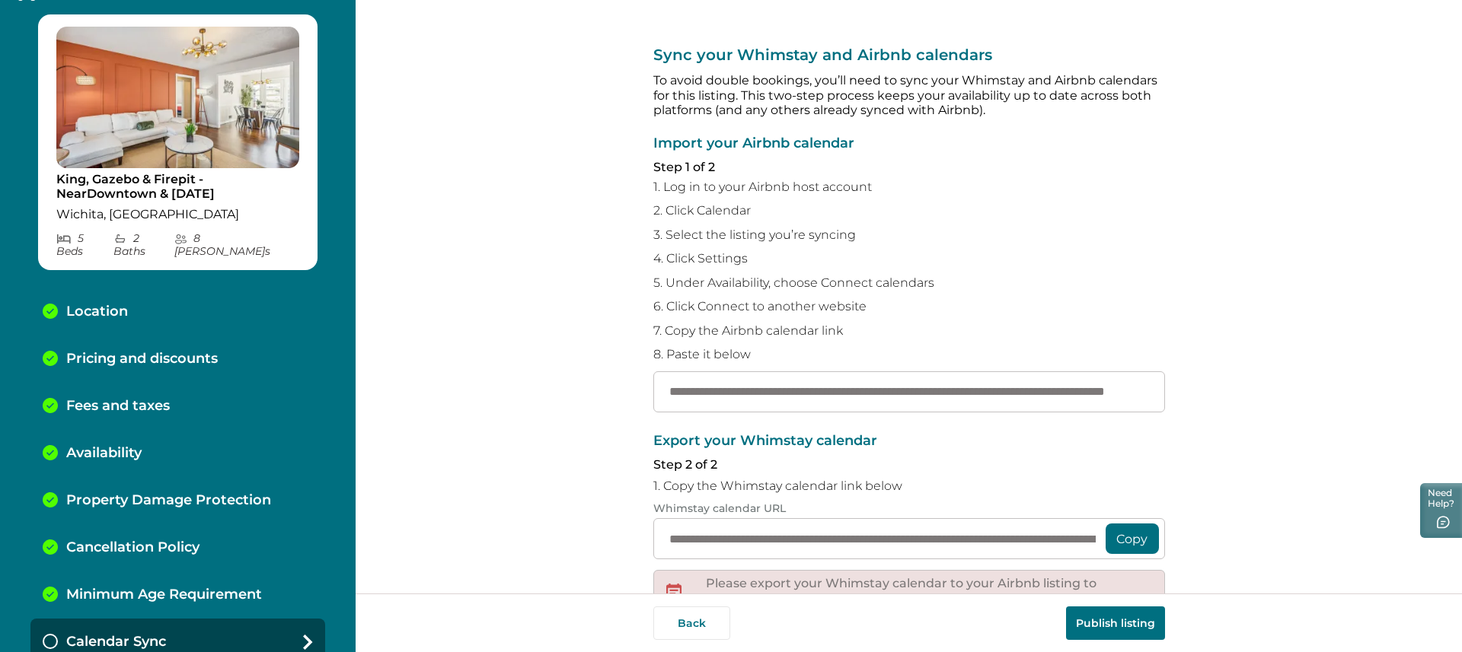
click at [1124, 547] on button "Copy" at bounding box center [1131, 539] width 53 height 30
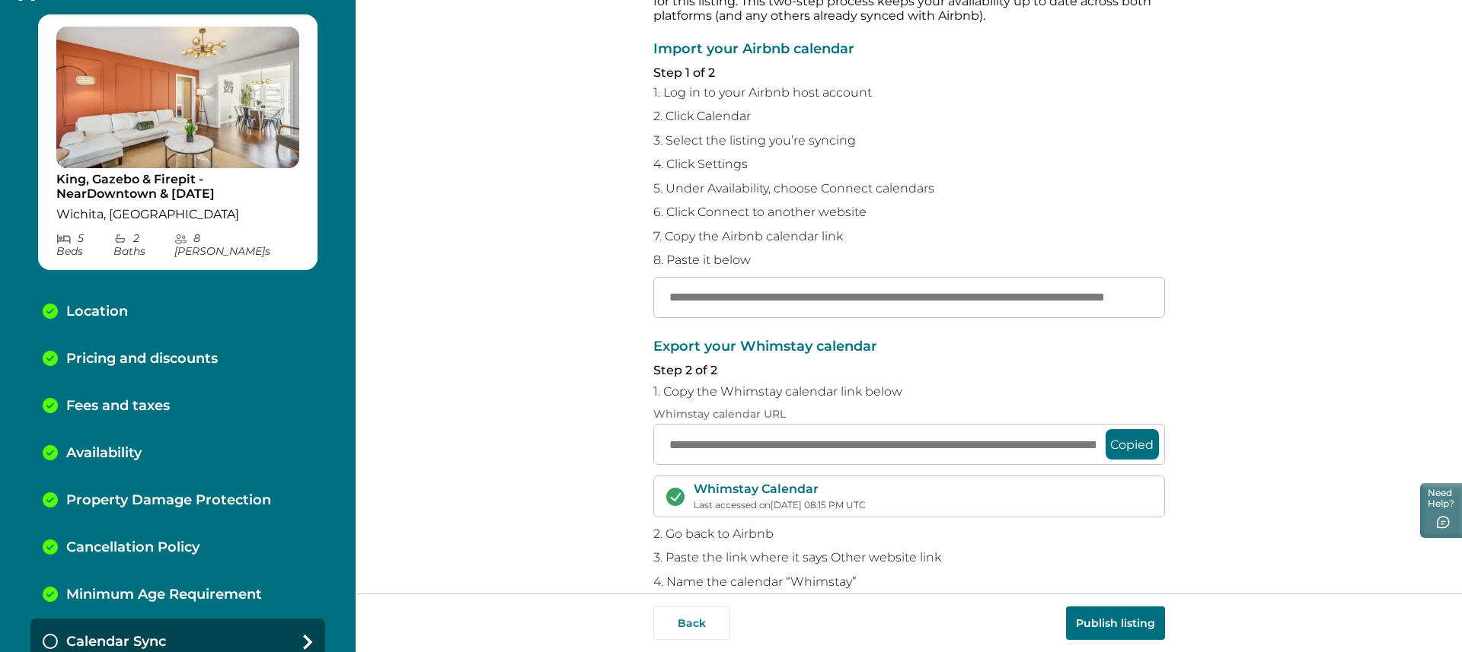
scroll to position [168, 0]
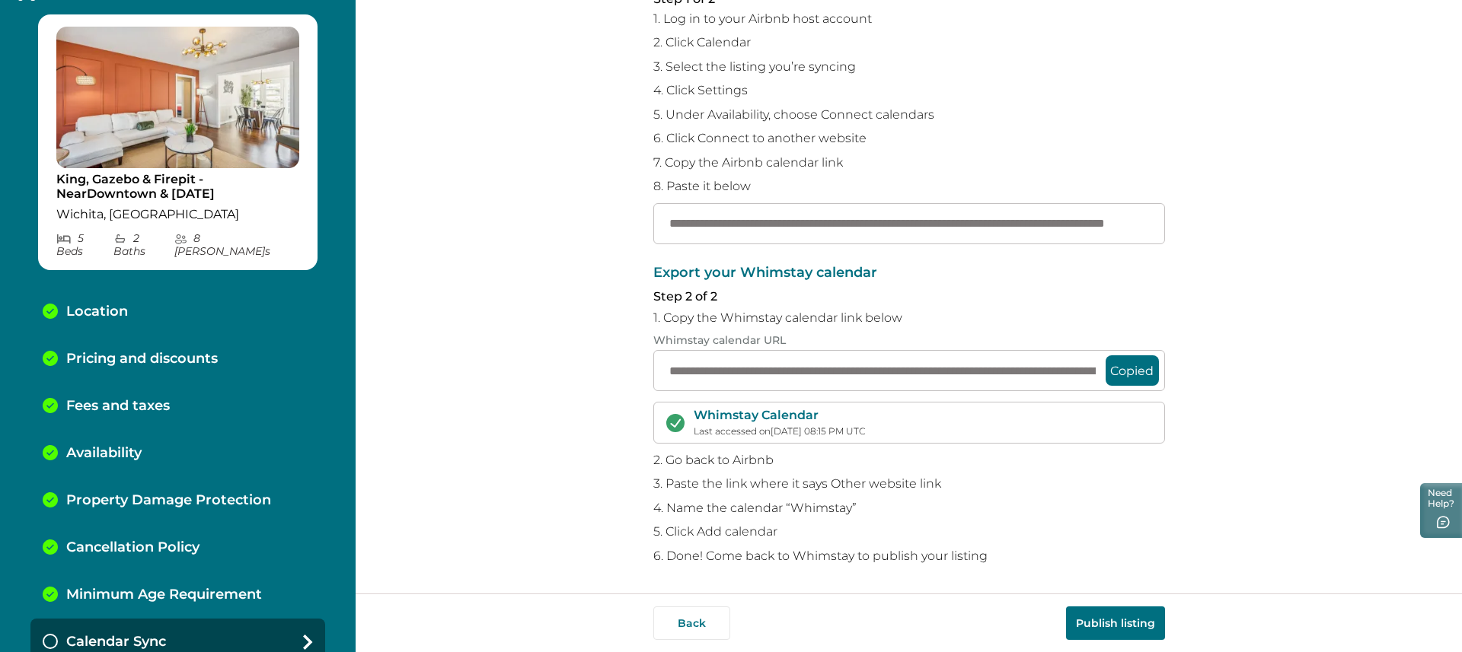
click at [1135, 626] on button "Publish listing" at bounding box center [1115, 623] width 99 height 33
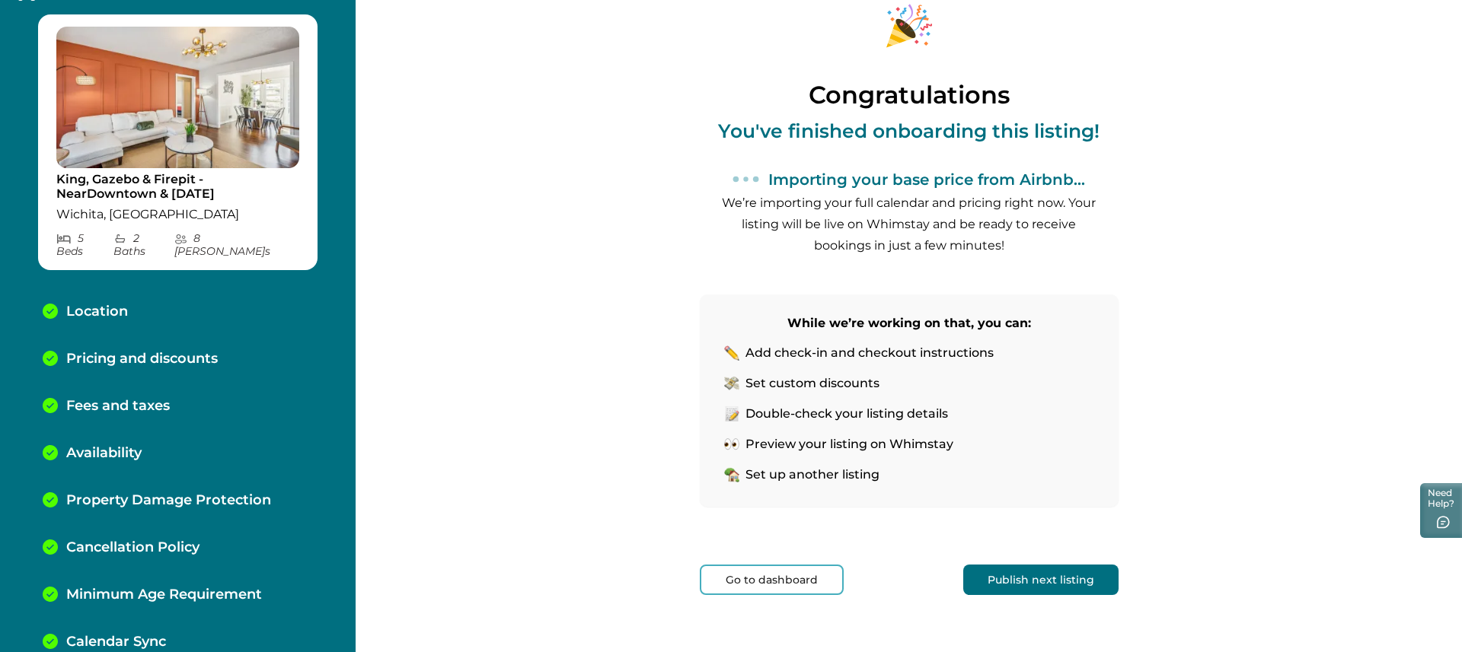
scroll to position [76, 0]
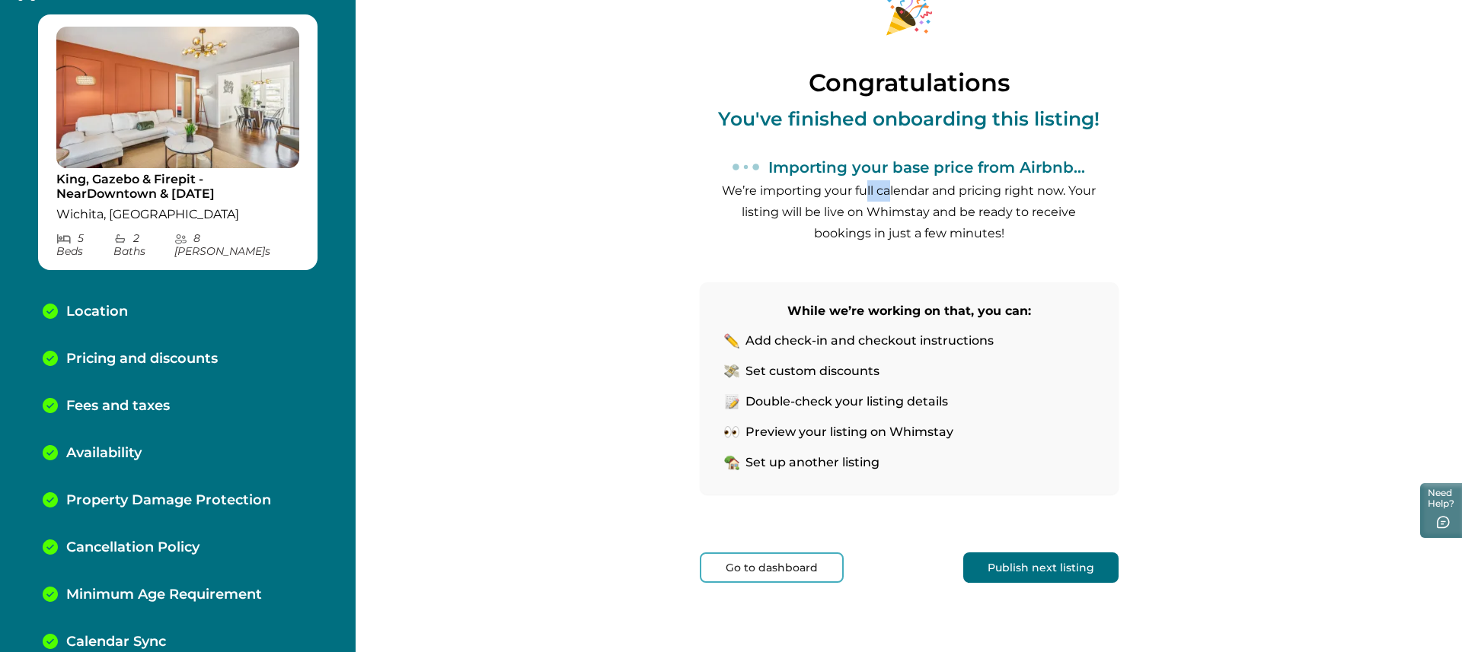
drag, startPoint x: 935, startPoint y: 192, endPoint x: 867, endPoint y: 199, distance: 68.1
click at [863, 198] on p "We’re importing your full calendar and pricing right now. Your listing will be …" at bounding box center [909, 212] width 381 height 64
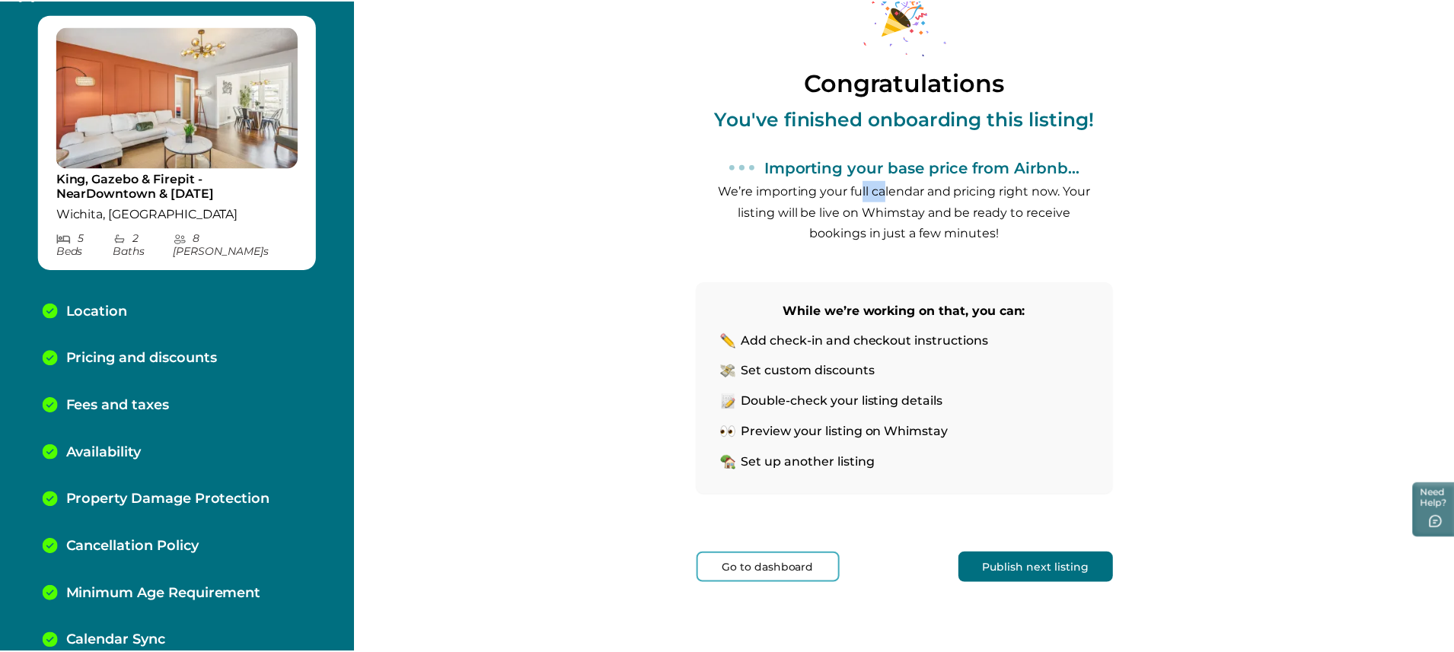
scroll to position [54, 0]
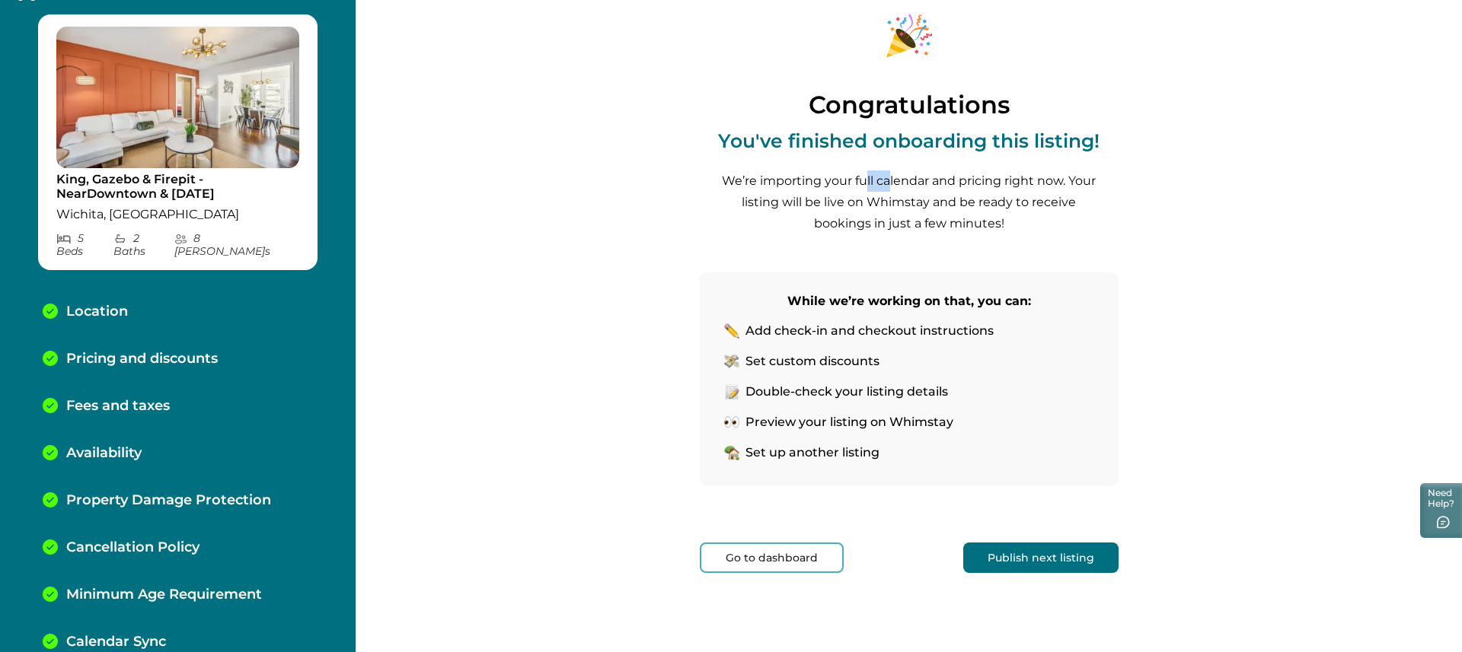
click at [786, 557] on button "Go to dashboard" at bounding box center [772, 558] width 144 height 30
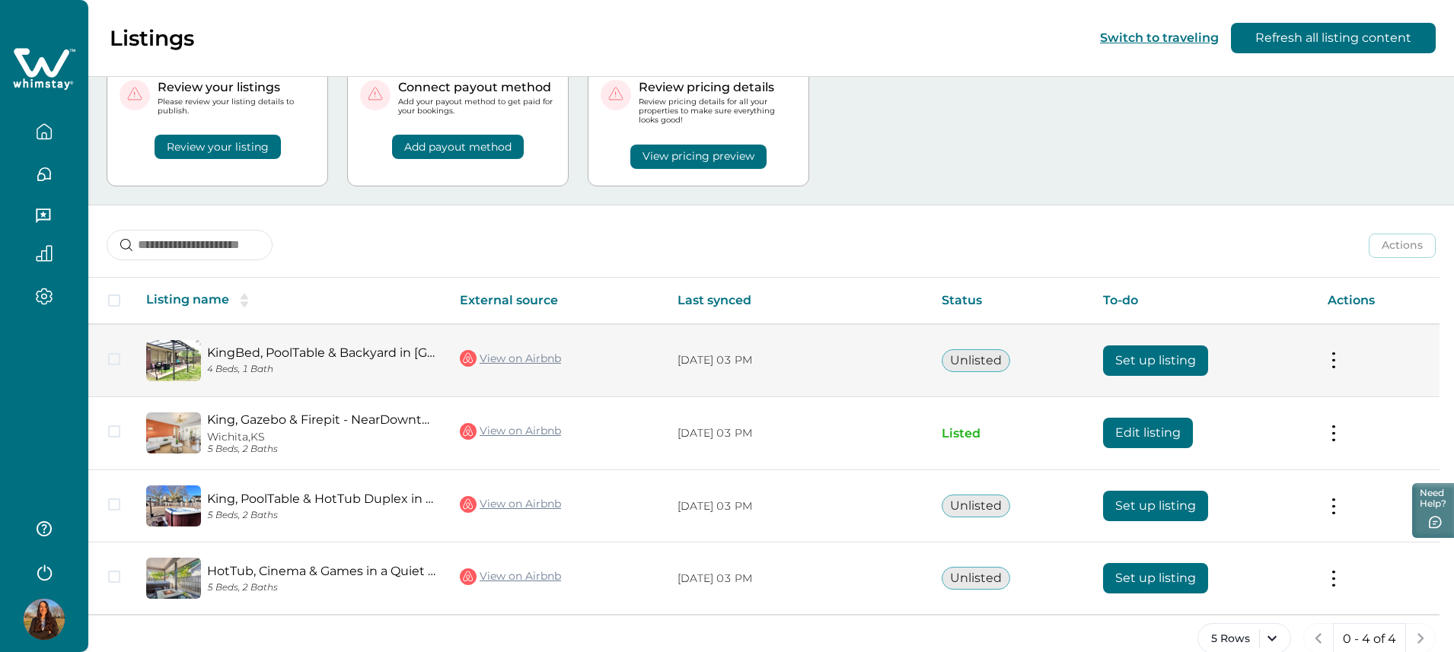
scroll to position [82, 0]
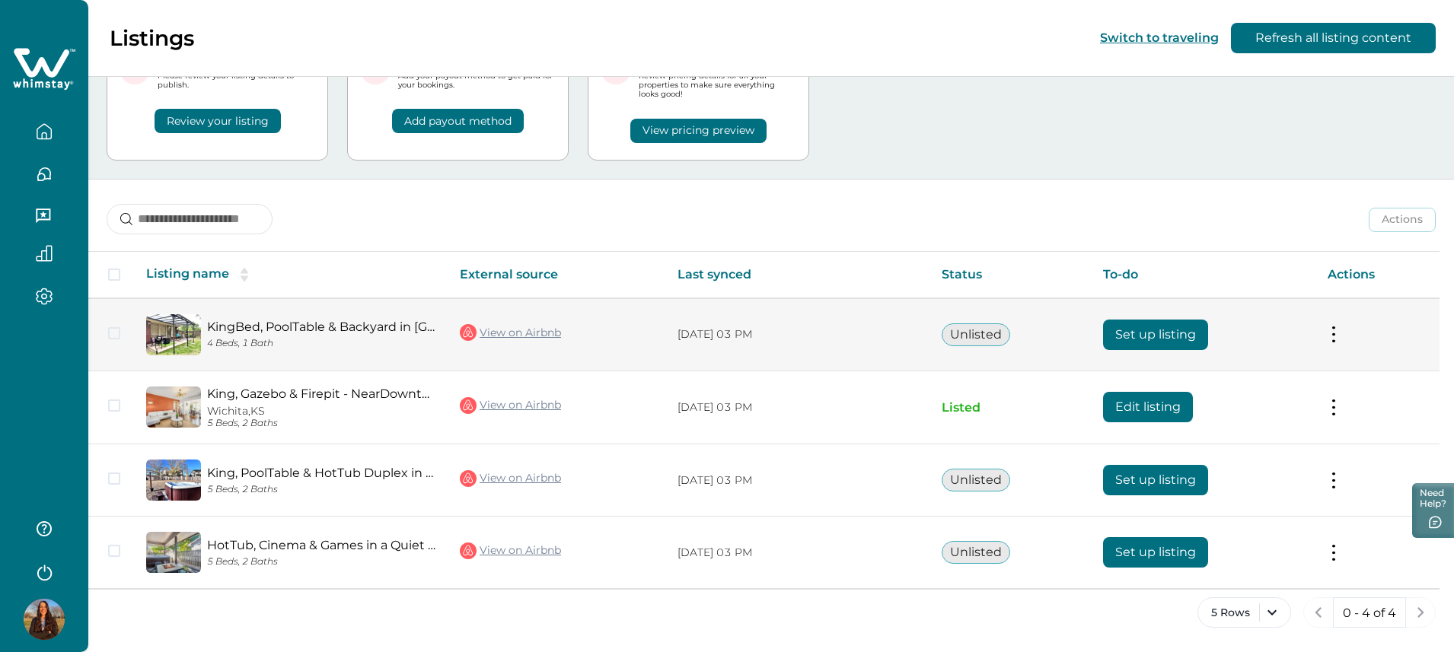
click at [1340, 304] on td "Actions View listing on Whimstay" at bounding box center [1377, 334] width 124 height 73
click at [1340, 336] on button at bounding box center [1334, 335] width 12 height 16
click at [1191, 371] on p "Actions" at bounding box center [1180, 368] width 47 height 15
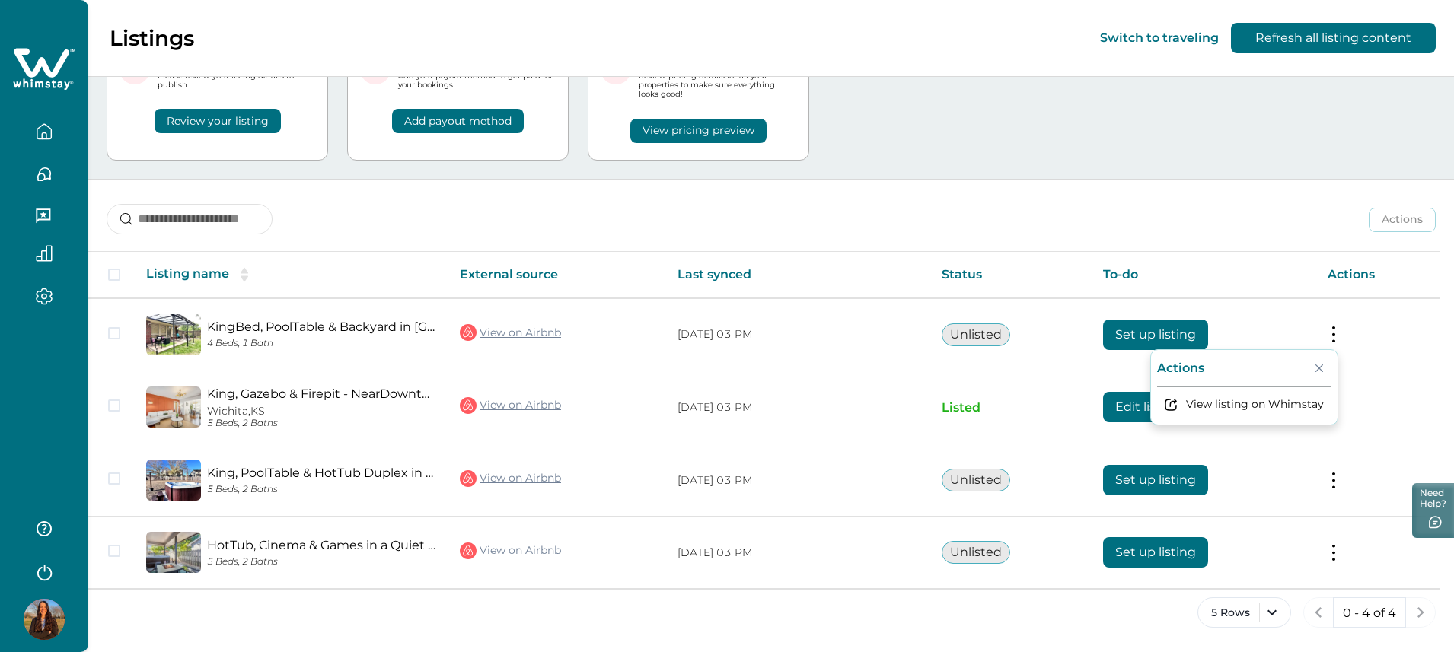
click at [1216, 202] on div "Actions Actions Publish listing Unlist listing" at bounding box center [771, 208] width 1366 height 56
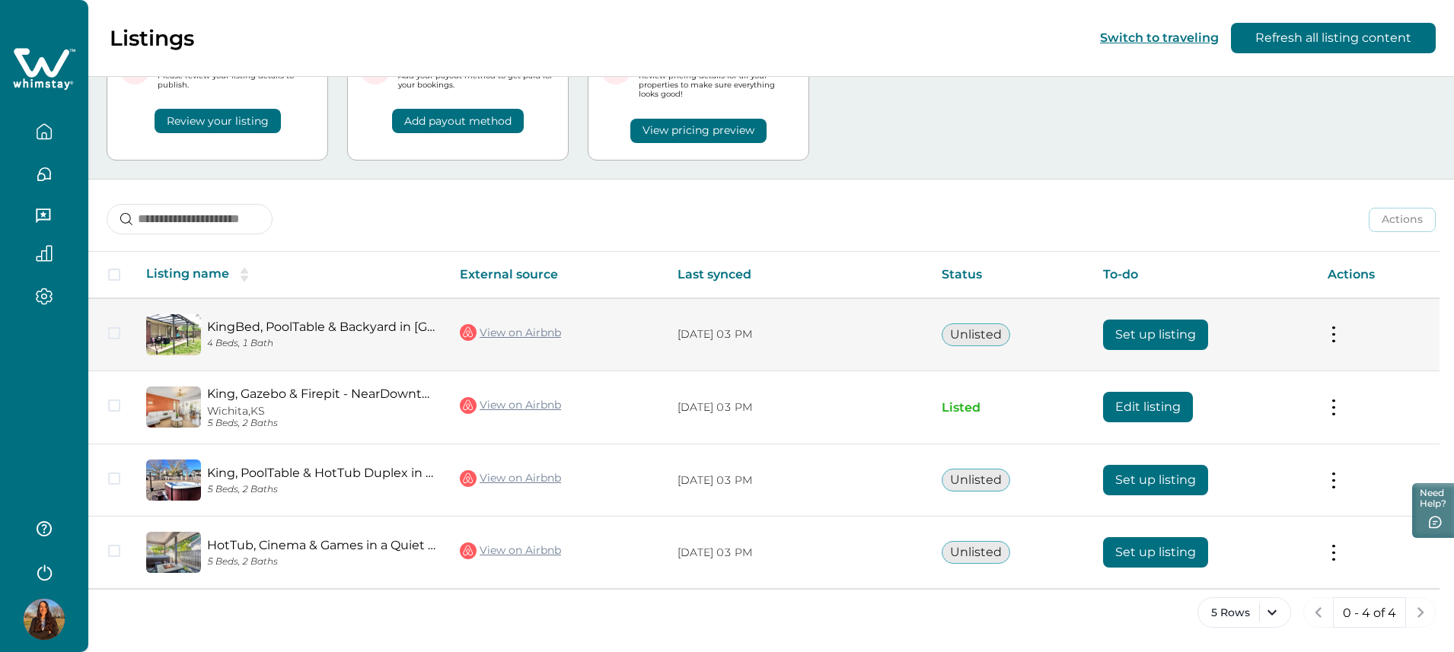
click at [1338, 341] on button at bounding box center [1334, 335] width 12 height 16
click at [1285, 410] on button "View listing on Whimstay" at bounding box center [1244, 405] width 174 height 28
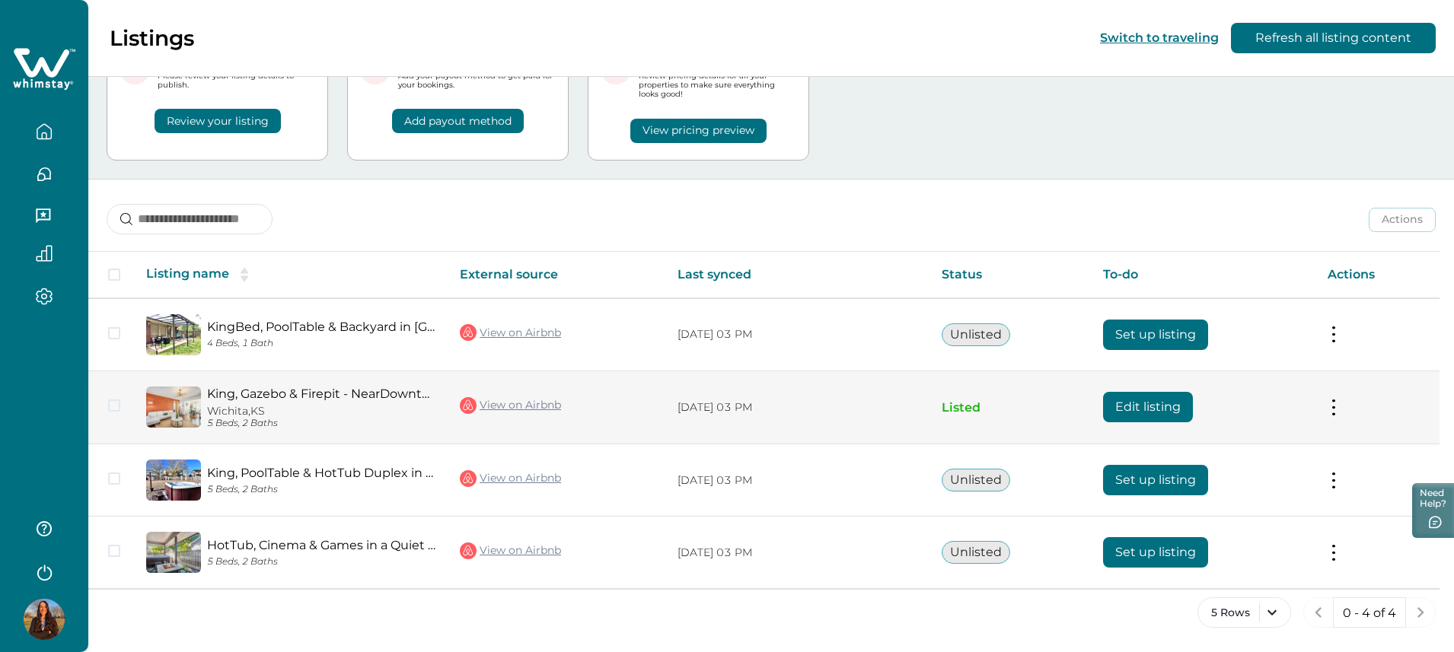
click at [1331, 412] on td "Actions View listing on Whimstay Unlist listing View listing details" at bounding box center [1377, 408] width 124 height 74
click at [1340, 410] on button at bounding box center [1334, 408] width 12 height 16
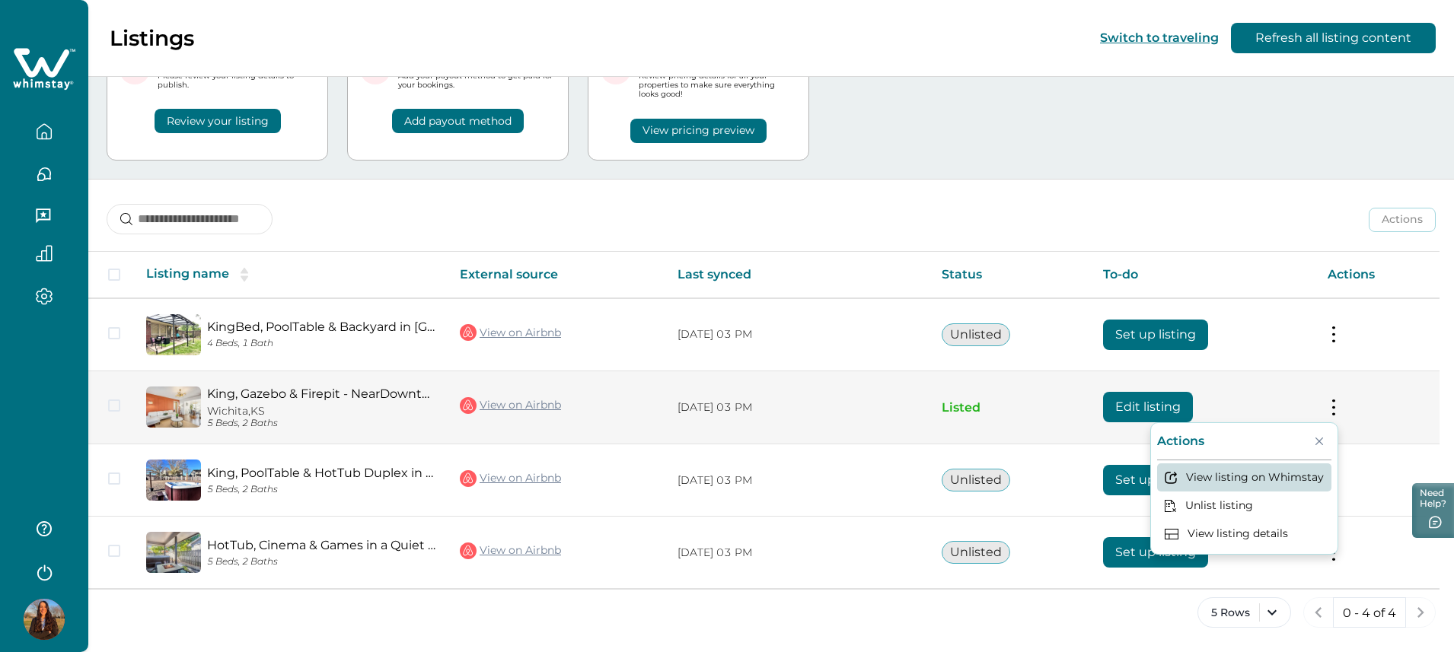
click at [1235, 473] on button "View listing on Whimstay" at bounding box center [1244, 478] width 174 height 28
